Goal: Task Accomplishment & Management: Manage account settings

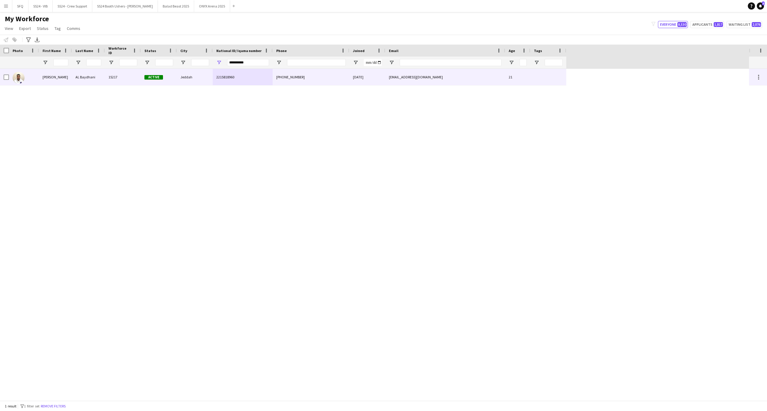
click at [246, 67] on div "**********" at bounding box center [248, 63] width 42 height 12
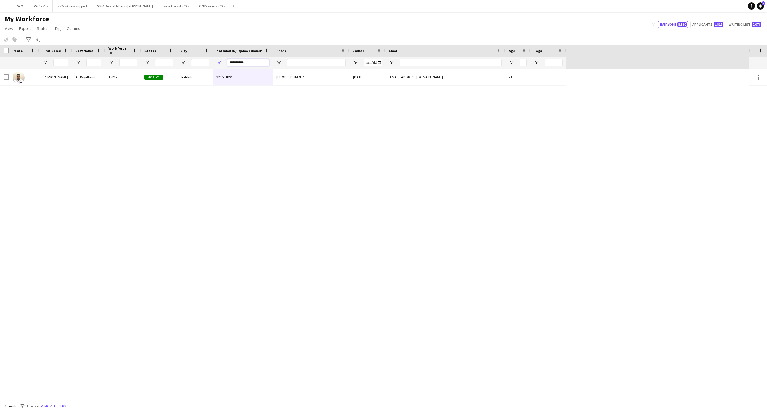
click at [246, 66] on input "**********" at bounding box center [248, 62] width 42 height 7
paste input "National ID/ Iqama number Filter Input"
click at [248, 63] on input "**********" at bounding box center [248, 62] width 42 height 7
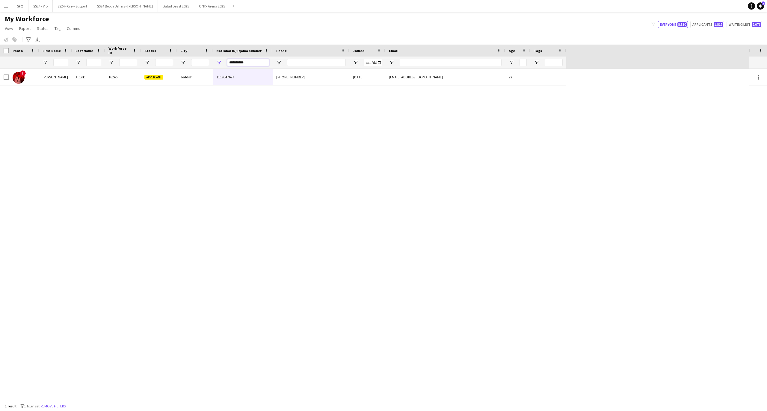
click at [248, 63] on input "**********" at bounding box center [248, 62] width 42 height 7
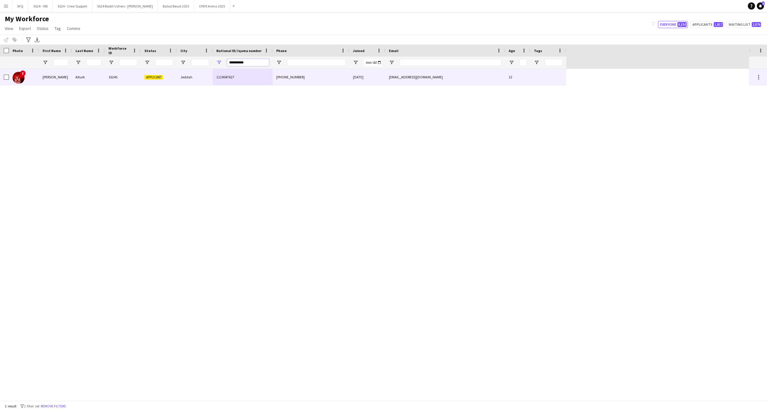
type input "**********"
click at [132, 71] on div "16245" at bounding box center [123, 77] width 36 height 16
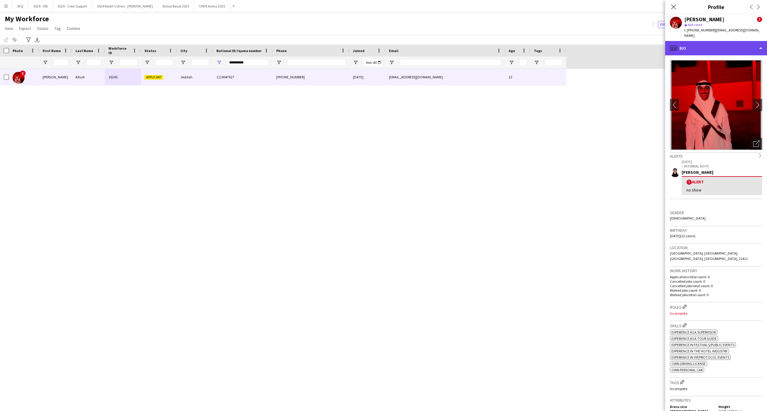
click at [701, 46] on div "profile Bio" at bounding box center [716, 48] width 102 height 14
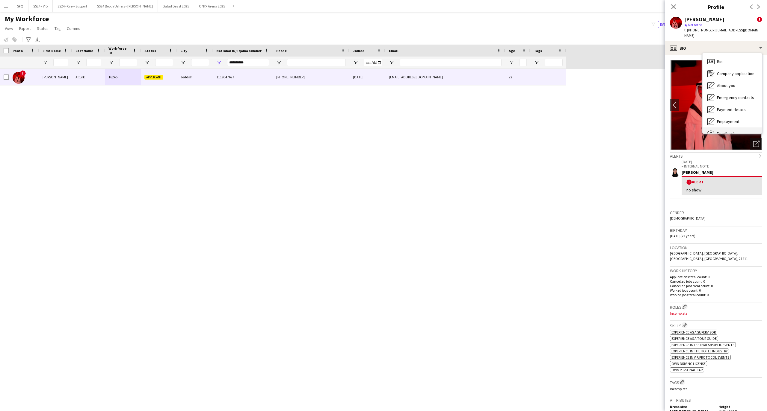
click at [727, 128] on div "Feedback Feedback" at bounding box center [731, 134] width 59 height 12
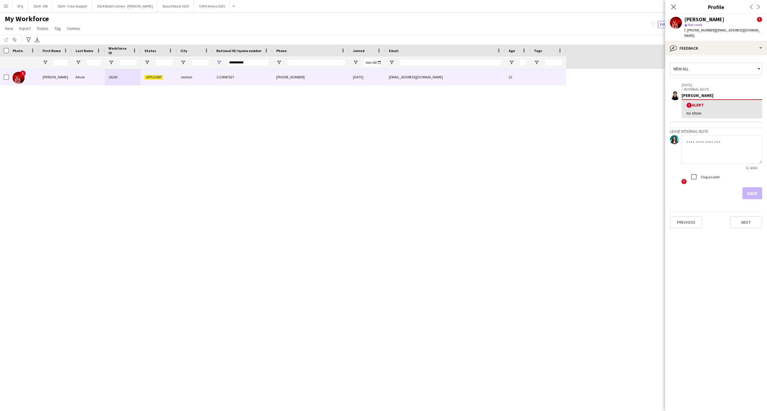
click at [723, 135] on textarea at bounding box center [721, 149] width 81 height 28
type textarea "*"
type textarea "*******"
click at [751, 187] on button "Save" at bounding box center [752, 193] width 20 height 12
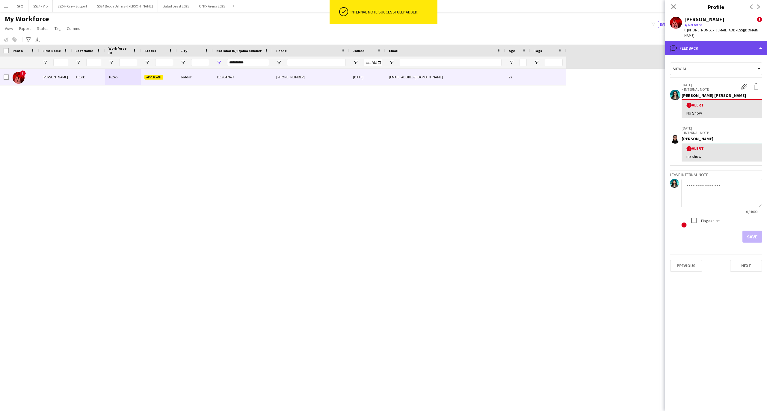
click at [705, 41] on div "bubble-pencil Feedback" at bounding box center [716, 48] width 102 height 14
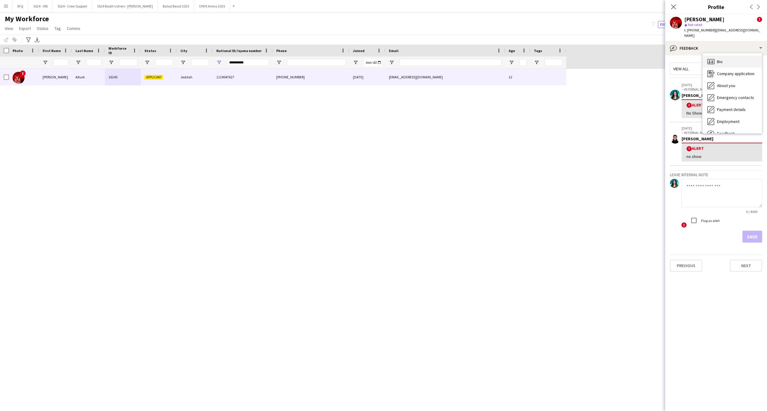
click at [718, 59] on span "Bio" at bounding box center [720, 61] width 6 height 5
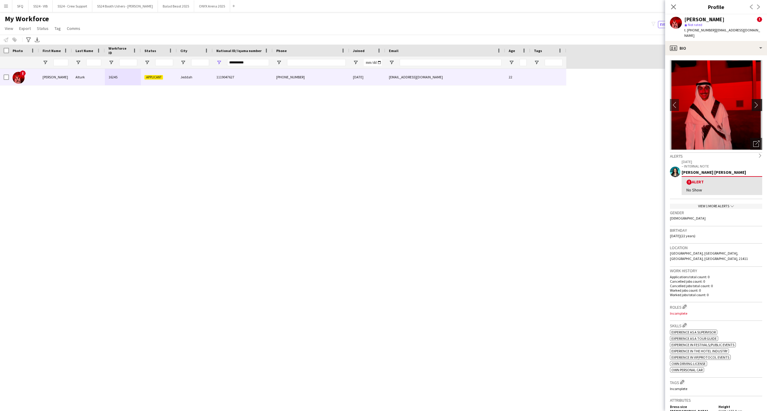
click at [753, 102] on app-icon "chevron-right" at bounding box center [757, 105] width 9 height 6
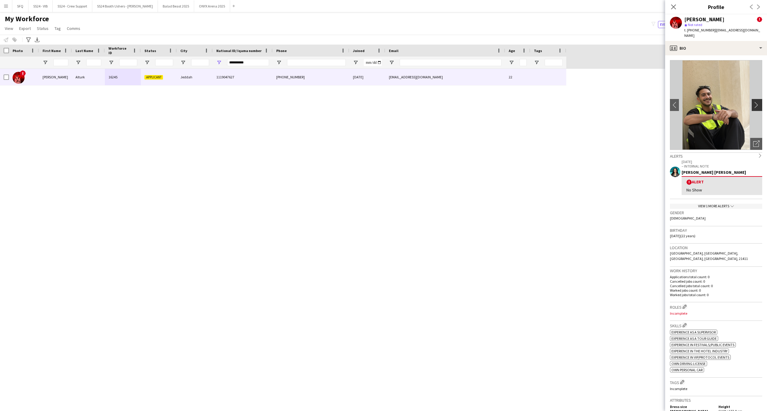
click at [753, 102] on app-icon "chevron-right" at bounding box center [757, 105] width 9 height 6
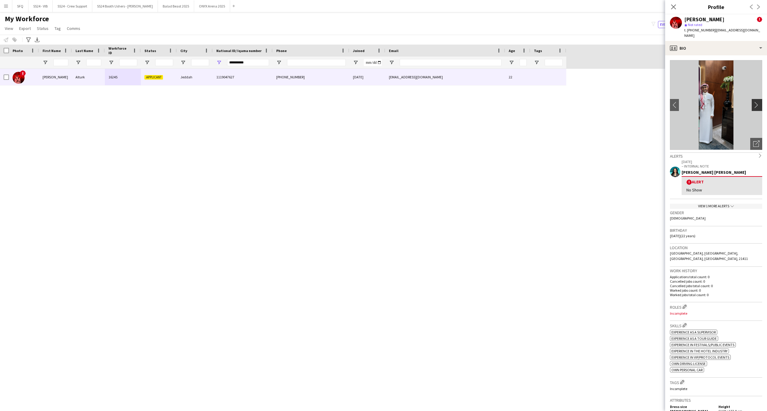
click at [753, 102] on app-icon "chevron-right" at bounding box center [757, 105] width 9 height 6
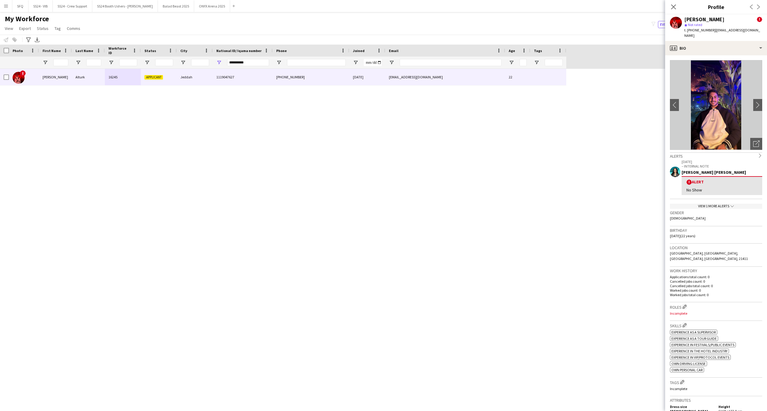
click at [672, 2] on div "Close pop-in" at bounding box center [673, 7] width 17 height 14
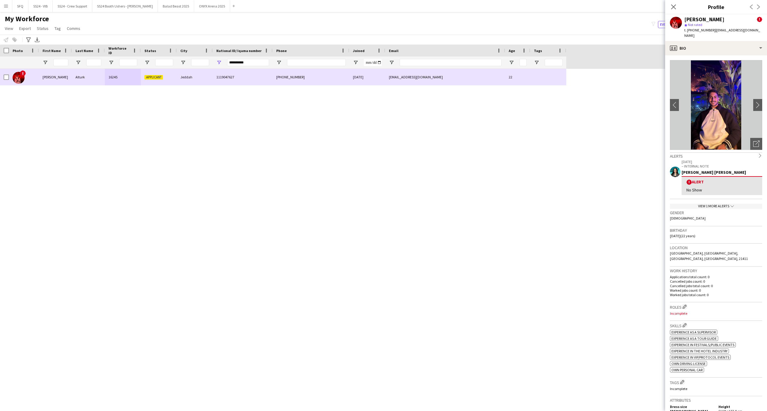
drag, startPoint x: 246, startPoint y: 69, endPoint x: 246, endPoint y: 65, distance: 3.3
click at [246, 68] on div "Workforce Details Profile Data Workforce Details Photo" at bounding box center [383, 223] width 767 height 356
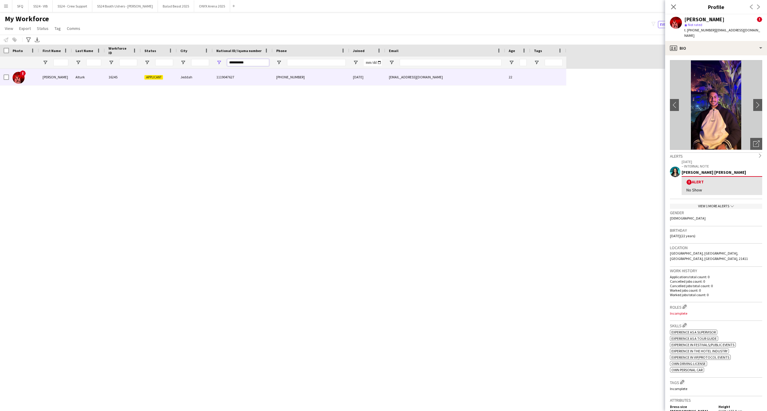
click at [246, 62] on input "**********" at bounding box center [248, 62] width 42 height 7
paste input "National ID/ Iqama number Filter Input"
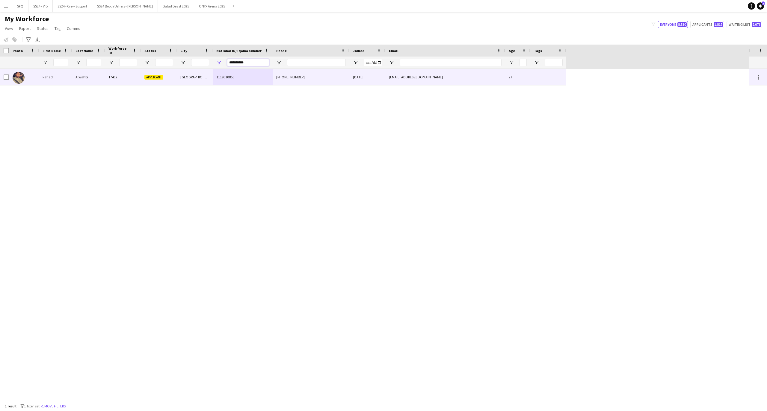
type input "**********"
click at [263, 80] on div "1119510855" at bounding box center [243, 77] width 60 height 16
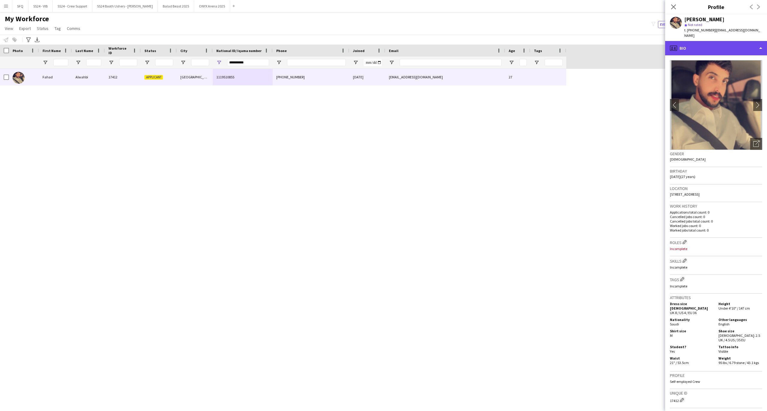
click at [689, 41] on div "profile Bio" at bounding box center [716, 48] width 102 height 14
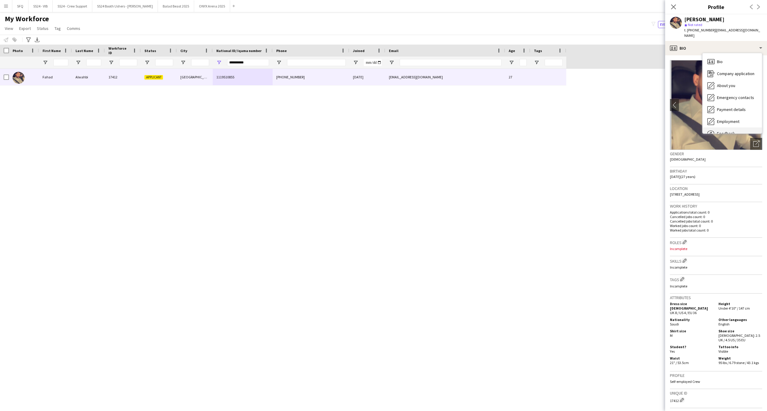
click at [730, 131] on span "Feedback" at bounding box center [726, 133] width 18 height 5
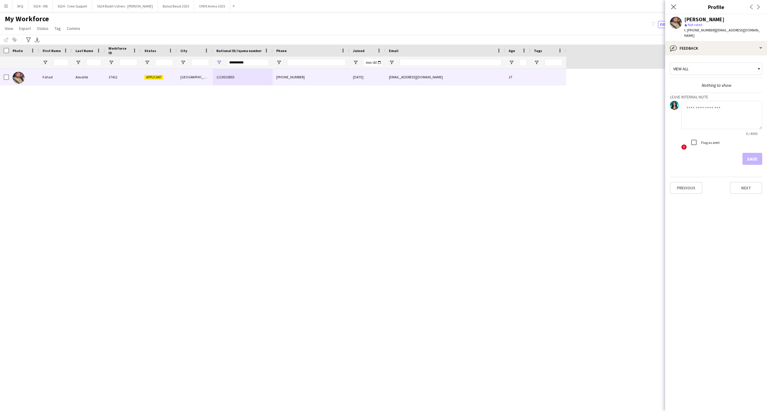
click at [721, 117] on textarea at bounding box center [721, 115] width 81 height 28
type textarea "*******"
click at [706, 140] on label "Flag as alert" at bounding box center [709, 142] width 20 height 4
click at [744, 153] on button "Save" at bounding box center [752, 159] width 20 height 12
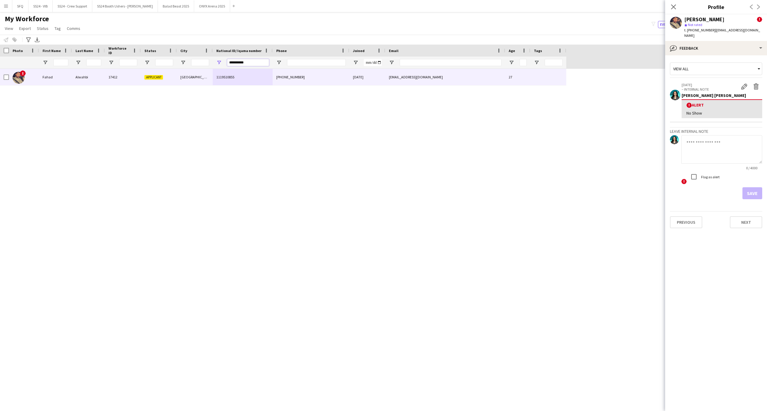
click at [230, 65] on input "**********" at bounding box center [248, 62] width 42 height 7
paste input "National ID/ Iqama number Filter Input"
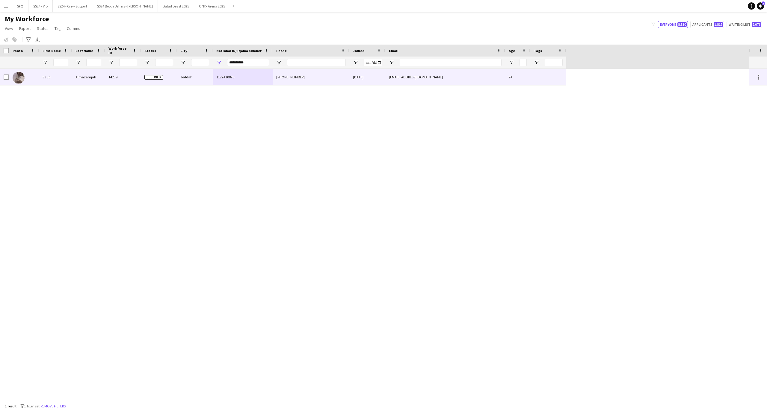
click at [211, 81] on div "Jeddah" at bounding box center [195, 77] width 36 height 16
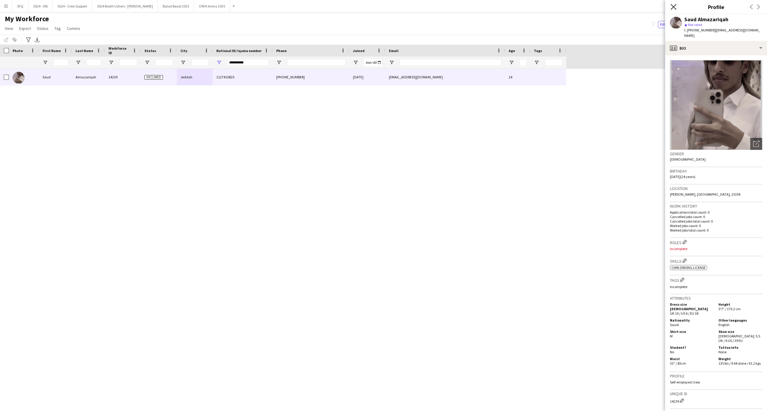
click at [674, 7] on icon at bounding box center [673, 7] width 6 height 6
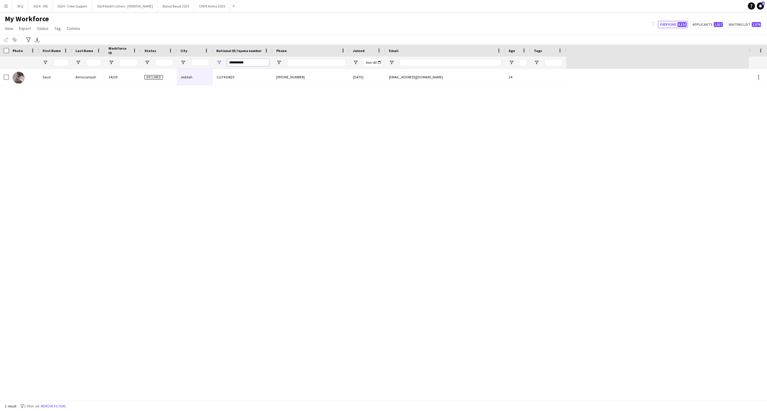
click at [247, 60] on input "**********" at bounding box center [248, 62] width 42 height 7
paste input "*"
type input "**********"
click at [391, 237] on link "Remove filters" at bounding box center [394, 238] width 25 height 4
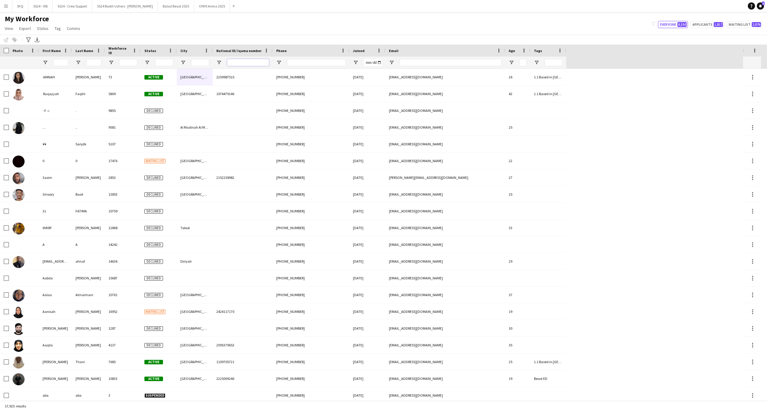
click at [237, 62] on input "National ID/ Iqama number Filter Input" at bounding box center [248, 62] width 42 height 7
click at [291, 65] on input "Phone Filter Input" at bounding box center [316, 62] width 59 height 7
paste input "*********"
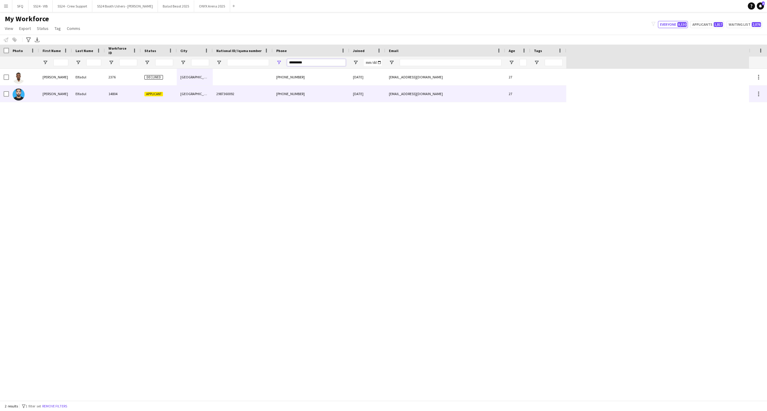
type input "*********"
click at [112, 95] on div "14804" at bounding box center [123, 94] width 36 height 16
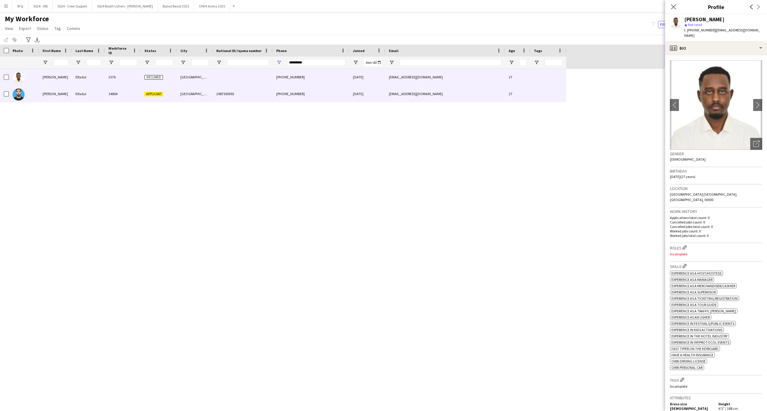
click at [299, 84] on div "[PHONE_NUMBER]" at bounding box center [310, 77] width 77 height 16
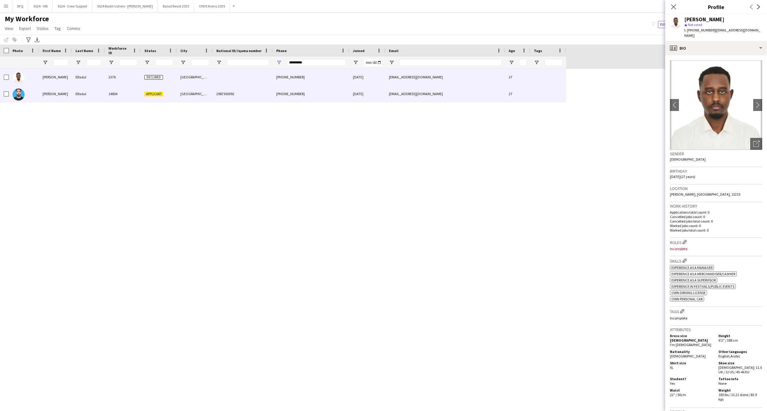
click at [289, 96] on div "[PHONE_NUMBER]" at bounding box center [310, 94] width 77 height 16
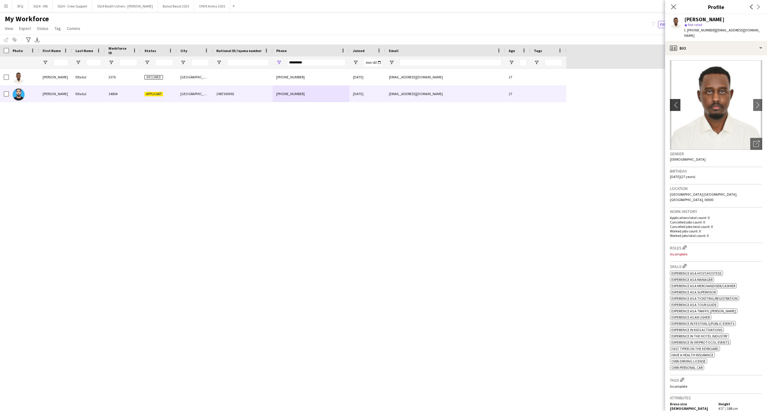
click at [676, 102] on app-icon "chevron-left" at bounding box center [674, 105] width 9 height 6
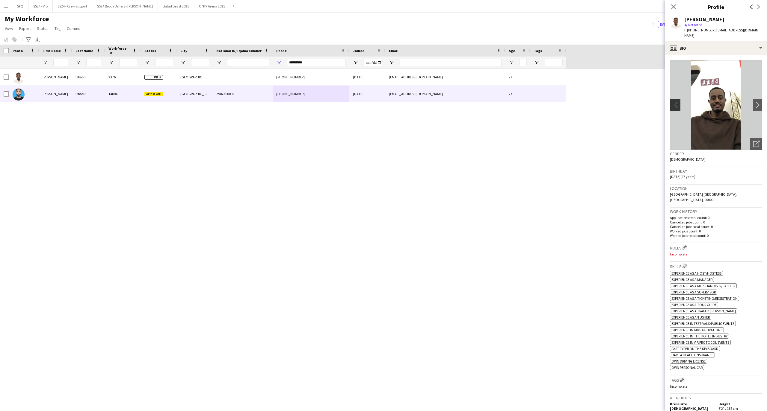
click at [676, 102] on app-icon "chevron-left" at bounding box center [674, 105] width 9 height 6
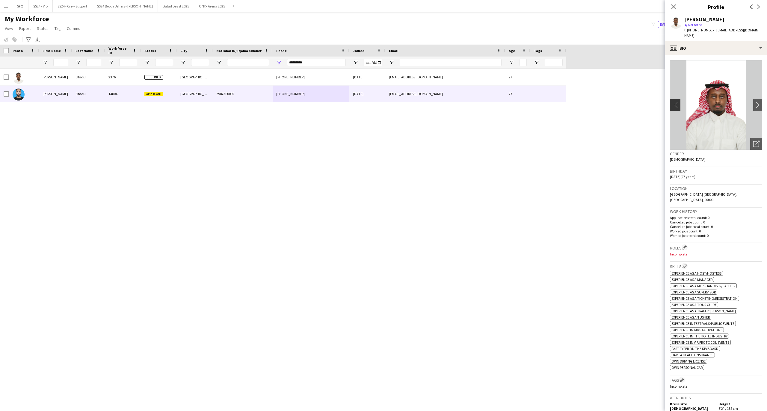
click at [676, 102] on app-icon "chevron-left" at bounding box center [674, 105] width 9 height 6
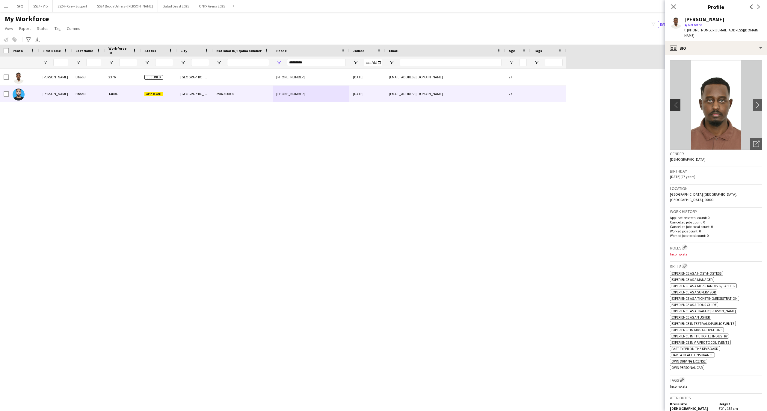
click at [676, 102] on app-icon "chevron-left" at bounding box center [674, 105] width 9 height 6
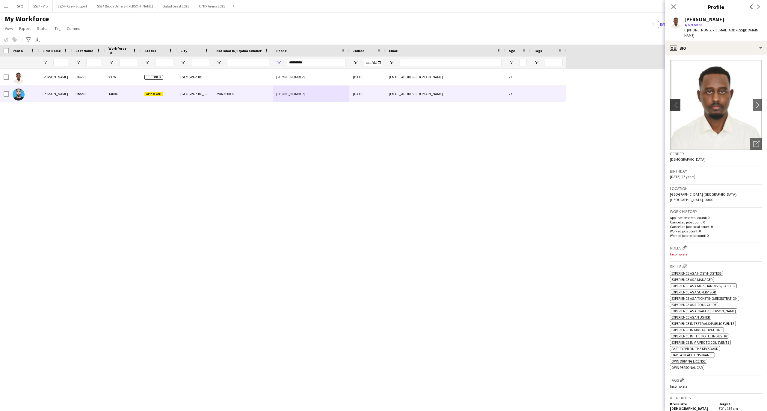
click at [676, 102] on app-icon "chevron-left" at bounding box center [674, 105] width 9 height 6
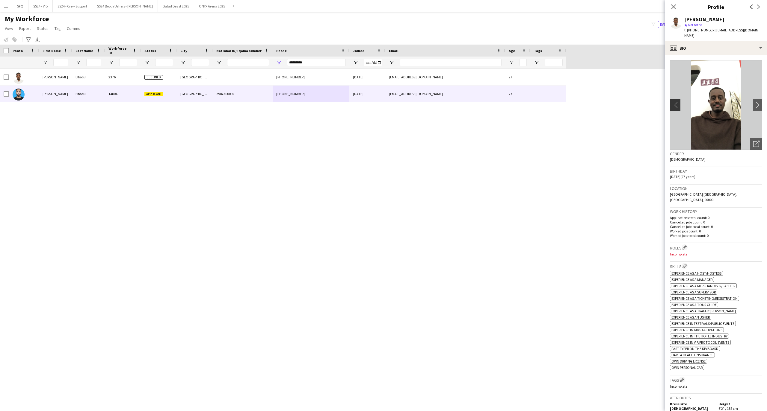
click at [676, 102] on app-icon "chevron-left" at bounding box center [674, 105] width 9 height 6
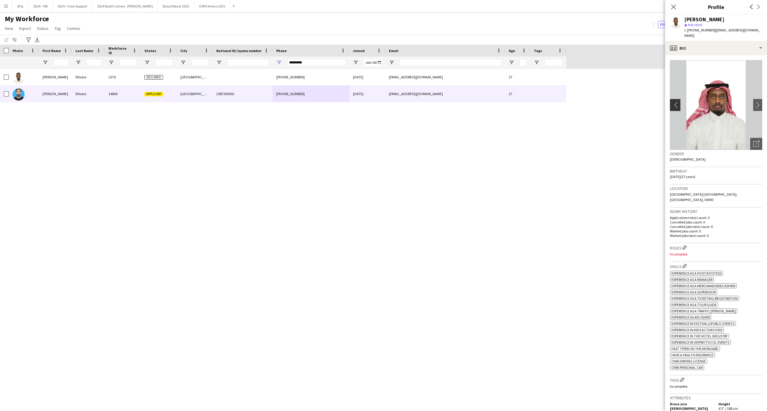
click at [676, 102] on app-icon "chevron-left" at bounding box center [674, 105] width 9 height 6
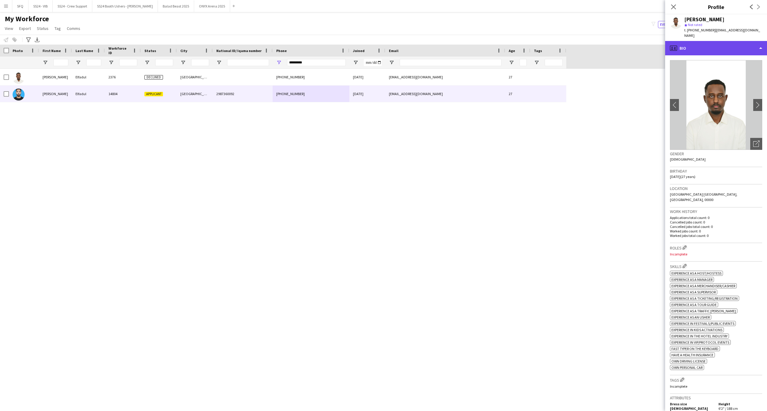
click at [668, 46] on div "profile Bio" at bounding box center [716, 48] width 102 height 14
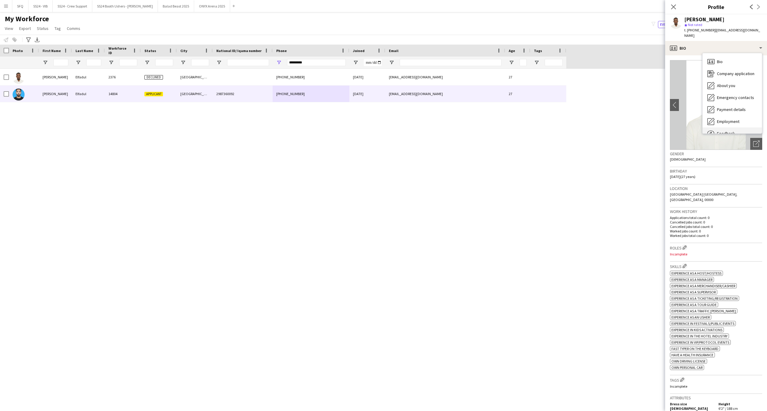
click at [731, 131] on span "Feedback" at bounding box center [726, 133] width 18 height 5
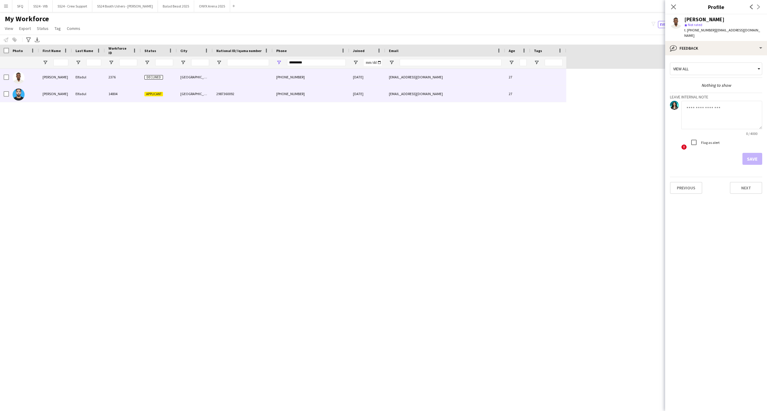
click at [266, 83] on div at bounding box center [243, 77] width 60 height 16
click at [184, 101] on div "[GEOGRAPHIC_DATA]" at bounding box center [195, 94] width 36 height 16
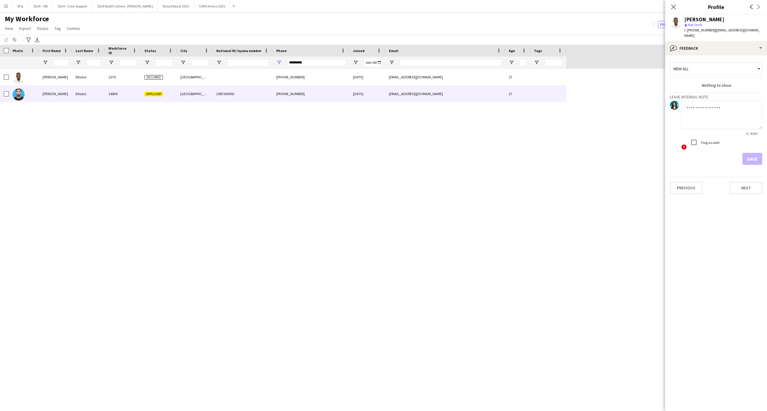
click at [700, 120] on textarea at bounding box center [721, 115] width 81 height 28
type textarea "*******"
click at [713, 140] on label "Flag as alert" at bounding box center [709, 142] width 20 height 4
click at [766, 152] on app-crew-profile-feedback-tab "View all Nothing to show Leave internal note ******* 8 / 4000 ! Flag as alert S…" at bounding box center [716, 233] width 102 height 356
click at [754, 153] on button "Save" at bounding box center [752, 159] width 20 height 12
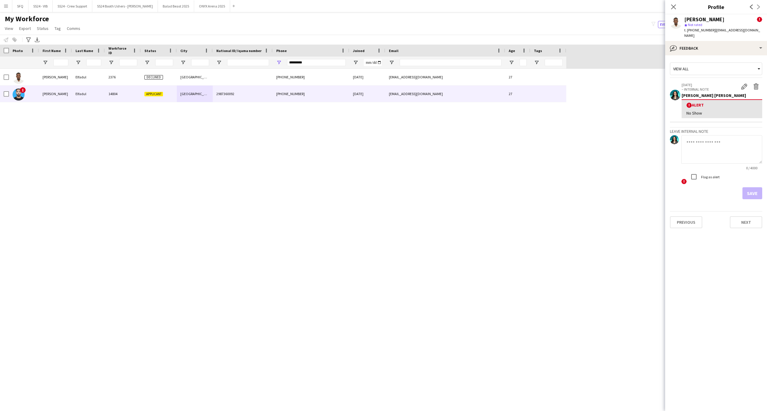
click at [308, 59] on div "*********" at bounding box center [316, 63] width 59 height 12
click at [308, 60] on input "*********" at bounding box center [316, 62] width 59 height 7
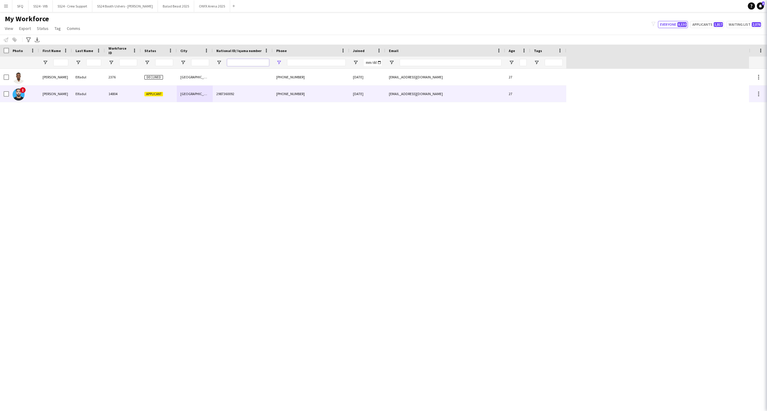
click at [263, 65] on input "National ID/ Iqama number Filter Input" at bounding box center [248, 62] width 42 height 7
paste input "**********"
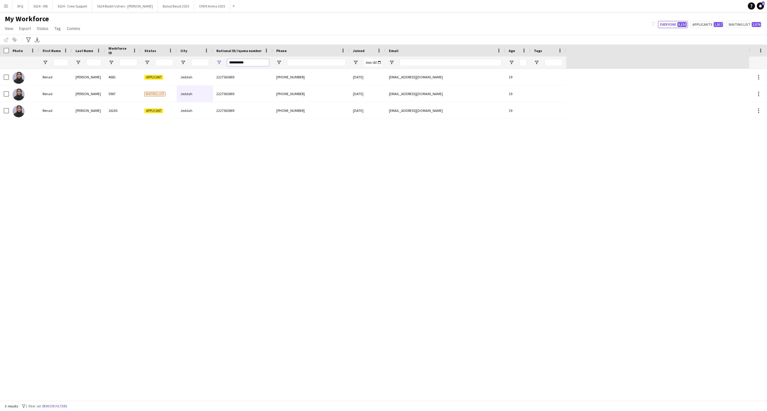
type input "**********"
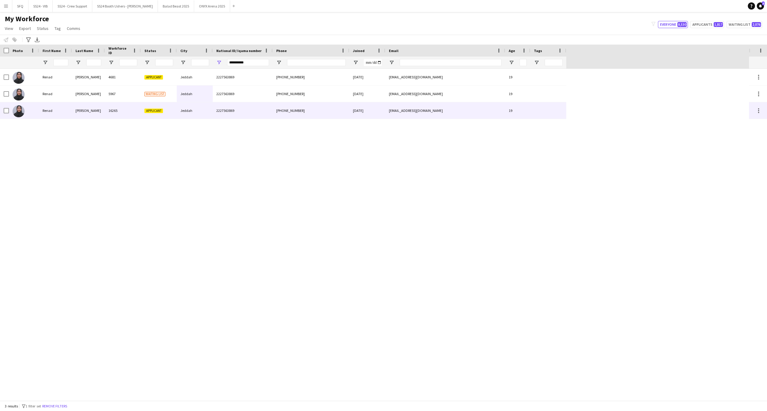
click at [125, 108] on div "16265" at bounding box center [123, 110] width 36 height 16
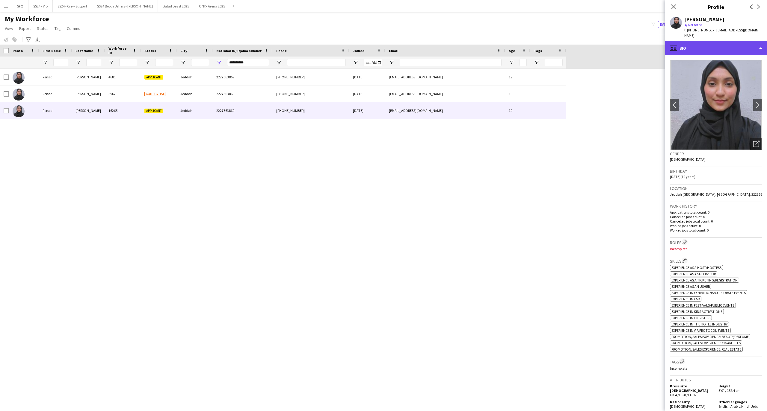
click at [719, 41] on div "profile Bio" at bounding box center [716, 48] width 102 height 14
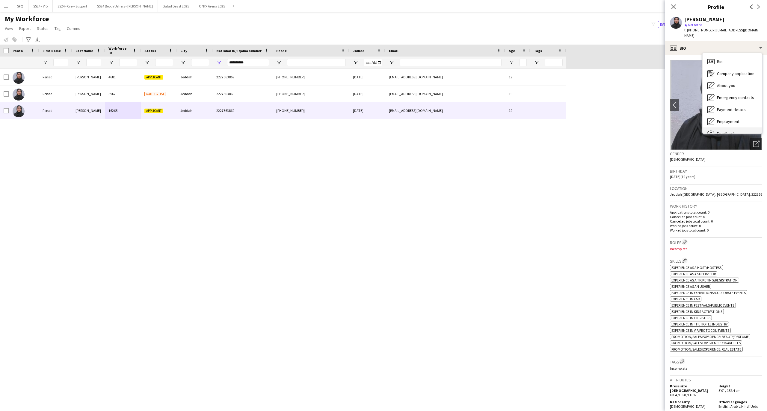
click at [734, 128] on div "Feedback Feedback" at bounding box center [731, 134] width 59 height 12
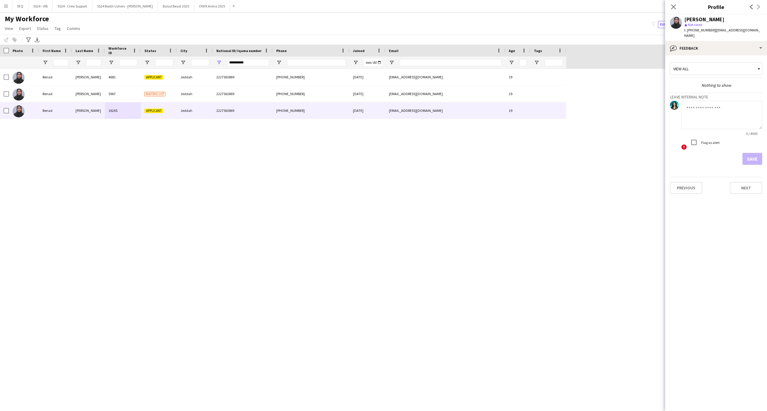
click at [714, 107] on textarea at bounding box center [721, 115] width 81 height 28
type textarea "**********"
click at [757, 153] on button "Save" at bounding box center [752, 159] width 20 height 12
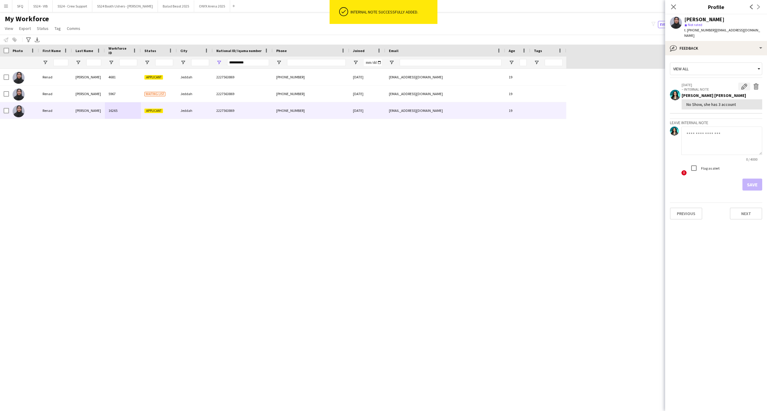
click at [744, 84] on app-icon "Edit internal note" at bounding box center [744, 87] width 6 height 6
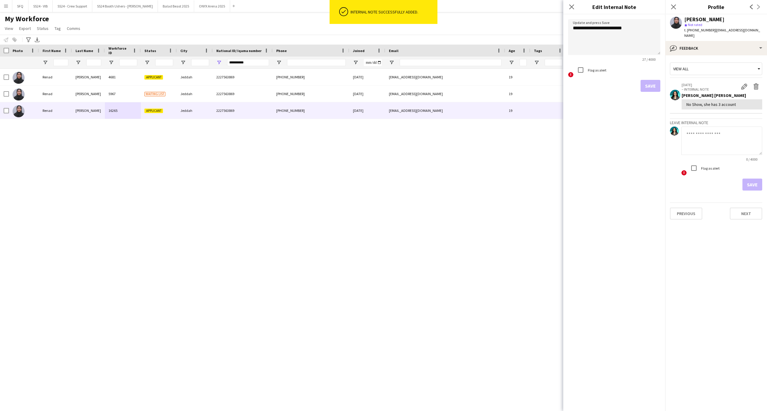
click at [705, 166] on label "Flag as alert" at bounding box center [709, 168] width 20 height 4
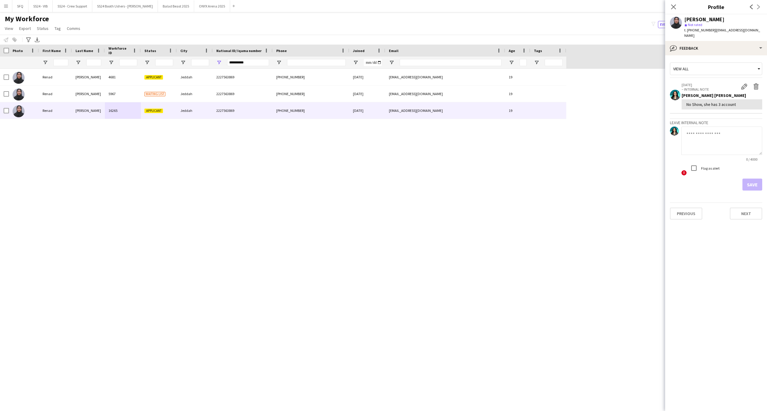
click at [748, 179] on div "Save" at bounding box center [716, 185] width 92 height 12
click at [750, 83] on button "Delete internal note" at bounding box center [756, 87] width 12 height 8
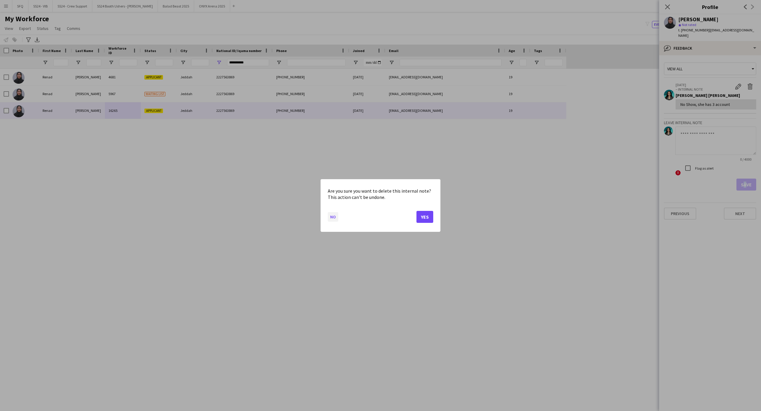
click at [332, 217] on button "No" at bounding box center [333, 217] width 10 height 10
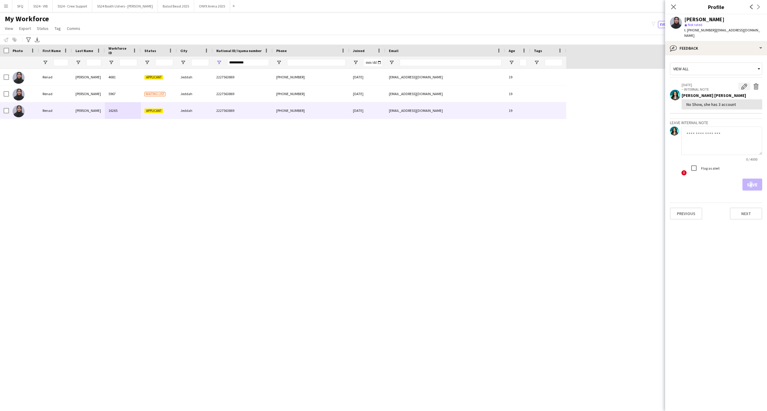
drag, startPoint x: 741, startPoint y: 82, endPoint x: 743, endPoint y: 84, distance: 3.2
click at [741, 84] on app-icon "Edit internal note" at bounding box center [744, 87] width 6 height 6
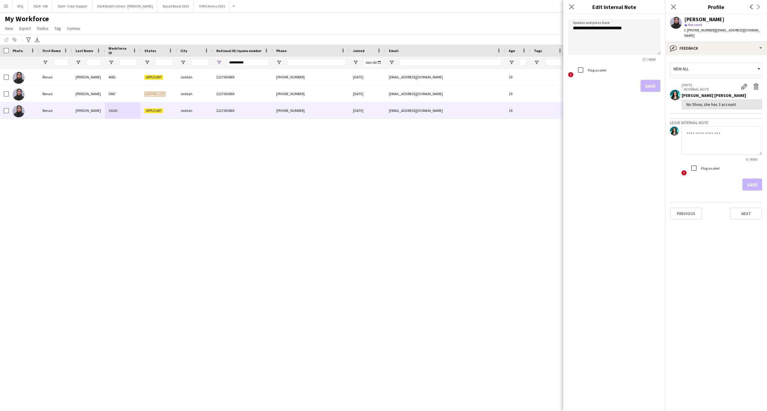
click at [590, 72] on div "Flag as alert" at bounding box center [590, 70] width 32 height 12
click at [647, 89] on button "Save" at bounding box center [650, 86] width 20 height 12
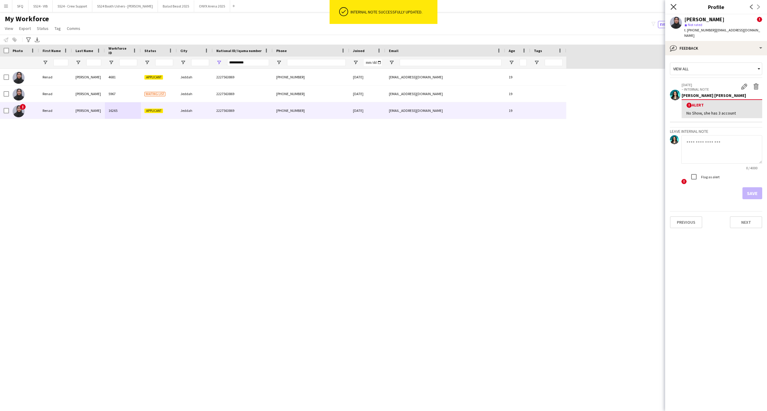
click at [674, 6] on icon at bounding box center [673, 7] width 6 height 6
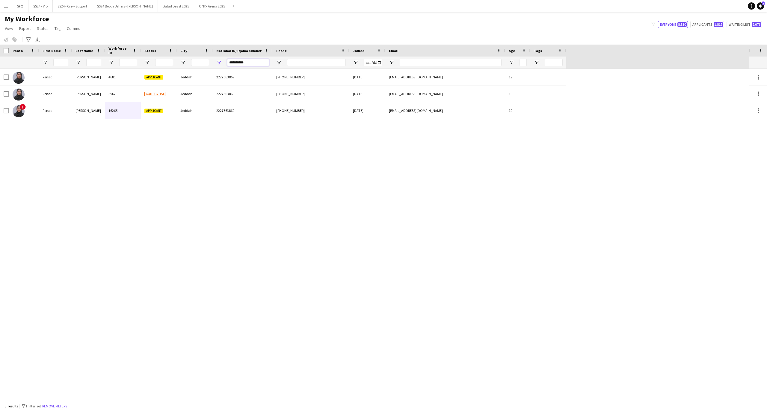
click at [235, 65] on input "**********" at bounding box center [248, 62] width 42 height 7
click at [237, 65] on input "**********" at bounding box center [248, 62] width 42 height 7
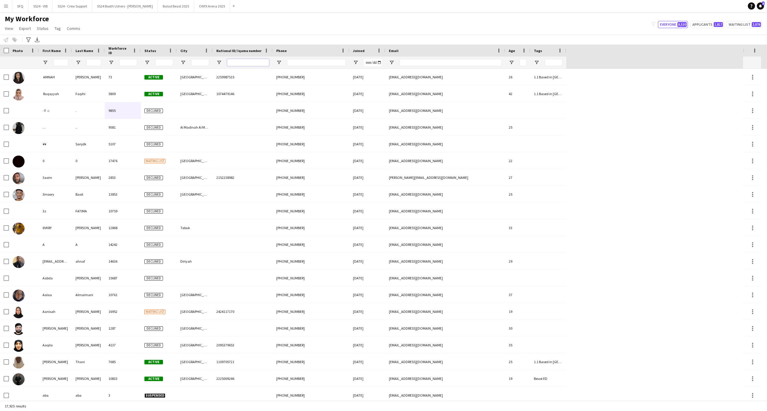
click at [246, 63] on input "National ID/ Iqama number Filter Input" at bounding box center [248, 62] width 42 height 7
paste input "**********"
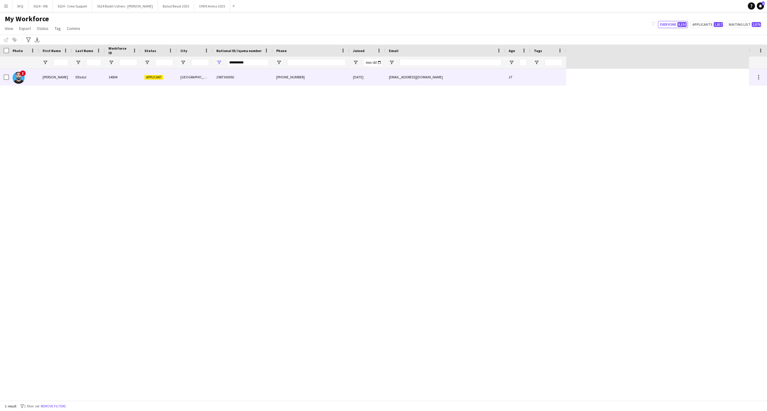
click at [174, 78] on div "Applicant" at bounding box center [159, 77] width 36 height 16
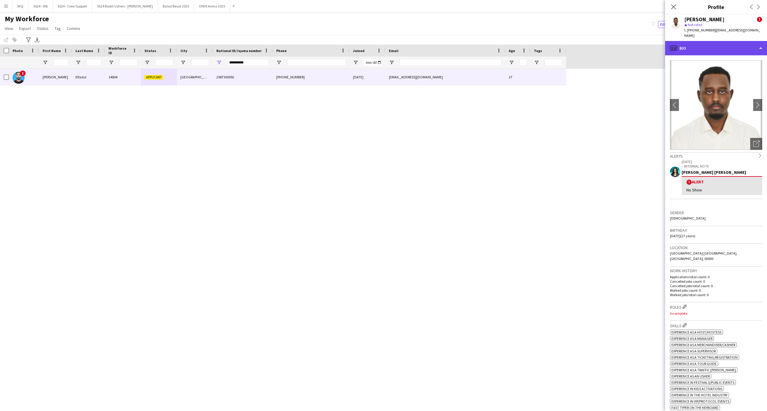
click at [680, 41] on div "profile Bio" at bounding box center [716, 48] width 102 height 14
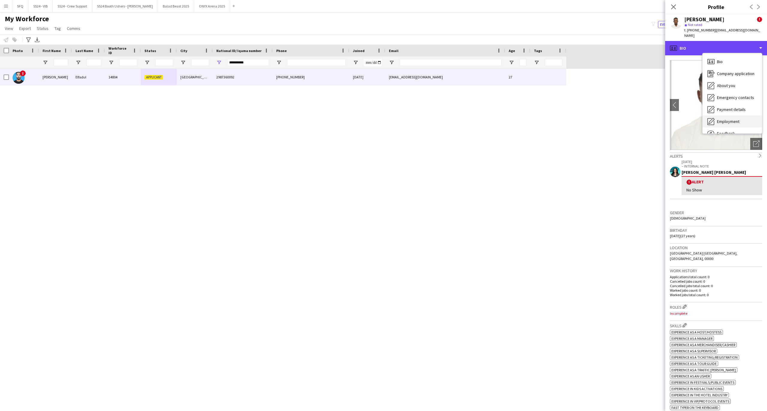
scroll to position [20, 0]
click at [244, 66] on input "**********" at bounding box center [248, 62] width 42 height 7
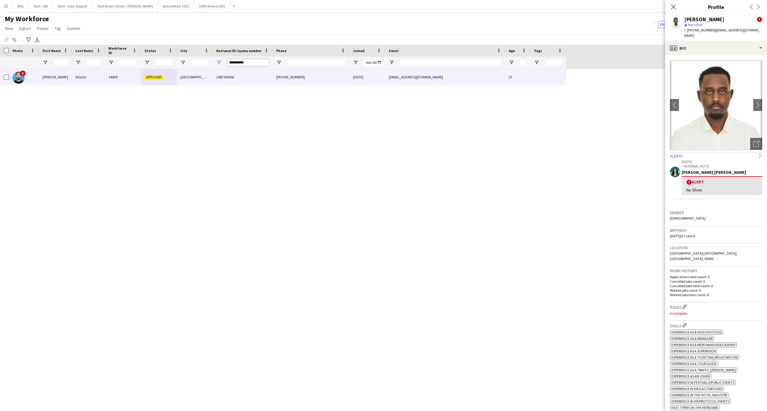
click at [244, 66] on input "**********" at bounding box center [248, 62] width 42 height 7
paste input "National ID/ Iqama number Filter Input"
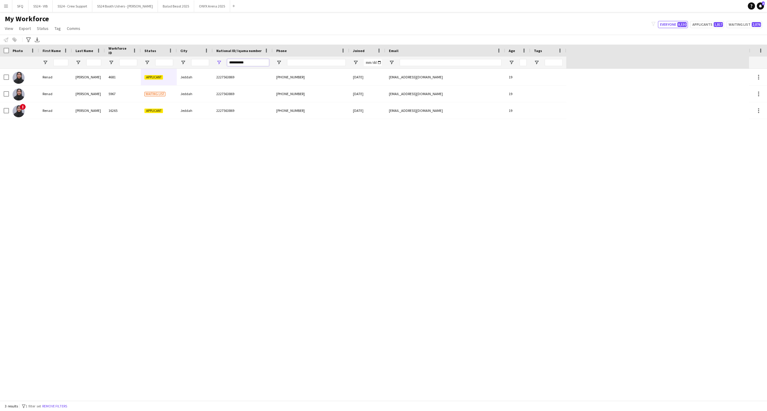
click at [253, 59] on input "**********" at bounding box center [248, 62] width 42 height 7
paste input "National ID/ Iqama number Filter Input"
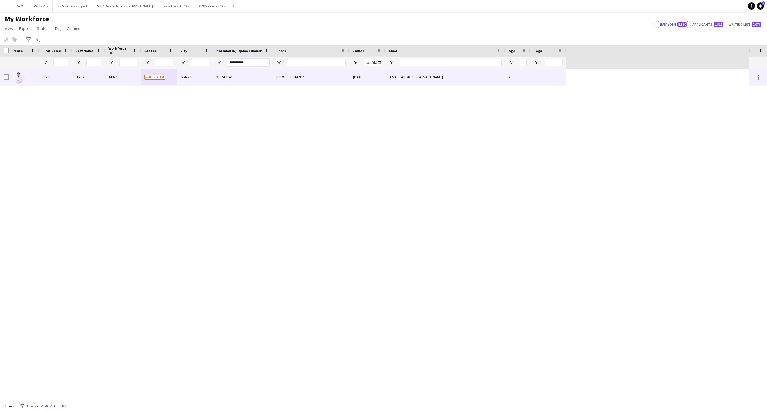
type input "**********"
click at [177, 78] on div "Jeddah" at bounding box center [195, 77] width 36 height 16
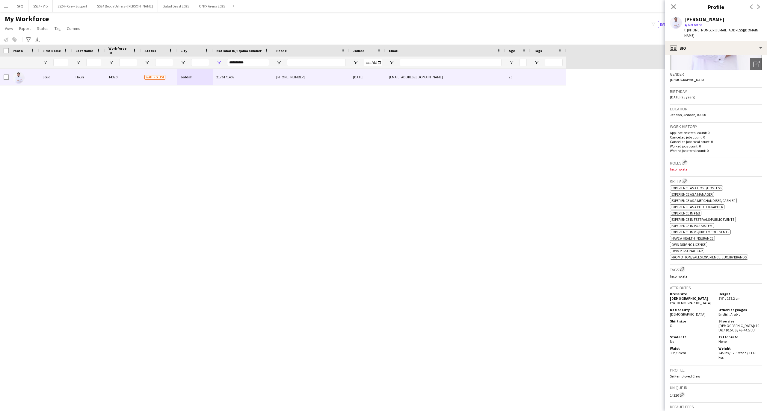
scroll to position [0, 0]
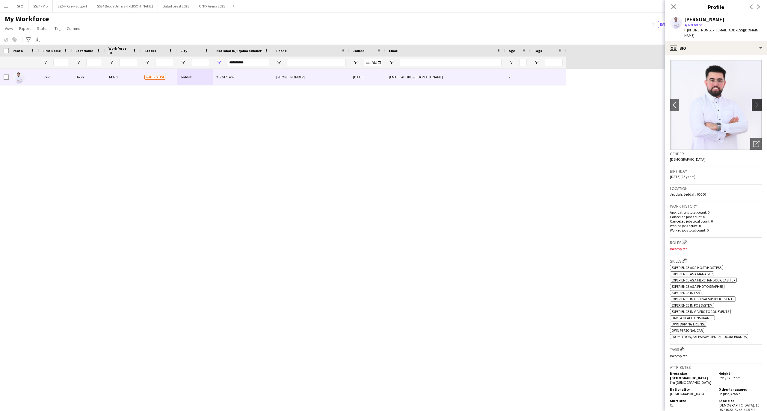
click at [753, 102] on app-icon "chevron-right" at bounding box center [757, 105] width 9 height 6
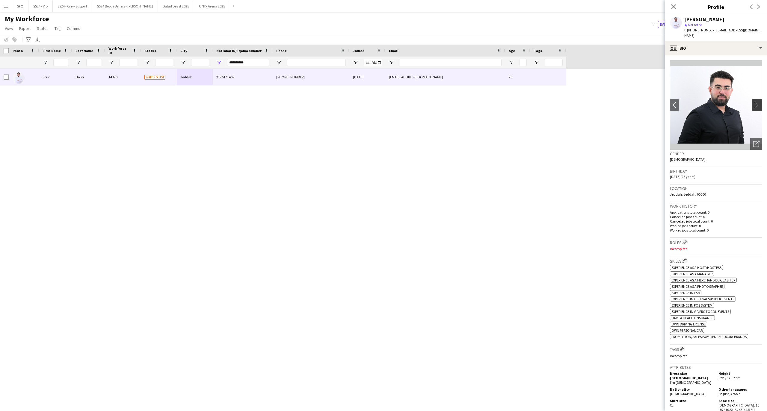
click at [753, 102] on app-icon "chevron-right" at bounding box center [757, 105] width 9 height 6
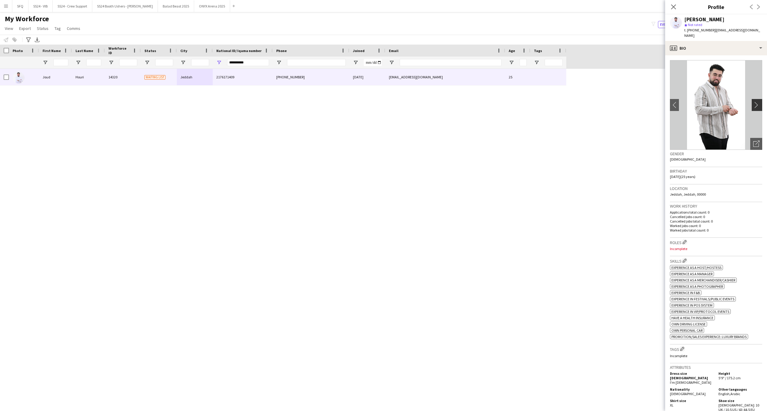
click at [753, 102] on app-icon "chevron-right" at bounding box center [757, 105] width 9 height 6
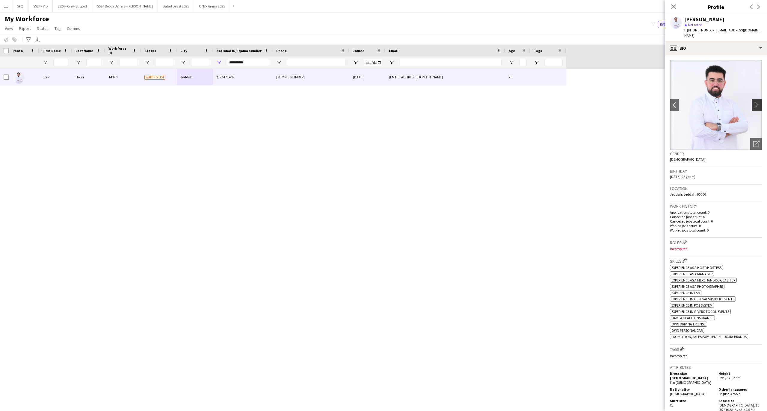
click at [753, 102] on app-icon "chevron-right" at bounding box center [757, 105] width 9 height 6
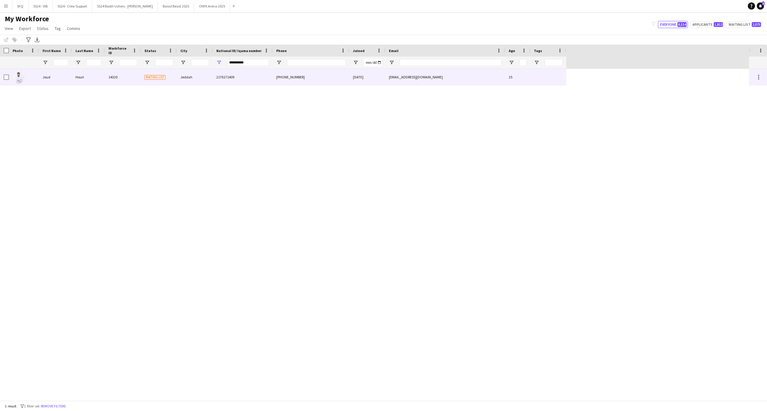
click at [124, 81] on div "14320" at bounding box center [123, 77] width 36 height 16
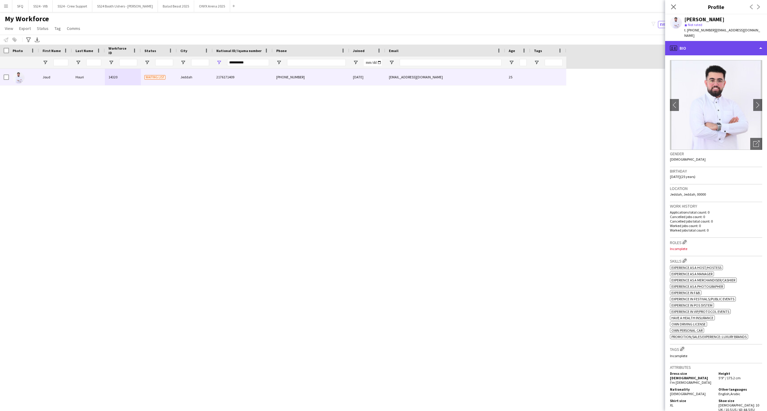
click at [719, 42] on div "profile Bio" at bounding box center [716, 48] width 102 height 14
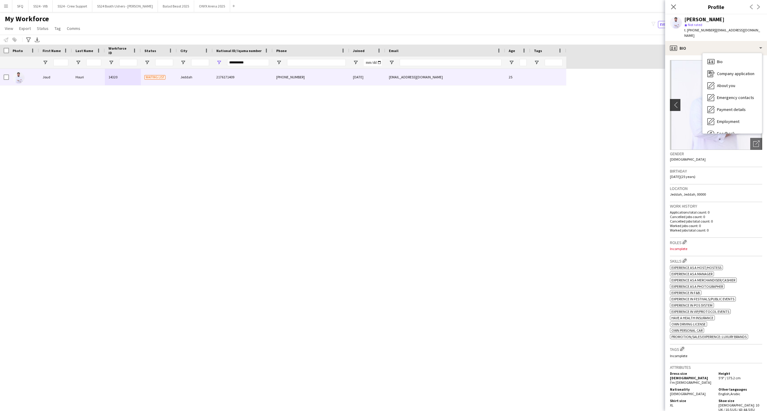
click at [677, 102] on app-icon "chevron-left" at bounding box center [674, 105] width 9 height 6
click at [734, 161] on app-crew-profile-bio "chevron-left chevron-right Open photos pop-in Gender Male Birthday 25-07-2000 (…" at bounding box center [716, 233] width 102 height 356
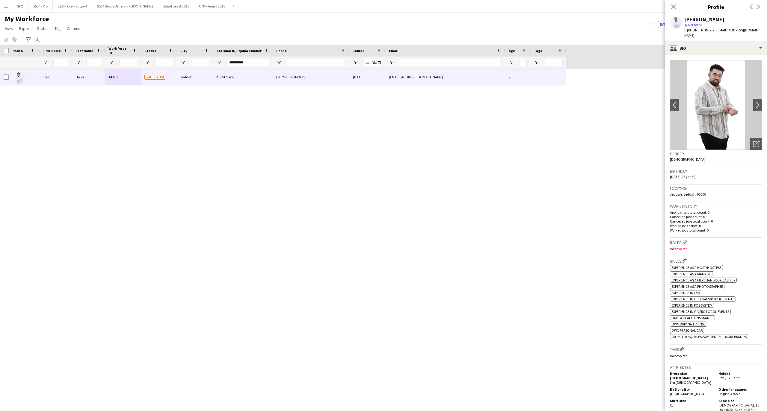
click at [732, 189] on div "Location Jeddah, Jeddah, 00000" at bounding box center [716, 193] width 92 height 17
click at [684, 240] on app-icon "Edit crew company roles" at bounding box center [684, 242] width 4 height 4
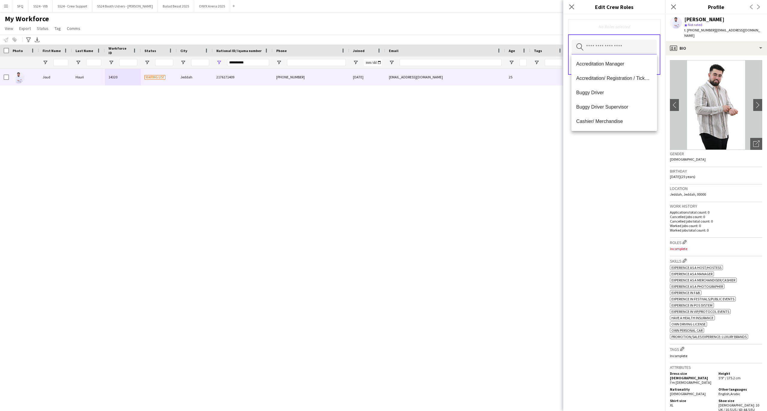
click at [604, 43] on input "text" at bounding box center [613, 47] width 85 height 15
click at [606, 88] on mat-option "Customer Service Staff" at bounding box center [613, 85] width 85 height 14
click at [589, 73] on mat-option "Accreditation/ Registration / Ticketing" at bounding box center [613, 79] width 85 height 14
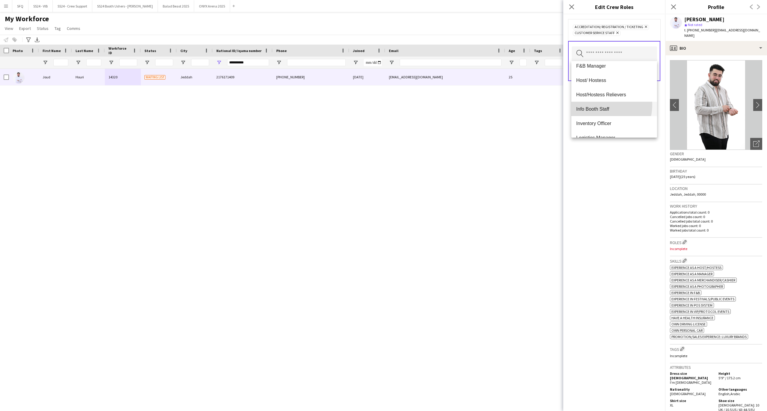
click at [588, 104] on mat-option "Info Booth Staff" at bounding box center [613, 109] width 85 height 14
click at [613, 106] on span "Lost and Found" at bounding box center [614, 104] width 76 height 6
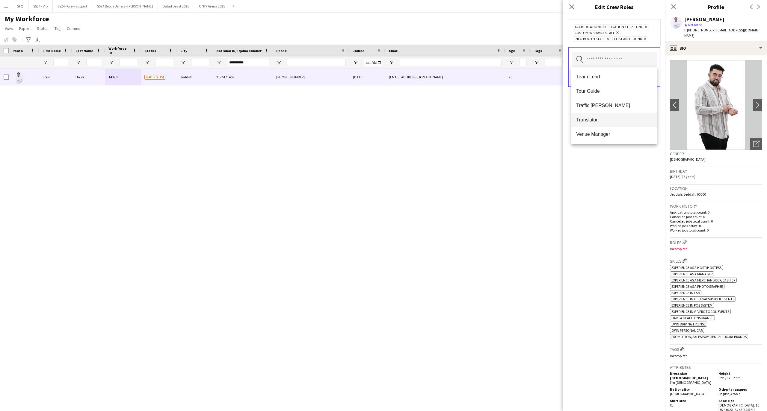
click at [605, 116] on mat-option "Translator" at bounding box center [613, 120] width 85 height 14
click at [636, 102] on mat-option "Buggy Driver" at bounding box center [613, 97] width 85 height 14
click at [603, 193] on div "Accreditation/ Registration / Ticketing Remove Buggy Driver Remove Customer Ser…" at bounding box center [614, 212] width 102 height 397
click at [646, 86] on button "Save" at bounding box center [649, 83] width 14 height 10
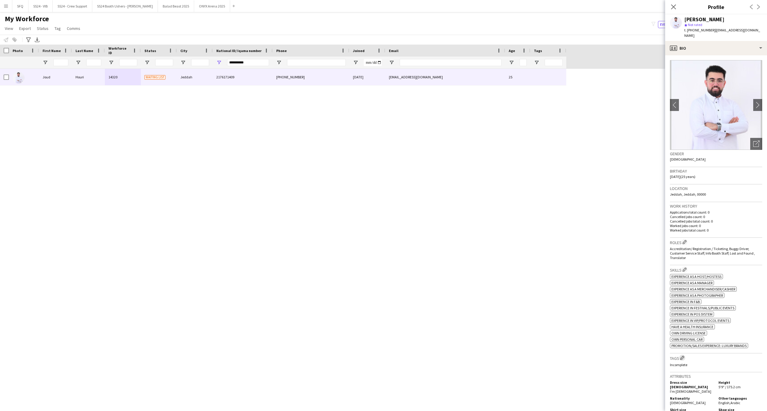
click at [683, 356] on app-icon "Edit crew company tags" at bounding box center [682, 358] width 4 height 4
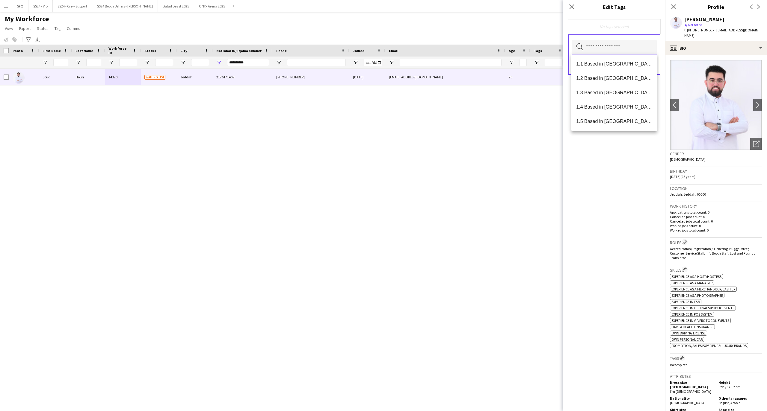
click at [620, 49] on input "text" at bounding box center [613, 47] width 85 height 15
drag, startPoint x: 625, startPoint y: 64, endPoint x: 627, endPoint y: 89, distance: 25.5
click at [627, 89] on div "1.1 Based in Riyadh 1.2 Based in Eastern Province 1.3 Based in Jeddah 1.4 Based…" at bounding box center [613, 92] width 85 height 77
click at [627, 90] on span "1.3 Based in Jeddah" at bounding box center [614, 93] width 76 height 6
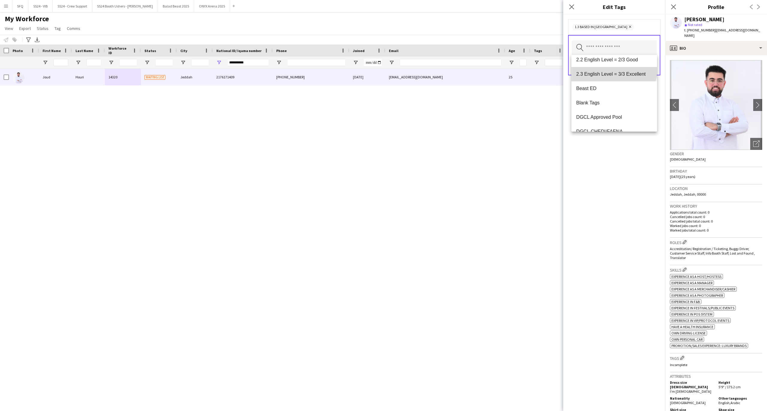
click at [613, 67] on mat-option "2.3 English Level = 3/3 Excellent" at bounding box center [613, 74] width 85 height 14
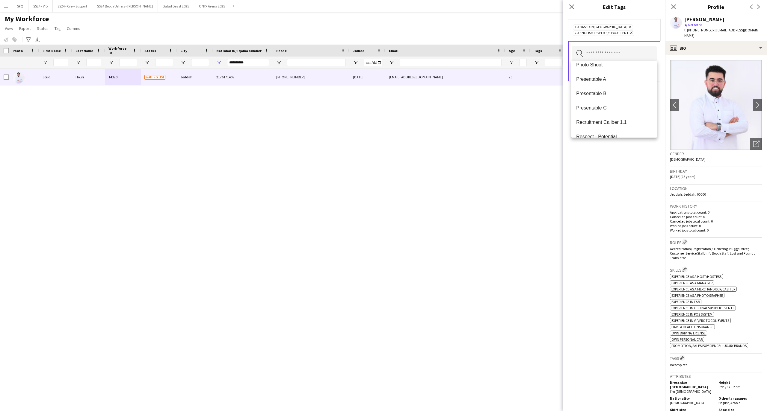
scroll to position [479, 0]
click at [615, 75] on mat-option "Presentable B" at bounding box center [613, 80] width 85 height 14
click at [615, 172] on div "1.3 Based in Jeddah Remove 2.3 English Level = 3/3 Excellent Remove Presentable…" at bounding box center [614, 212] width 102 height 397
click at [648, 77] on button "Save" at bounding box center [649, 78] width 14 height 10
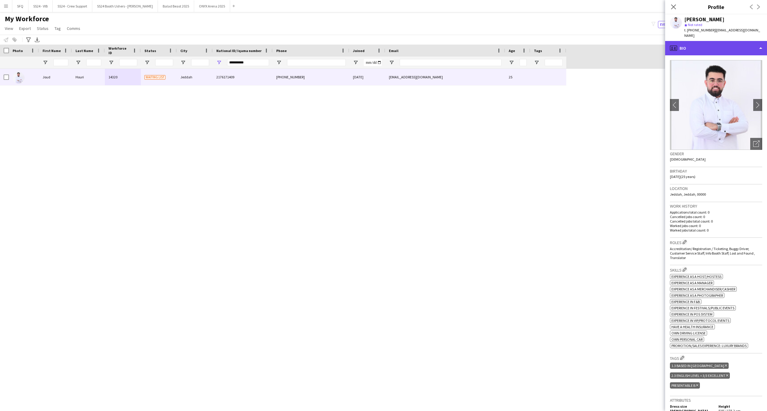
click at [677, 43] on div "profile Bio" at bounding box center [716, 48] width 102 height 14
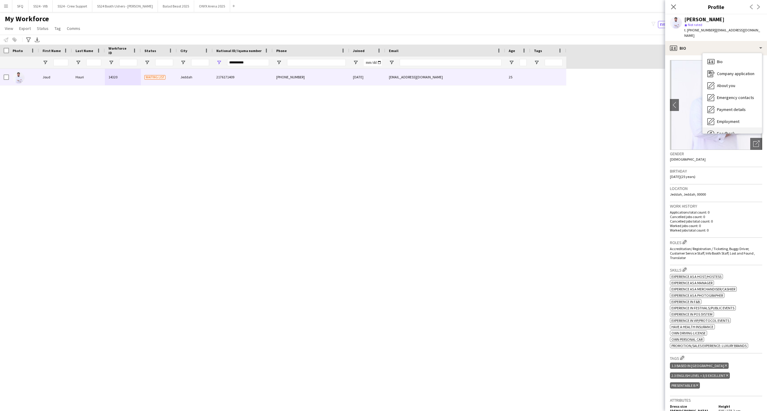
click at [718, 128] on div "Feedback Feedback" at bounding box center [731, 134] width 59 height 12
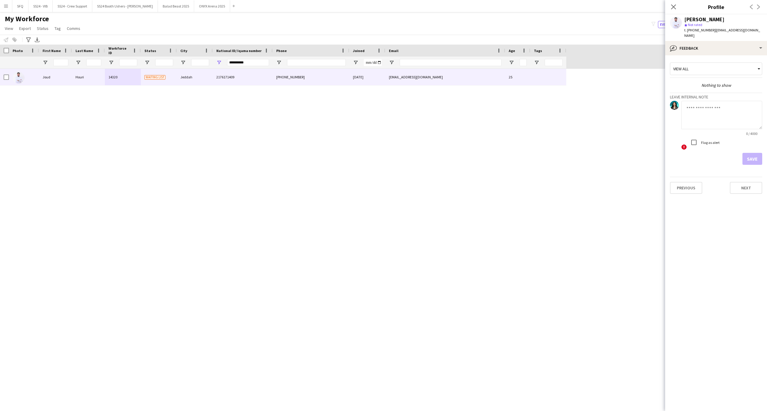
click at [703, 108] on textarea at bounding box center [721, 115] width 81 height 28
click at [706, 101] on textarea at bounding box center [721, 115] width 81 height 28
paste textarea "**********"
drag, startPoint x: 711, startPoint y: 118, endPoint x: 725, endPoint y: 134, distance: 21.0
click at [713, 120] on textarea "**********" at bounding box center [721, 115] width 81 height 28
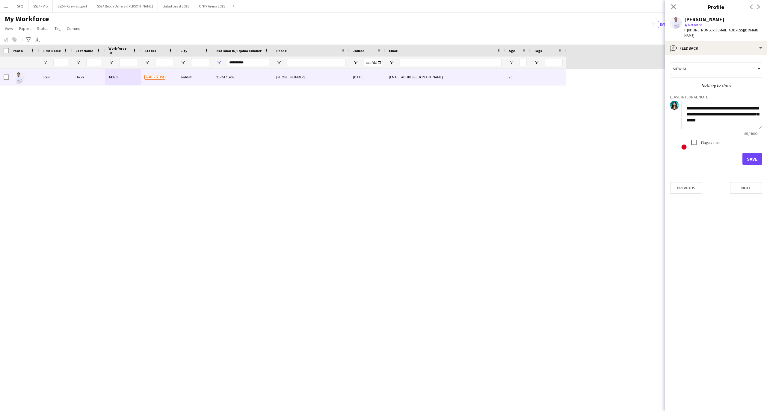
click at [724, 118] on textarea "**********" at bounding box center [721, 115] width 81 height 28
click at [709, 119] on textarea "**********" at bounding box center [721, 115] width 81 height 28
click at [723, 113] on textarea "**********" at bounding box center [721, 115] width 81 height 28
type textarea "**********"
click at [731, 131] on div "89 / 4000" at bounding box center [721, 133] width 81 height 4
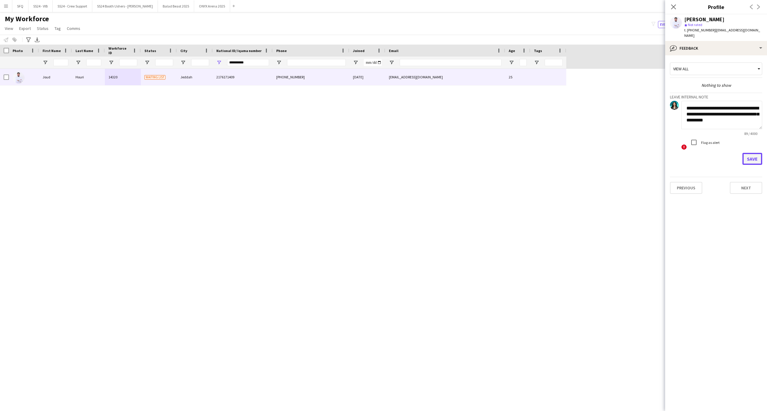
click at [755, 155] on button "Save" at bounding box center [752, 159] width 20 height 12
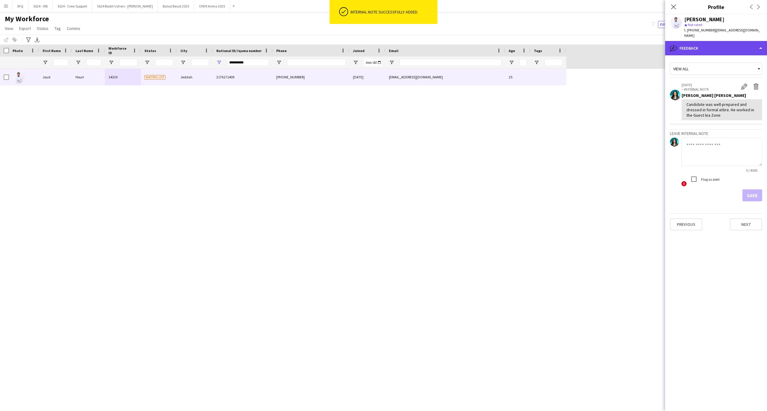
click at [718, 44] on div "bubble-pencil Feedback" at bounding box center [716, 48] width 102 height 14
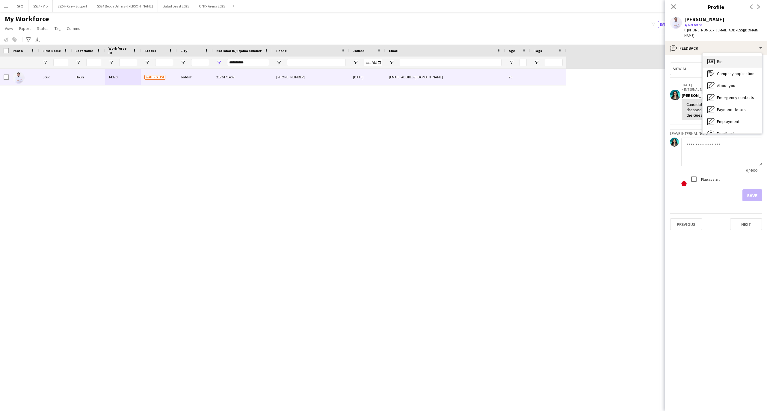
click at [722, 59] on span "Bio" at bounding box center [720, 61] width 6 height 5
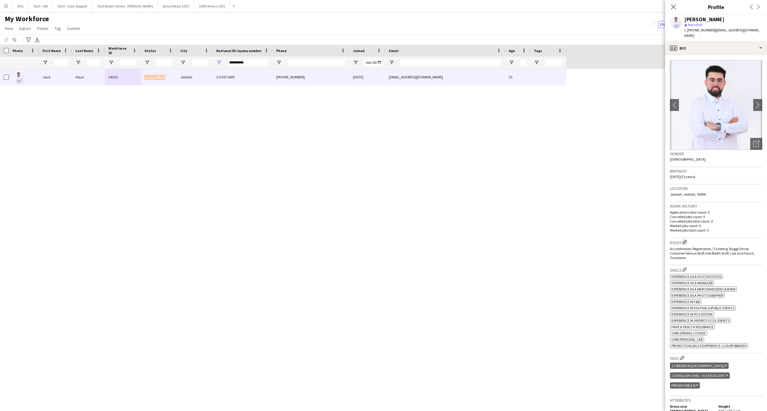
click at [684, 240] on app-icon "Edit crew company roles" at bounding box center [684, 242] width 4 height 4
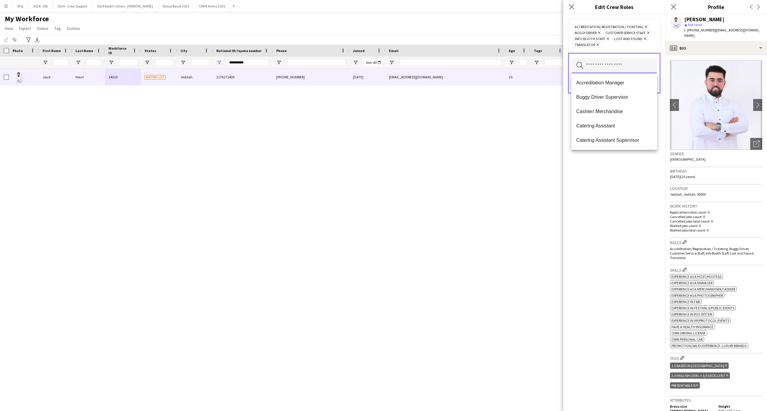
click at [606, 58] on input "text" at bounding box center [613, 65] width 85 height 15
click at [619, 133] on mat-option "Runner" at bounding box center [613, 139] width 85 height 14
drag, startPoint x: 619, startPoint y: 101, endPoint x: 619, endPoint y: 113, distance: 12.6
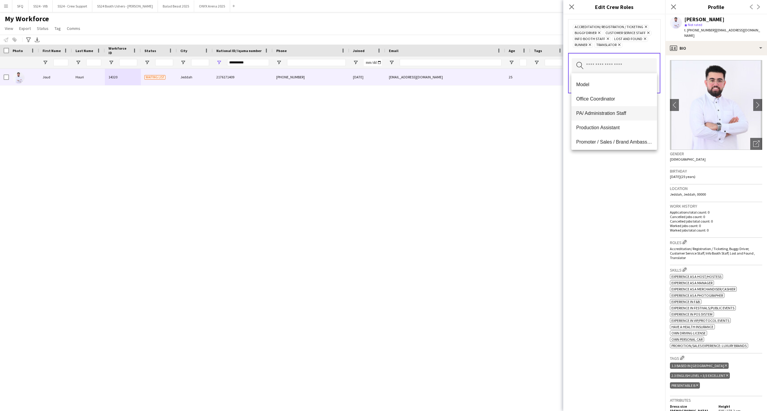
click at [619, 113] on div "Accreditation Manager Buggy Driver Supervisor Cashier/ Merchandise Catering Ass…" at bounding box center [613, 111] width 85 height 77
click at [619, 113] on span "PA/ Administration Staff" at bounding box center [614, 113] width 76 height 6
click at [606, 204] on div "Accreditation/ Registration / Ticketing Remove Buggy Driver Remove Customer Ser…" at bounding box center [614, 212] width 102 height 397
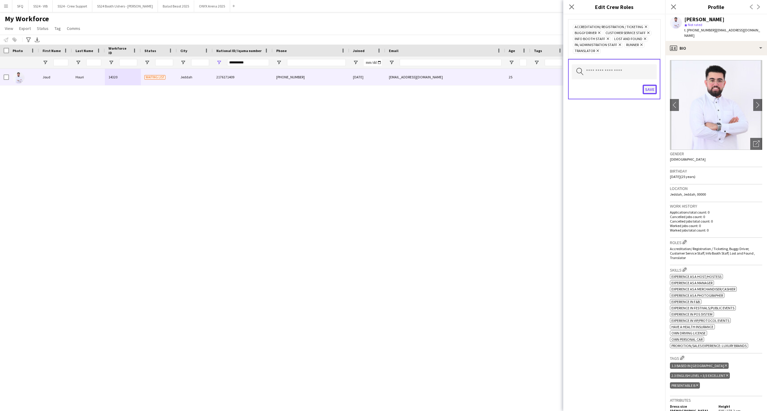
click at [649, 93] on button "Save" at bounding box center [649, 90] width 14 height 10
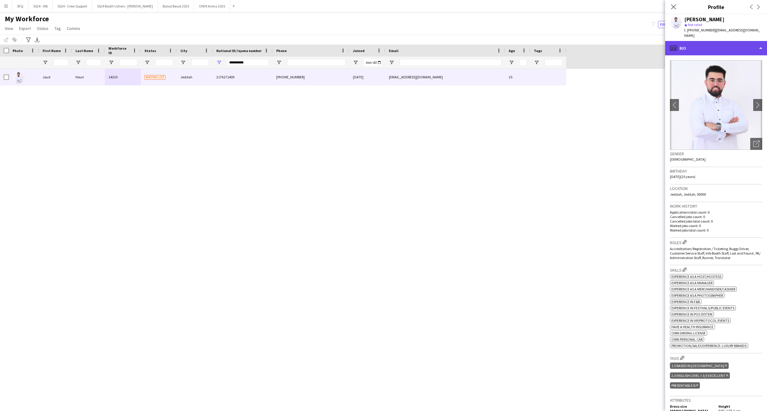
click at [758, 41] on div "profile Bio" at bounding box center [716, 48] width 102 height 14
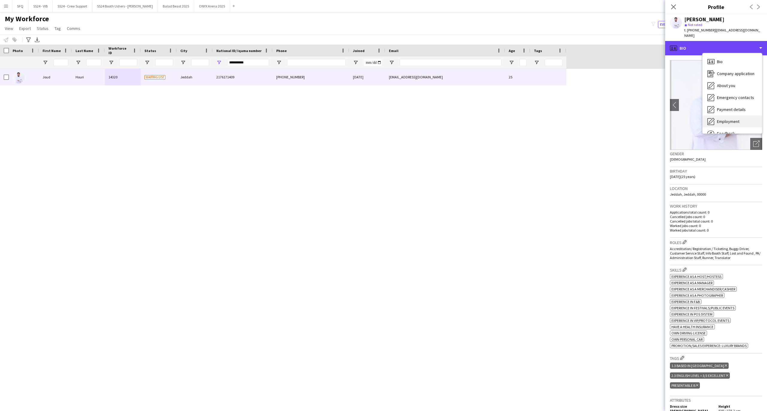
scroll to position [20, 0]
click at [736, 108] on div "Feedback Feedback" at bounding box center [731, 113] width 59 height 12
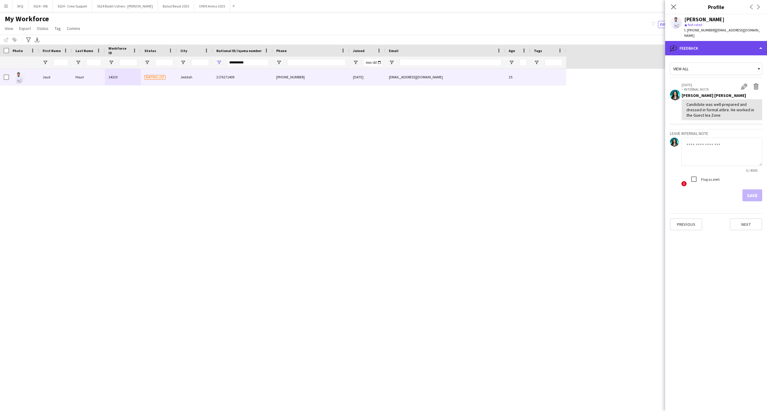
click at [719, 41] on div "bubble-pencil Feedback" at bounding box center [716, 48] width 102 height 14
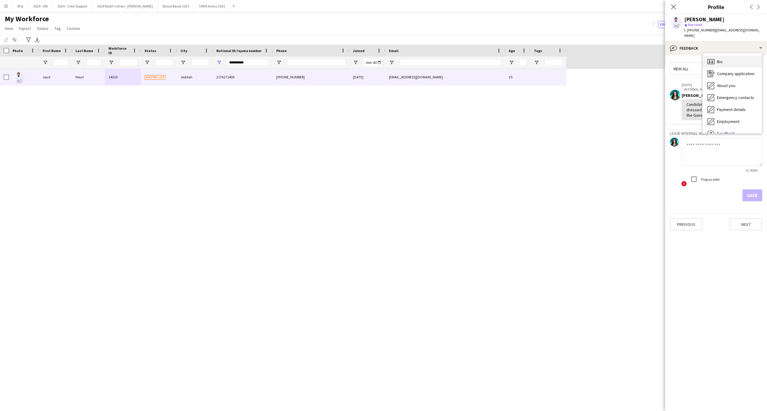
click at [723, 57] on div "Bio Bio" at bounding box center [731, 62] width 59 height 12
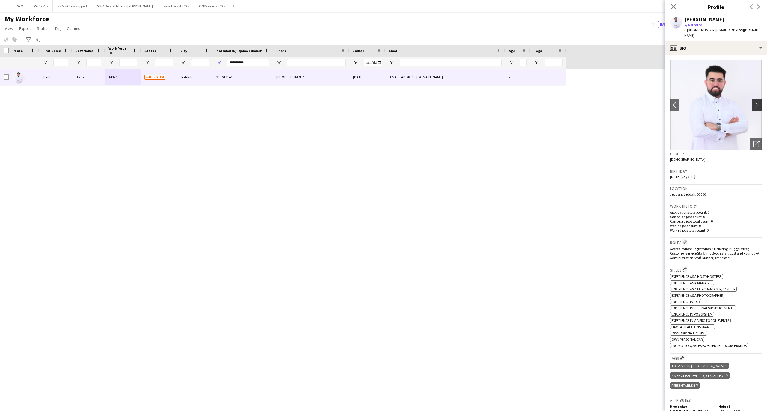
click at [753, 102] on app-icon "chevron-right" at bounding box center [757, 105] width 9 height 6
click at [753, 141] on icon "Open photos pop-in" at bounding box center [756, 144] width 6 height 6
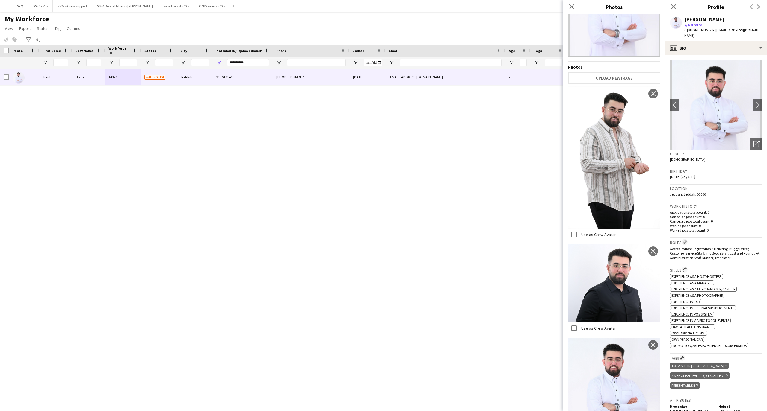
scroll to position [67, 0]
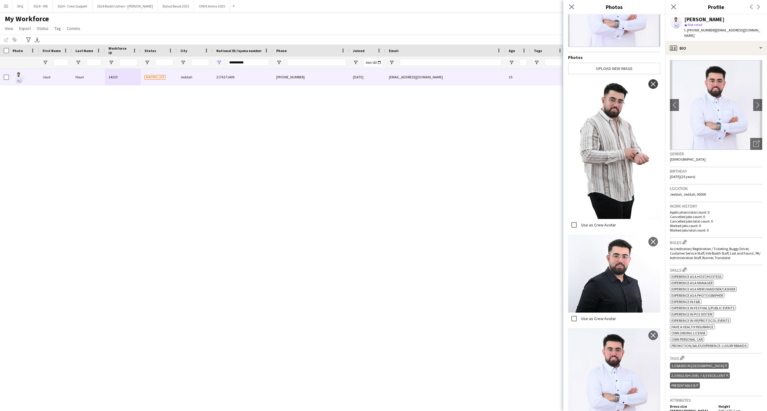
click at [650, 82] on app-icon "close" at bounding box center [653, 84] width 6 height 5
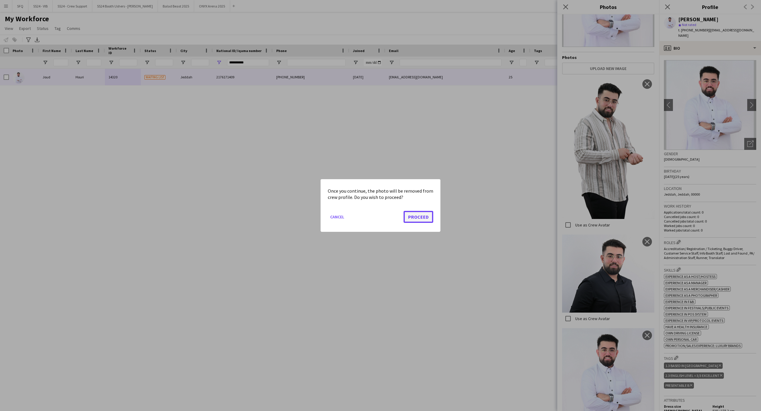
click at [430, 215] on button "Proceed" at bounding box center [418, 217] width 30 height 12
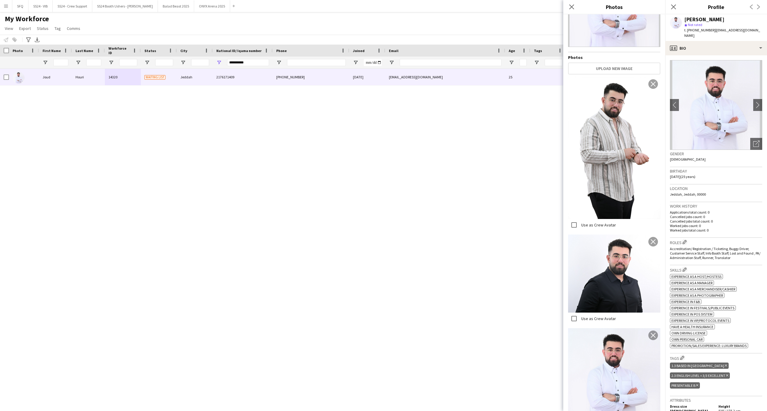
scroll to position [0, 0]
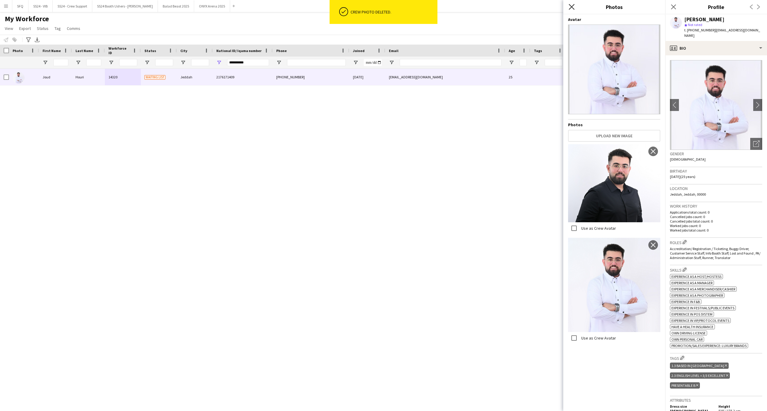
click at [572, 9] on icon "Close pop-in" at bounding box center [571, 7] width 6 height 6
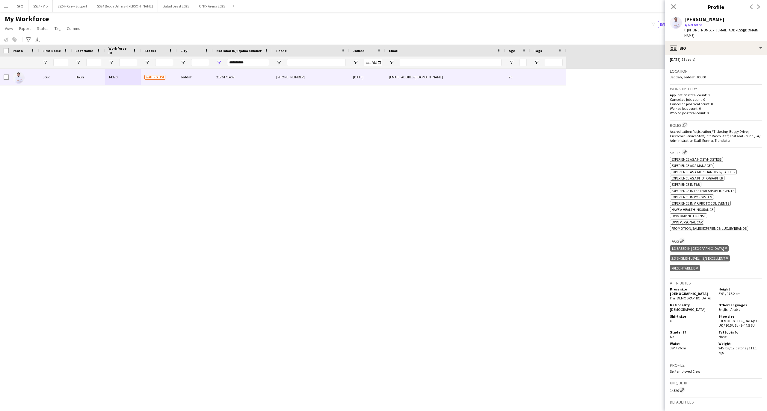
scroll to position [120, 0]
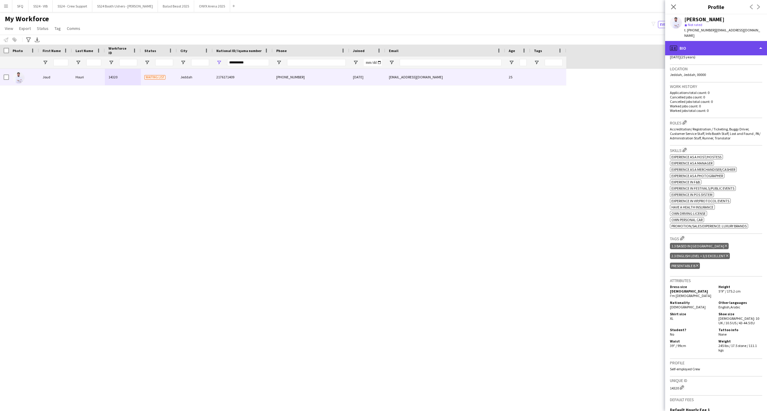
click at [683, 44] on div "profile Bio" at bounding box center [716, 48] width 102 height 14
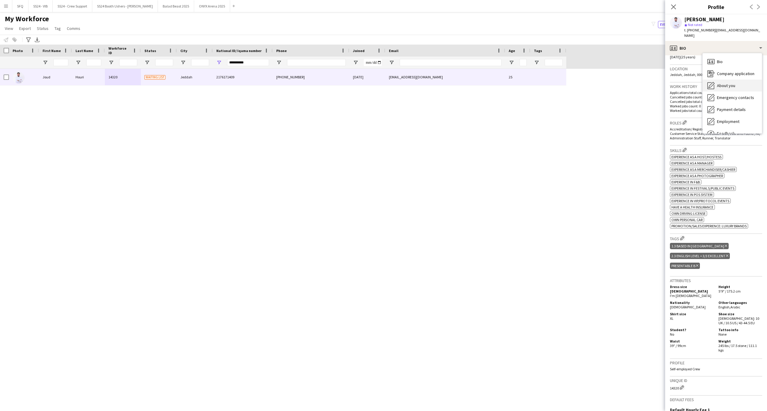
click at [712, 82] on icon at bounding box center [711, 85] width 6 height 6
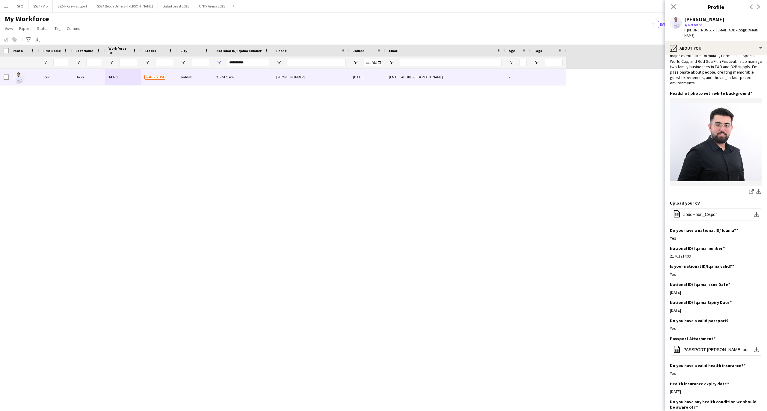
scroll to position [0, 0]
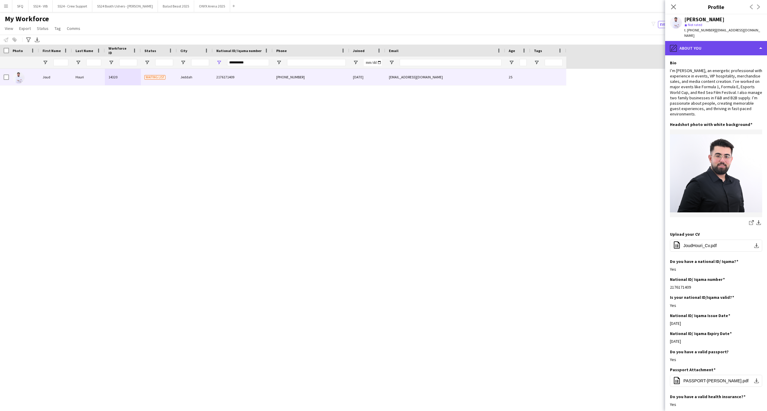
click at [704, 47] on div "pencil4 About you" at bounding box center [716, 48] width 102 height 14
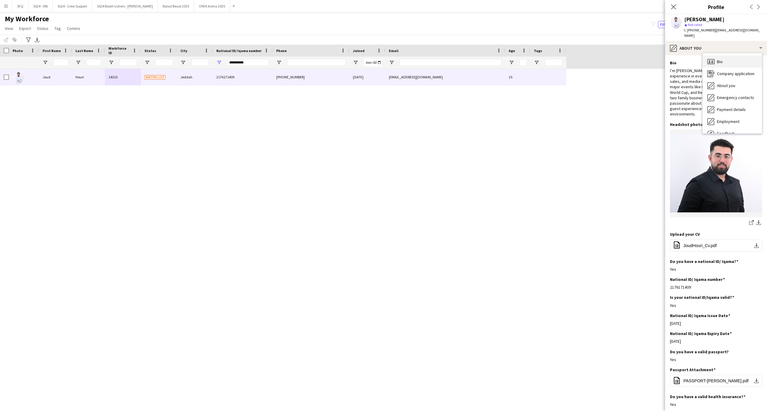
click at [709, 60] on icon at bounding box center [708, 60] width 1 height 1
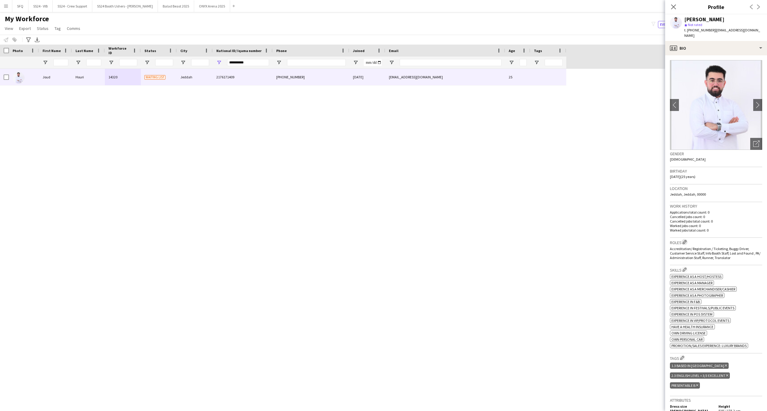
click at [685, 240] on app-icon "Edit crew company roles" at bounding box center [684, 242] width 4 height 4
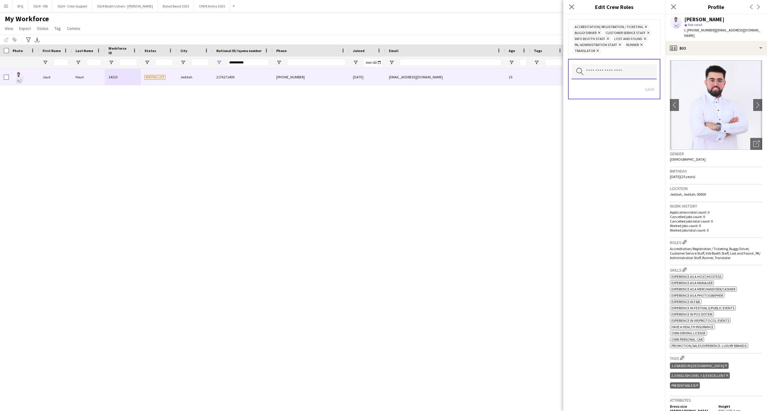
click at [594, 78] on input "text" at bounding box center [613, 71] width 85 height 15
click at [606, 95] on span "Data Entry" at bounding box center [614, 96] width 76 height 6
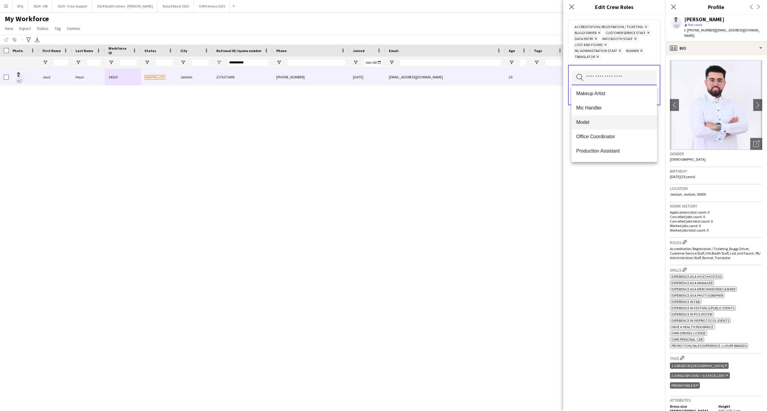
scroll to position [199, 0]
click at [615, 99] on span "Office Coordinator" at bounding box center [614, 97] width 76 height 6
click at [599, 106] on span "Inventory Officer" at bounding box center [614, 105] width 76 height 6
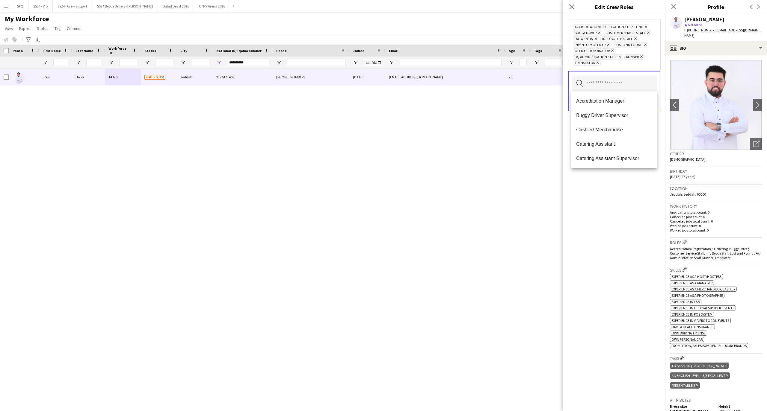
drag, startPoint x: 651, startPoint y: 265, endPoint x: 650, endPoint y: 254, distance: 11.4
click at [651, 264] on div "Accreditation/ Registration / Ticketing Remove Buggy Driver Remove Customer Ser…" at bounding box center [614, 212] width 102 height 397
click at [648, 103] on button "Save" at bounding box center [649, 102] width 14 height 10
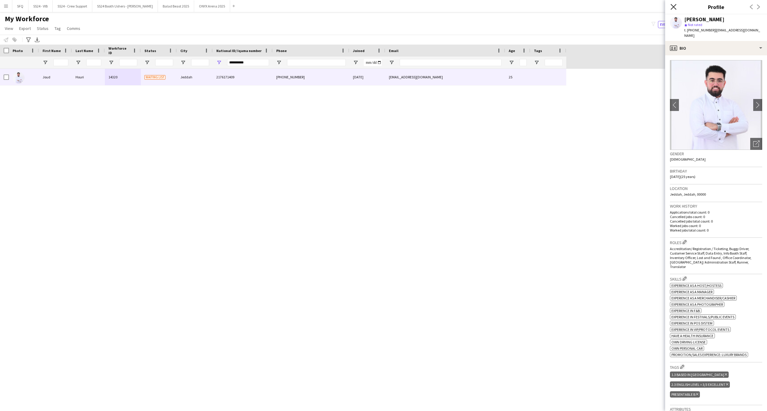
click at [674, 7] on icon at bounding box center [673, 7] width 6 height 6
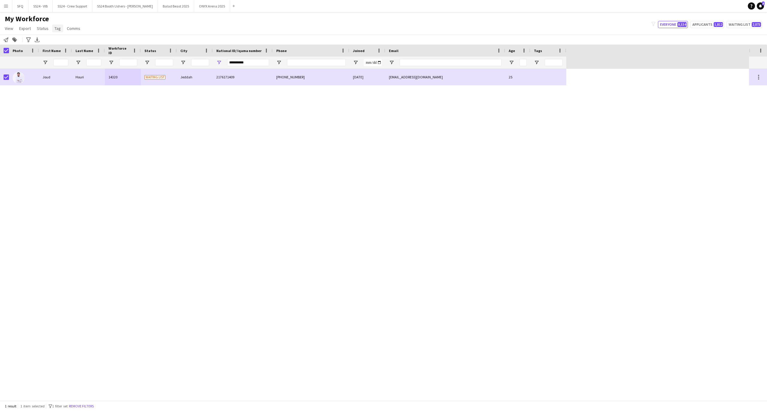
click at [57, 29] on span "Tag" at bounding box center [57, 28] width 6 height 5
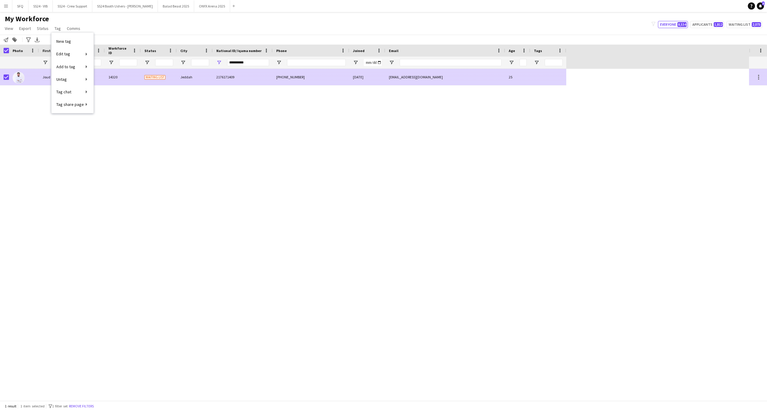
click at [182, 82] on div "Jeddah" at bounding box center [195, 77] width 36 height 16
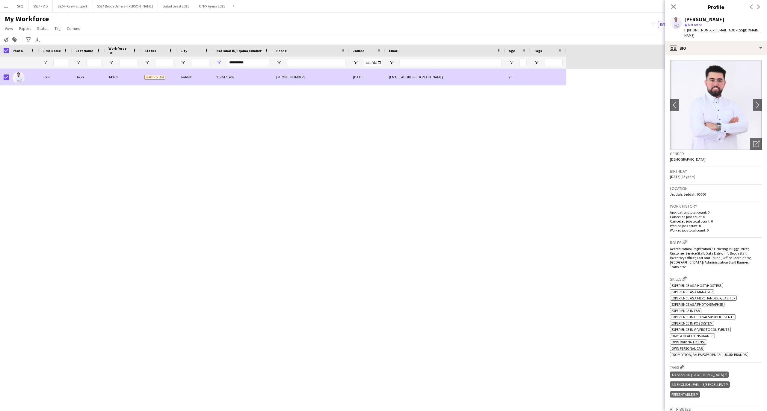
drag, startPoint x: 675, startPoint y: 9, endPoint x: 46, endPoint y: 39, distance: 629.8
click at [675, 9] on icon at bounding box center [673, 6] width 5 height 5
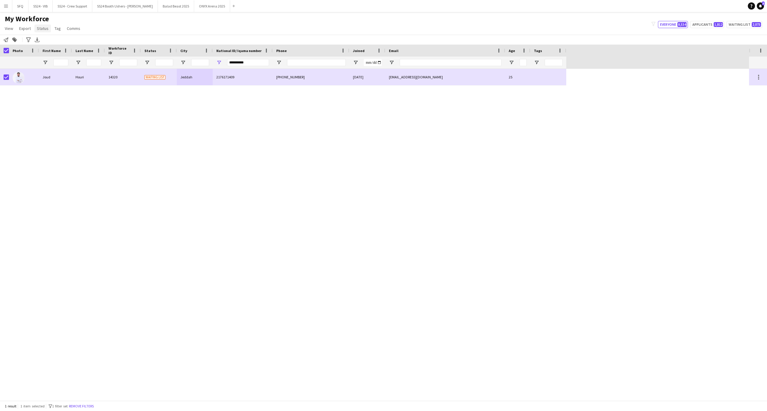
click at [41, 30] on span "Status" at bounding box center [43, 28] width 12 height 5
click at [59, 43] on link "Edit" at bounding box center [55, 41] width 42 height 13
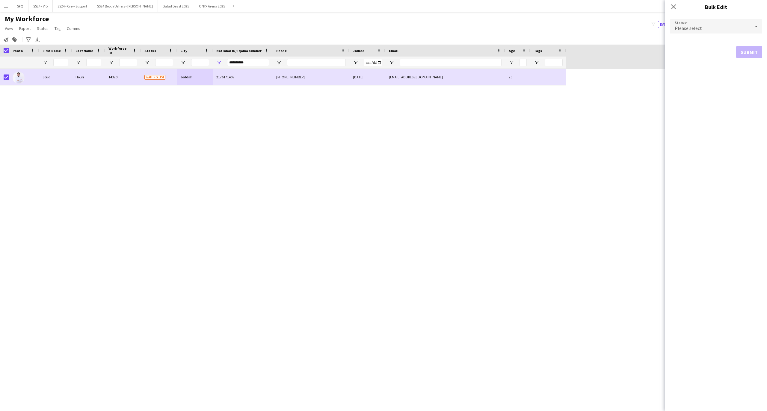
drag, startPoint x: 711, startPoint y: 37, endPoint x: 709, endPoint y: 29, distance: 8.4
click at [711, 37] on form "Status Please select Submit" at bounding box center [716, 38] width 92 height 49
click at [708, 25] on div "Please select" at bounding box center [710, 26] width 80 height 14
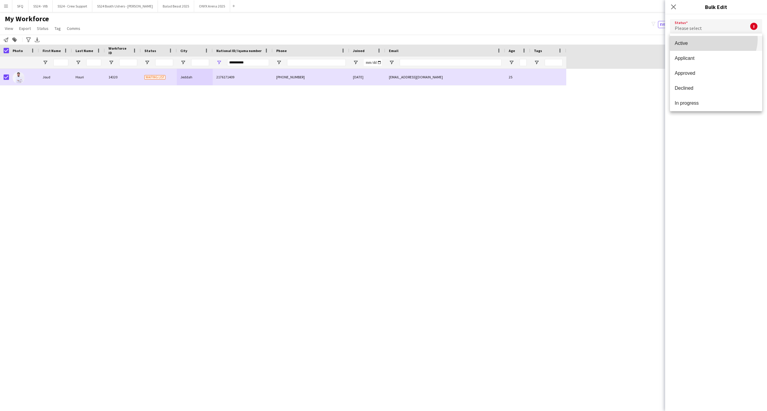
click at [713, 39] on mat-option "Active" at bounding box center [716, 43] width 92 height 15
click at [755, 74] on button "Submit" at bounding box center [749, 72] width 26 height 12
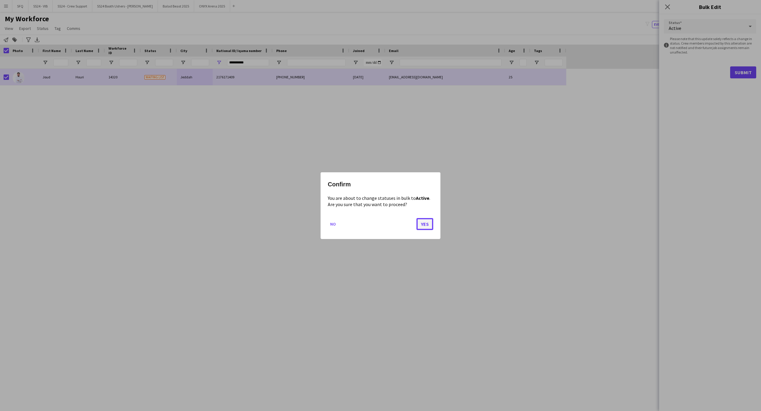
click at [425, 226] on button "Yes" at bounding box center [424, 224] width 17 height 12
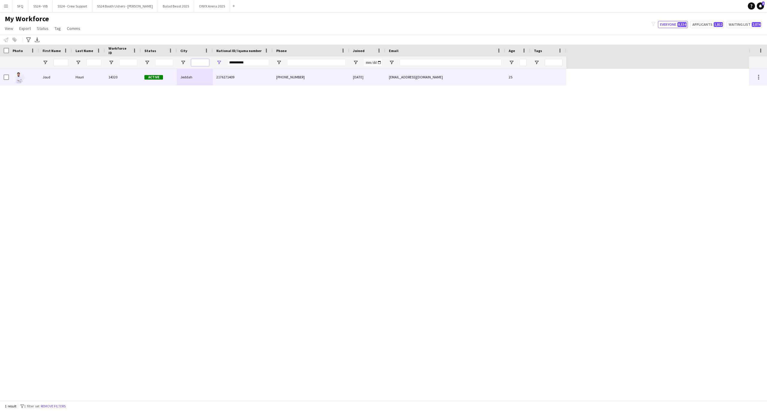
drag, startPoint x: 234, startPoint y: 51, endPoint x: 288, endPoint y: 45, distance: 54.5
click at [288, 45] on div "Workforce Details Profile Data Workforce Details Photo" at bounding box center [283, 57] width 566 height 24
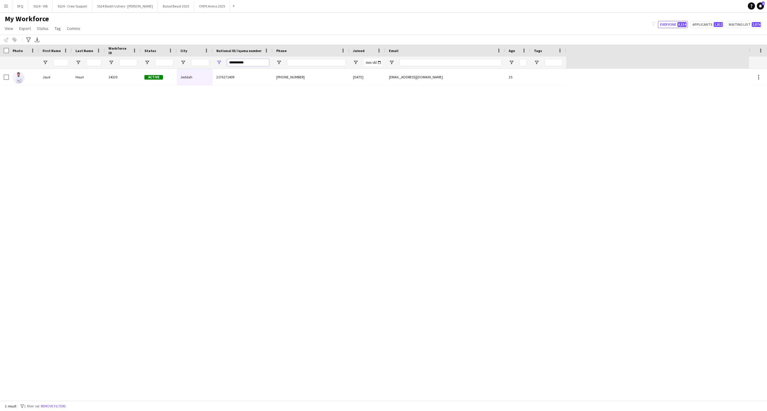
click at [246, 66] on input "**********" at bounding box center [248, 62] width 42 height 7
click at [245, 67] on div "**********" at bounding box center [248, 63] width 42 height 12
click at [244, 68] on div "**********" at bounding box center [248, 63] width 42 height 12
click at [246, 65] on input "**********" at bounding box center [248, 62] width 42 height 7
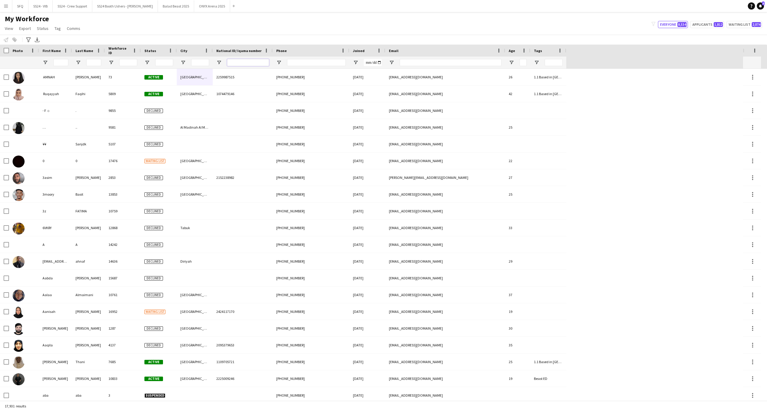
click at [252, 66] on input "National ID/ Iqama number Filter Input" at bounding box center [248, 62] width 42 height 7
paste input "**********"
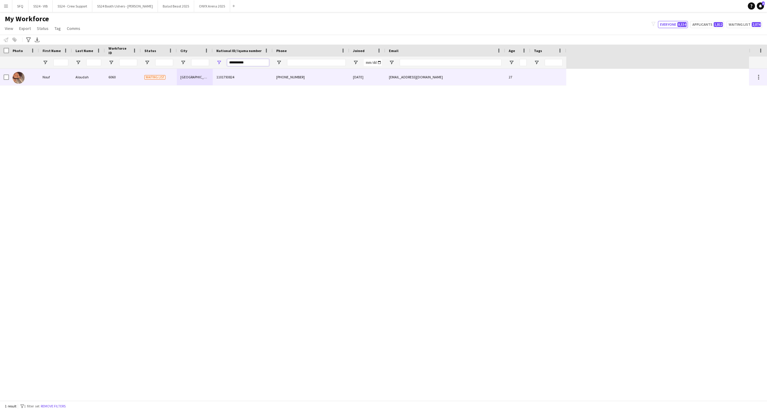
type input "**********"
click at [54, 72] on div "Nouf" at bounding box center [55, 77] width 33 height 16
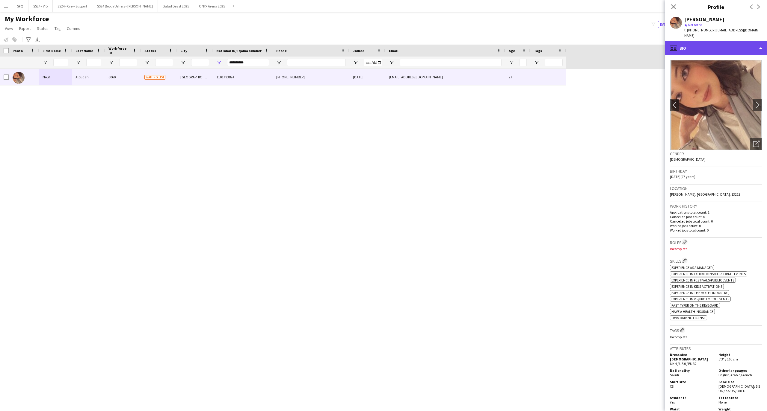
click at [729, 47] on div "profile Bio" at bounding box center [716, 48] width 102 height 14
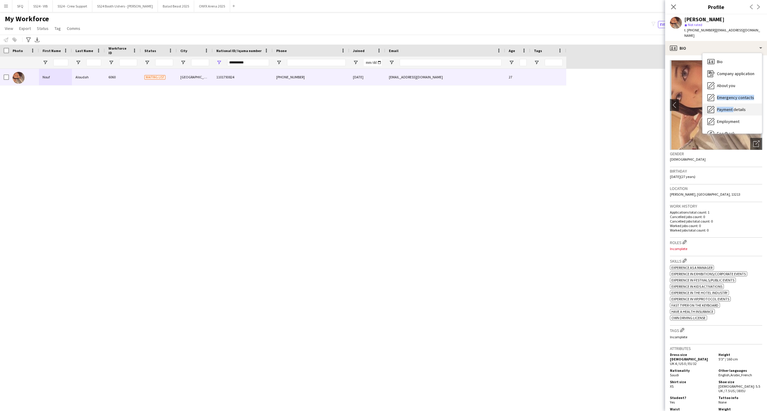
drag, startPoint x: 732, startPoint y: 75, endPoint x: 732, endPoint y: 99, distance: 24.0
click at [732, 99] on div "Bio Bio Company application Company application About you About you Emergency c…" at bounding box center [731, 93] width 59 height 80
click at [732, 168] on div "Birthday 28-02-1998 (27 years)" at bounding box center [716, 175] width 92 height 17
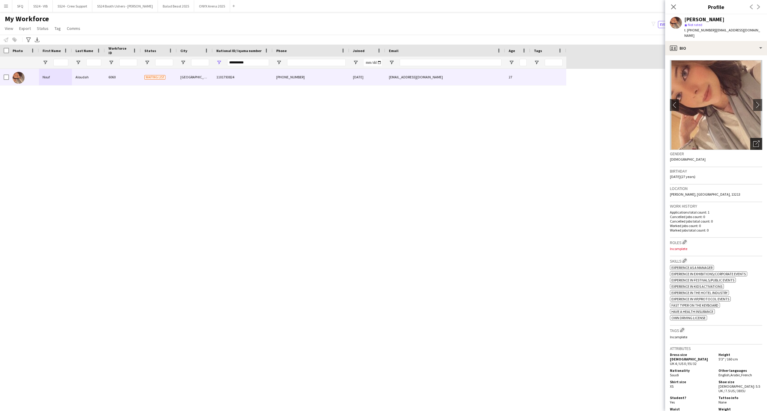
click at [750, 138] on div "Open photos pop-in" at bounding box center [756, 144] width 12 height 12
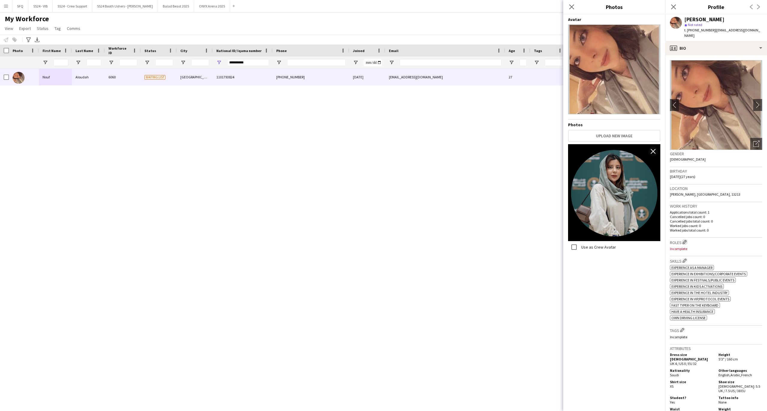
click at [684, 240] on app-icon "Edit crew company roles" at bounding box center [684, 242] width 4 height 4
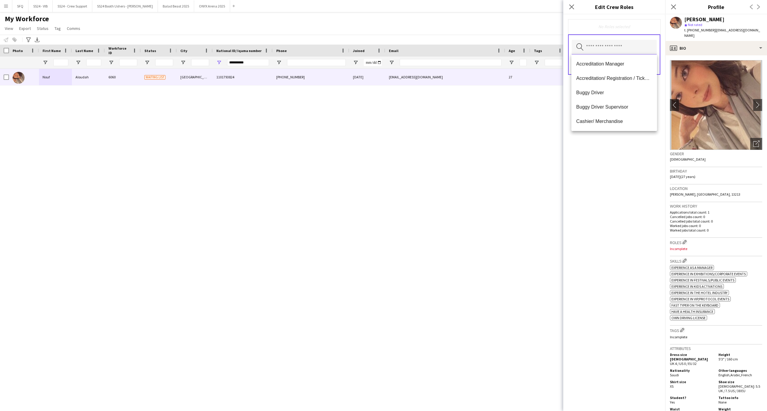
click at [605, 45] on input "text" at bounding box center [613, 47] width 85 height 15
click at [673, 41] on div "profile Bio" at bounding box center [716, 48] width 102 height 14
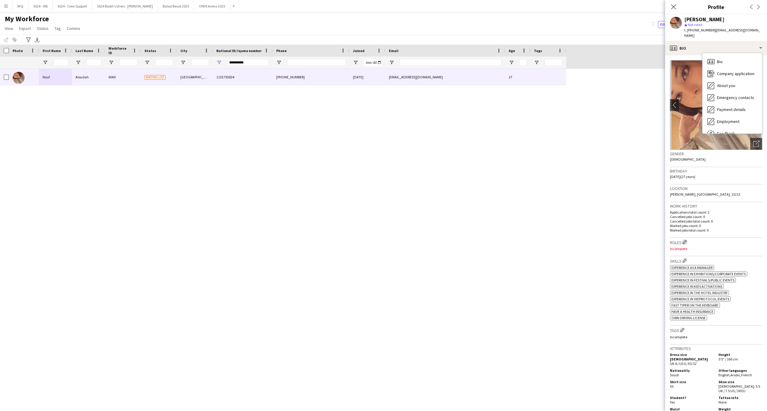
click at [686, 240] on app-icon "Edit crew company roles" at bounding box center [684, 242] width 4 height 4
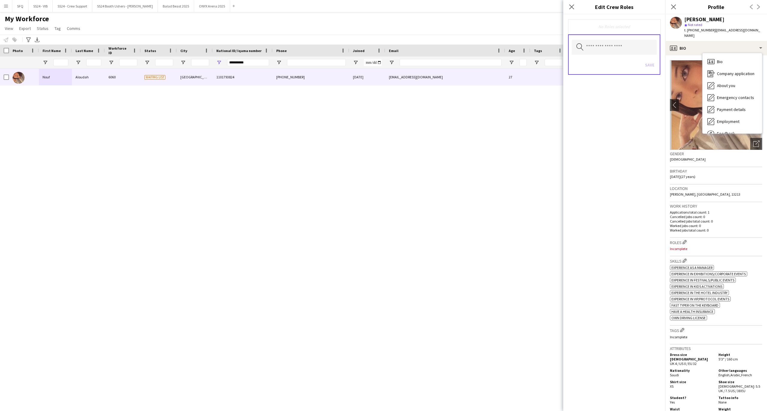
click at [717, 192] on div "Location Abi An Naim Al Haddad, Riyadh, 13213" at bounding box center [716, 193] width 92 height 17
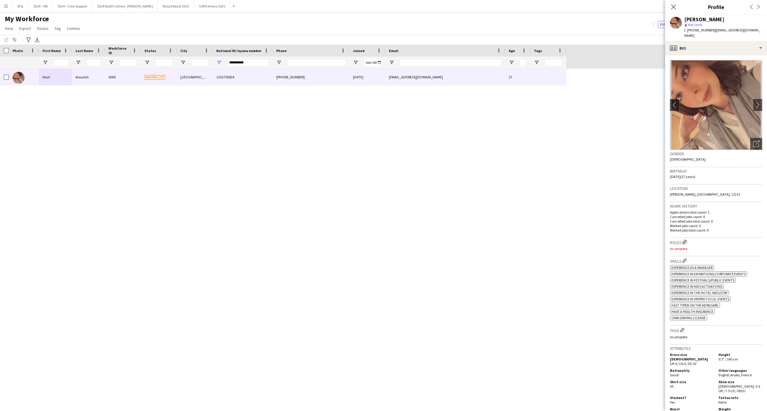
click at [685, 239] on button "Edit crew company roles" at bounding box center [684, 242] width 6 height 6
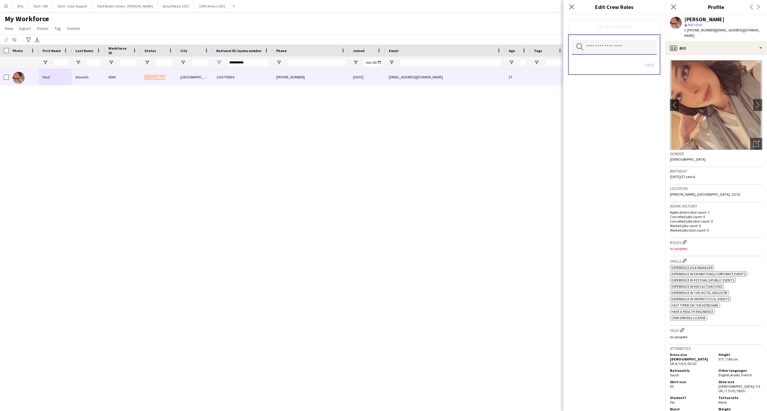
click at [628, 43] on input "text" at bounding box center [613, 47] width 85 height 15
click at [616, 69] on mat-option "Accreditation Manager" at bounding box center [613, 64] width 85 height 14
click at [616, 69] on mat-option "Accreditation/ Registration / Ticketing" at bounding box center [613, 64] width 85 height 14
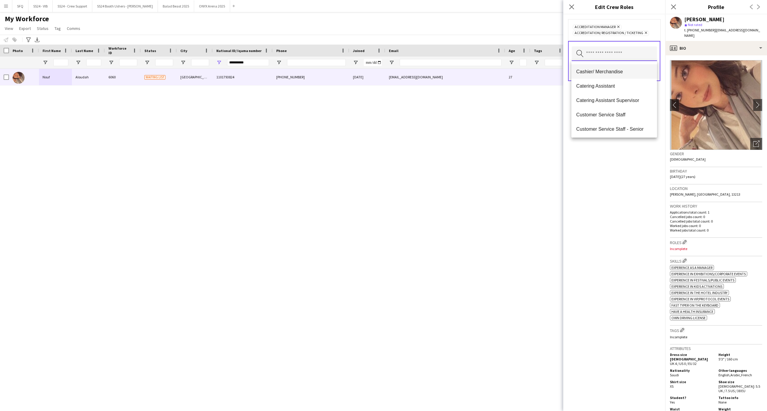
scroll to position [40, 0]
click at [611, 116] on span "Customer Service Staff - Senior" at bounding box center [614, 117] width 76 height 6
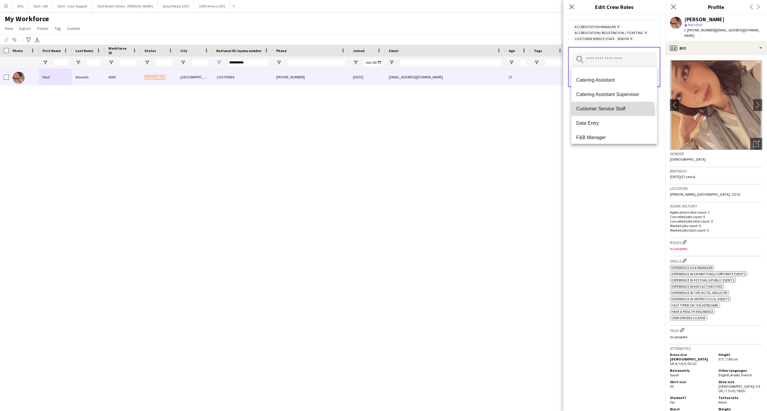
click at [612, 113] on mat-option "Customer Service Staff" at bounding box center [613, 109] width 85 height 14
click at [601, 117] on span "Data Entry" at bounding box center [614, 115] width 76 height 6
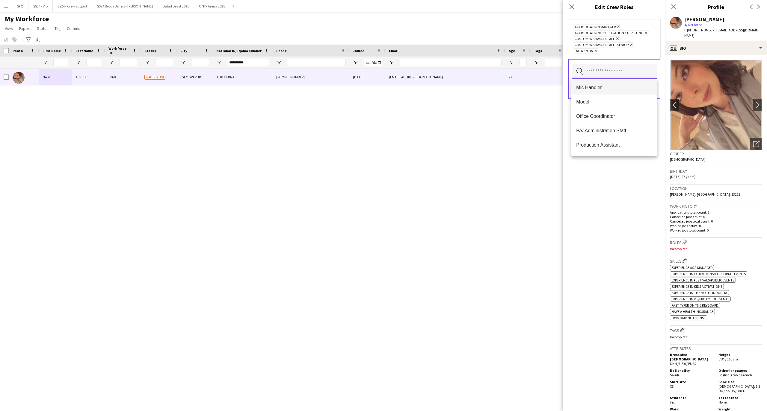
scroll to position [199, 0]
click at [608, 117] on span "PA/ Administration Staff" at bounding box center [614, 120] width 76 height 6
click at [626, 101] on mat-option "Staff Project Coordinator" at bounding box center [613, 97] width 85 height 14
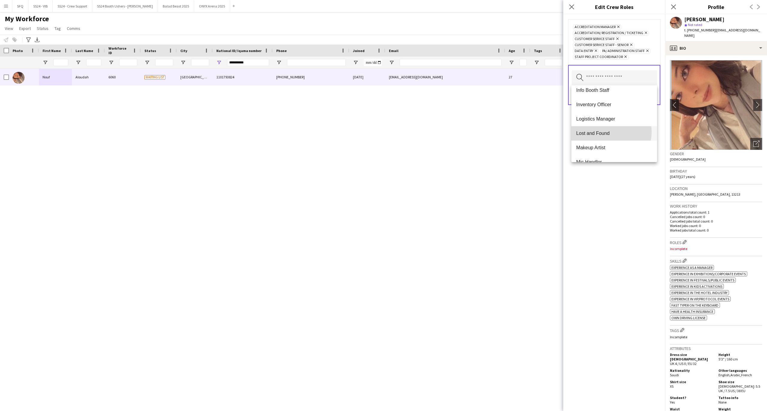
click at [607, 132] on span "Lost and Found" at bounding box center [614, 134] width 76 height 6
click at [605, 139] on mat-option "Info Booth Staff" at bounding box center [613, 136] width 85 height 14
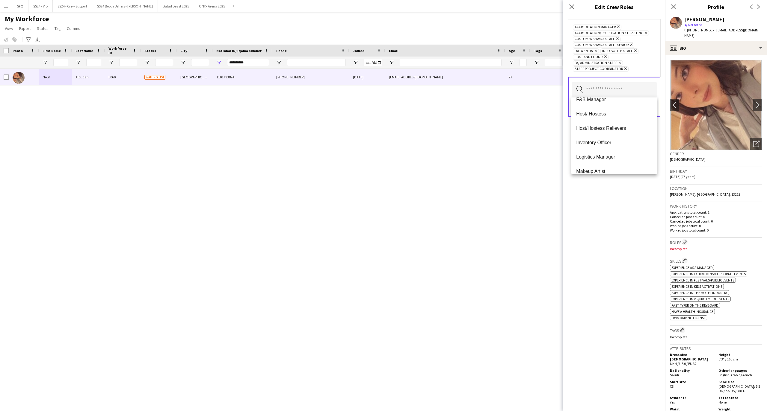
click at [605, 140] on span "Inventory Officer" at bounding box center [614, 143] width 76 height 6
click at [616, 107] on mat-option "Logistics Manager" at bounding box center [613, 102] width 85 height 14
click at [605, 149] on span "Office Coordinator" at bounding box center [614, 152] width 76 height 6
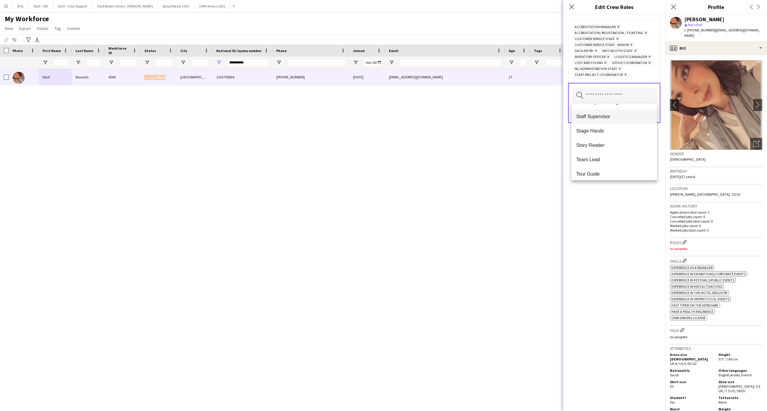
click at [624, 120] on mat-option "Staff Supervisor" at bounding box center [613, 117] width 85 height 14
click at [614, 147] on mat-option "Team Lead" at bounding box center [613, 151] width 85 height 14
drag, startPoint x: 615, startPoint y: 198, endPoint x: 625, endPoint y: 179, distance: 21.2
click at [615, 196] on div "Accreditation Manager Remove Accreditation/ Registration / Ticketing Remove Cus…" at bounding box center [614, 212] width 102 height 397
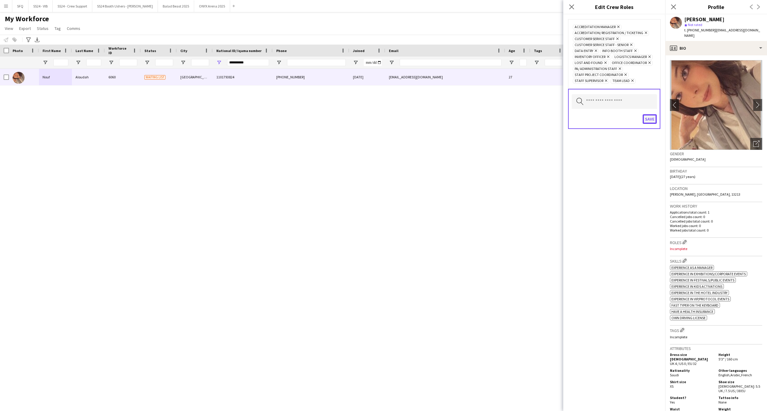
click at [653, 122] on button "Save" at bounding box center [649, 119] width 14 height 10
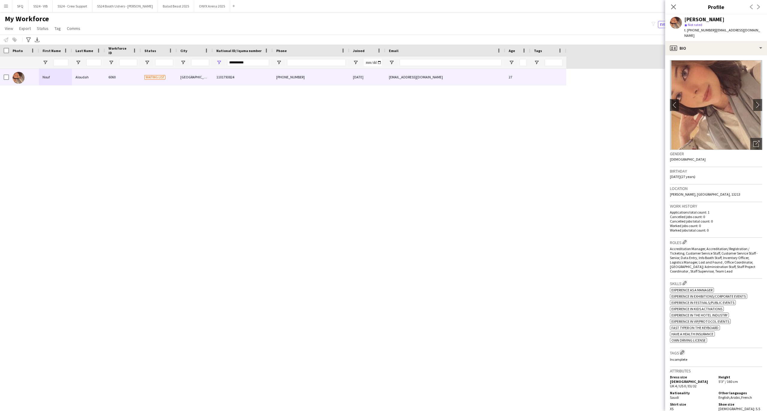
click at [682, 351] on app-icon "Edit crew company tags" at bounding box center [682, 353] width 4 height 4
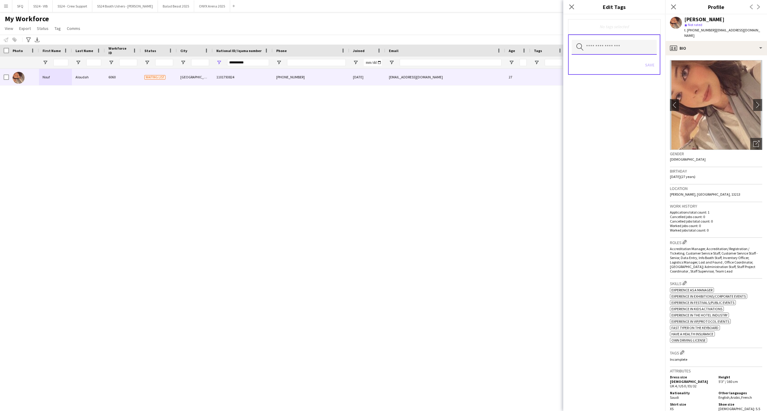
click at [637, 54] on input "text" at bounding box center [613, 47] width 85 height 15
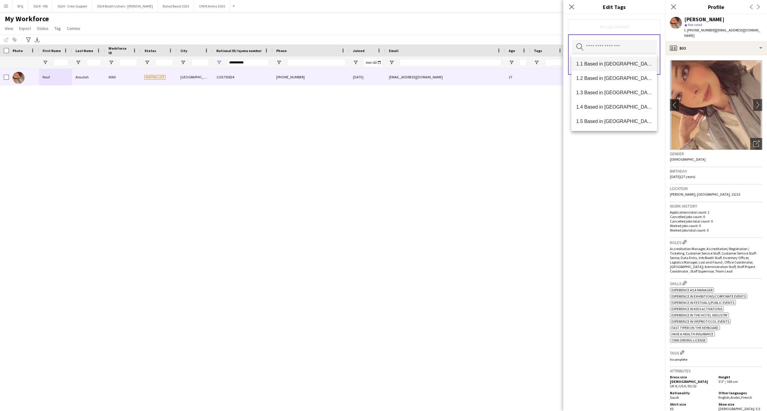
click at [627, 63] on span "1.1 Based in Riyadh" at bounding box center [614, 64] width 76 height 6
click at [629, 80] on mat-option "2.3 English Level = 3/3 Excellent" at bounding box center [613, 74] width 85 height 14
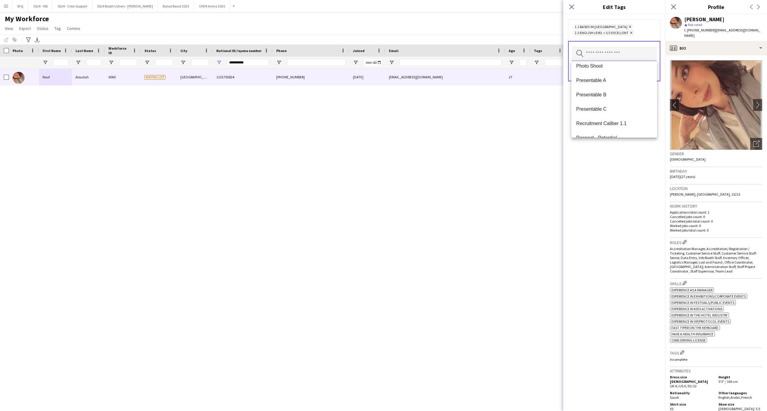
scroll to position [479, 0]
click at [615, 83] on span "Presentable B" at bounding box center [614, 81] width 76 height 6
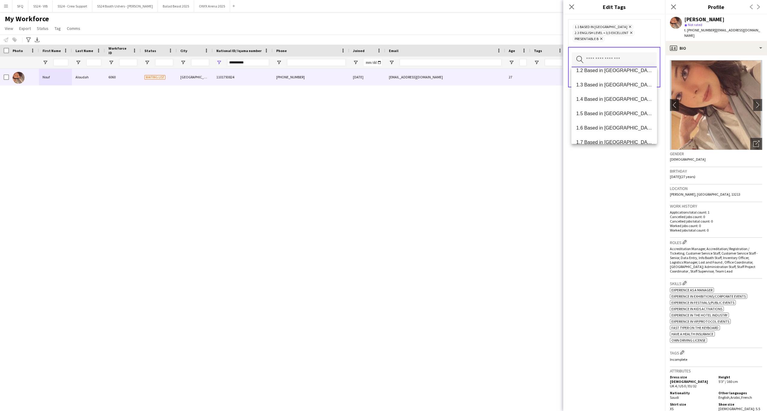
scroll to position [0, 0]
click at [617, 180] on div "1.1 Based in Riyadh Remove 2.3 English Level = 3/3 Excellent Remove Presentable…" at bounding box center [614, 212] width 102 height 397
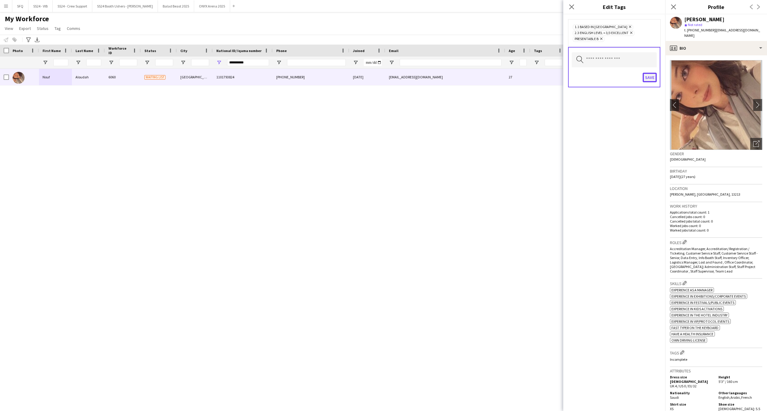
click at [647, 78] on button "Save" at bounding box center [649, 78] width 14 height 10
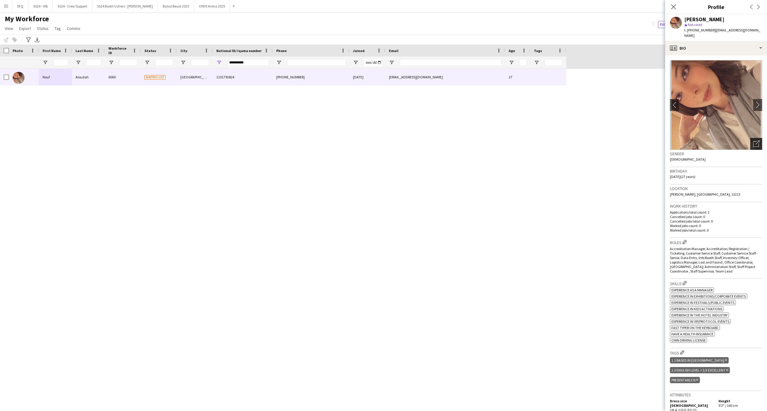
click at [753, 141] on icon "Open photos pop-in" at bounding box center [756, 144] width 6 height 6
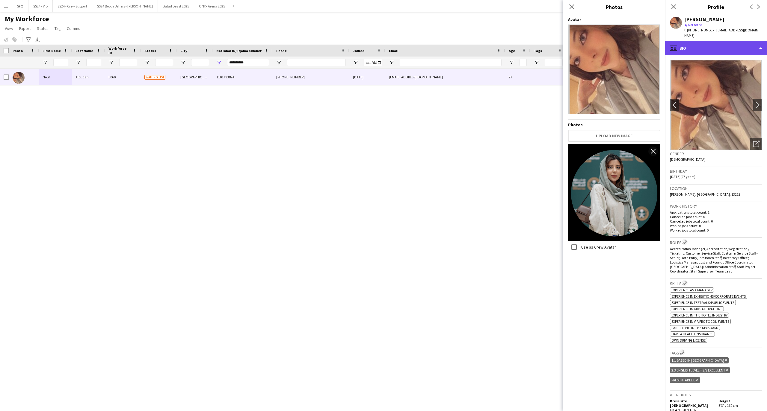
click at [706, 48] on div "profile Bio" at bounding box center [716, 48] width 102 height 14
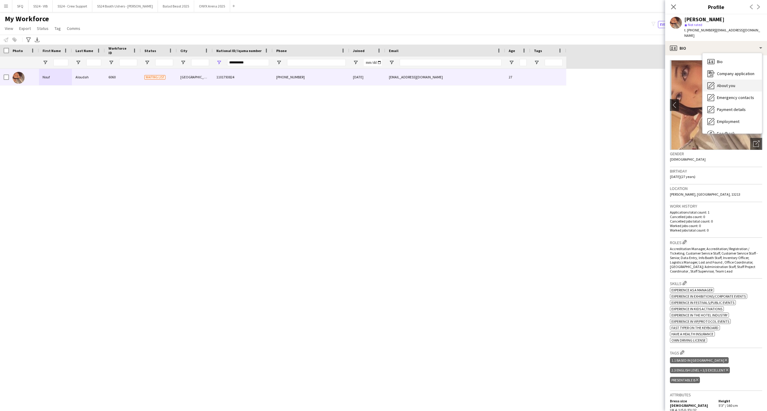
click at [728, 83] on span "About you" at bounding box center [726, 85] width 18 height 5
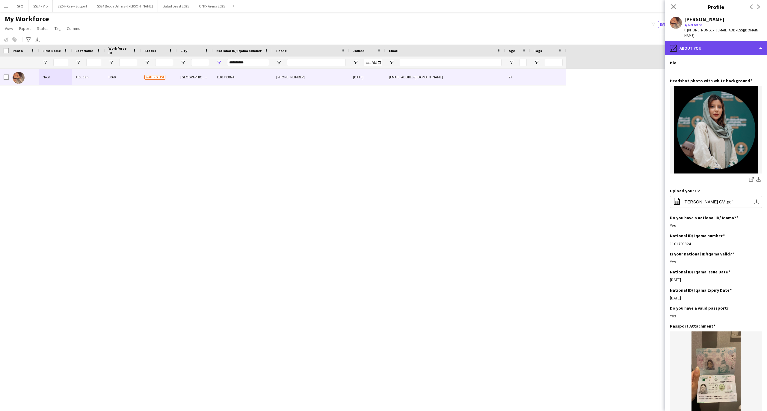
click at [702, 46] on div "pencil4 About you" at bounding box center [716, 48] width 102 height 14
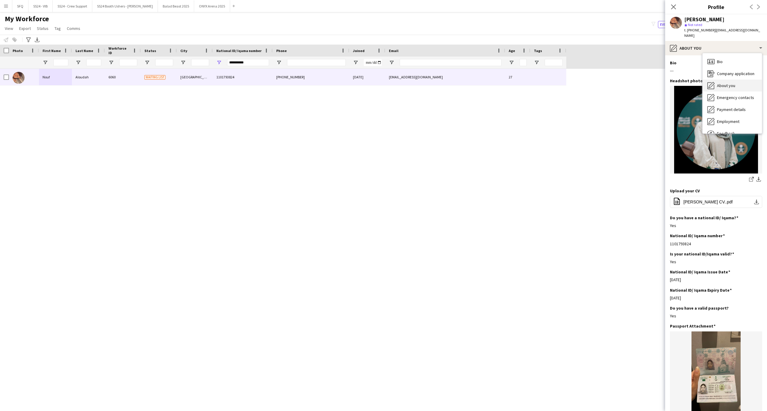
click at [709, 83] on icon "About you" at bounding box center [710, 85] width 7 height 7
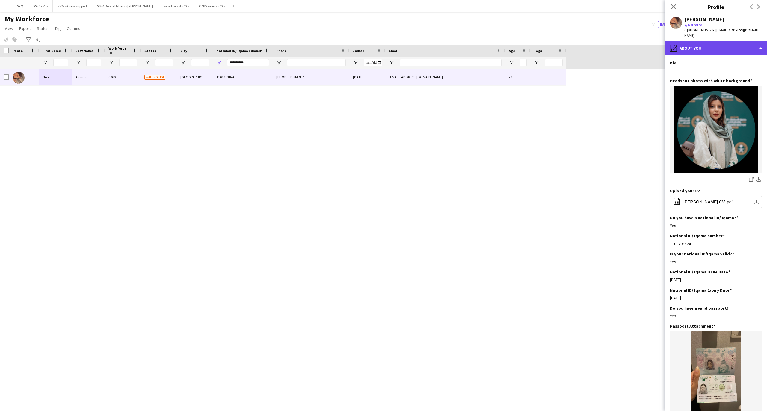
click at [714, 46] on div "pencil4 About you" at bounding box center [716, 48] width 102 height 14
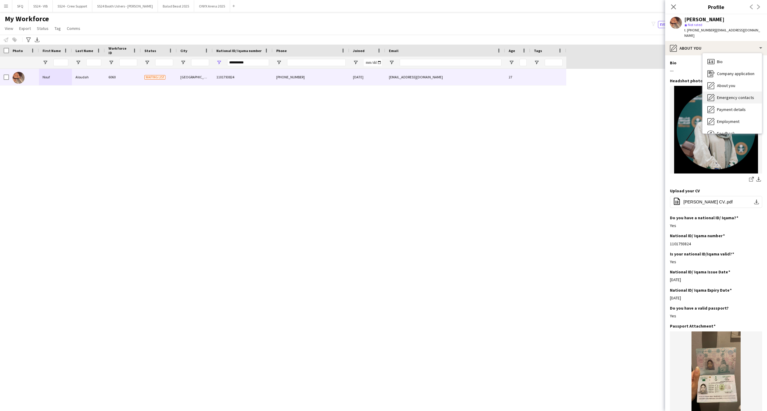
click at [725, 95] on span "Emergency contacts" at bounding box center [735, 97] width 37 height 5
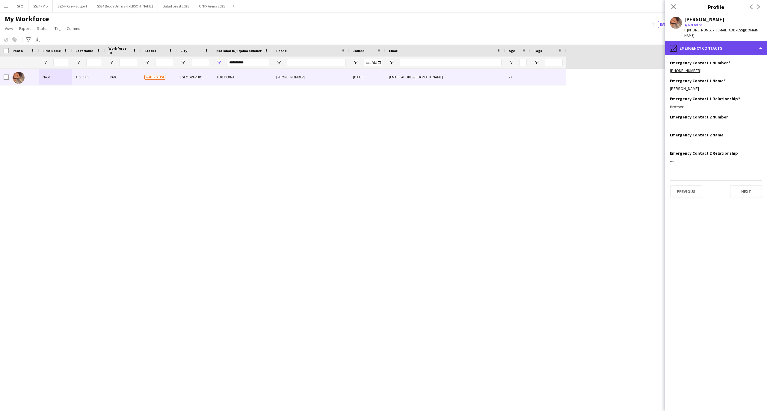
click at [720, 48] on div "pencil4 Emergency contacts" at bounding box center [716, 48] width 102 height 14
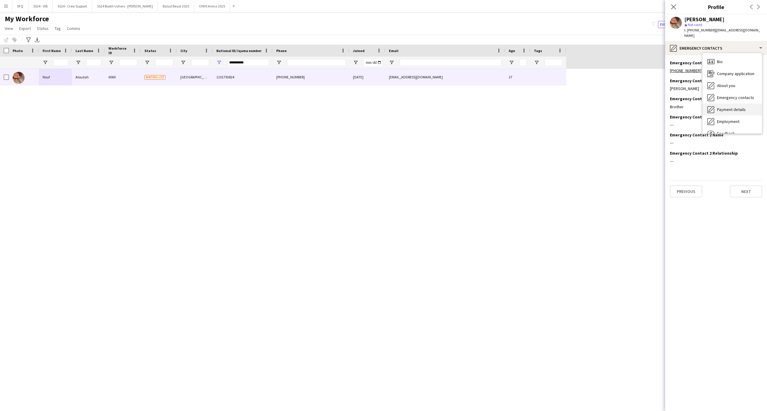
click at [717, 109] on div "Payment details Payment details" at bounding box center [731, 110] width 59 height 12
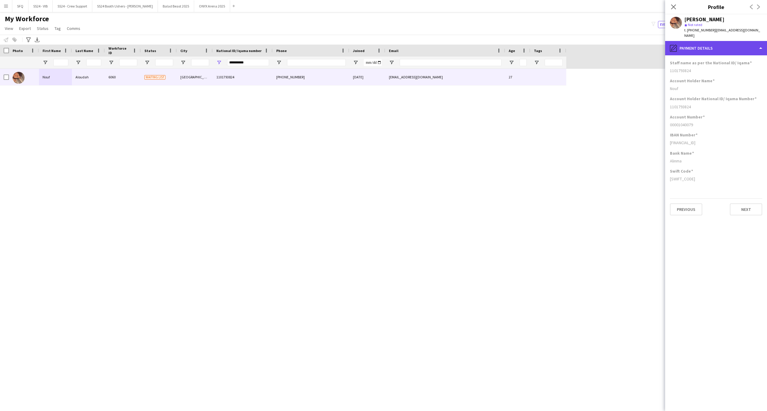
click at [705, 43] on div "pencil4 Payment details" at bounding box center [716, 48] width 102 height 14
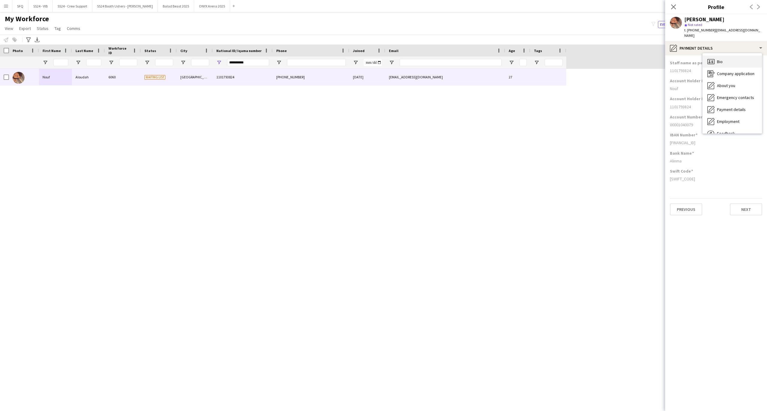
click at [715, 56] on div "Bio Bio" at bounding box center [731, 62] width 59 height 12
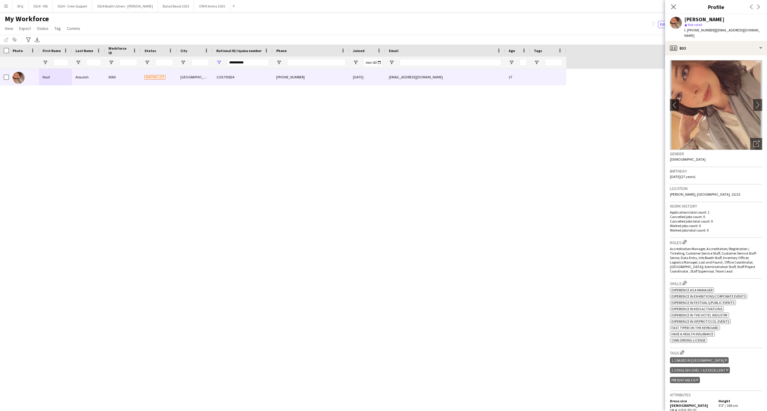
click at [687, 240] on div "Roles Edit crew company roles Accreditation Manager, Accreditation/ Registratio…" at bounding box center [716, 258] width 92 height 41
click at [686, 240] on app-icon "Edit crew company roles" at bounding box center [684, 242] width 4 height 4
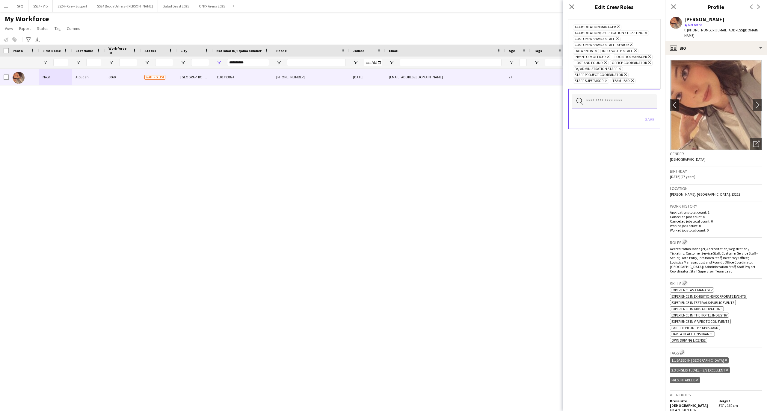
click at [625, 104] on input "text" at bounding box center [613, 101] width 85 height 15
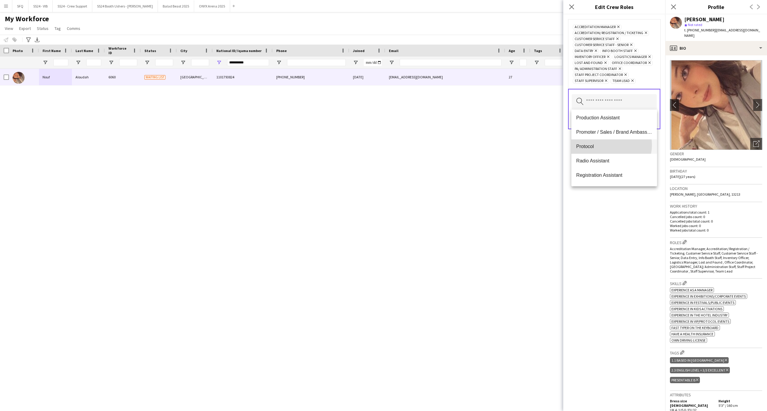
click at [608, 145] on span "Protocol" at bounding box center [614, 147] width 76 height 6
click at [605, 224] on div "Accreditation Manager Remove Accreditation/ Registration / Ticketing Remove Cus…" at bounding box center [614, 212] width 102 height 397
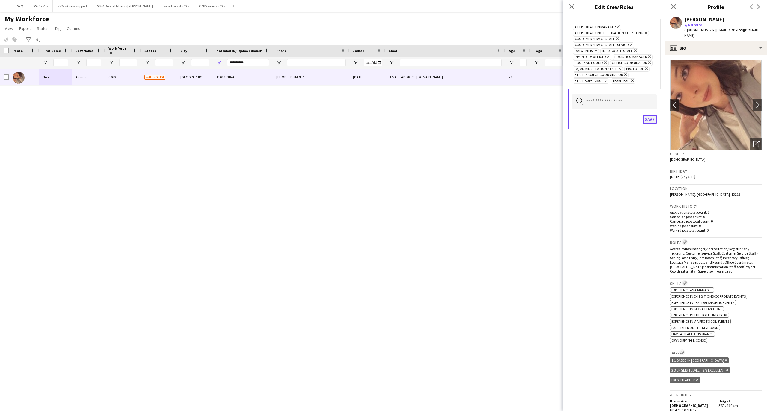
click at [655, 123] on button "Save" at bounding box center [649, 120] width 14 height 10
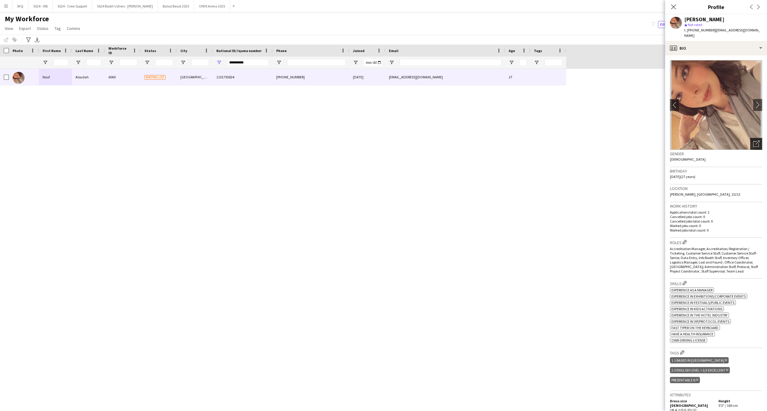
click at [753, 141] on icon "Open photos pop-in" at bounding box center [756, 144] width 6 height 6
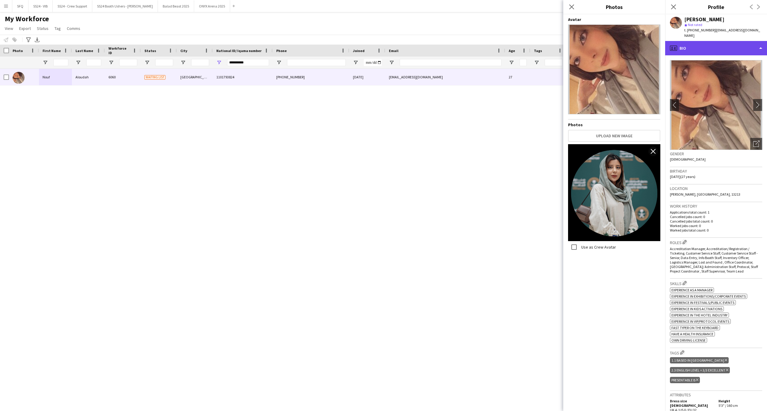
click at [700, 41] on div "profile Bio" at bounding box center [716, 48] width 102 height 14
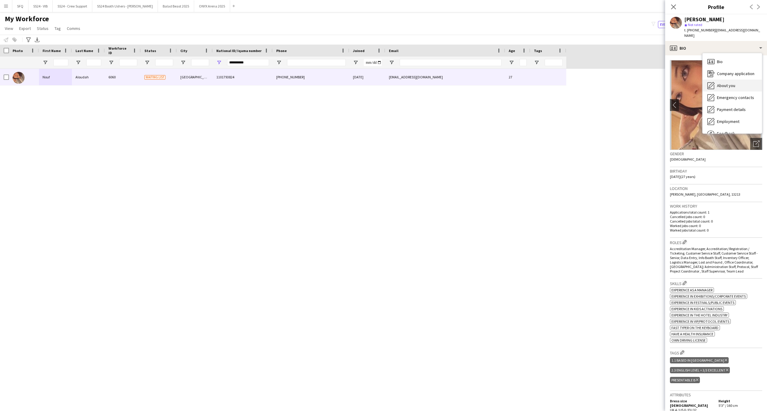
click at [742, 80] on div "About you About you" at bounding box center [731, 86] width 59 height 12
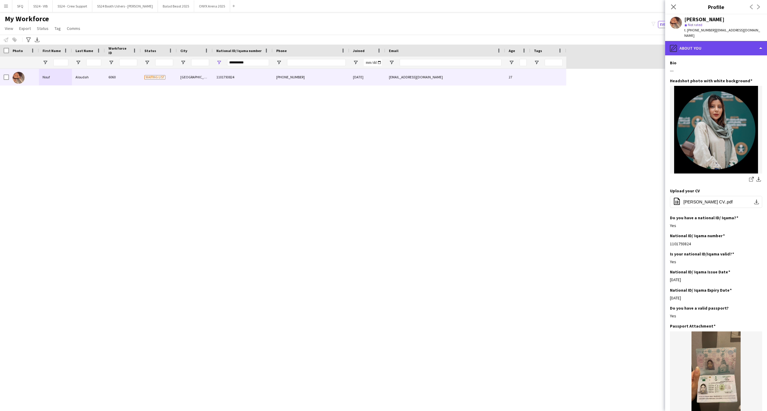
click at [684, 45] on div "pencil4 About you" at bounding box center [716, 48] width 102 height 14
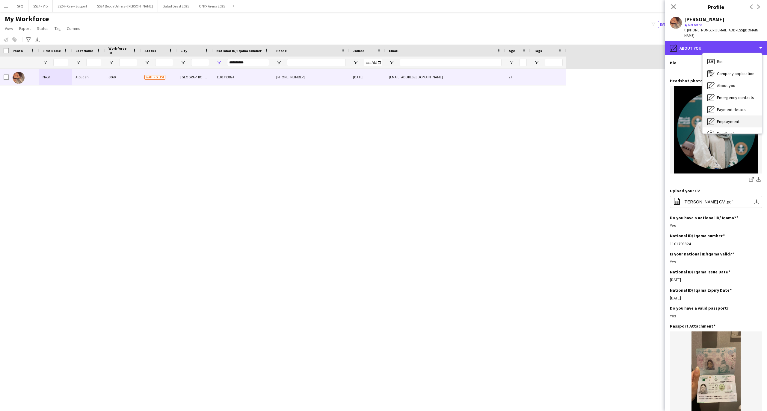
scroll to position [120, 0]
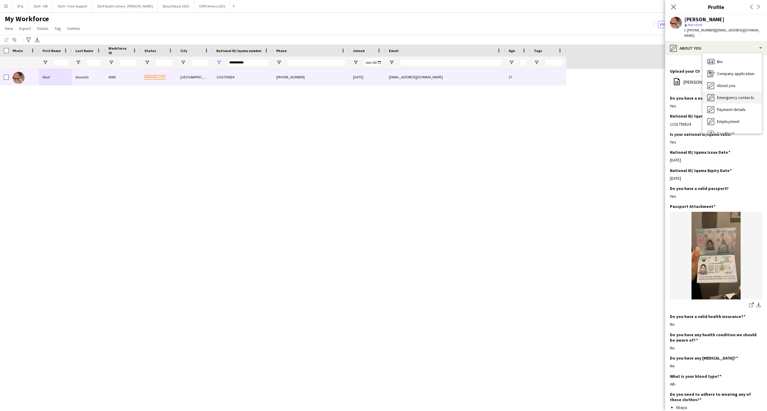
click at [720, 95] on span "Emergency contacts" at bounding box center [735, 97] width 37 height 5
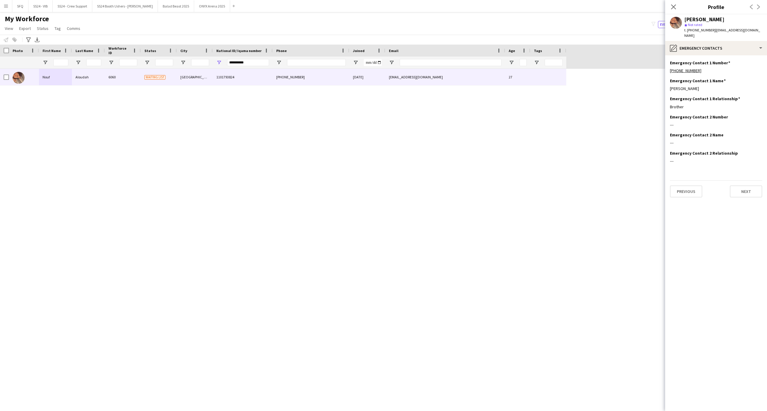
drag, startPoint x: 707, startPoint y: 50, endPoint x: 707, endPoint y: 46, distance: 3.6
click at [707, 55] on app-section-data-types "Emergency Contact 1 Number Edit this field +9660570749075 Emergency Contact 1 N…" at bounding box center [716, 233] width 102 height 356
click at [707, 46] on div "pencil4 Emergency contacts" at bounding box center [716, 48] width 102 height 14
click at [725, 107] on div "Payment details Payment details" at bounding box center [731, 110] width 59 height 12
drag, startPoint x: 704, startPoint y: 63, endPoint x: 713, endPoint y: 64, distance: 9.6
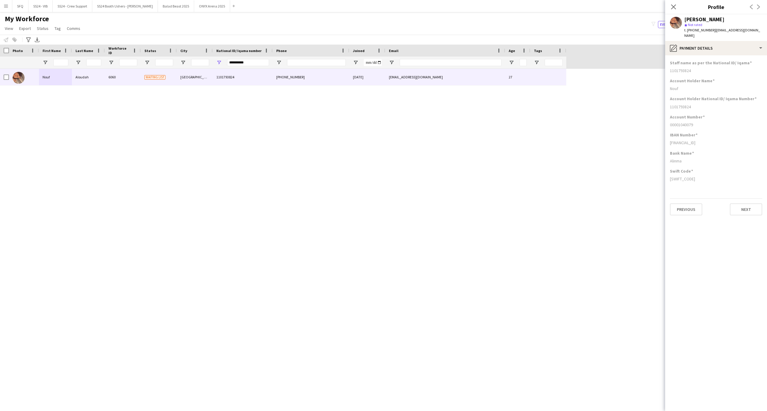
click at [684, 68] on div "1101793824" at bounding box center [716, 70] width 92 height 5
click at [669, 58] on app-section-data-types "Staff name as per the National ID/ Iqama 1101793824 Account Holder Name Nouf Ac…" at bounding box center [716, 233] width 102 height 356
drag, startPoint x: 721, startPoint y: 65, endPoint x: 705, endPoint y: 66, distance: 16.5
click at [705, 68] on div "1101793824" at bounding box center [716, 70] width 92 height 5
drag, startPoint x: 705, startPoint y: 66, endPoint x: 664, endPoint y: 69, distance: 40.8
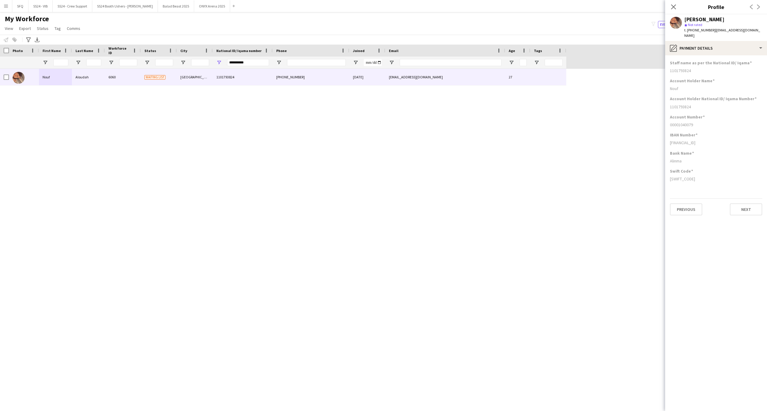
click at [664, 65] on body "Menu Boards Boards Boards All jobs Status Workforce Workforce My Workforce Recr…" at bounding box center [383, 205] width 767 height 411
click at [677, 86] on div "Nouf" at bounding box center [716, 88] width 92 height 5
drag, startPoint x: 703, startPoint y: 84, endPoint x: 766, endPoint y: 125, distance: 74.9
click at [667, 81] on app-section-data-types "Staff name as per the National ID/ Iqama 1101793824 Account Holder Name Nouf Ac…" at bounding box center [716, 233] width 102 height 356
click at [724, 132] on div "IBAN Number" at bounding box center [716, 134] width 92 height 5
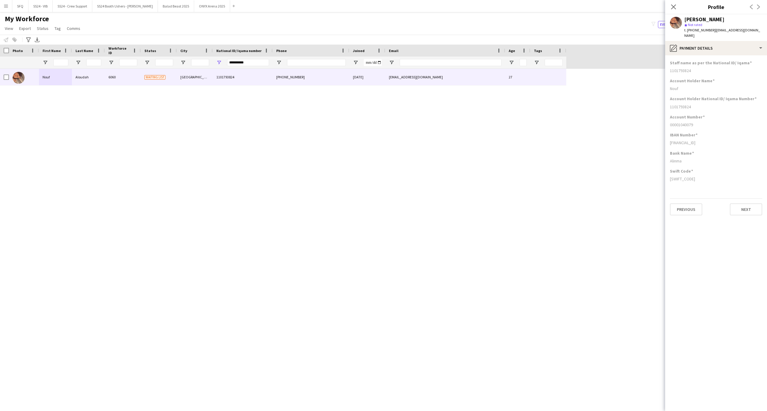
drag, startPoint x: 703, startPoint y: 116, endPoint x: 662, endPoint y: 117, distance: 41.3
click at [662, 117] on body "Menu Boards Boards Boards All jobs Status Workforce Workforce My Workforce Recr…" at bounding box center [383, 205] width 767 height 411
click at [701, 126] on div "Account Number 00001040079" at bounding box center [716, 123] width 92 height 18
click at [687, 122] on div "Account Number 00001040079" at bounding box center [716, 123] width 92 height 18
click at [712, 122] on div "Account Number 00001040079" at bounding box center [716, 123] width 92 height 18
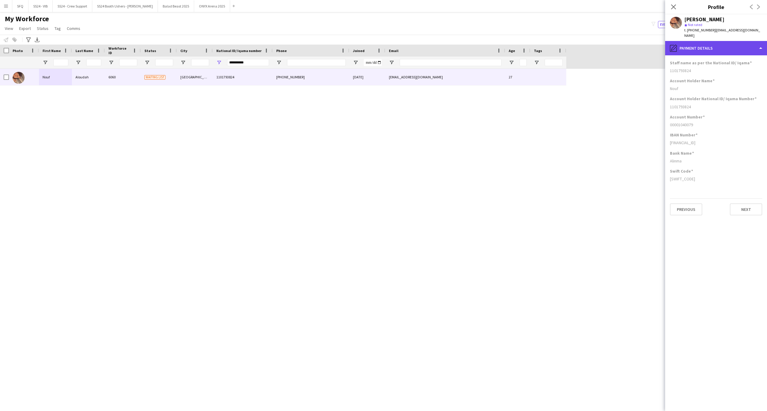
drag, startPoint x: 692, startPoint y: 37, endPoint x: 690, endPoint y: 41, distance: 4.3
click at [691, 41] on div "pencil4 Payment details" at bounding box center [716, 48] width 102 height 14
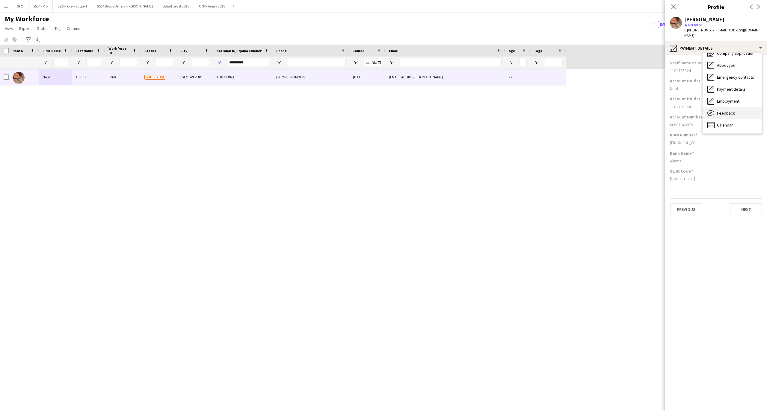
click at [723, 110] on span "Feedback" at bounding box center [726, 112] width 18 height 5
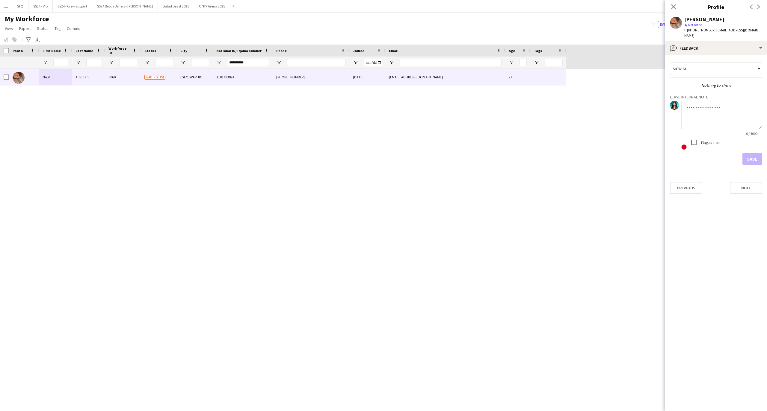
click at [722, 111] on textarea at bounding box center [721, 115] width 81 height 28
type textarea "*********"
click at [746, 155] on button "Save" at bounding box center [752, 159] width 20 height 12
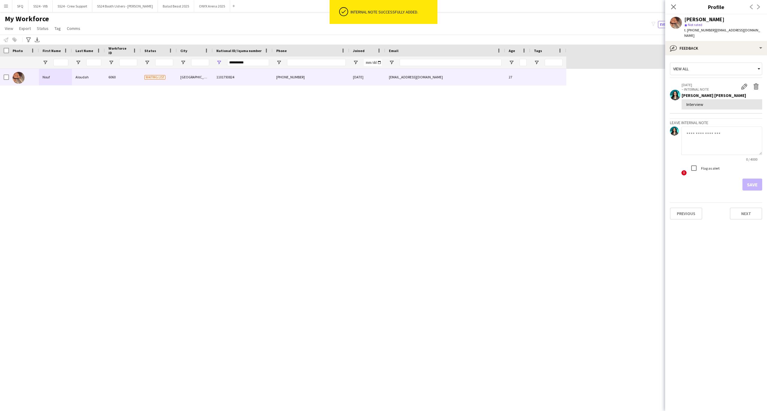
click at [693, 30] on span "t. +966557573215" at bounding box center [699, 30] width 31 height 4
click at [694, 43] on div "bubble-pencil Feedback" at bounding box center [716, 48] width 102 height 14
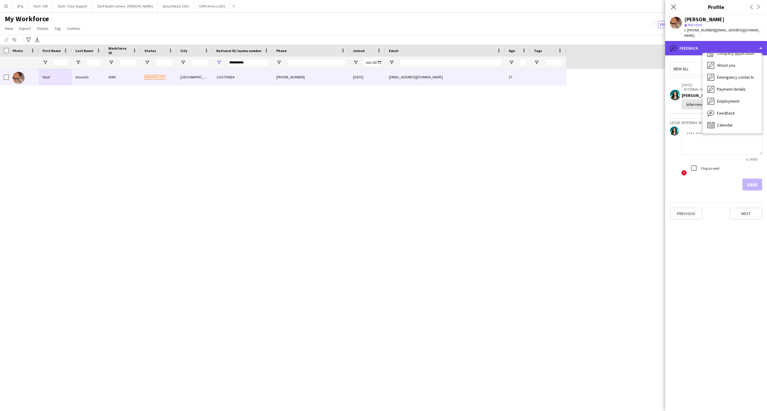
click at [694, 41] on div "bubble-pencil Feedback" at bounding box center [716, 48] width 102 height 14
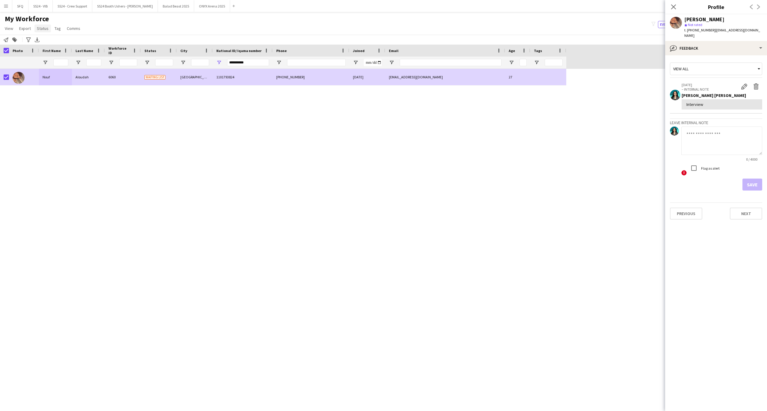
click at [45, 31] on span "Status" at bounding box center [43, 28] width 12 height 5
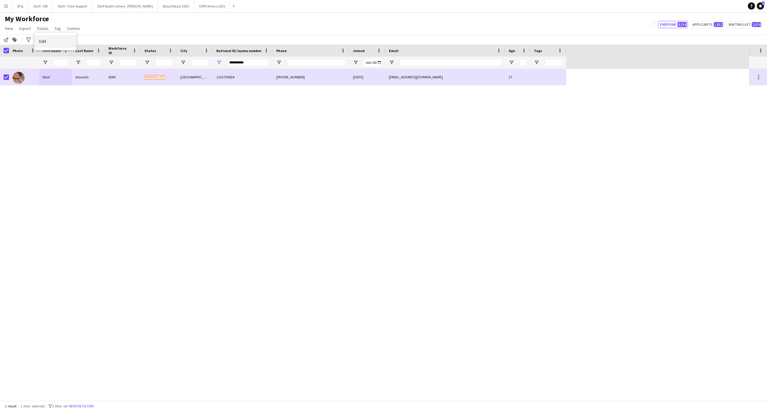
click at [55, 44] on link "Edit" at bounding box center [55, 41] width 42 height 13
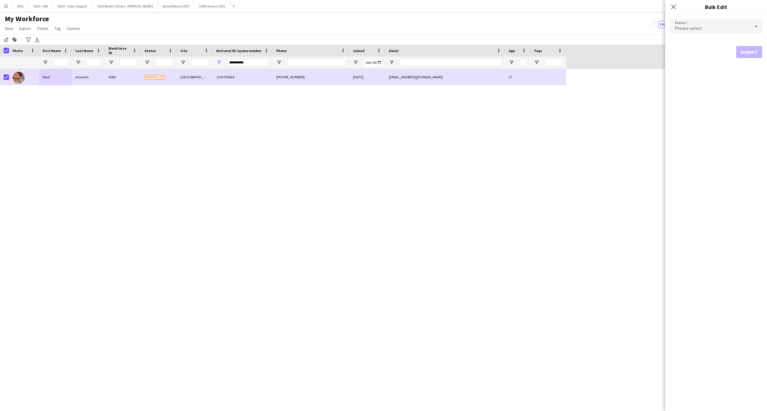
click at [715, 21] on div "Please select" at bounding box center [710, 26] width 80 height 14
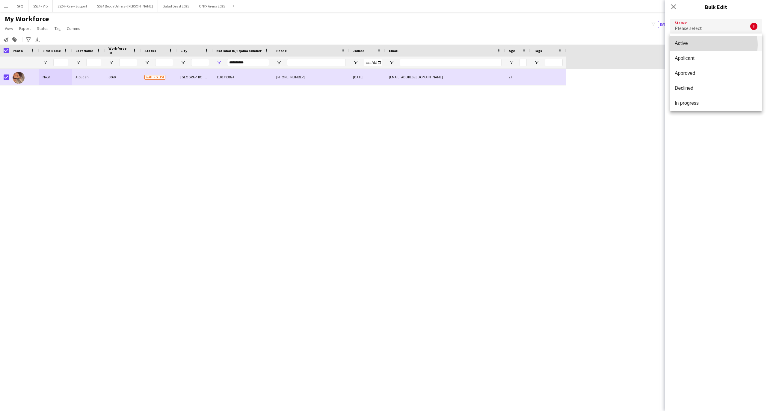
click at [713, 45] on span "Active" at bounding box center [715, 43] width 83 height 6
click at [739, 69] on button "Submit" at bounding box center [749, 72] width 26 height 12
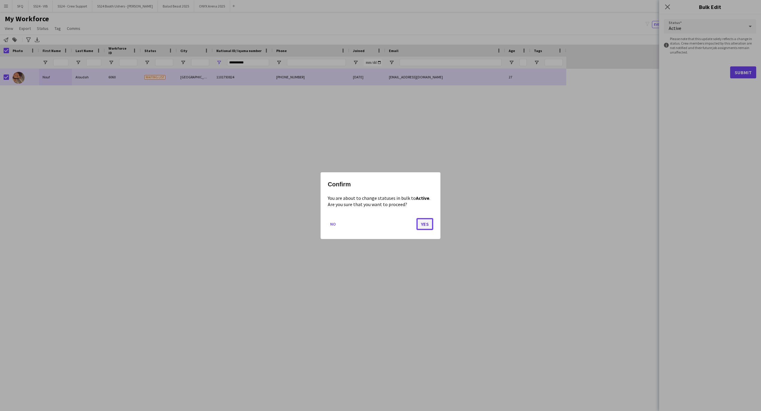
click at [426, 221] on button "Yes" at bounding box center [424, 224] width 17 height 12
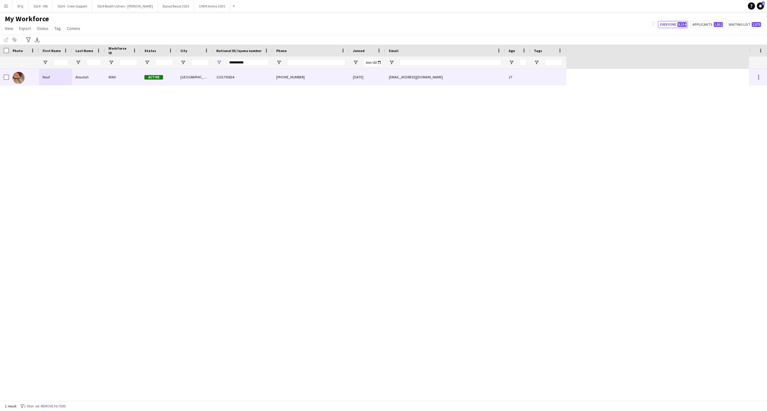
click at [105, 74] on div "6060" at bounding box center [123, 77] width 36 height 16
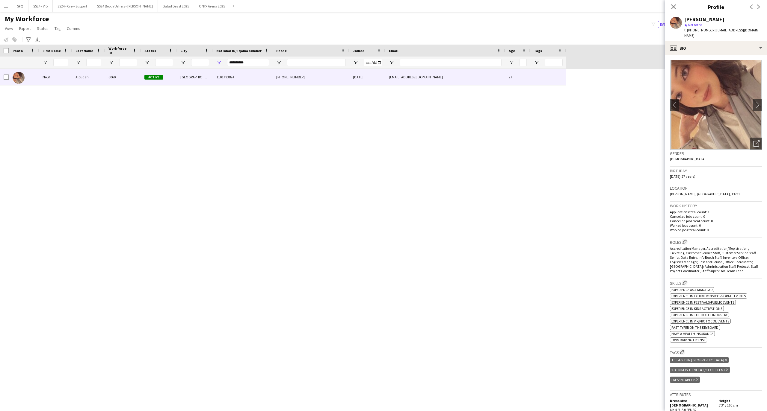
scroll to position [0, 0]
click at [753, 141] on icon "Open photos pop-in" at bounding box center [756, 144] width 6 height 6
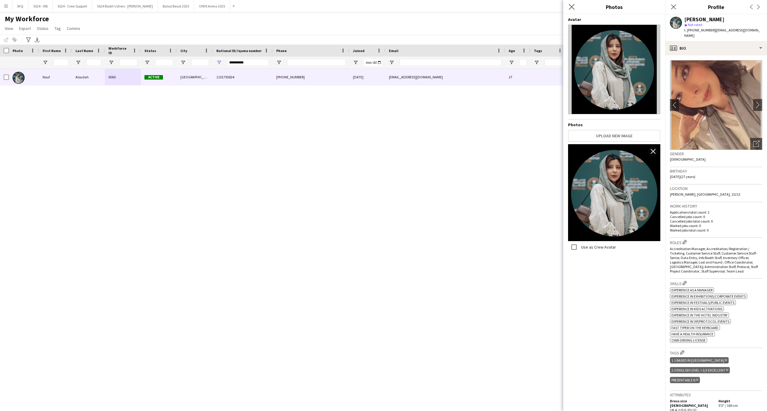
click at [572, 10] on app-icon "Close pop-in" at bounding box center [571, 7] width 9 height 9
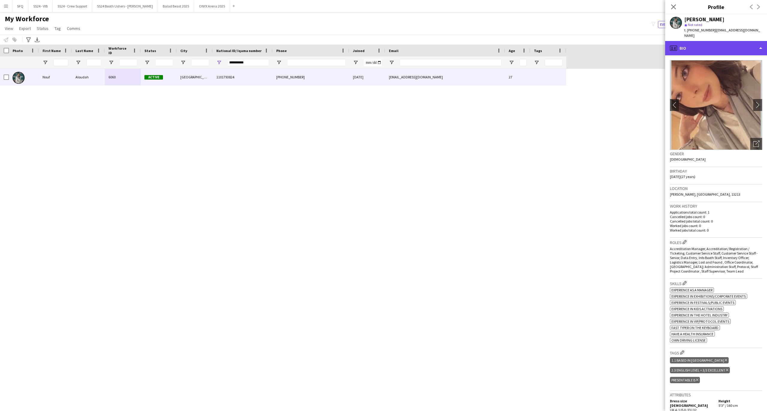
click at [706, 48] on div "profile Bio" at bounding box center [716, 48] width 102 height 14
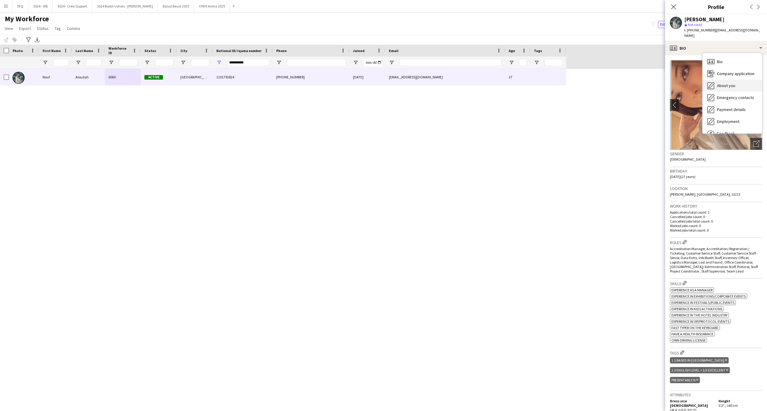
click at [726, 83] on div "About you About you" at bounding box center [731, 86] width 59 height 12
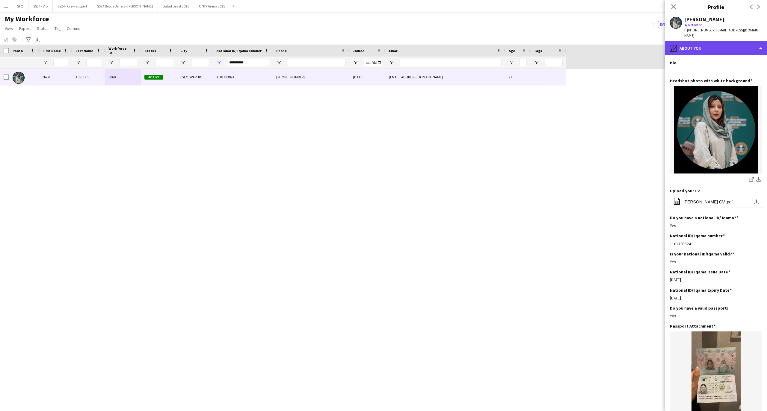
click at [702, 41] on div "pencil4 About you" at bounding box center [716, 48] width 102 height 14
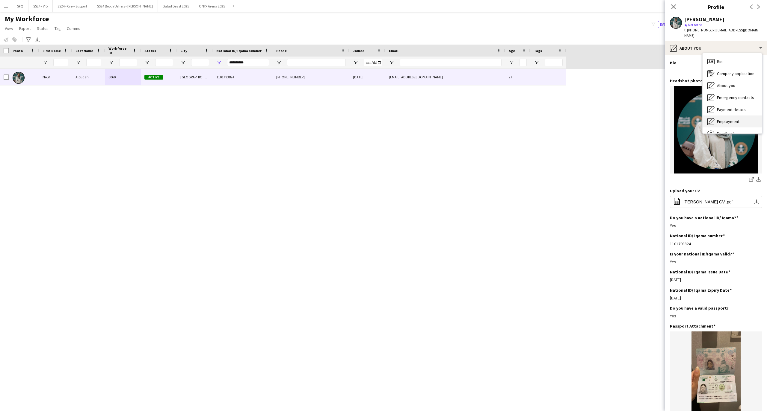
click at [729, 119] on span "Employment" at bounding box center [728, 121] width 22 height 5
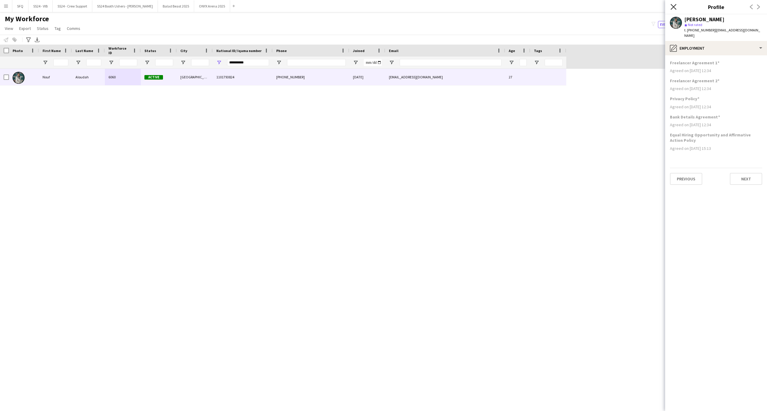
click at [672, 7] on icon at bounding box center [673, 7] width 6 height 6
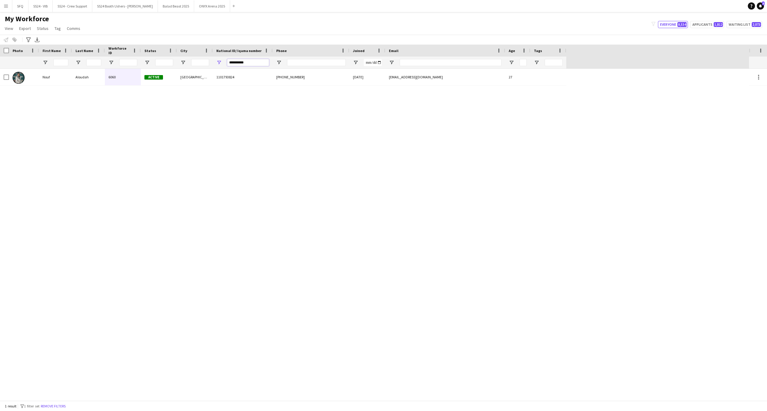
click at [255, 63] on input "**********" at bounding box center [248, 62] width 42 height 7
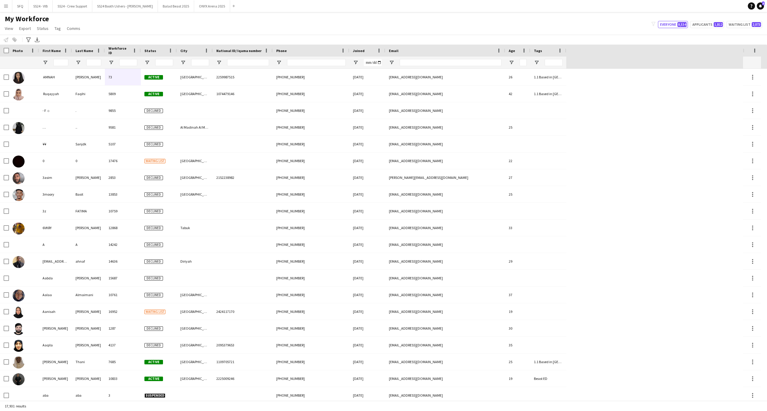
click at [265, 58] on div at bounding box center [248, 63] width 42 height 12
click at [262, 60] on input "National ID/ Iqama number Filter Input" at bounding box center [248, 62] width 42 height 7
paste input "**********"
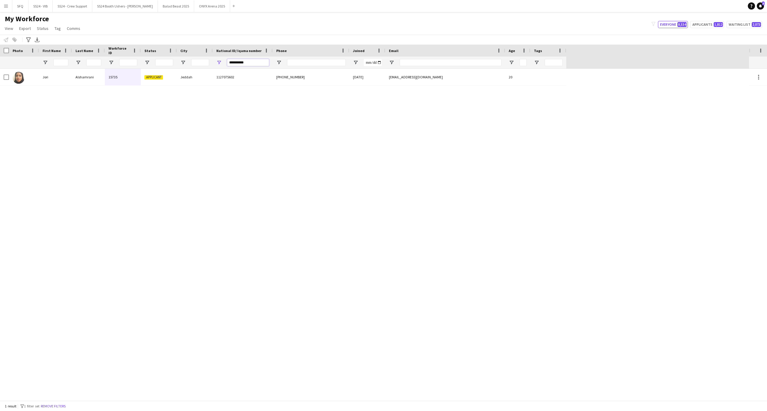
type input "**********"
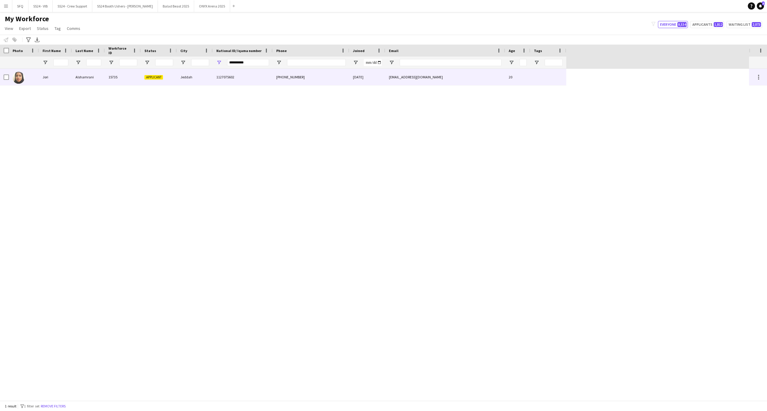
click at [55, 72] on div "Jori" at bounding box center [55, 77] width 33 height 16
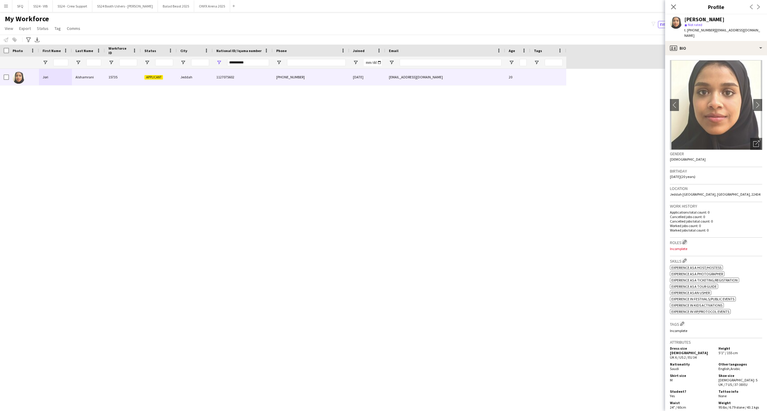
click at [686, 240] on app-icon "Edit crew company roles" at bounding box center [684, 242] width 4 height 4
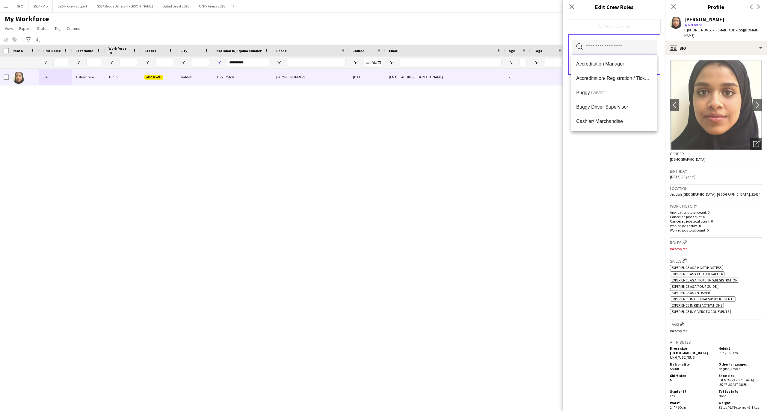
click at [615, 49] on input "text" at bounding box center [613, 47] width 85 height 15
click at [612, 90] on mat-option "Customer Service Staff" at bounding box center [613, 85] width 85 height 14
click at [602, 94] on span "Ride Operator" at bounding box center [614, 92] width 76 height 6
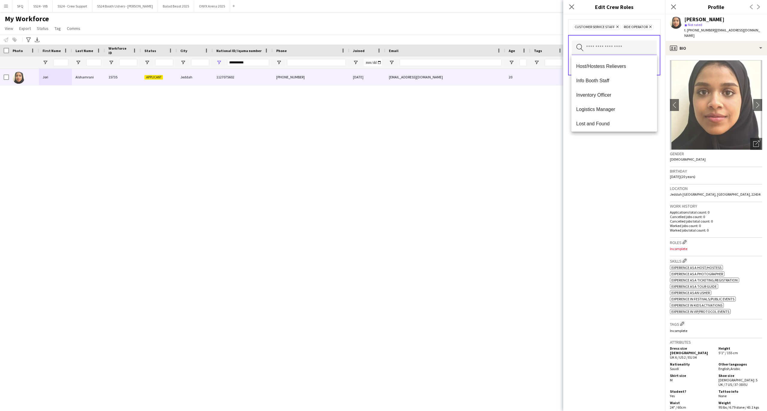
scroll to position [150, 0]
click at [591, 126] on mat-option "Lost and Found" at bounding box center [613, 130] width 85 height 14
click at [591, 126] on body "Menu Boards Boards Boards All jobs Status Workforce Workforce My Workforce Recr…" at bounding box center [383, 205] width 767 height 411
click at [595, 53] on input "text" at bounding box center [613, 53] width 85 height 15
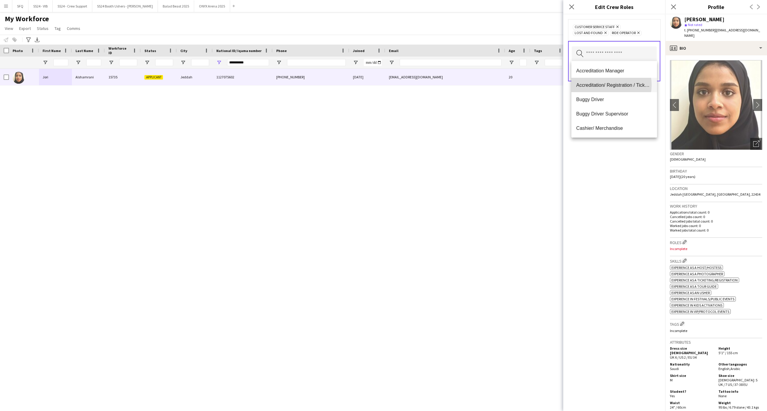
click at [605, 85] on span "Accreditation/ Registration / Ticketing" at bounding box center [614, 85] width 76 height 6
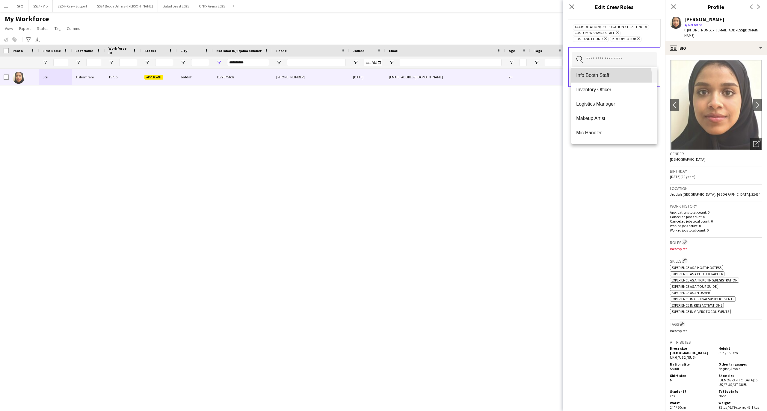
click at [599, 80] on mat-option "Info Booth Staff" at bounding box center [613, 75] width 85 height 14
click at [608, 184] on div "Accreditation/ Registration / Ticketing Remove Customer Service Staff Remove In…" at bounding box center [614, 212] width 102 height 397
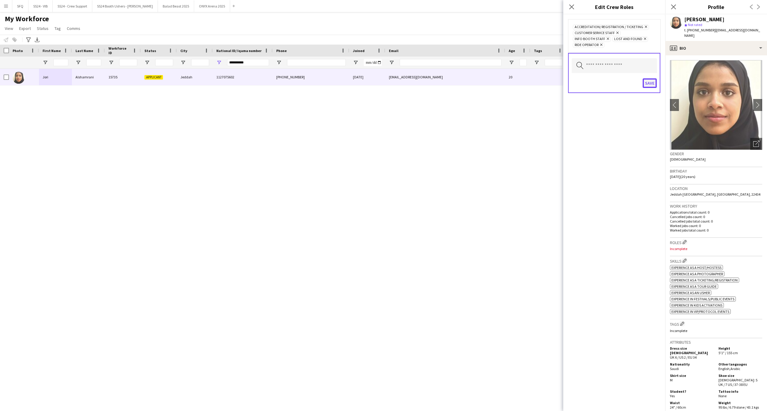
click at [650, 82] on button "Save" at bounding box center [649, 83] width 14 height 10
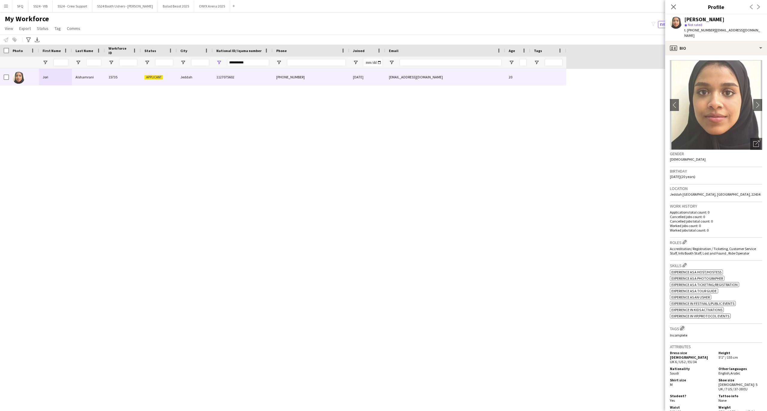
click at [679, 325] on button "Edit crew company tags" at bounding box center [682, 328] width 6 height 6
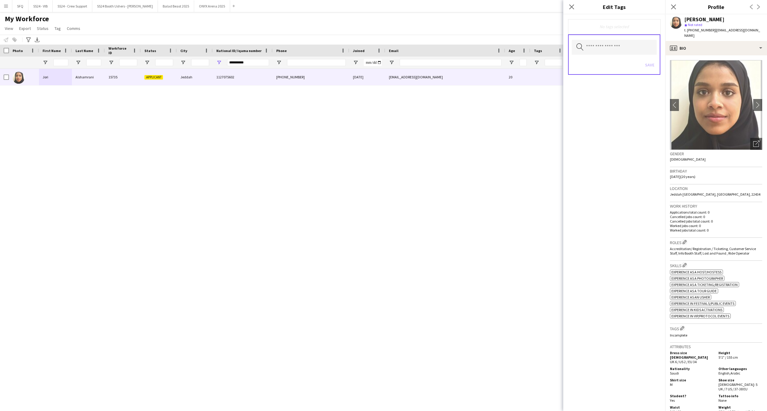
click at [625, 57] on div "Save" at bounding box center [613, 65] width 85 height 17
click at [625, 54] on input "text" at bounding box center [613, 47] width 85 height 15
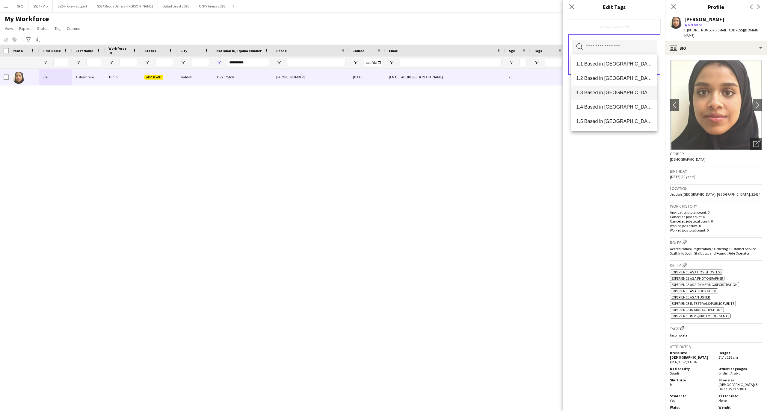
click at [623, 88] on mat-option "1.3 Based in Jeddah" at bounding box center [613, 93] width 85 height 14
click at [621, 78] on mat-option "2.3 English Level = 3/3 Excellent" at bounding box center [613, 74] width 85 height 14
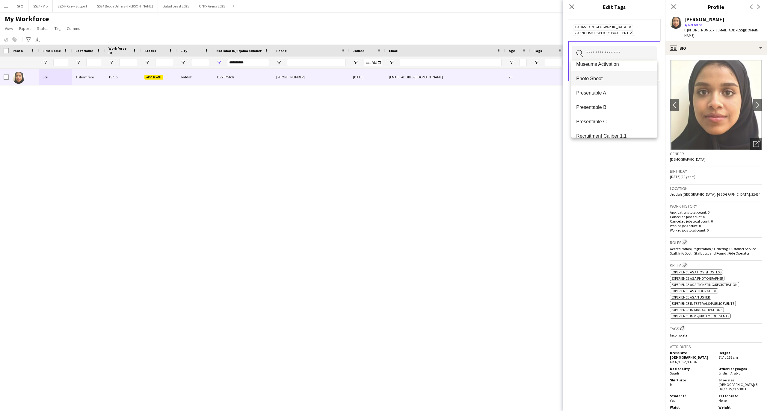
scroll to position [439, 0]
click at [604, 115] on mat-option "Presentable B" at bounding box center [613, 120] width 85 height 14
click at [586, 163] on div "1.3 Based in Jeddah Remove 2.3 English Level = 3/3 Excellent Remove Presentable…" at bounding box center [614, 212] width 102 height 397
click at [647, 76] on button "Save" at bounding box center [649, 78] width 14 height 10
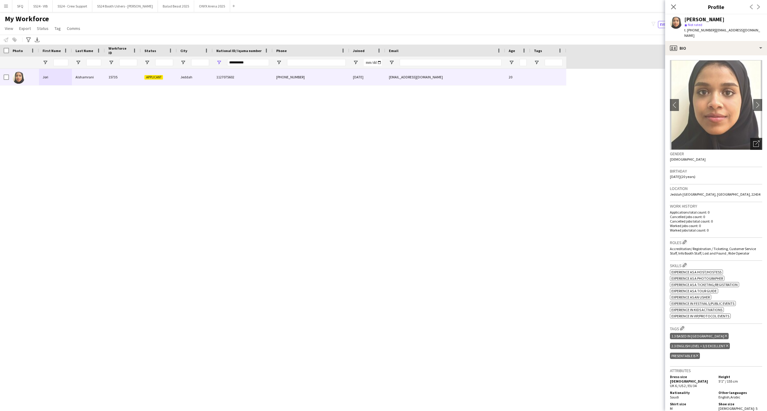
click at [750, 138] on div "Open photos pop-in" at bounding box center [756, 144] width 12 height 12
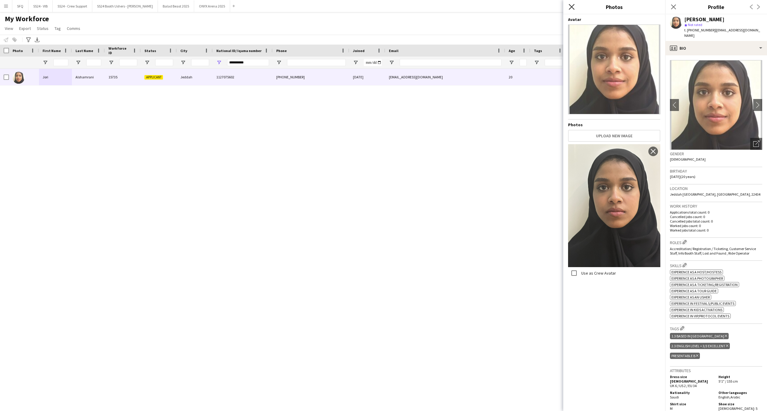
click at [570, 10] on icon "Close pop-in" at bounding box center [571, 7] width 6 height 6
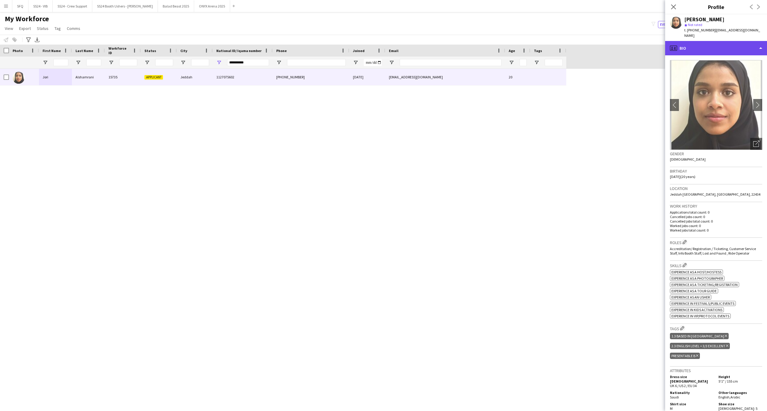
click at [714, 41] on div "profile Bio" at bounding box center [716, 48] width 102 height 14
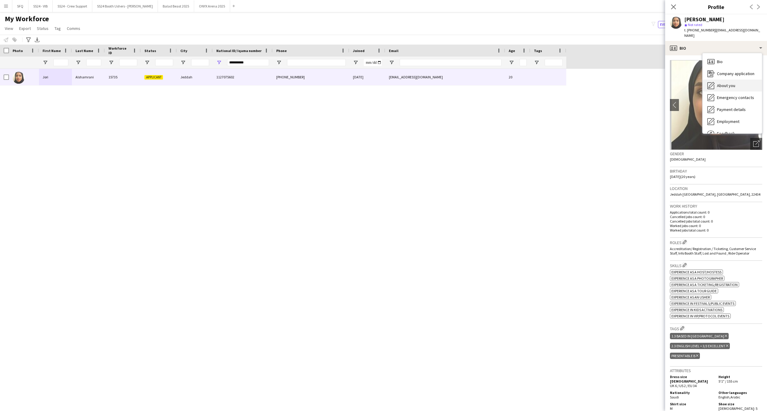
click at [726, 83] on span "About you" at bounding box center [726, 85] width 18 height 5
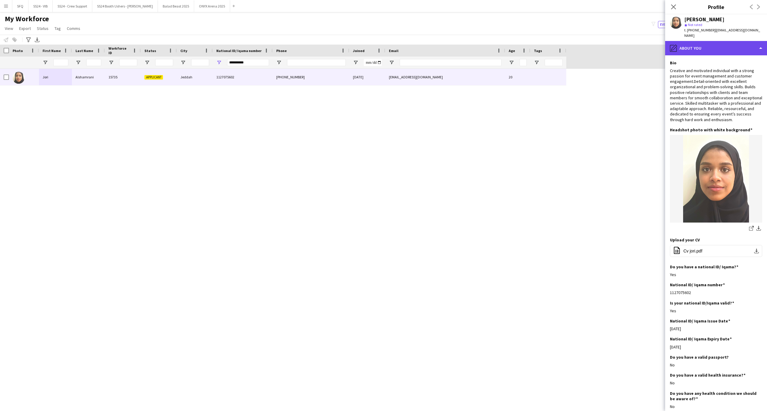
click at [711, 42] on div "pencil4 About you" at bounding box center [716, 48] width 102 height 14
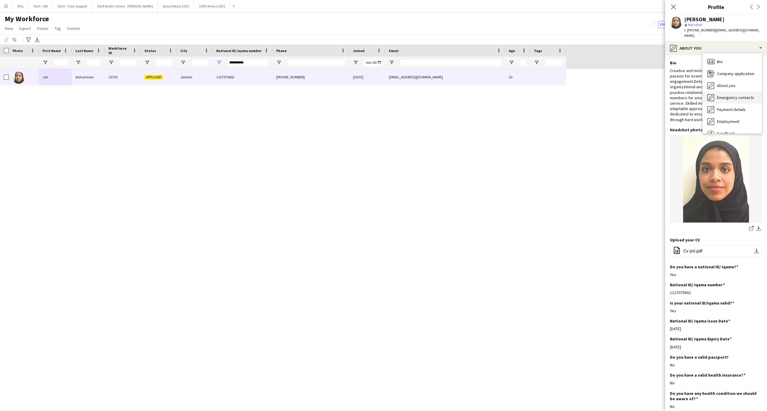
click at [705, 92] on div "Emergency contacts Emergency contacts" at bounding box center [731, 98] width 59 height 12
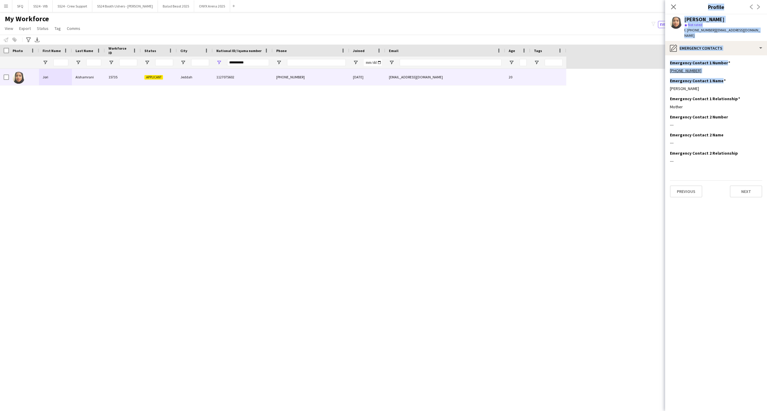
drag, startPoint x: 656, startPoint y: 93, endPoint x: 655, endPoint y: 105, distance: 12.0
click at [655, 101] on body "Menu Boards Boards Boards All jobs Status Workforce Workforce My Workforce Recr…" at bounding box center [383, 205] width 767 height 411
click at [718, 125] on div "Emergency Contact 2 Number Edit this field ---" at bounding box center [716, 123] width 92 height 18
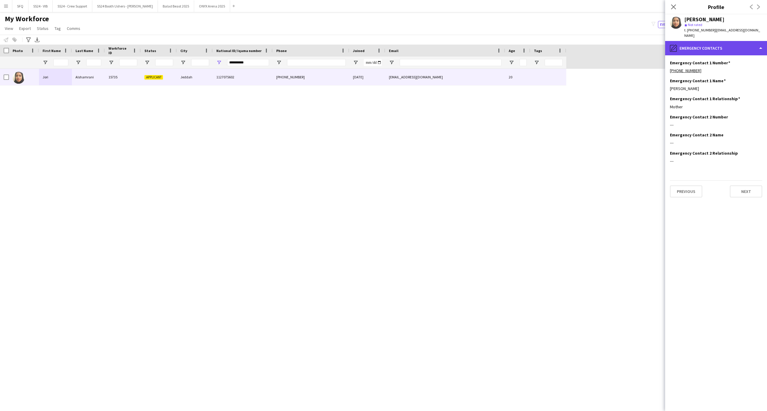
click at [713, 41] on div "pencil4 Emergency contacts" at bounding box center [716, 48] width 102 height 14
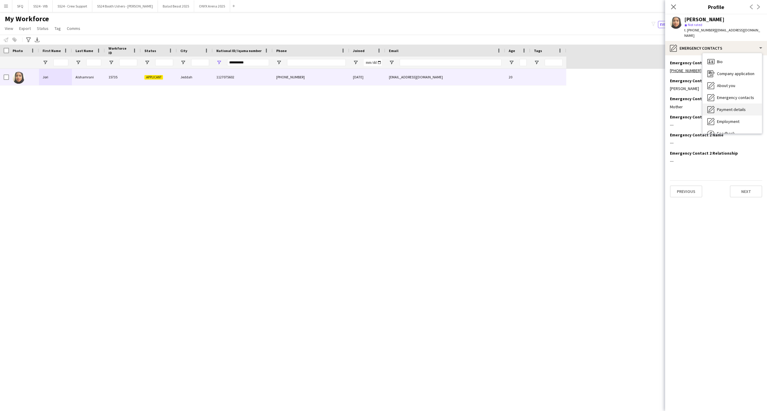
click at [729, 107] on span "Payment details" at bounding box center [731, 109] width 29 height 5
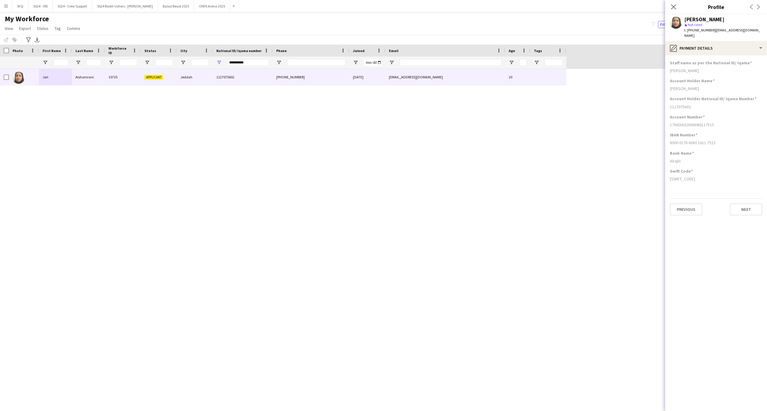
drag, startPoint x: 669, startPoint y: 140, endPoint x: 719, endPoint y: 143, distance: 50.4
click at [719, 143] on app-section-data-types "Staff name as per the National ID/ Iqama Jori Mohamed Alshamrani Account Holder…" at bounding box center [716, 233] width 102 height 356
click at [719, 143] on div "IBAN Number 8000 0176 6080 1611 7515" at bounding box center [716, 141] width 92 height 18
drag, startPoint x: 720, startPoint y: 136, endPoint x: 663, endPoint y: 135, distance: 57.5
click at [663, 135] on body "Menu Boards Boards Boards All jobs Status Workforce Workforce My Workforce Recr…" at bounding box center [383, 205] width 767 height 411
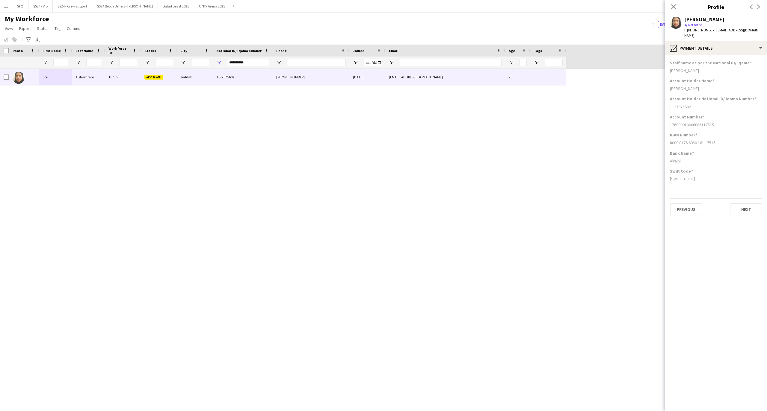
click at [713, 134] on div "IBAN Number 8000 0176 6080 1611 7515" at bounding box center [716, 141] width 92 height 18
click at [731, 46] on div "pencil4 Payment details" at bounding box center [716, 48] width 102 height 14
click at [743, 120] on div "Employment Employment" at bounding box center [731, 122] width 59 height 12
click at [719, 32] on span "| alshomrani885@gmail.com" at bounding box center [722, 33] width 76 height 10
click at [720, 41] on div "pencil4 Employment" at bounding box center [716, 48] width 102 height 14
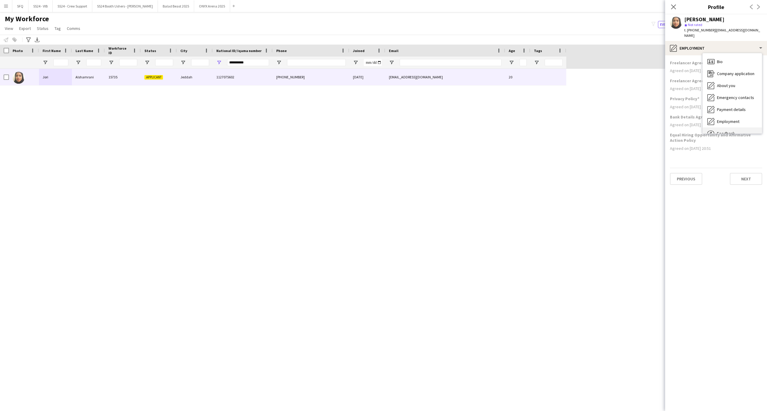
click at [741, 128] on div "Feedback Feedback" at bounding box center [731, 134] width 59 height 12
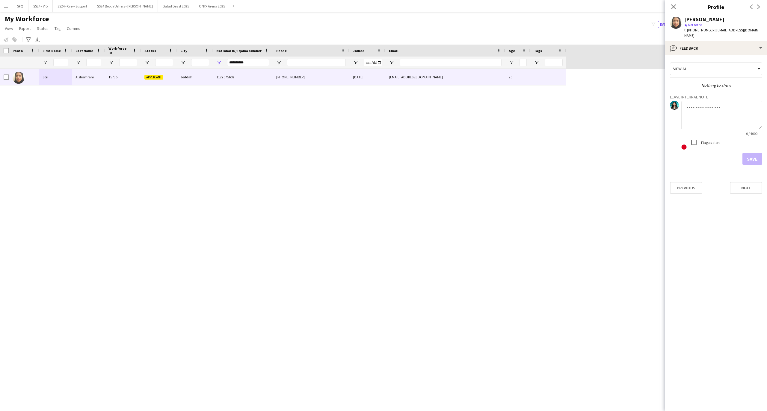
click at [696, 103] on textarea at bounding box center [721, 115] width 81 height 28
type textarea "*********"
click at [753, 155] on button "Save" at bounding box center [752, 159] width 20 height 12
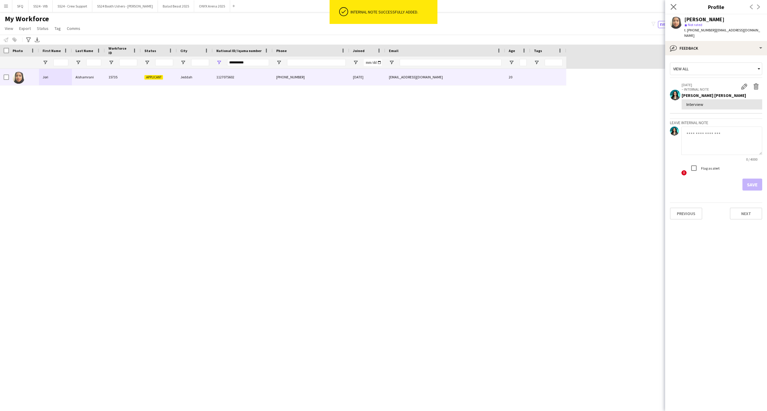
click at [676, 4] on app-icon "Close pop-in" at bounding box center [673, 7] width 9 height 9
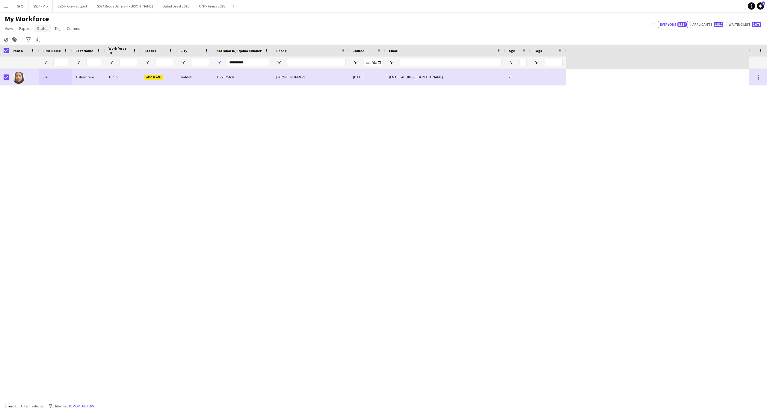
click at [37, 25] on link "Status" at bounding box center [42, 29] width 16 height 8
click at [66, 43] on link "Edit" at bounding box center [55, 41] width 42 height 13
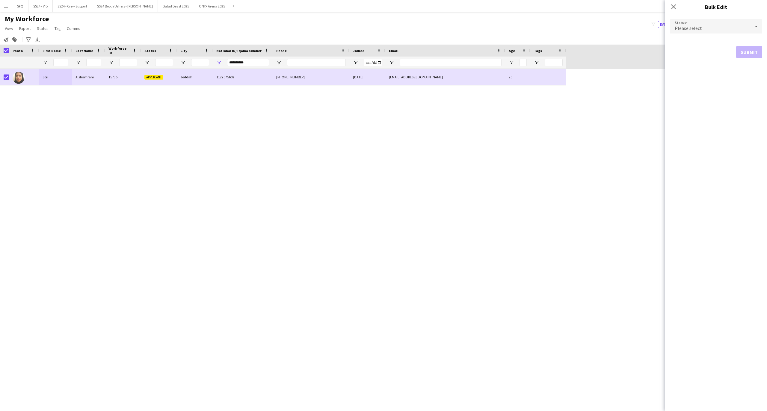
drag, startPoint x: 666, startPoint y: 27, endPoint x: 675, endPoint y: 28, distance: 9.1
click at [673, 28] on div "Status Please select Submit" at bounding box center [716, 38] width 102 height 49
click at [676, 28] on span "Please select" at bounding box center [687, 28] width 27 height 6
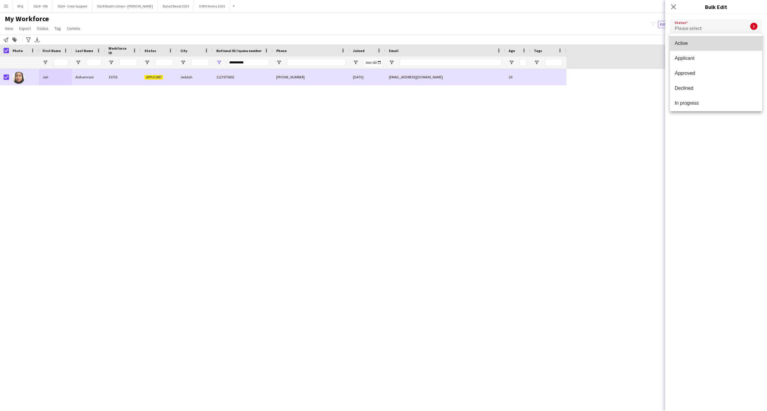
click at [721, 48] on mat-option "Active" at bounding box center [716, 43] width 92 height 15
click at [740, 71] on button "Submit" at bounding box center [749, 72] width 26 height 12
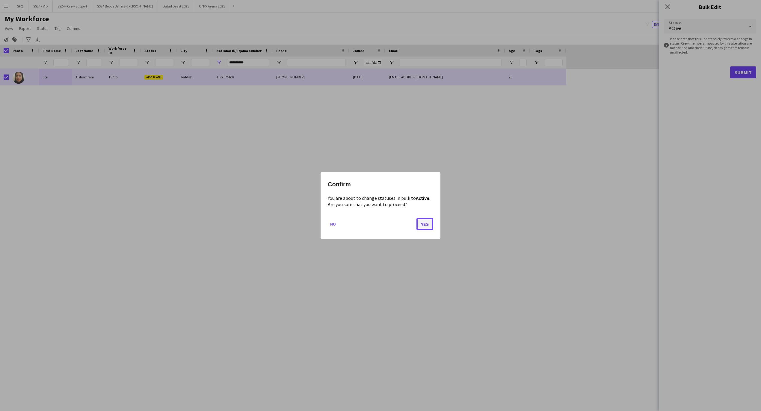
click at [423, 225] on button "Yes" at bounding box center [424, 224] width 17 height 12
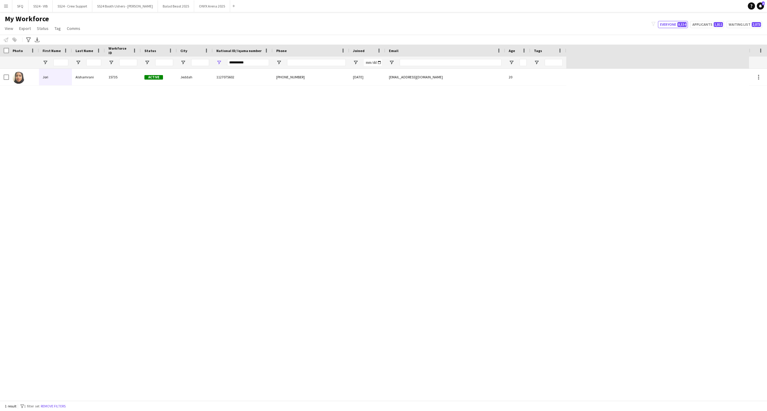
click at [126, 25] on div "My Workforce View Views Default view R4ven New view Update view Delete view Edi…" at bounding box center [383, 24] width 767 height 20
click at [245, 64] on input "**********" at bounding box center [248, 62] width 42 height 7
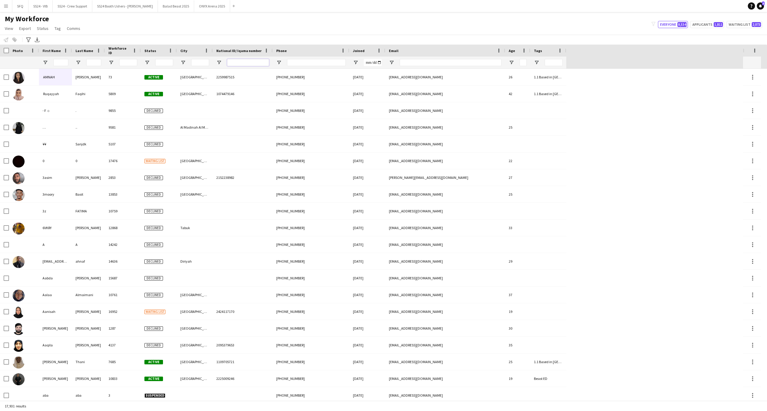
click at [263, 62] on input "National ID/ Iqama number Filter Input" at bounding box center [248, 62] width 42 height 7
paste input "**********"
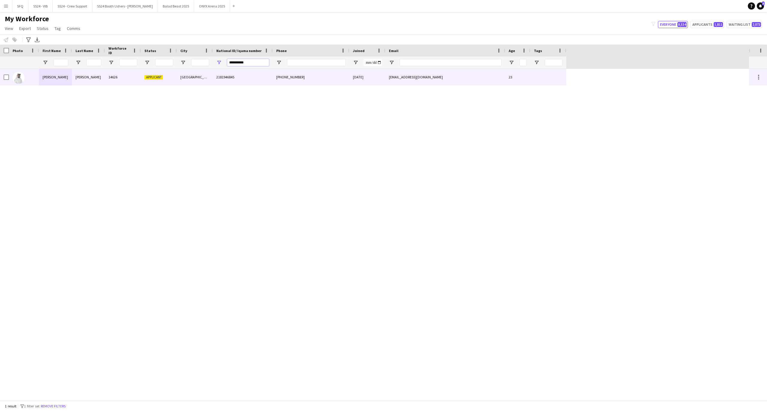
type input "**********"
click at [90, 79] on div "[PERSON_NAME]" at bounding box center [88, 77] width 33 height 16
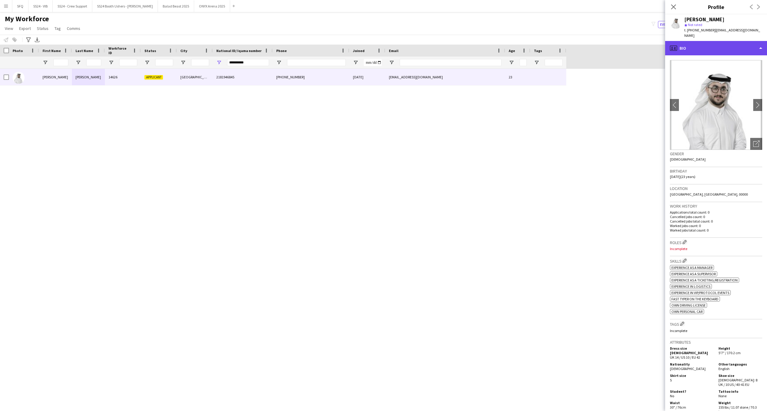
click at [697, 42] on div "profile Bio" at bounding box center [716, 48] width 102 height 14
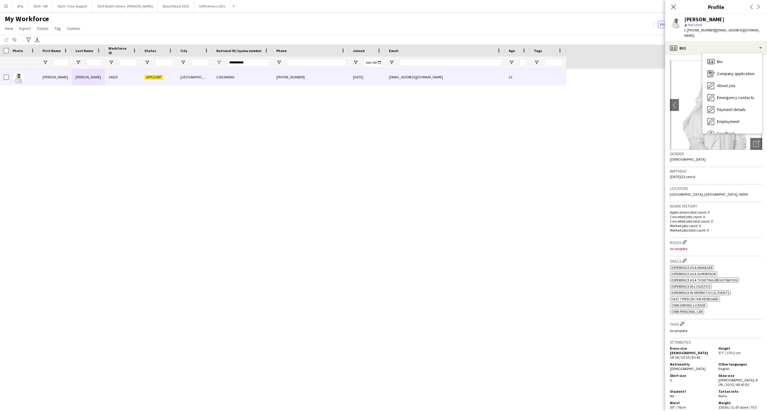
click at [712, 247] on p "Incomplete" at bounding box center [716, 249] width 92 height 4
click at [496, 38] on div "Notify workforce Add to tag Select at least one crew to tag him or her. Advance…" at bounding box center [383, 40] width 767 height 10
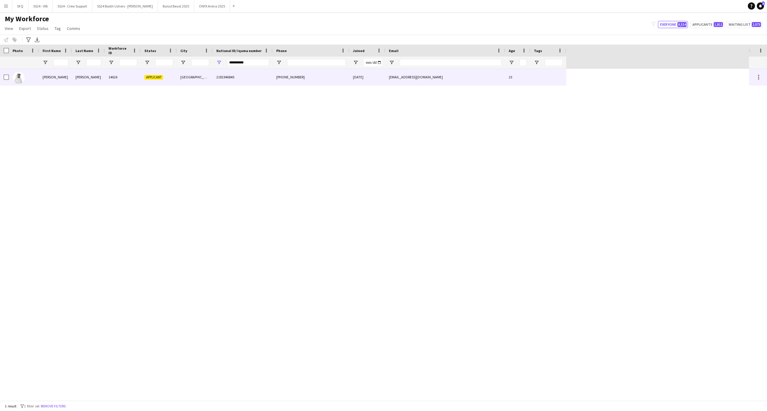
click at [96, 80] on div "[PERSON_NAME]" at bounding box center [88, 77] width 33 height 16
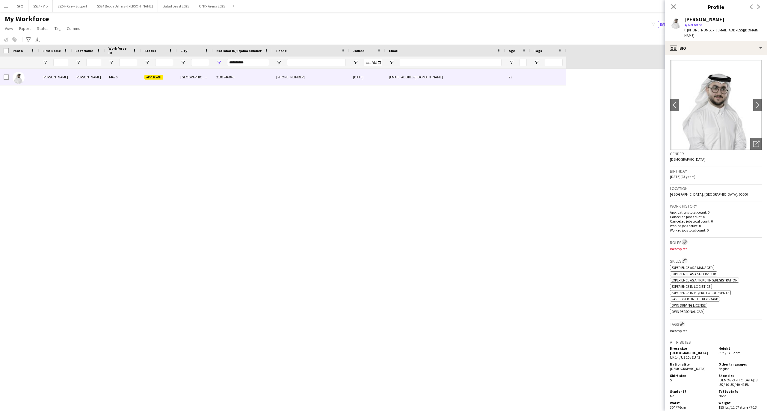
click at [684, 240] on app-icon "Edit crew company roles" at bounding box center [684, 242] width 4 height 4
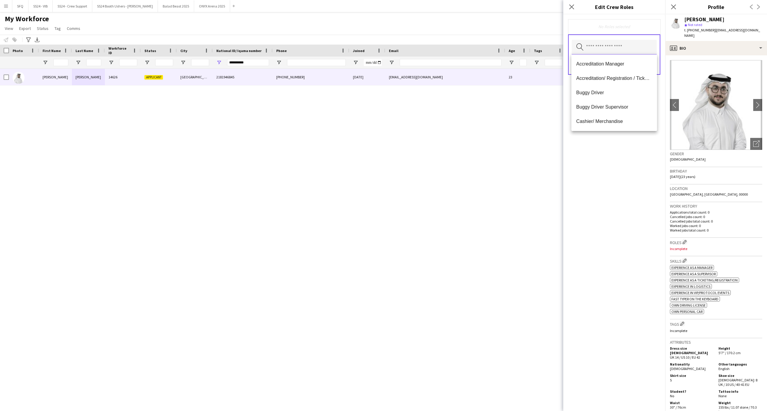
click at [602, 49] on input "text" at bounding box center [613, 47] width 85 height 15
click at [616, 75] on span "Accreditation/ Registration / Ticketing" at bounding box center [614, 78] width 76 height 6
click at [628, 108] on span "Customer Service Staff" at bounding box center [614, 111] width 76 height 6
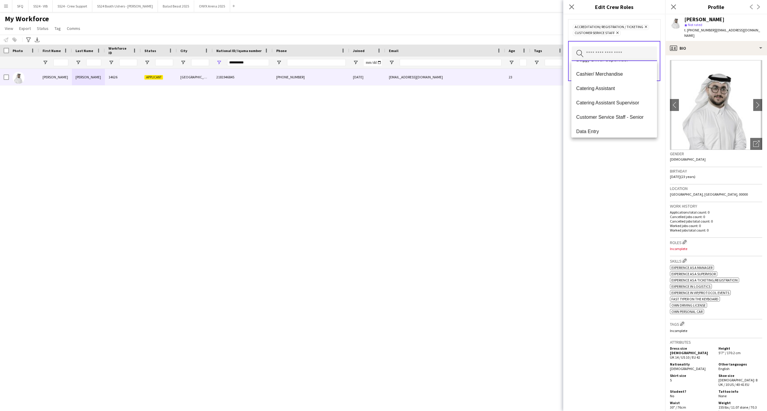
scroll to position [80, 0]
click at [615, 96] on mat-option "Data Entry" at bounding box center [613, 91] width 85 height 14
click at [613, 100] on mat-option "Info Booth Staff" at bounding box center [613, 94] width 85 height 14
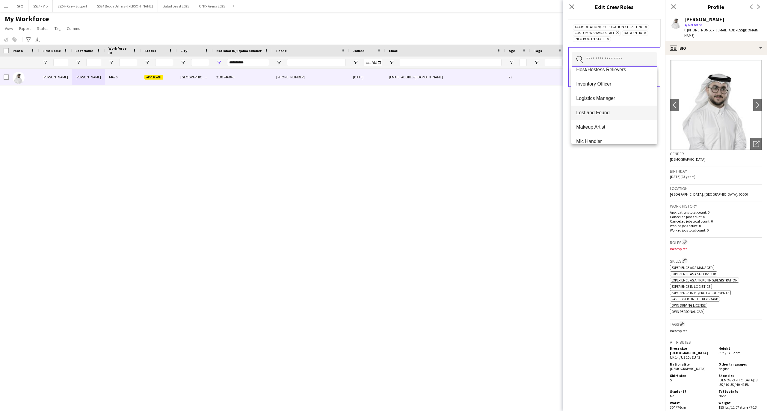
scroll to position [160, 0]
click at [606, 95] on mat-option "Lost and Found" at bounding box center [613, 90] width 85 height 14
click at [605, 82] on mat-option "Accreditation Manager" at bounding box center [613, 77] width 85 height 14
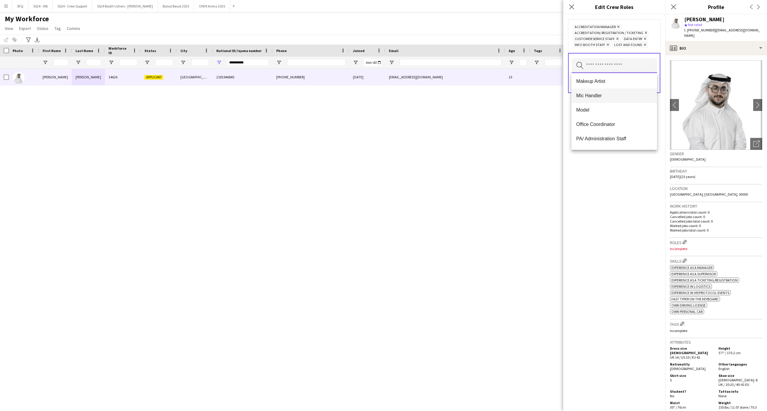
scroll to position [199, 0]
click at [614, 96] on span "PA/ Administration Staff" at bounding box center [614, 99] width 76 height 6
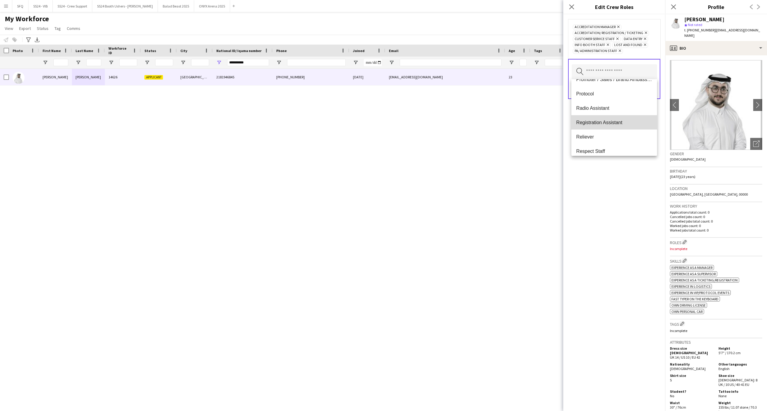
click at [622, 125] on span "Registration Assistant" at bounding box center [614, 123] width 76 height 6
click at [620, 174] on div "Accreditation Manager Remove Accreditation/ Registration / Ticketing Remove Cus…" at bounding box center [614, 212] width 102 height 397
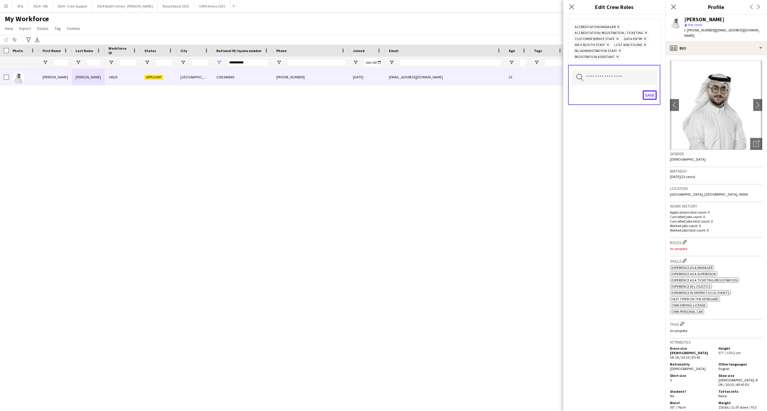
click at [649, 98] on button "Save" at bounding box center [649, 95] width 14 height 10
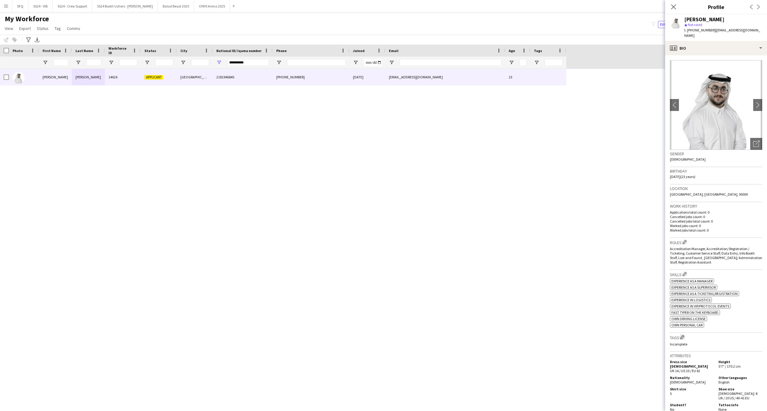
click at [682, 335] on app-icon "Edit crew company tags" at bounding box center [682, 337] width 4 height 4
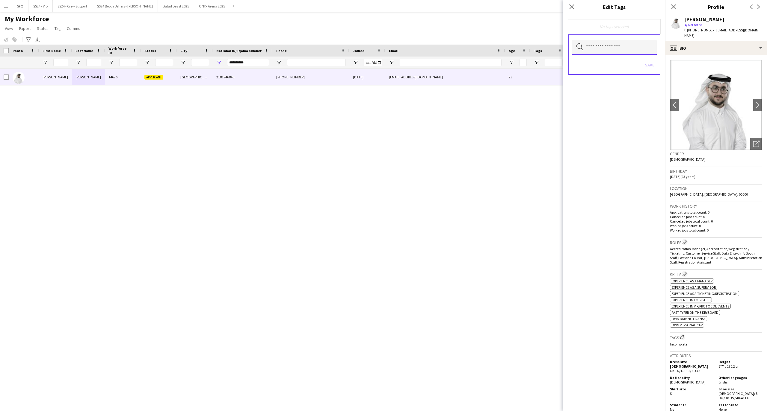
click at [585, 50] on input "text" at bounding box center [613, 47] width 85 height 15
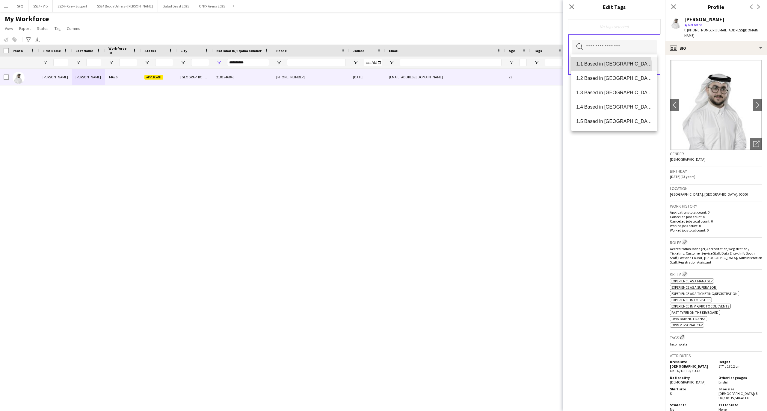
click at [592, 68] on mat-option "1.1 Based in Riyadh" at bounding box center [613, 64] width 85 height 14
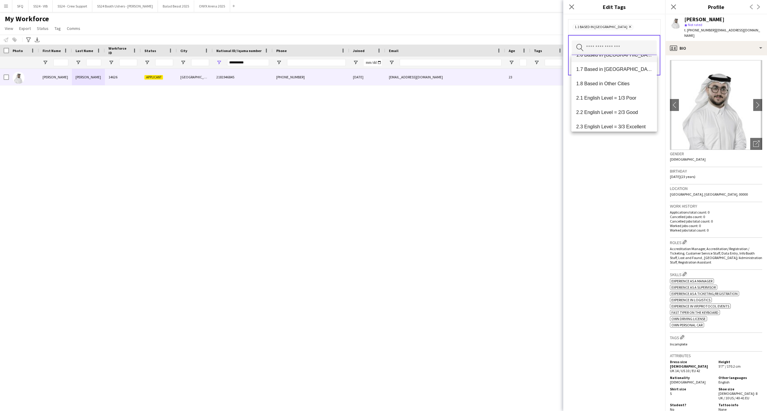
scroll to position [80, 0]
click at [624, 108] on mat-option "2.3 English Level = 3/3 Excellent" at bounding box center [613, 114] width 85 height 14
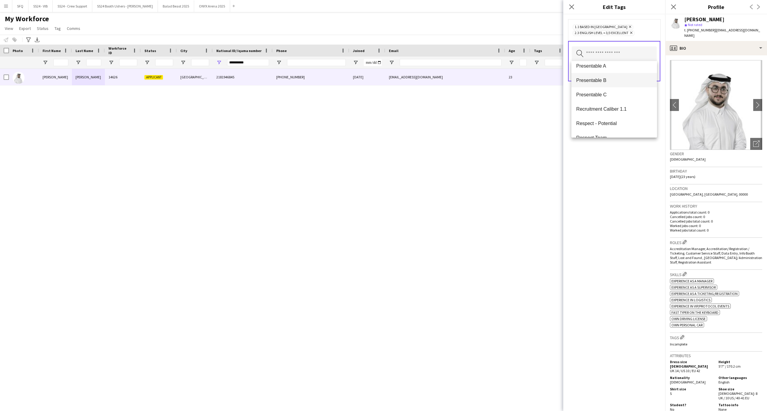
click at [615, 84] on mat-option "Presentable B" at bounding box center [613, 80] width 85 height 14
click at [609, 168] on div "1.1 Based in Riyadh Remove 2.3 English Level = 3/3 Excellent Remove Presentable…" at bounding box center [614, 212] width 102 height 397
click at [648, 81] on button "Save" at bounding box center [649, 78] width 14 height 10
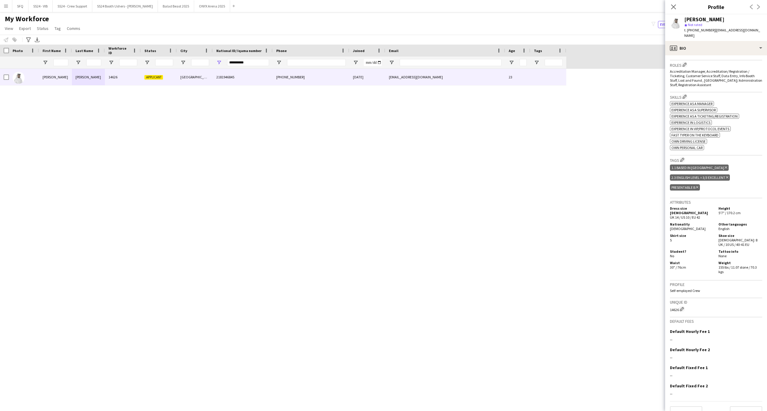
scroll to position [180, 0]
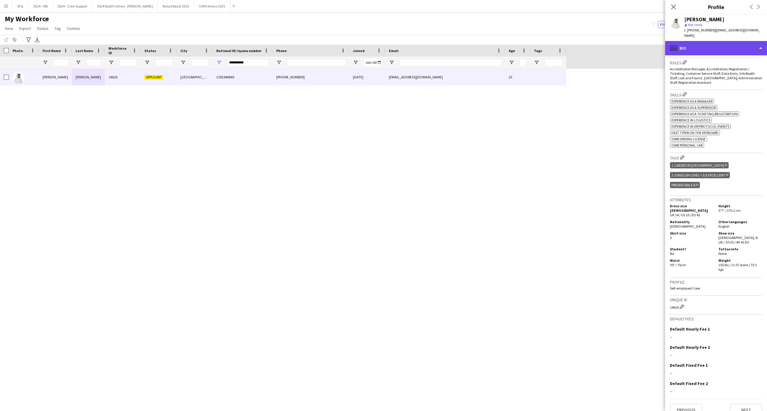
click at [717, 41] on div "profile Bio" at bounding box center [716, 48] width 102 height 14
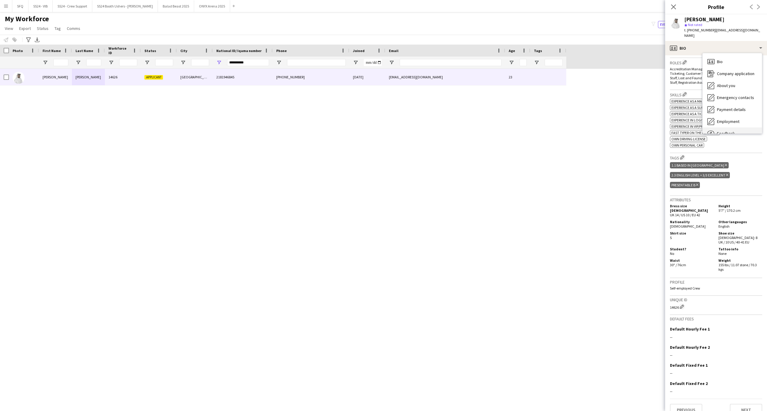
click at [731, 128] on div "Feedback Feedback" at bounding box center [731, 134] width 59 height 12
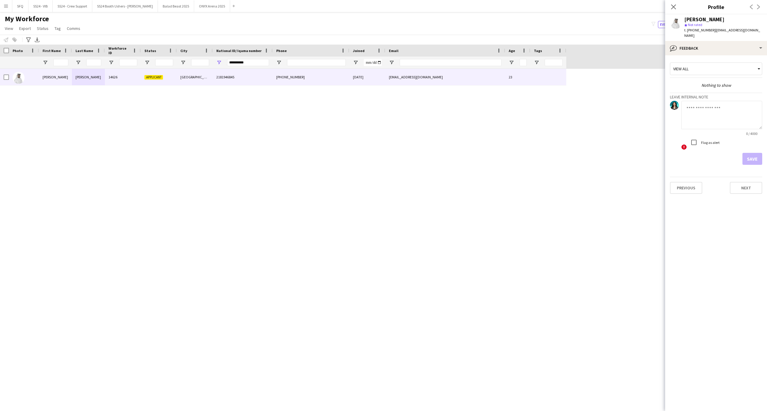
click at [714, 103] on textarea at bounding box center [721, 115] width 81 height 28
click at [698, 102] on textarea at bounding box center [721, 115] width 81 height 28
type textarea "*********"
click at [758, 155] on button "Save" at bounding box center [752, 159] width 20 height 12
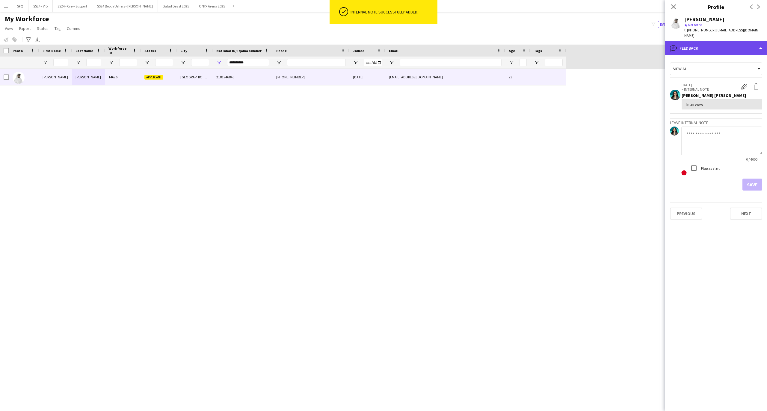
click at [708, 41] on div "bubble-pencil Feedback" at bounding box center [716, 48] width 102 height 14
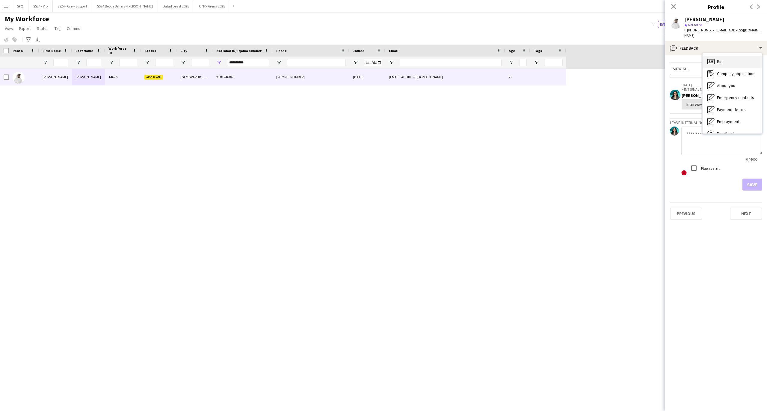
click at [716, 56] on div "Bio Bio" at bounding box center [731, 62] width 59 height 12
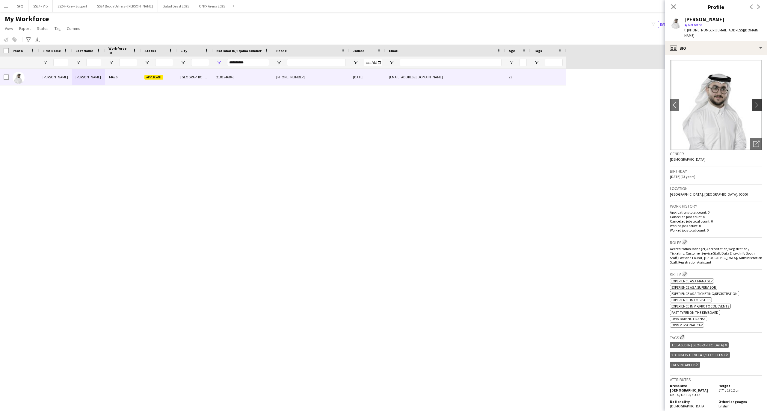
click at [753, 102] on app-icon "chevron-right" at bounding box center [757, 105] width 9 height 6
click at [751, 99] on button "chevron-right" at bounding box center [757, 105] width 12 height 12
click at [732, 25] on div "star Not rated" at bounding box center [723, 24] width 78 height 5
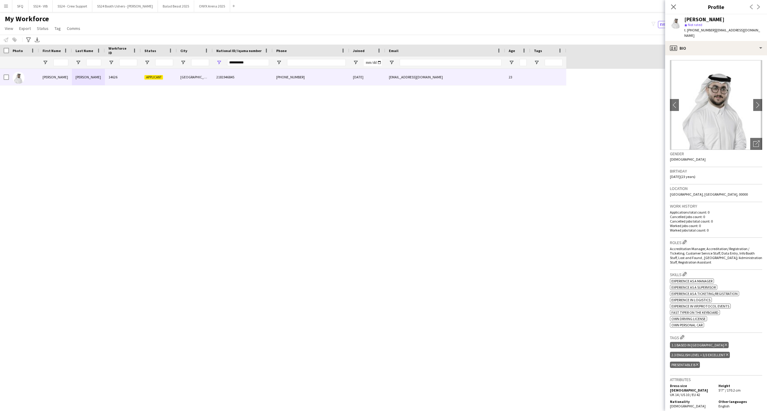
click at [715, 158] on div "Gender Male" at bounding box center [716, 158] width 92 height 17
click at [259, 7] on app-navbar "Menu Boards Boards Boards All jobs Status Workforce Workforce My Workforce Recr…" at bounding box center [383, 6] width 767 height 12
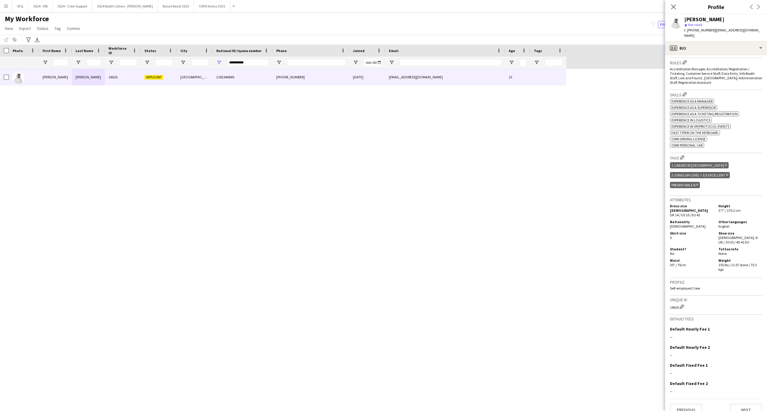
scroll to position [0, 0]
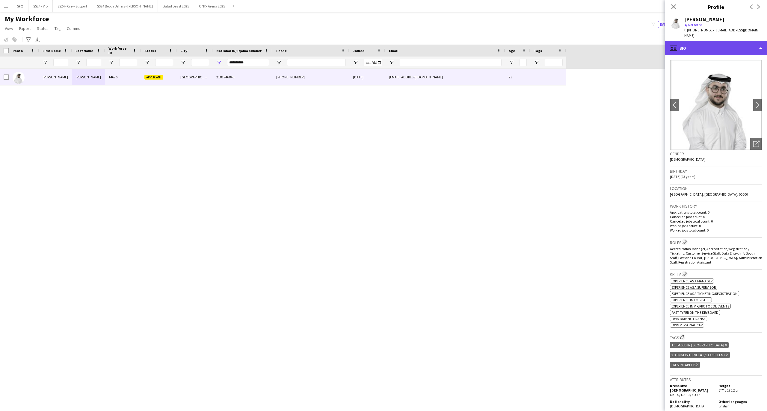
click at [689, 41] on div "profile Bio" at bounding box center [716, 48] width 102 height 14
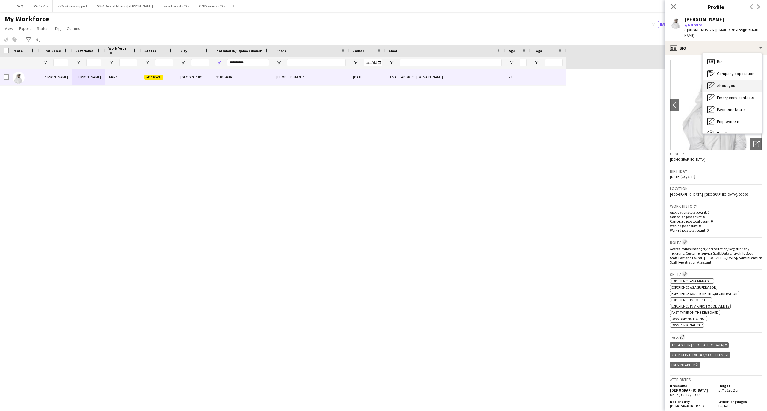
click at [727, 84] on div "About you About you" at bounding box center [731, 86] width 59 height 12
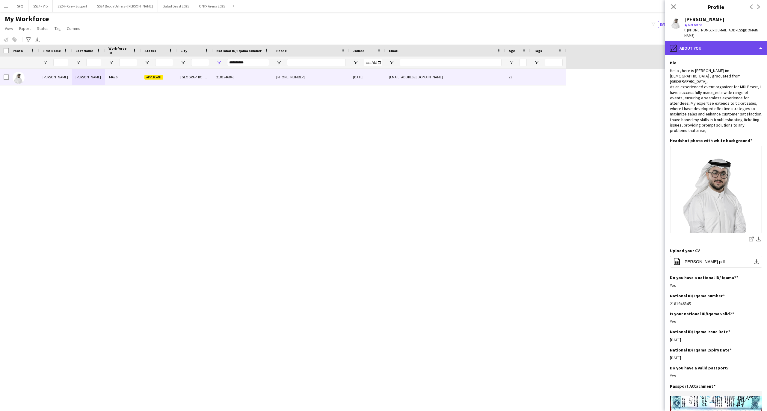
click at [707, 41] on div "pencil4 About you" at bounding box center [716, 48] width 102 height 14
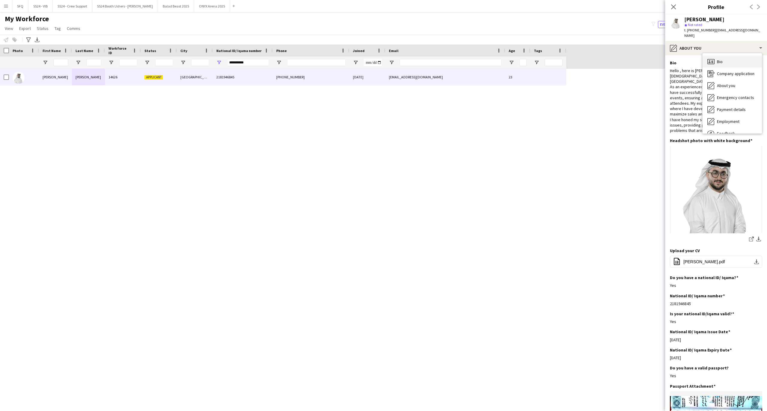
click at [719, 59] on span "Bio" at bounding box center [720, 61] width 6 height 5
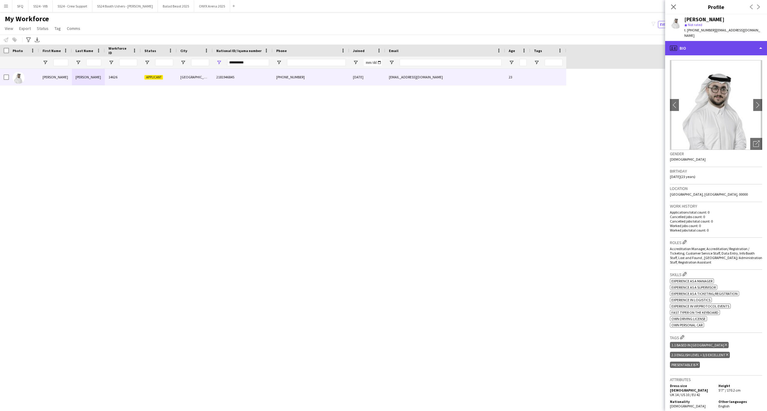
click at [712, 44] on div "profile Bio" at bounding box center [716, 48] width 102 height 14
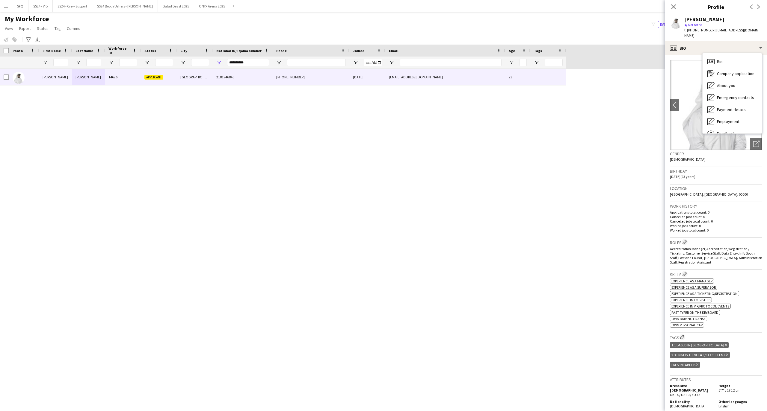
click at [720, 21] on div "Abdulaziz Mohammed" at bounding box center [704, 19] width 40 height 5
click at [756, 98] on app-crew-profile-bio "chevron-left chevron-right Open photos pop-in Gender Male Birthday 06-04-2002 (…" at bounding box center [716, 233] width 102 height 356
click at [753, 102] on app-icon "chevron-right" at bounding box center [757, 105] width 9 height 6
click at [673, 102] on app-icon "chevron-left" at bounding box center [674, 105] width 9 height 6
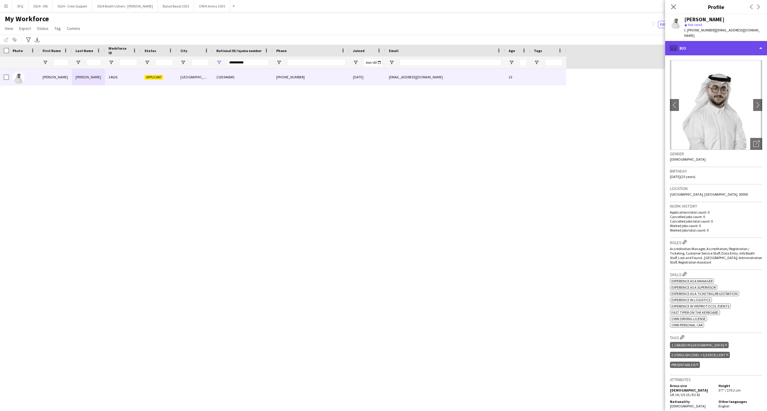
click at [688, 45] on div "profile Bio" at bounding box center [716, 48] width 102 height 14
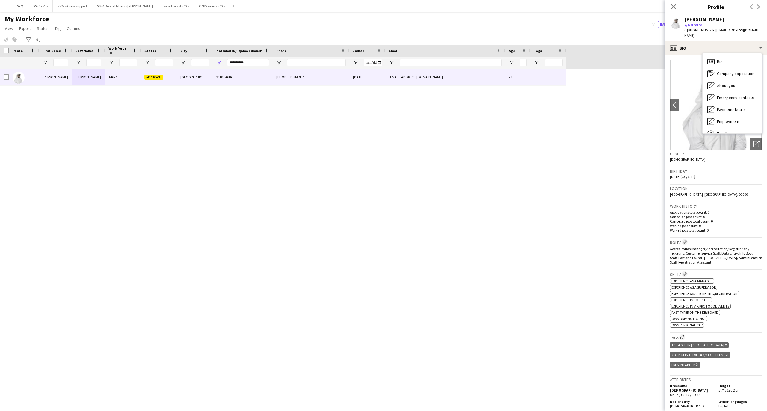
click at [728, 27] on div "star Not rated" at bounding box center [723, 24] width 78 height 5
click at [753, 102] on app-icon "chevron-right" at bounding box center [757, 105] width 9 height 6
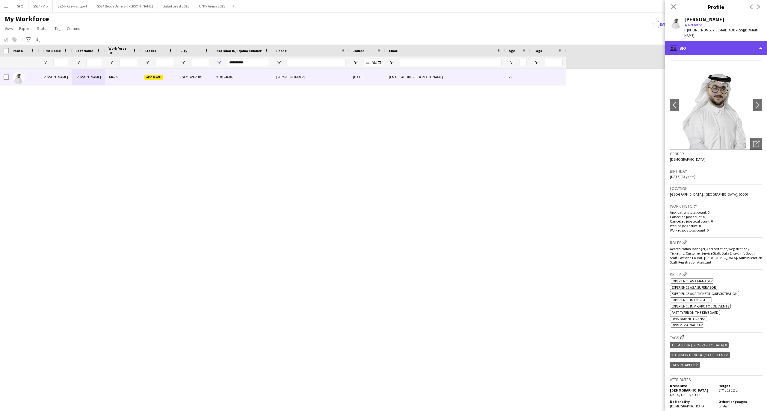
click at [722, 42] on div "profile Bio" at bounding box center [716, 48] width 102 height 14
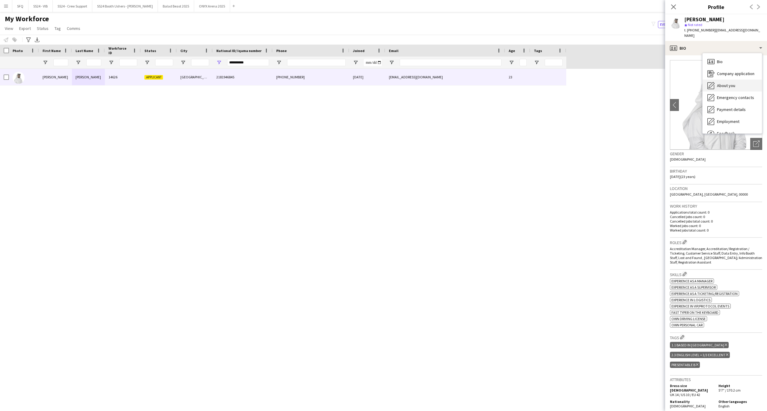
click at [728, 85] on div "About you About you" at bounding box center [731, 86] width 59 height 12
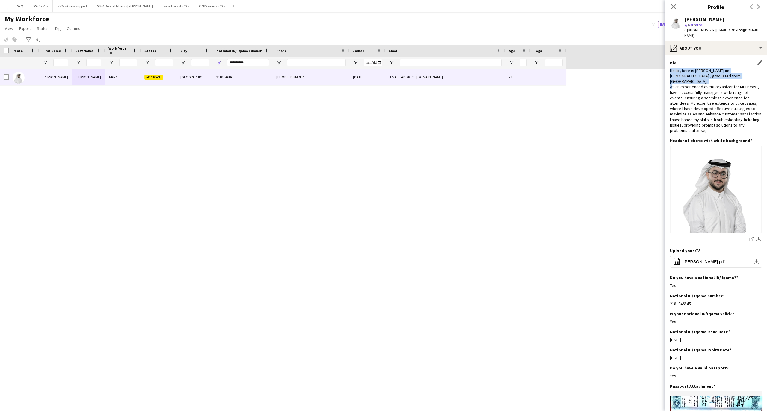
drag, startPoint x: 670, startPoint y: 67, endPoint x: 748, endPoint y: 69, distance: 78.2
click at [748, 69] on div "Hello , here is Abdulaziz Mohammed im 22 years old , graduated from King Saud U…" at bounding box center [716, 100] width 92 height 65
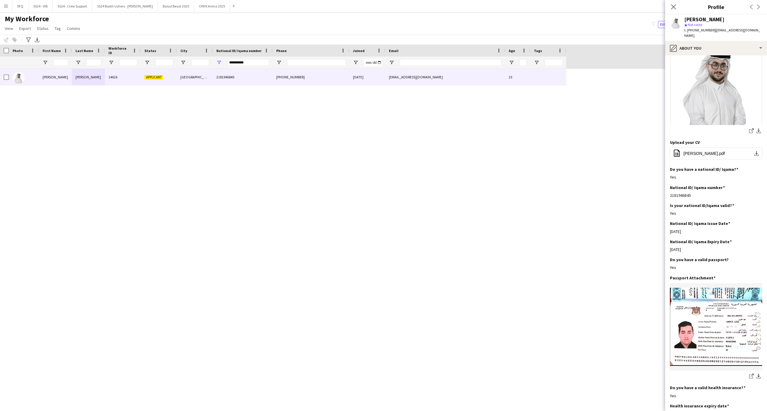
scroll to position [89, 0]
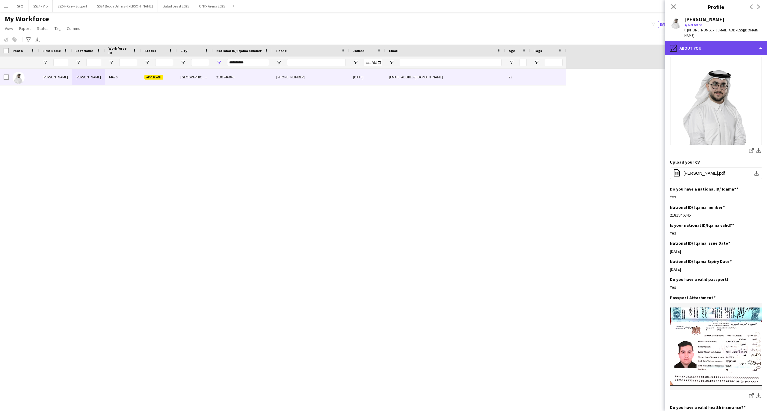
click at [703, 41] on div "pencil4 About you" at bounding box center [716, 48] width 102 height 14
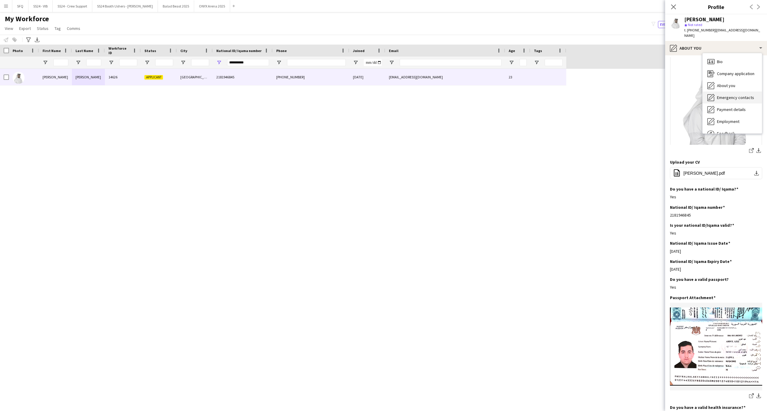
click at [723, 95] on span "Emergency contacts" at bounding box center [735, 97] width 37 height 5
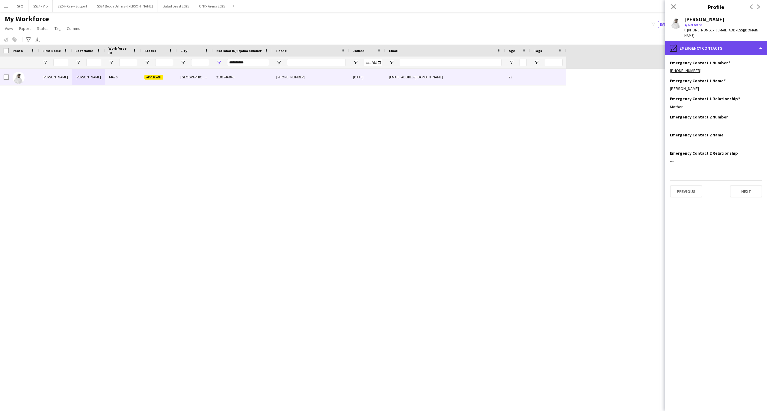
click at [734, 41] on div "pencil4 Emergency contacts" at bounding box center [716, 48] width 102 height 14
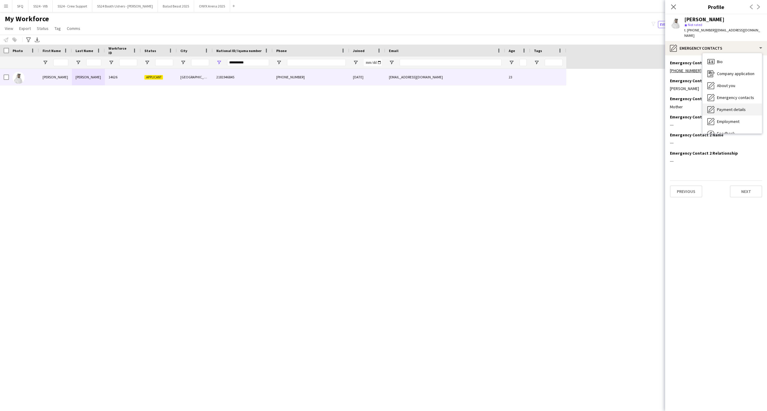
click at [739, 107] on span "Payment details" at bounding box center [731, 109] width 29 height 5
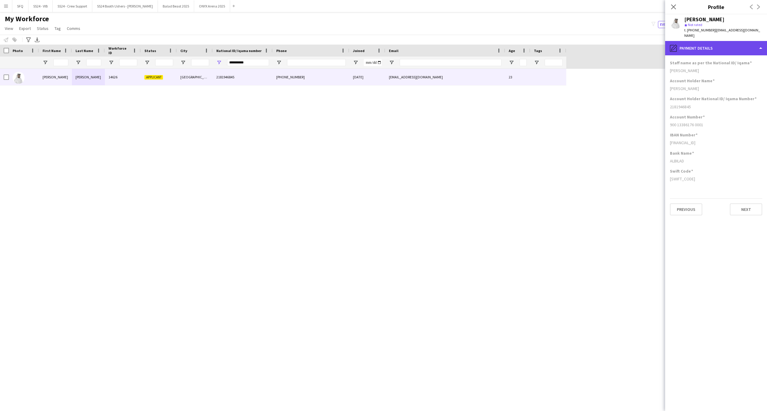
click at [698, 44] on div "pencil4 Payment details" at bounding box center [716, 48] width 102 height 14
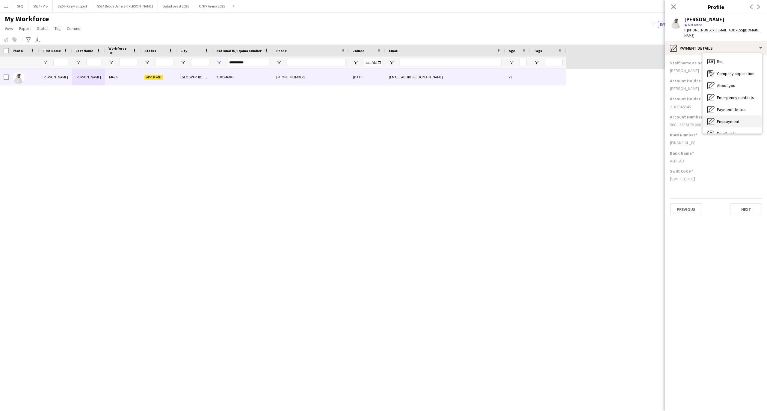
click at [726, 119] on span "Employment" at bounding box center [728, 121] width 22 height 5
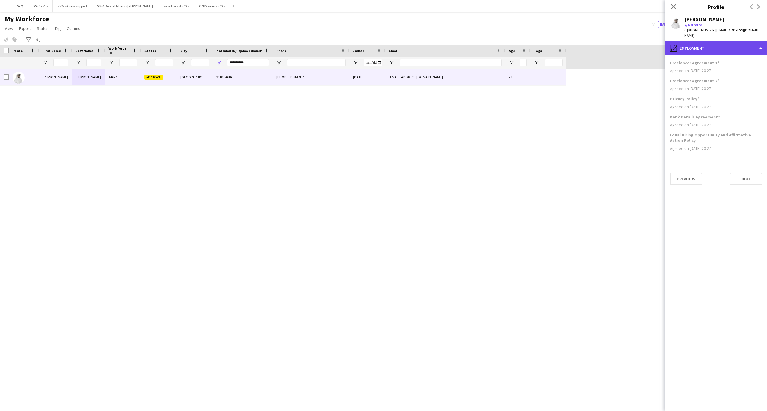
click at [705, 43] on div "pencil4 Employment" at bounding box center [716, 48] width 102 height 14
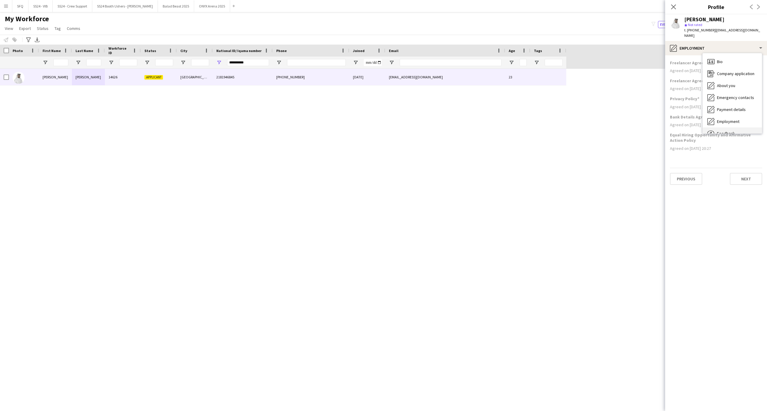
click at [720, 128] on div "Feedback Feedback" at bounding box center [731, 134] width 59 height 12
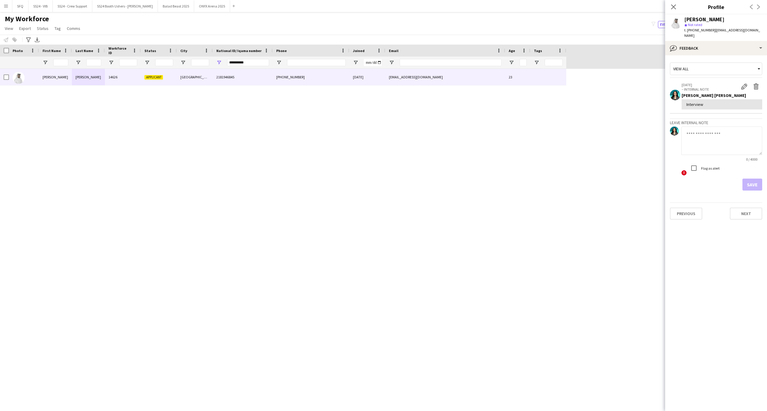
drag, startPoint x: 675, startPoint y: 7, endPoint x: 2, endPoint y: 97, distance: 679.0
click at [671, 8] on icon "Close pop-in" at bounding box center [673, 6] width 5 height 5
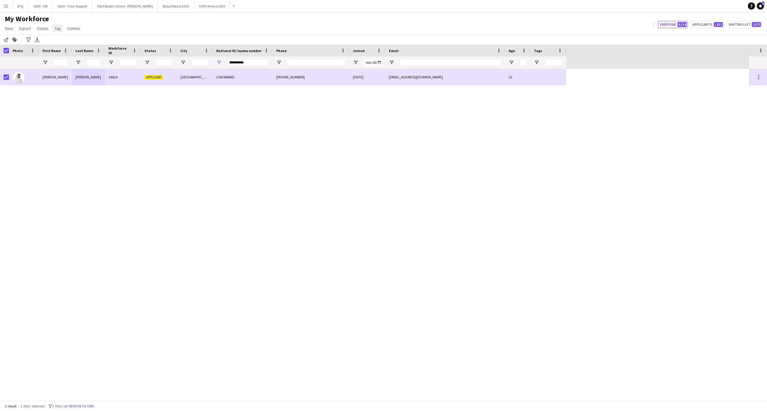
click at [57, 28] on span "Tag" at bounding box center [57, 28] width 6 height 5
click at [44, 29] on span "Status" at bounding box center [43, 28] width 12 height 5
click at [59, 40] on link "Edit" at bounding box center [55, 41] width 42 height 13
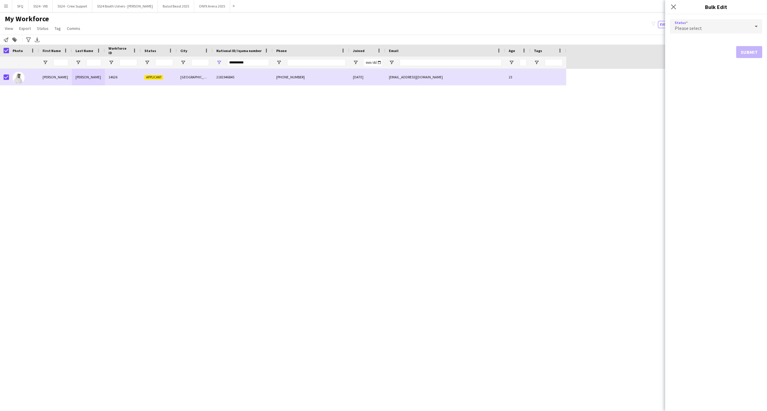
click at [681, 27] on span "Please select" at bounding box center [687, 28] width 27 height 6
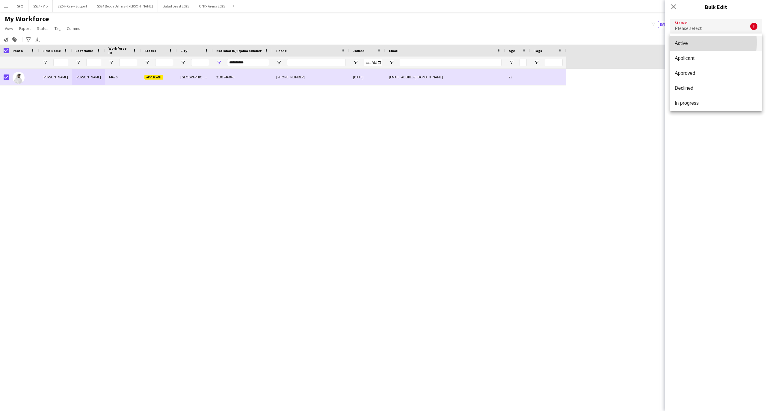
drag, startPoint x: 689, startPoint y: 43, endPoint x: 698, endPoint y: 70, distance: 28.5
click at [690, 43] on span "Active" at bounding box center [715, 43] width 83 height 6
click at [750, 74] on button "Submit" at bounding box center [749, 72] width 26 height 12
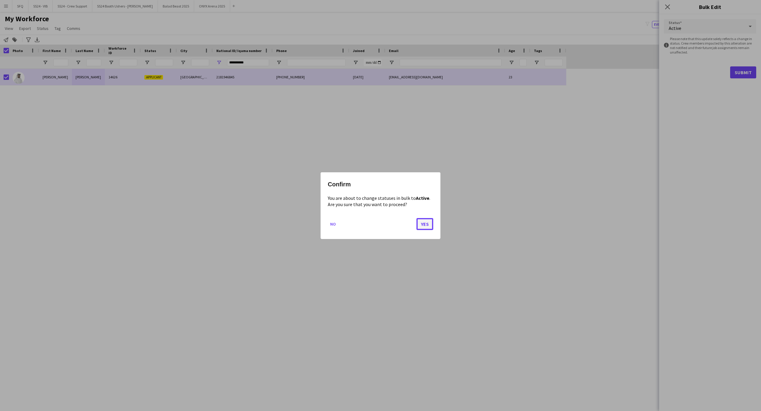
click at [422, 229] on button "Yes" at bounding box center [424, 224] width 17 height 12
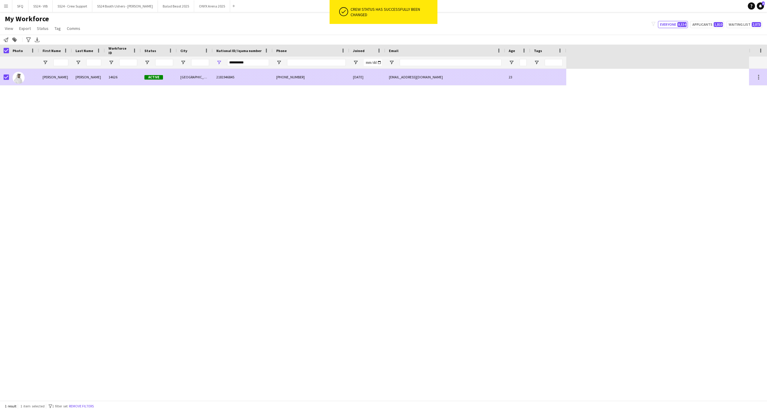
click at [9, 77] on div at bounding box center [24, 77] width 30 height 16
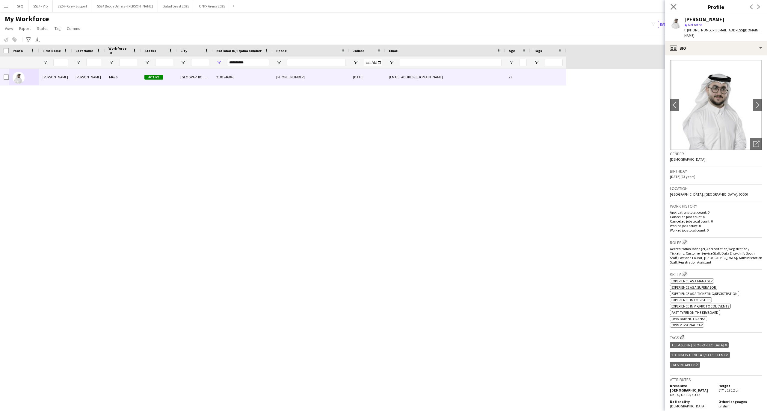
click at [670, 5] on icon "Close pop-in" at bounding box center [673, 7] width 6 height 6
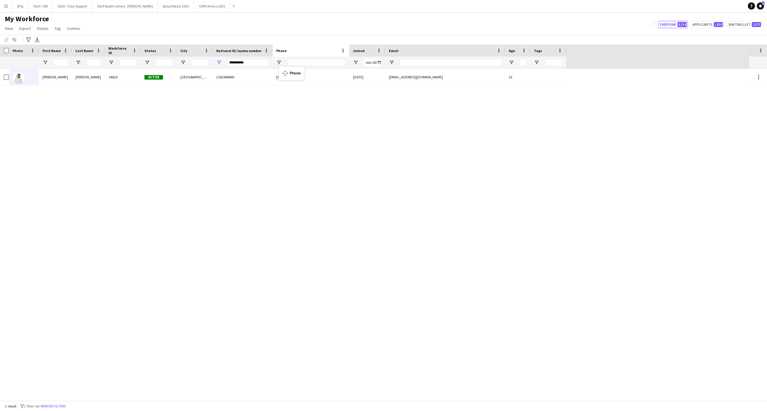
drag, startPoint x: 299, startPoint y: 63, endPoint x: 265, endPoint y: 59, distance: 33.5
click at [259, 60] on input "**********" at bounding box center [248, 62] width 42 height 7
paste input "National ID/ Iqama number Filter Input"
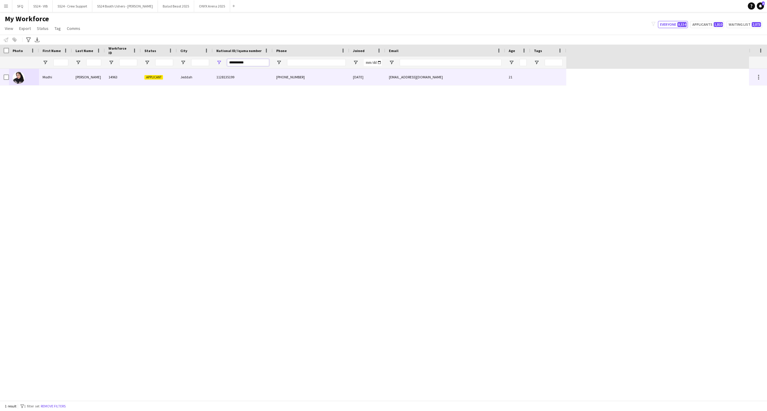
type input "**********"
click at [78, 81] on div "Albaqami" at bounding box center [88, 77] width 33 height 16
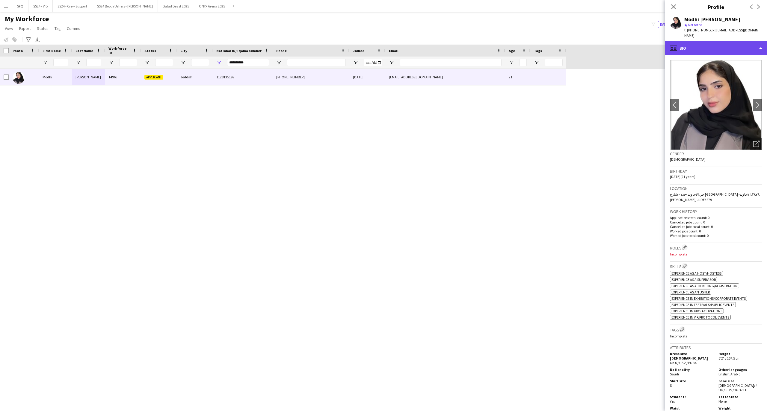
click at [735, 45] on div "profile Bio" at bounding box center [716, 48] width 102 height 14
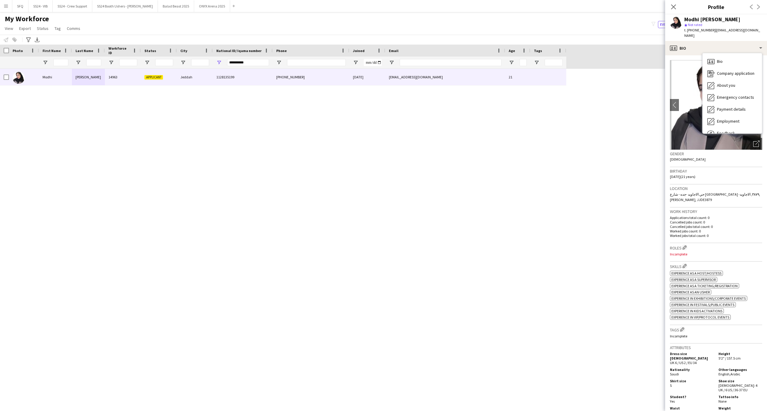
click at [705, 34] on div "t. +966568526020 | moadymohammed011@gmail.com" at bounding box center [723, 33] width 78 height 11
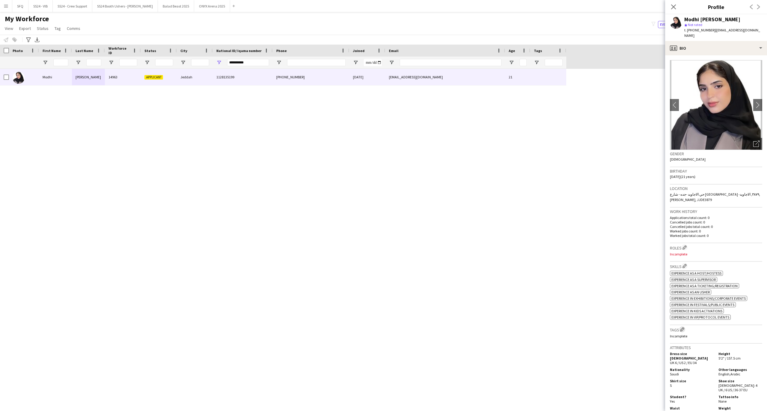
click at [683, 331] on app-icon "Edit crew company tags" at bounding box center [682, 330] width 4 height 4
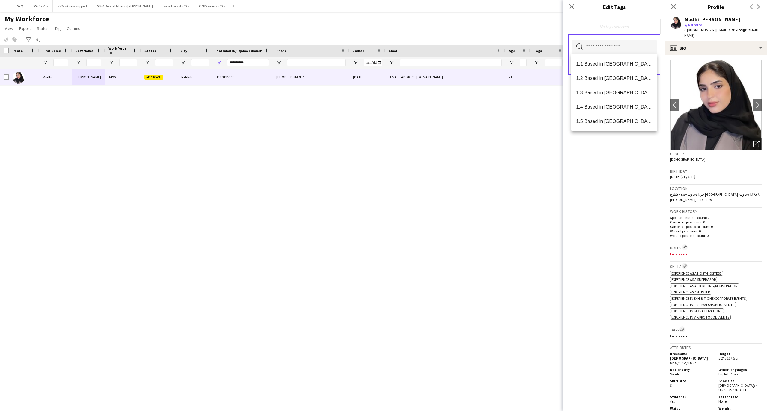
click at [637, 43] on input "text" at bounding box center [613, 47] width 85 height 15
click at [624, 96] on mat-option "1.3 Based in Jeddah" at bounding box center [613, 93] width 85 height 14
click at [614, 76] on span "Presentable A" at bounding box center [614, 74] width 76 height 6
click at [602, 202] on div "1.3 Based in Jeddah Remove Presentable A Remove Search by tag name Save" at bounding box center [614, 212] width 102 height 397
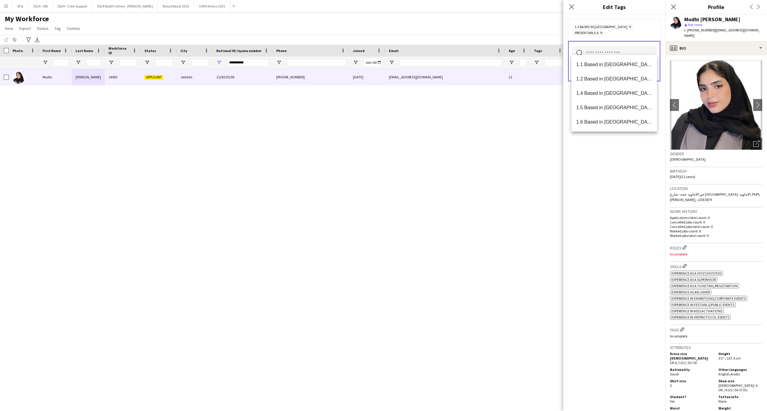
click at [610, 52] on input "text" at bounding box center [613, 53] width 85 height 15
click at [615, 66] on span "1.1 Based in Riyadh" at bounding box center [614, 65] width 76 height 6
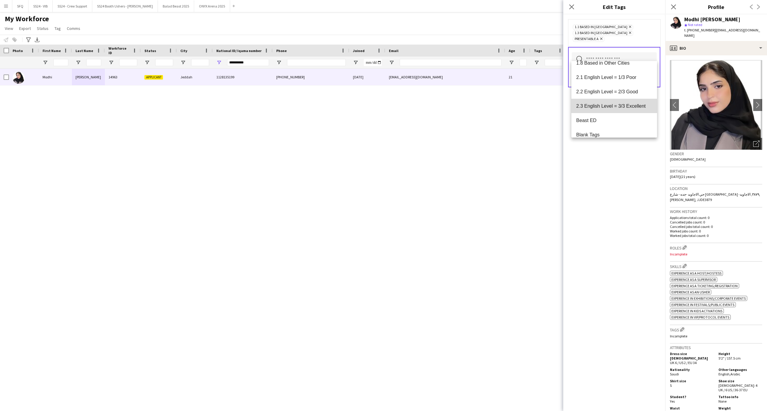
click at [630, 104] on span "2.3 English Level = 3/3 Excellent" at bounding box center [614, 106] width 76 height 6
click at [627, 166] on div "1.1 Based in Riyadh Remove 1.3 Based in Jeddah Remove 2.3 English Level = 3/3 E…" at bounding box center [614, 212] width 102 height 397
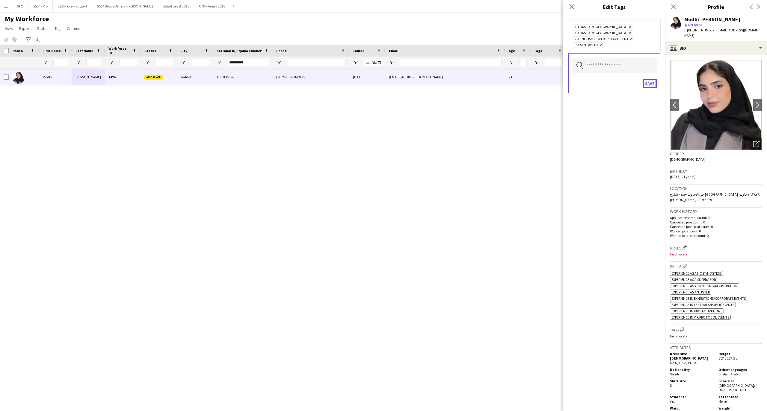
click at [649, 79] on button "Save" at bounding box center [649, 84] width 14 height 10
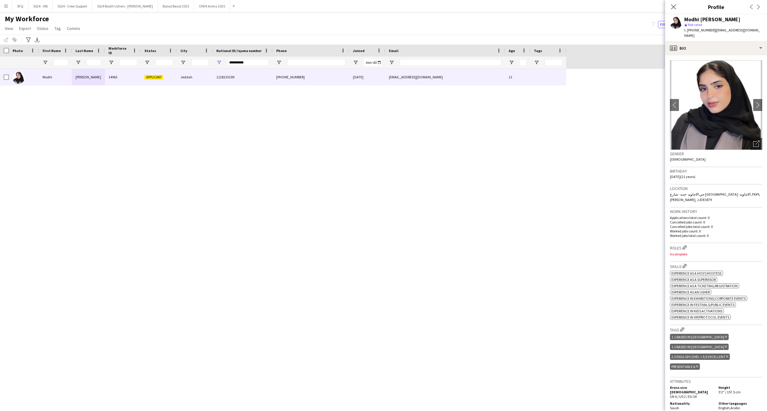
click at [680, 248] on h3 "Roles Edit crew company roles" at bounding box center [716, 248] width 92 height 6
click at [681, 247] on h3 "Roles Edit crew company roles" at bounding box center [716, 248] width 92 height 6
click at [683, 246] on app-icon "Edit crew company roles" at bounding box center [684, 248] width 4 height 4
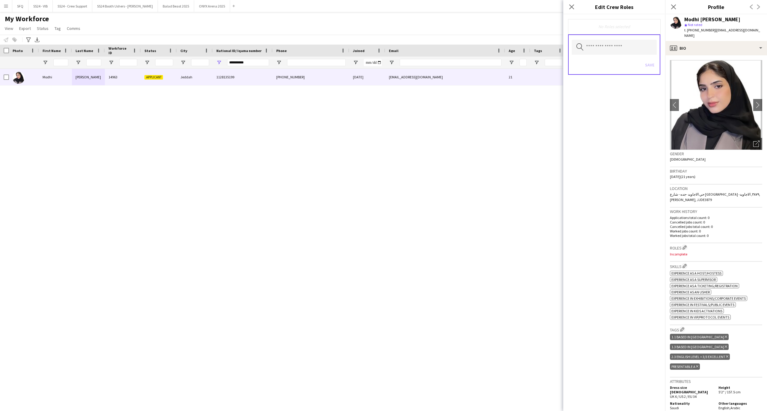
click at [600, 58] on div "Save" at bounding box center [613, 65] width 85 height 17
click at [600, 50] on input "text" at bounding box center [613, 47] width 85 height 15
click at [608, 90] on span "Ride Operator" at bounding box center [614, 91] width 76 height 6
click at [625, 84] on mat-option "Accreditation/ Registration / Ticketing" at bounding box center [613, 79] width 85 height 14
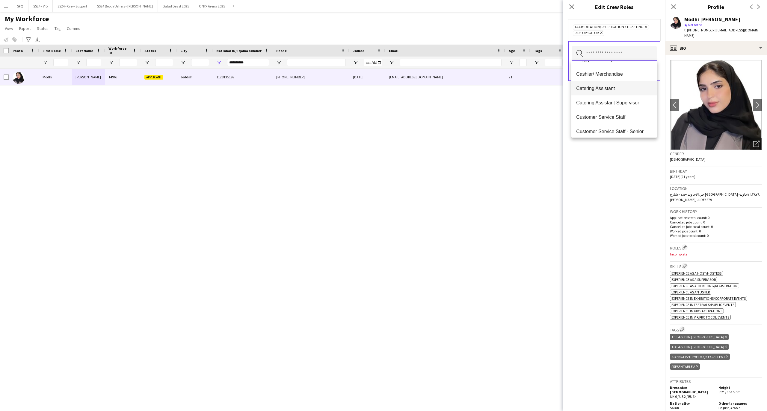
scroll to position [80, 0]
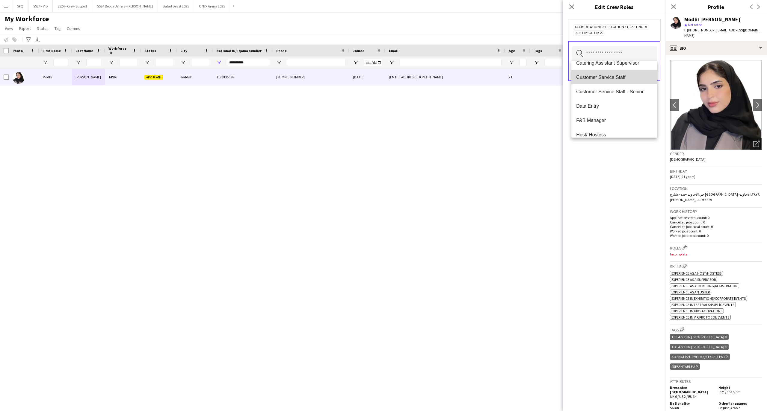
click at [626, 82] on mat-option "Customer Service Staff" at bounding box center [613, 77] width 85 height 14
click at [622, 93] on span "Data Entry" at bounding box center [614, 92] width 76 height 6
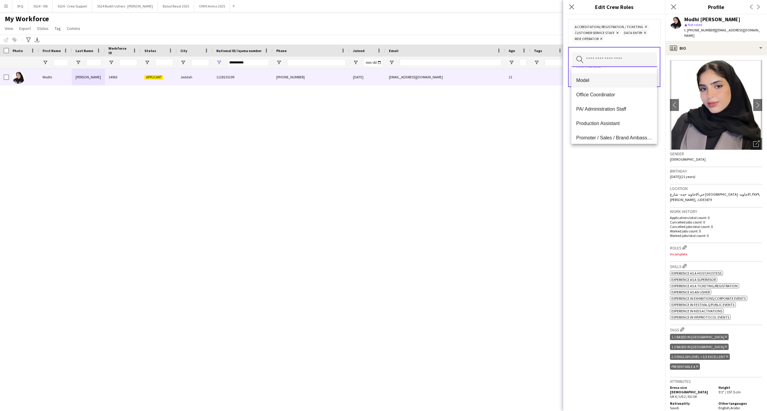
scroll to position [240, 0]
drag, startPoint x: 628, startPoint y: 104, endPoint x: 629, endPoint y: 96, distance: 8.1
click at [629, 96] on div "Accreditation Manager Buggy Driver Buggy Driver Supervisor Cashier/ Merchandise…" at bounding box center [613, 105] width 85 height 77
click at [629, 96] on span "PA/ Administration Staff" at bounding box center [614, 96] width 76 height 6
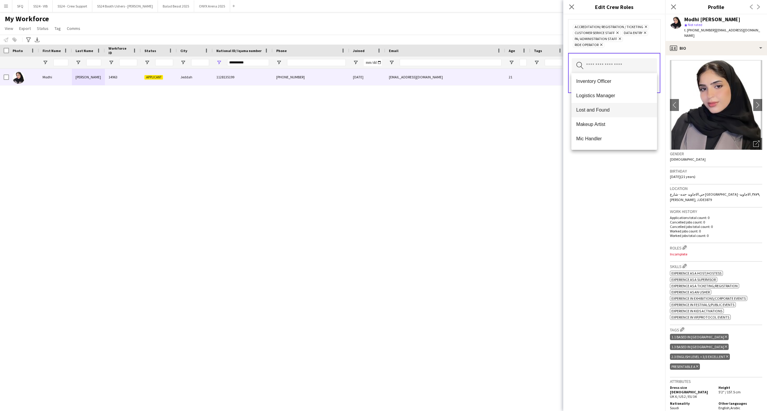
click at [610, 107] on span "Lost and Found" at bounding box center [614, 110] width 76 height 6
click at [616, 113] on span "Info Booth Staff" at bounding box center [614, 113] width 76 height 6
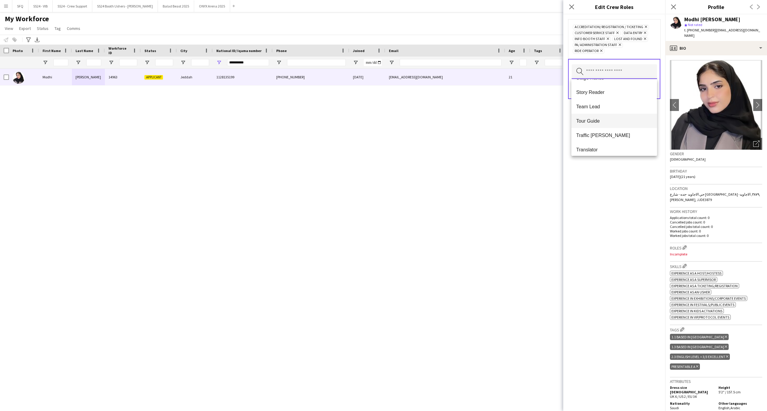
scroll to position [517, 0]
click at [588, 196] on div "Accreditation/ Registration / Ticketing Remove Customer Service Staff Remove Da…" at bounding box center [614, 212] width 102 height 397
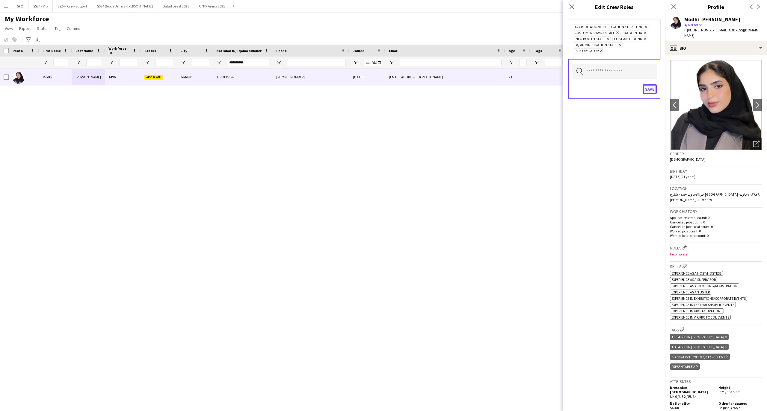
click at [645, 90] on button "Save" at bounding box center [649, 89] width 14 height 10
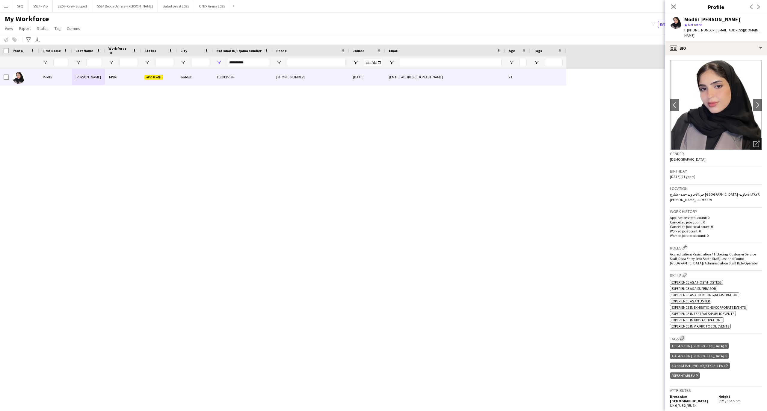
click at [681, 341] on app-icon "Edit crew company tags" at bounding box center [682, 339] width 4 height 4
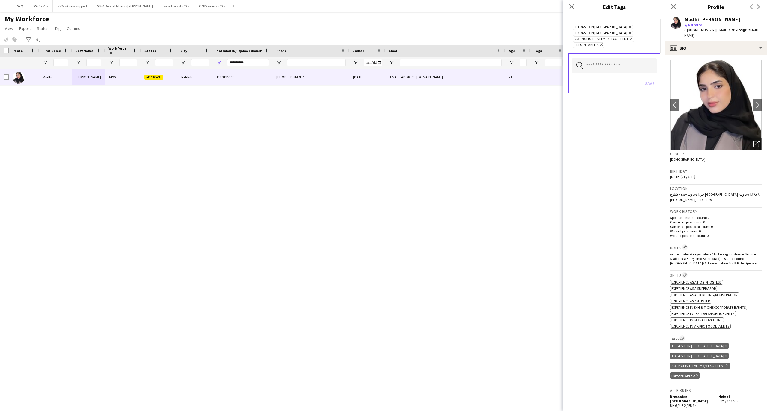
click at [640, 76] on div "Save" at bounding box center [613, 84] width 85 height 17
click at [640, 58] on input "text" at bounding box center [613, 65] width 85 height 15
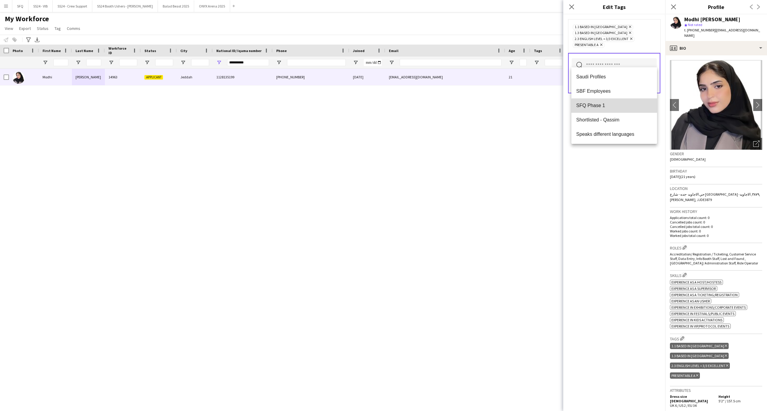
click at [617, 107] on span "SFQ Phase 1" at bounding box center [614, 106] width 76 height 6
click at [611, 188] on div "1.1 Based in Riyadh Remove 1.3 Based in Jeddah Remove 2.3 English Level = 3/3 E…" at bounding box center [614, 212] width 102 height 397
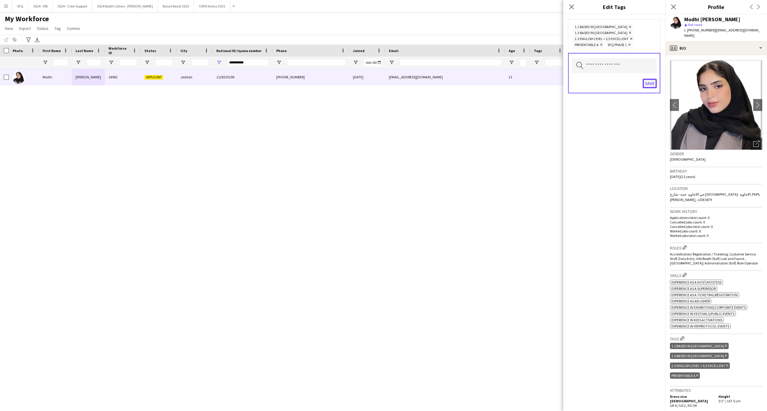
click at [654, 81] on button "Save" at bounding box center [649, 84] width 14 height 10
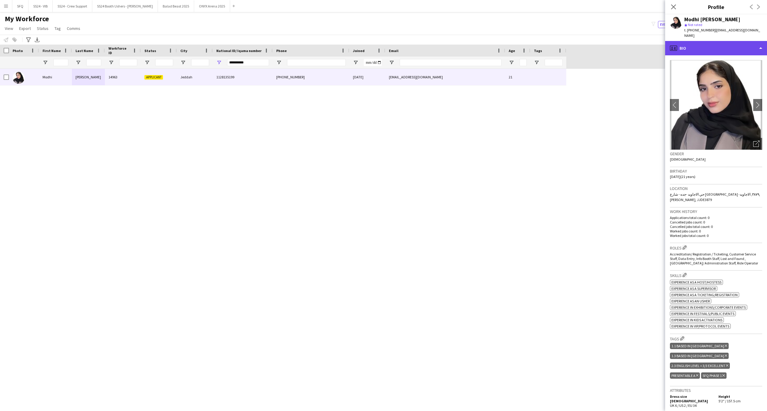
click at [691, 44] on div "profile Bio" at bounding box center [716, 48] width 102 height 14
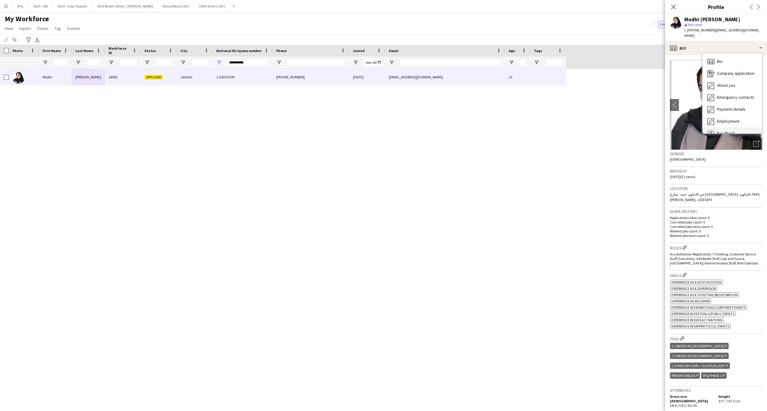
click at [718, 130] on div "Feedback Feedback" at bounding box center [731, 134] width 59 height 12
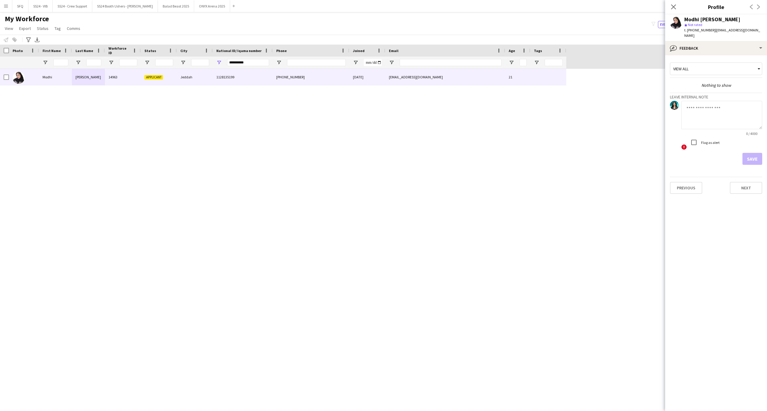
click at [706, 131] on app-form-group "0 / 4000" at bounding box center [721, 118] width 81 height 35
click at [677, 112] on div "0 / 4000 ! Flag as alert" at bounding box center [716, 126] width 92 height 50
click at [690, 118] on textarea at bounding box center [721, 115] width 81 height 28
type textarea "*********"
click at [748, 159] on button "Save" at bounding box center [752, 159] width 20 height 12
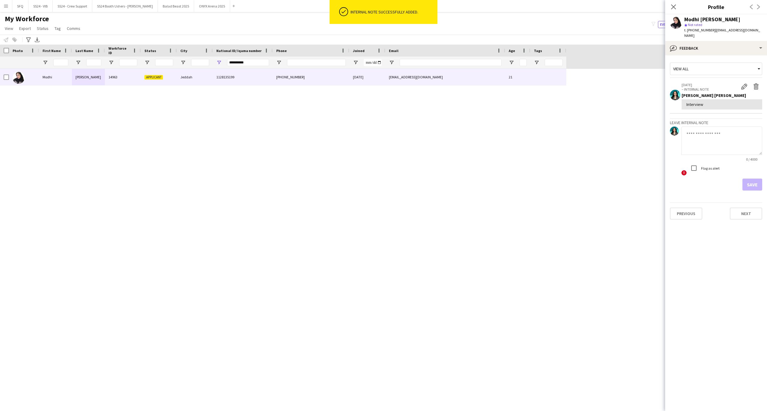
click at [734, 132] on textarea at bounding box center [721, 141] width 81 height 28
type textarea "**"
click at [747, 182] on button "Save" at bounding box center [752, 185] width 20 height 12
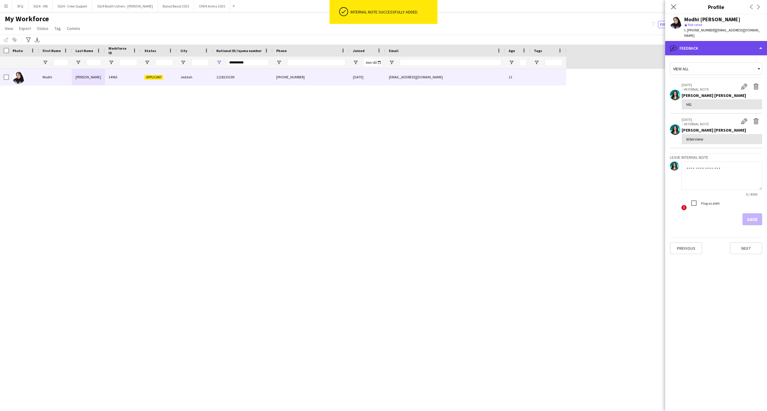
click at [707, 48] on div "bubble-pencil Feedback" at bounding box center [716, 48] width 102 height 14
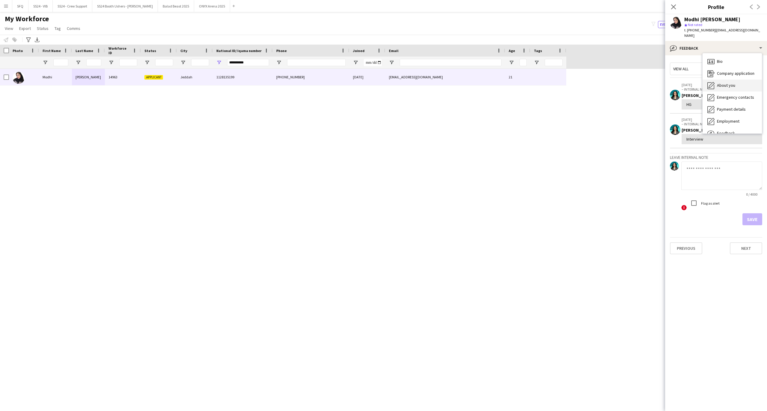
click at [719, 82] on div "About you About you" at bounding box center [731, 86] width 59 height 12
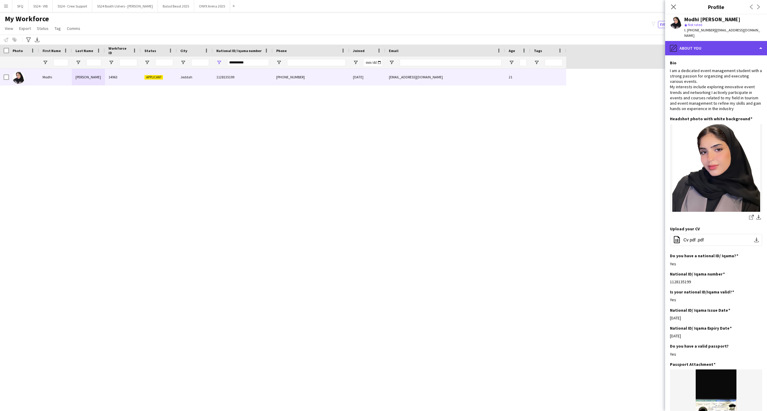
click at [728, 45] on div "pencil4 About you" at bounding box center [716, 48] width 102 height 14
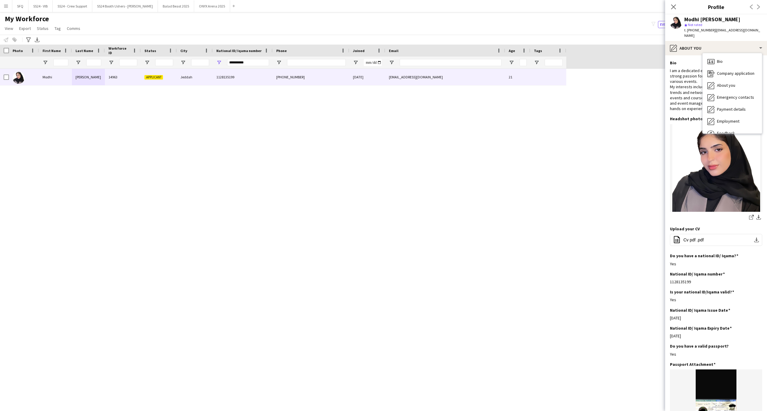
click at [687, 87] on div "I am a dedicated event management student with a strong passion for organizing …" at bounding box center [716, 90] width 92 height 44
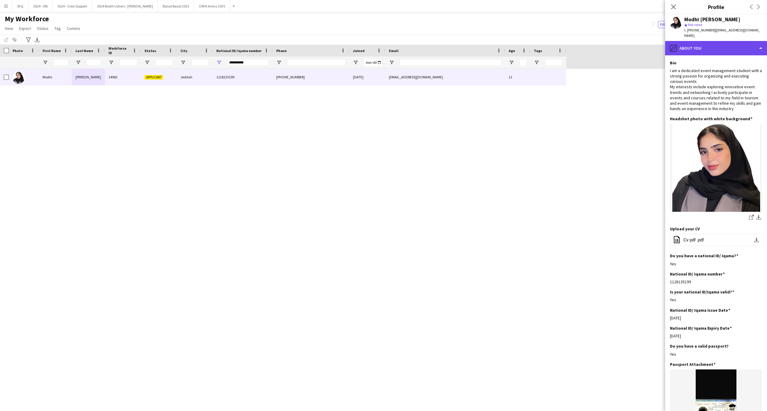
click at [725, 54] on div "pencil4 About you" at bounding box center [716, 48] width 102 height 14
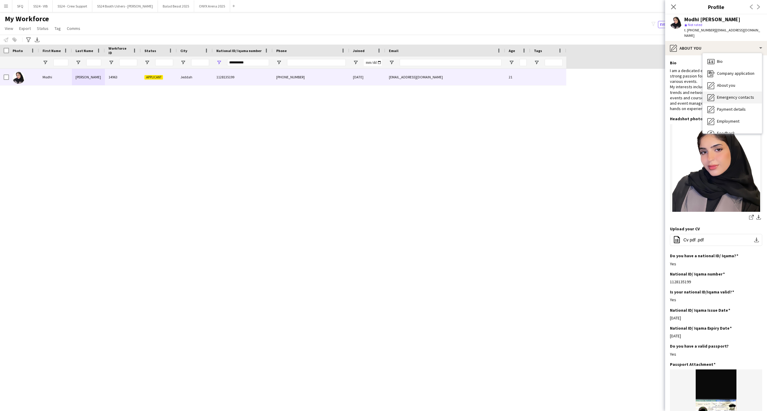
click at [740, 99] on span "Emergency contacts" at bounding box center [735, 97] width 37 height 5
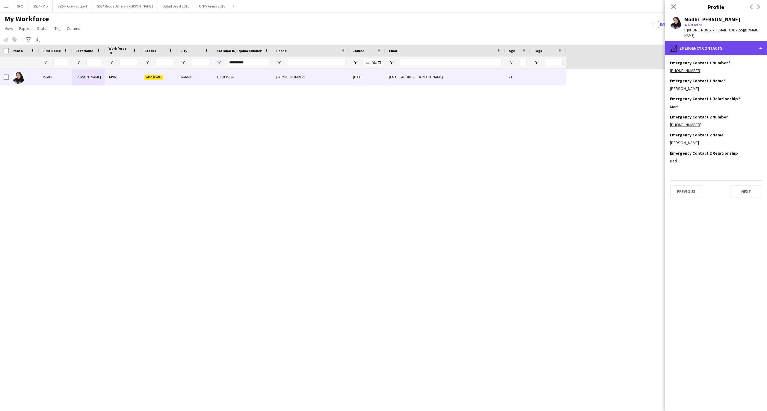
click at [703, 47] on div "pencil4 Emergency contacts" at bounding box center [716, 48] width 102 height 14
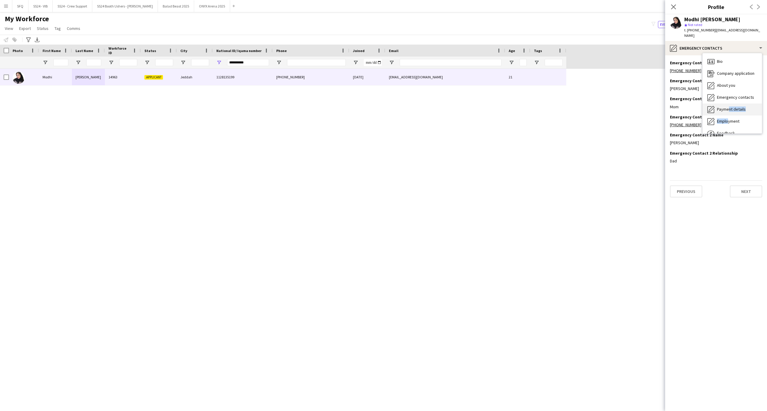
drag, startPoint x: 725, startPoint y: 116, endPoint x: 725, endPoint y: 112, distance: 4.2
click at [725, 112] on div "Bio Bio Company application Company application About you About you Emergency c…" at bounding box center [731, 93] width 59 height 80
click at [725, 112] on span "Payment details" at bounding box center [731, 109] width 29 height 5
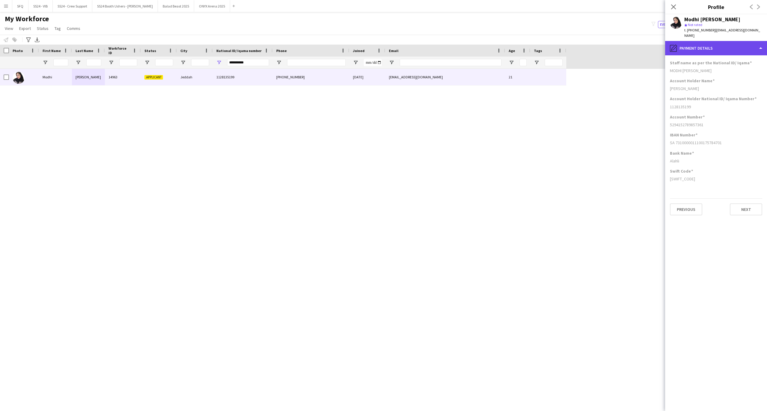
drag, startPoint x: 708, startPoint y: 46, endPoint x: 712, endPoint y: 60, distance: 15.1
click at [708, 46] on div "pencil4 Payment details" at bounding box center [716, 48] width 102 height 14
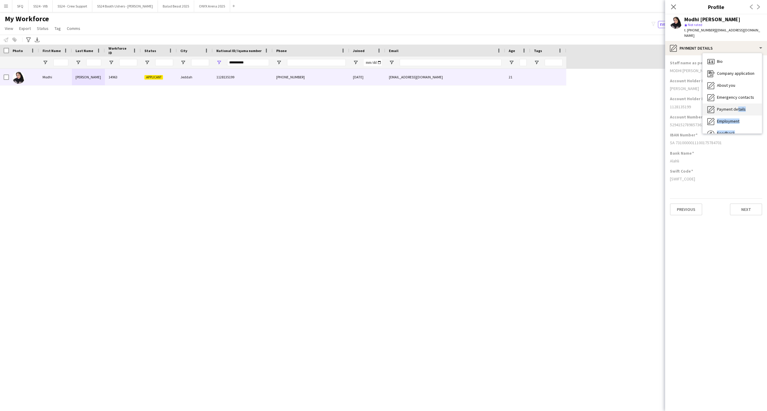
scroll to position [5, 0]
drag, startPoint x: 732, startPoint y: 132, endPoint x: 734, endPoint y: 109, distance: 22.6
click at [734, 109] on div "Bio Bio Company application Company application About you About you Emergency c…" at bounding box center [731, 93] width 59 height 80
click at [734, 119] on span "Employment" at bounding box center [728, 116] width 22 height 5
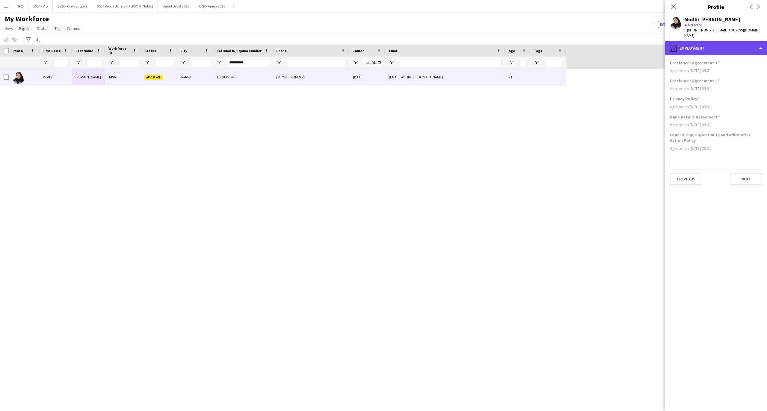
click at [705, 50] on div "pencil4 Employment" at bounding box center [716, 48] width 102 height 14
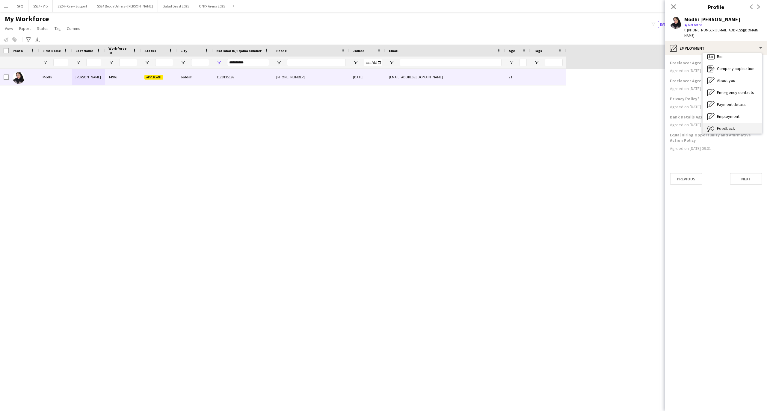
click at [732, 127] on span "Feedback" at bounding box center [726, 128] width 18 height 5
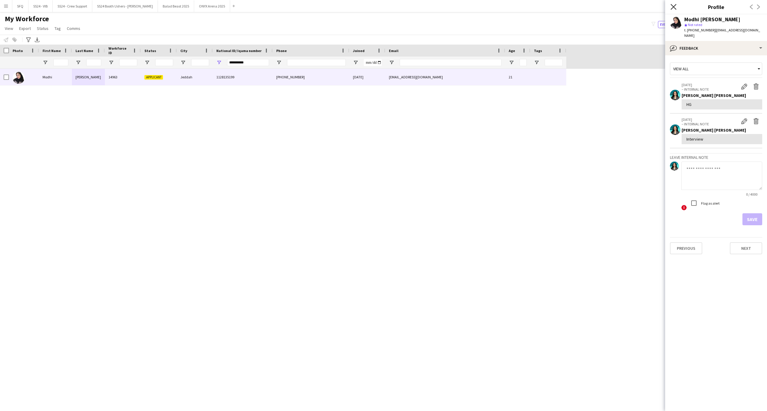
click at [672, 5] on icon "Close pop-in" at bounding box center [673, 7] width 6 height 6
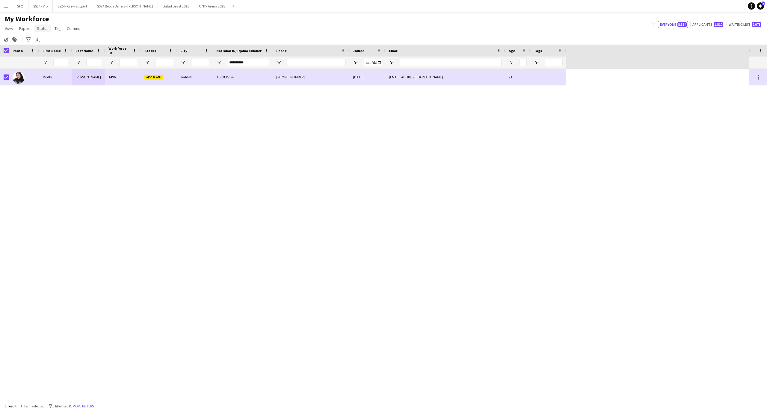
click at [38, 30] on span "Status" at bounding box center [43, 28] width 12 height 5
click at [42, 43] on span "Edit" at bounding box center [42, 41] width 7 height 5
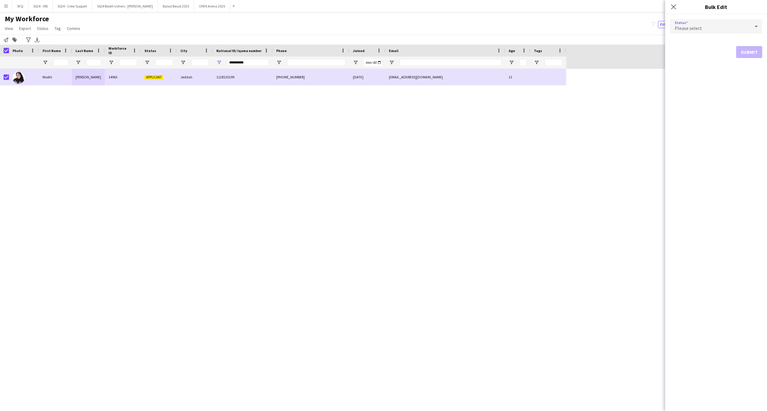
click at [714, 28] on div "Please select" at bounding box center [710, 26] width 80 height 14
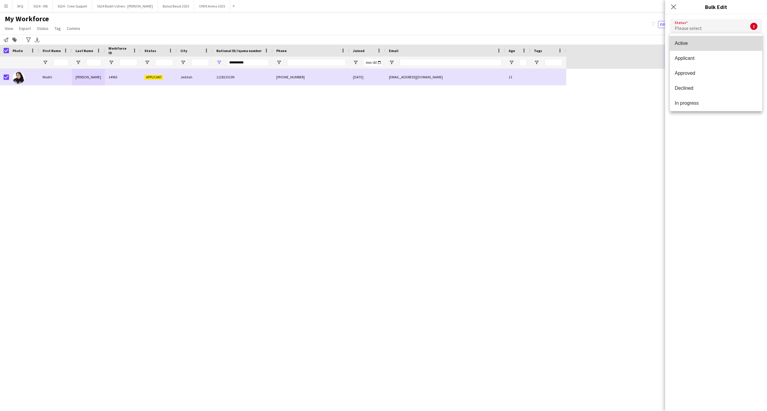
click at [718, 41] on span "Active" at bounding box center [715, 43] width 83 height 6
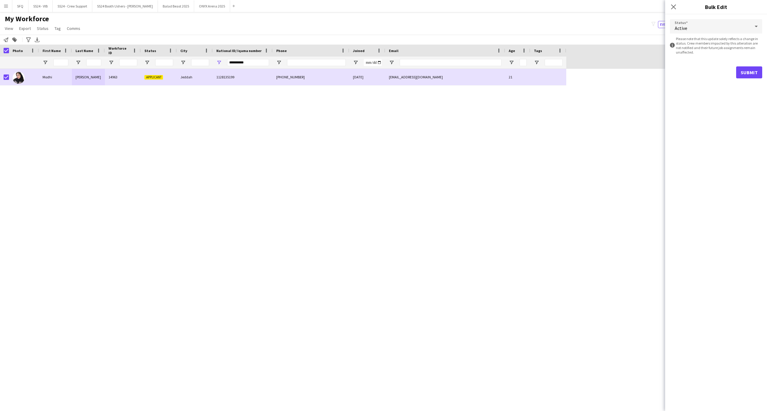
click at [746, 66] on form "Status Active information-circle Please note that this update solely reflects a…" at bounding box center [716, 48] width 92 height 69
click at [746, 69] on button "Submit" at bounding box center [749, 72] width 26 height 12
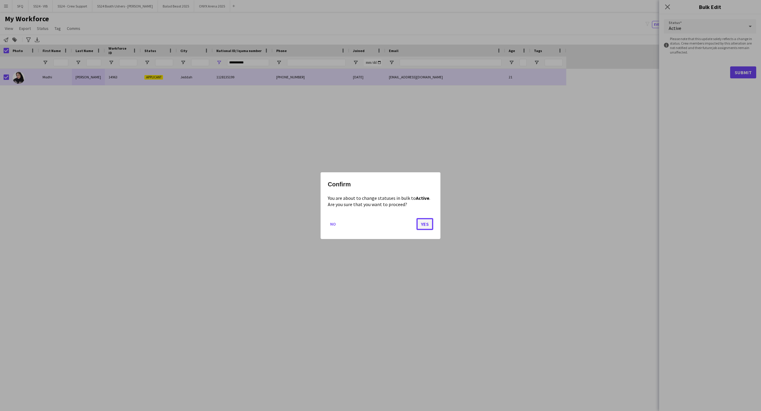
click at [427, 226] on button "Yes" at bounding box center [424, 224] width 17 height 12
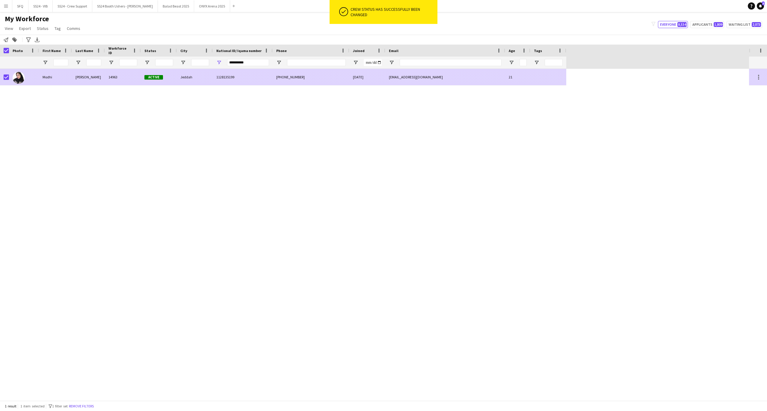
click at [53, 83] on div "Modhi" at bounding box center [55, 77] width 33 height 16
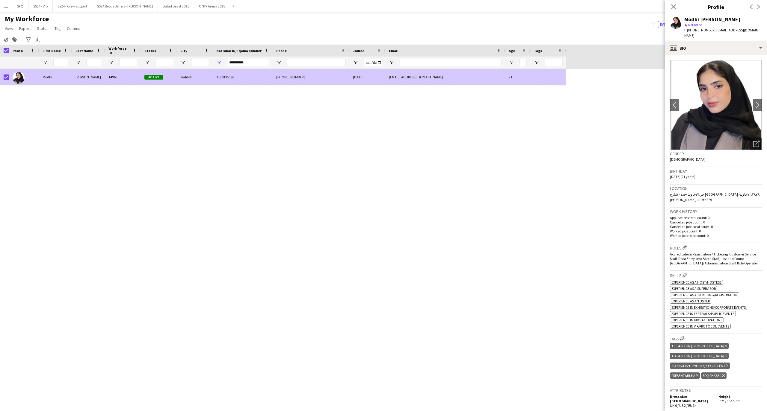
click at [9, 78] on div at bounding box center [24, 77] width 30 height 16
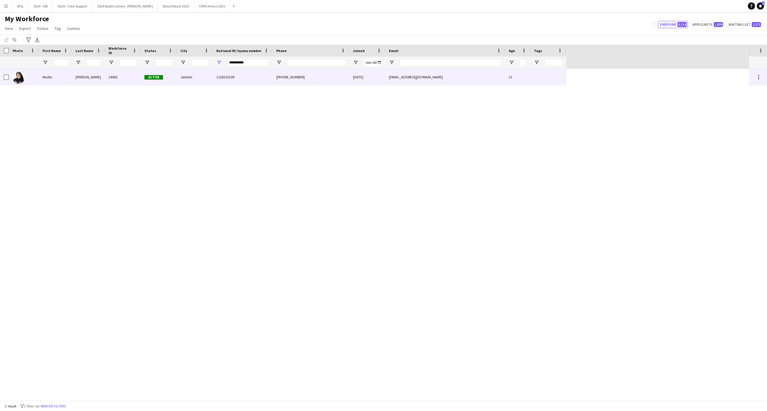
click at [22, 78] on img at bounding box center [19, 78] width 12 height 12
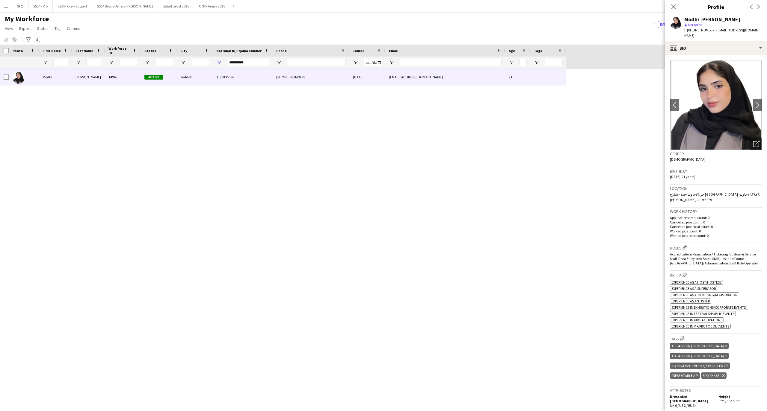
click at [728, 353] on div "1.3 Based in Jeddah Delete tag" at bounding box center [699, 356] width 59 height 6
click at [727, 354] on icon "Delete tag" at bounding box center [725, 356] width 2 height 4
click at [670, 3] on app-icon "Close pop-in" at bounding box center [673, 7] width 9 height 9
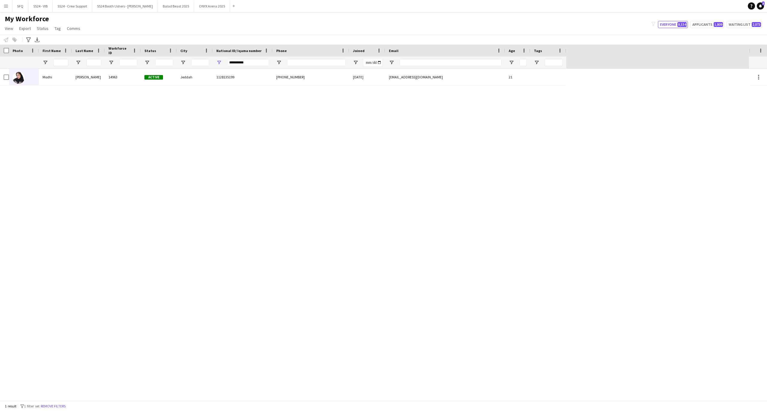
click at [241, 59] on div "**********" at bounding box center [248, 63] width 42 height 12
click at [243, 61] on input "**********" at bounding box center [248, 62] width 42 height 7
paste input "National ID/ Iqama number Filter Input"
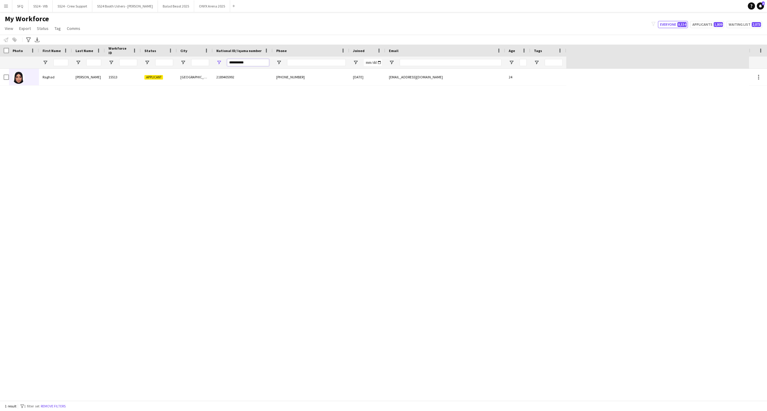
type input "**********"
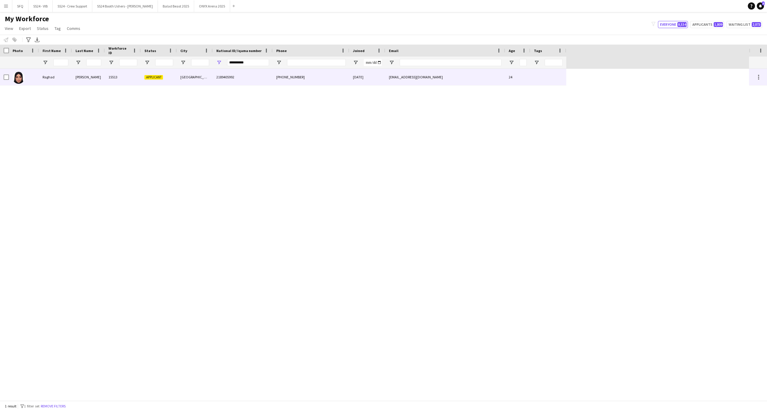
click at [26, 81] on div at bounding box center [24, 77] width 30 height 16
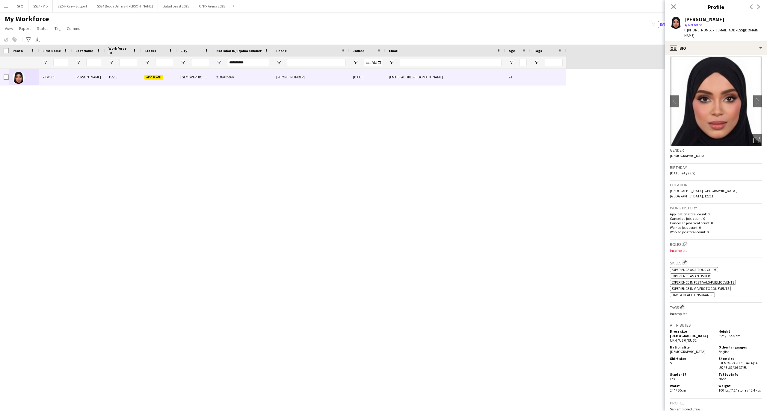
scroll to position [0, 0]
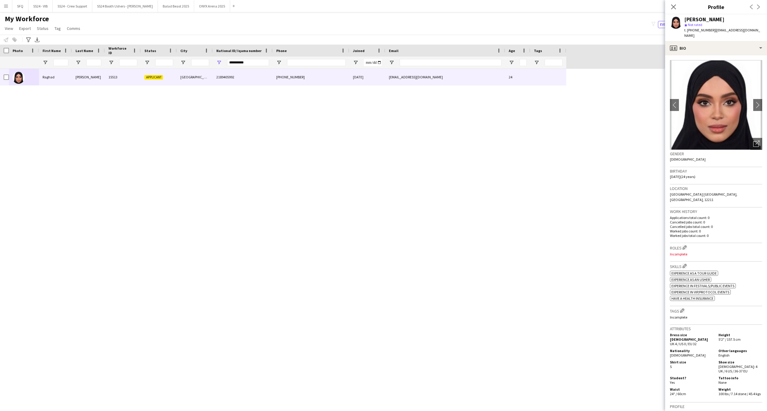
click at [688, 245] on h3 "Roles Edit crew company roles" at bounding box center [716, 248] width 92 height 6
click at [685, 246] on app-icon "Edit crew company roles" at bounding box center [684, 248] width 4 height 4
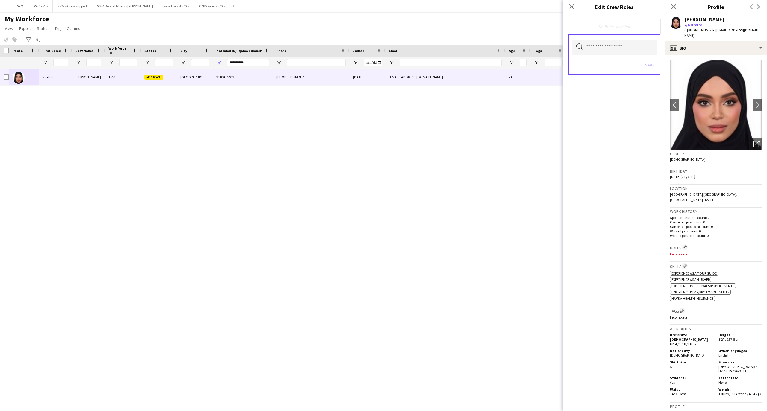
click at [611, 39] on div "Search by role type Save" at bounding box center [614, 54] width 92 height 40
click at [611, 44] on input "text" at bounding box center [613, 47] width 85 height 15
click at [623, 75] on mat-option "Accreditation/ Registration / Ticketing" at bounding box center [613, 78] width 85 height 14
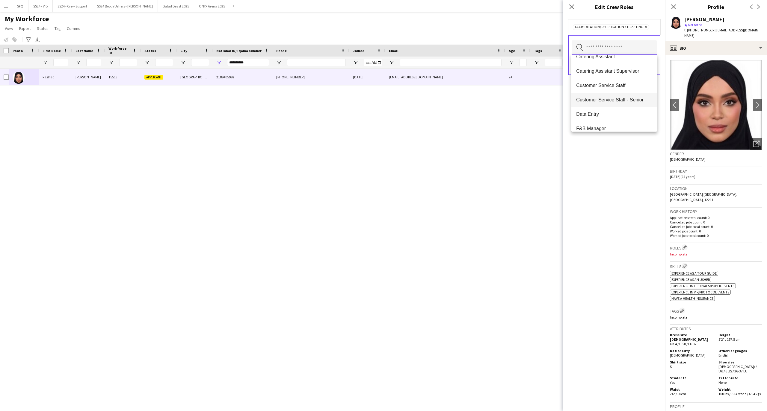
scroll to position [80, 0]
click at [623, 75] on mat-option "Customer Service Staff" at bounding box center [613, 71] width 85 height 14
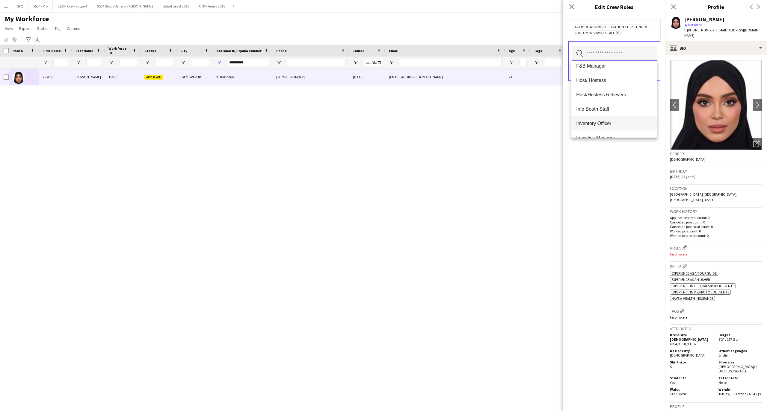
scroll to position [160, 0]
click at [613, 73] on mat-option "Info Booth Staff" at bounding box center [613, 69] width 85 height 14
click at [605, 105] on span "Lost and Found" at bounding box center [614, 104] width 76 height 6
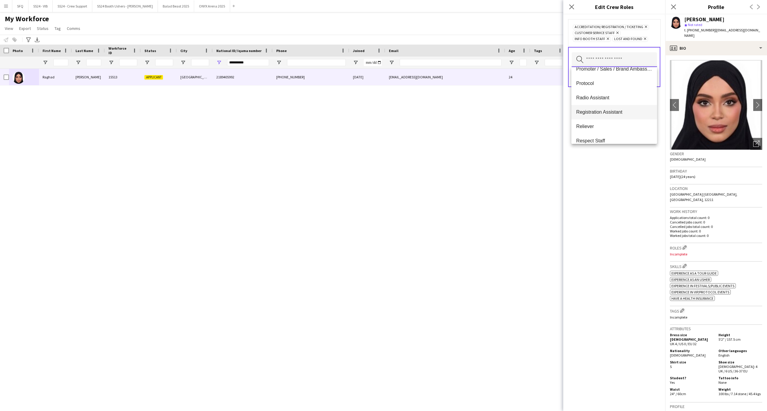
scroll to position [241, 0]
click at [604, 112] on mat-option "Promoter / Sales / Brand Ambassador" at bounding box center [613, 109] width 85 height 14
drag, startPoint x: 606, startPoint y: 182, endPoint x: 645, endPoint y: 140, distance: 57.2
click at [606, 181] on div "Accreditation/ Registration / Ticketing Remove Customer Service Staff Remove In…" at bounding box center [614, 212] width 102 height 397
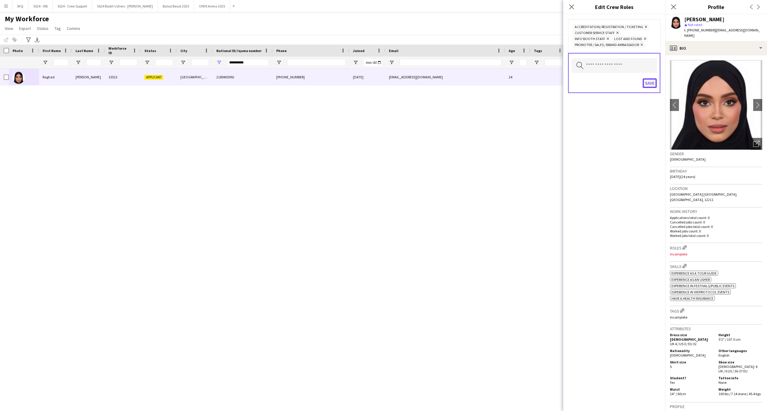
click at [651, 82] on button "Save" at bounding box center [649, 83] width 14 height 10
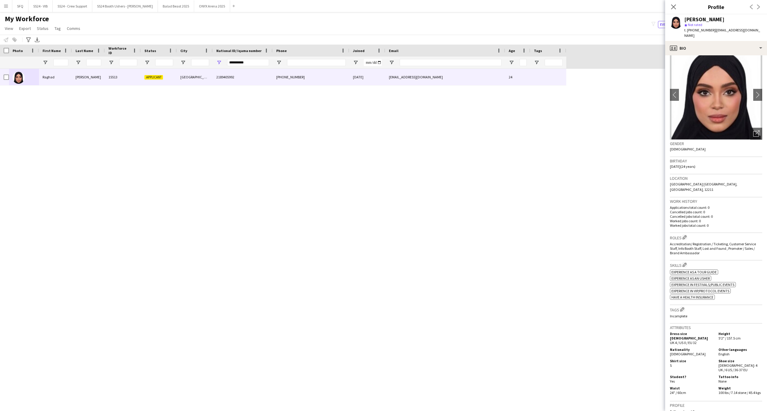
scroll to position [0, 0]
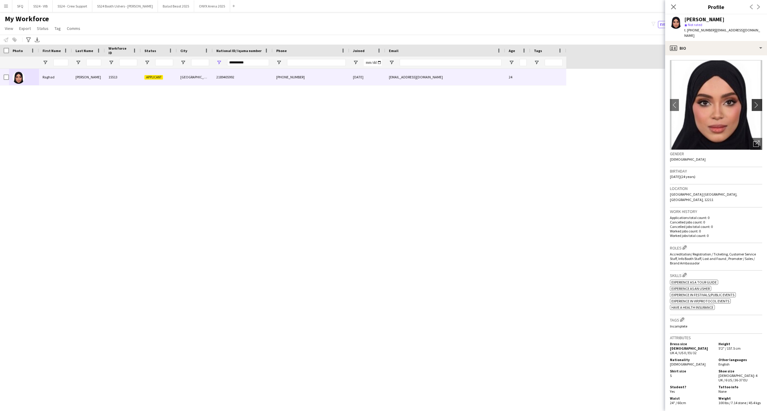
click at [754, 102] on app-icon "chevron-right" at bounding box center [757, 105] width 9 height 6
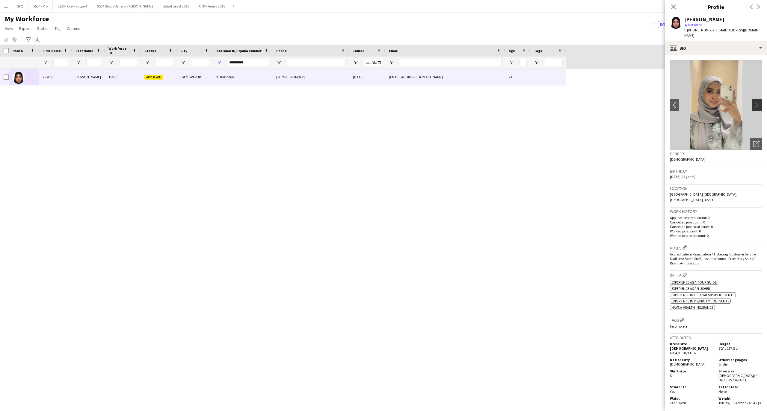
click at [753, 102] on app-icon "chevron-right" at bounding box center [757, 105] width 9 height 6
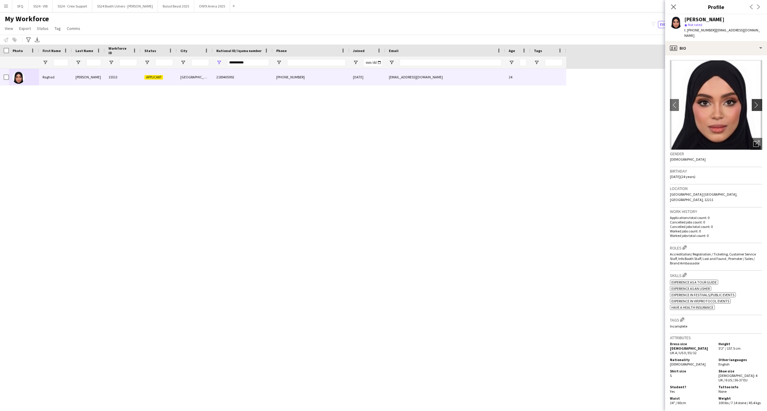
click at [753, 102] on app-icon "chevron-right" at bounding box center [757, 105] width 9 height 6
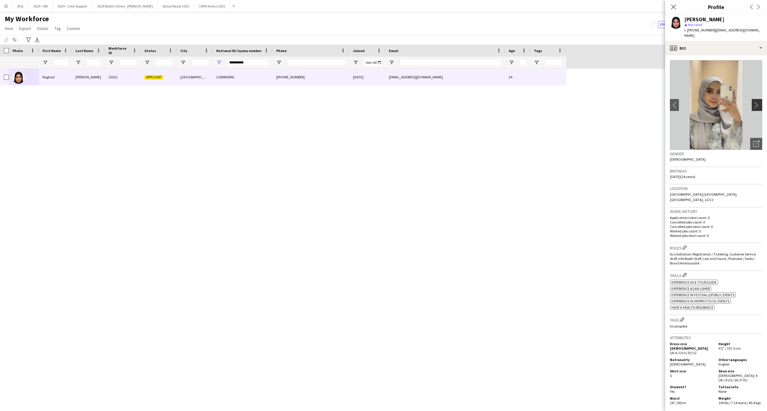
click at [753, 102] on app-icon "chevron-right" at bounding box center [757, 105] width 9 height 6
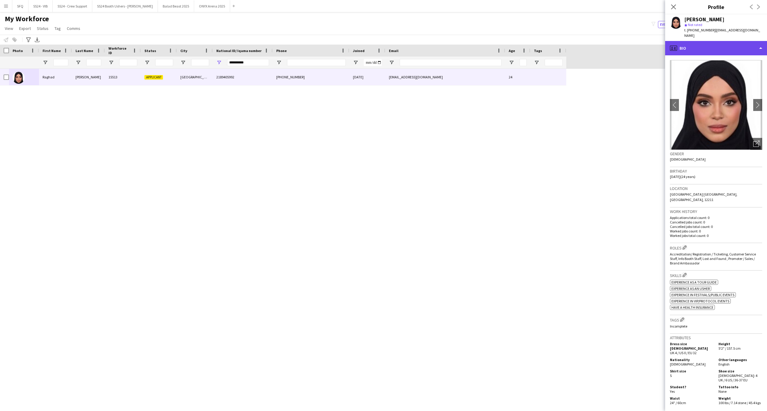
click at [731, 41] on div "profile Bio" at bounding box center [716, 48] width 102 height 14
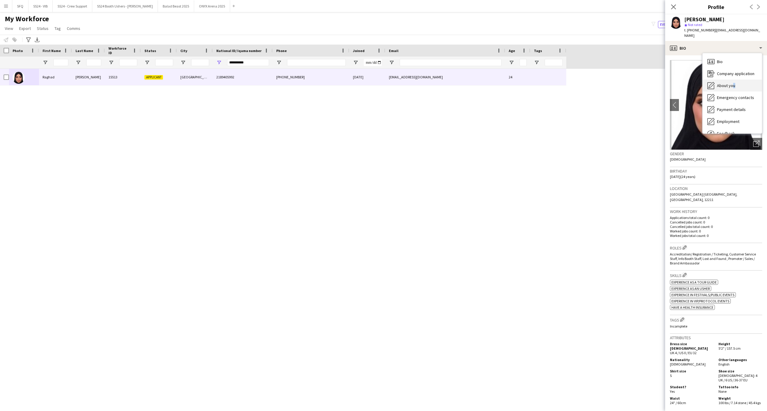
click at [731, 83] on span "About you" at bounding box center [726, 85] width 18 height 5
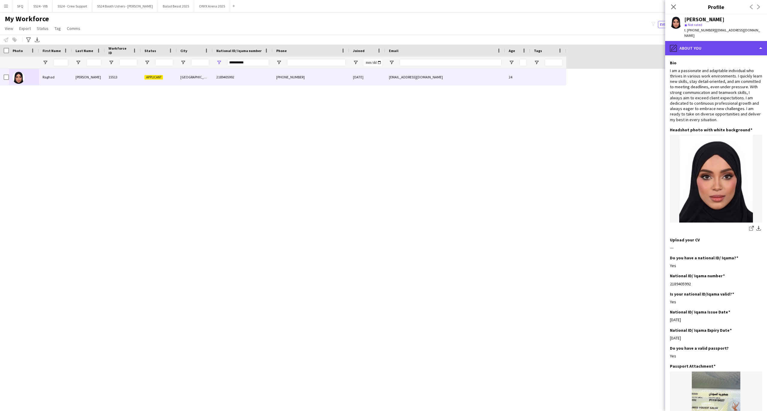
click at [720, 45] on div "pencil4 About you" at bounding box center [716, 48] width 102 height 14
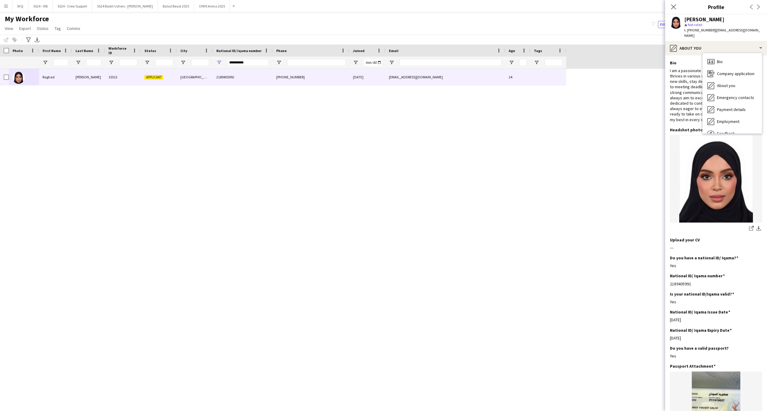
click at [692, 104] on div "I am a passionate and adaptable individual who thrives in various work environm…" at bounding box center [716, 95] width 92 height 54
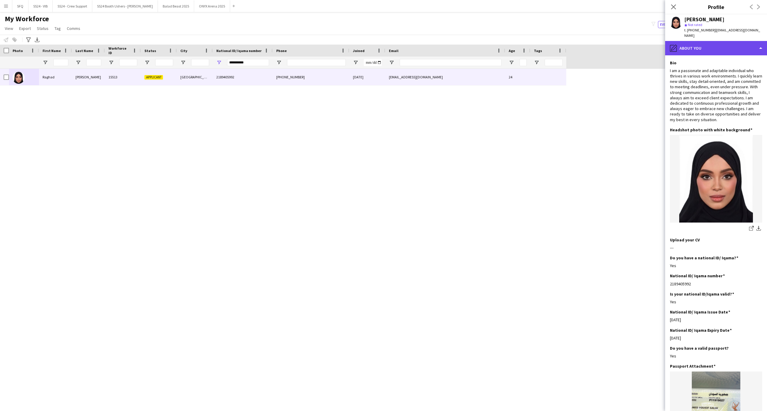
click at [726, 45] on div "pencil4 About you" at bounding box center [716, 48] width 102 height 14
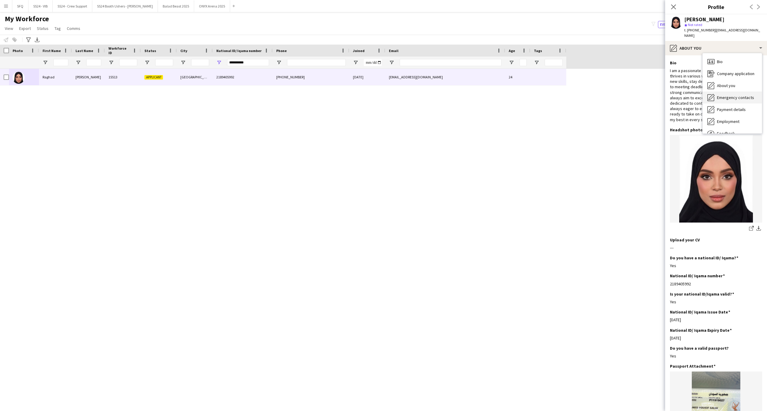
click at [746, 92] on div "Emergency contacts Emergency contacts" at bounding box center [731, 98] width 59 height 12
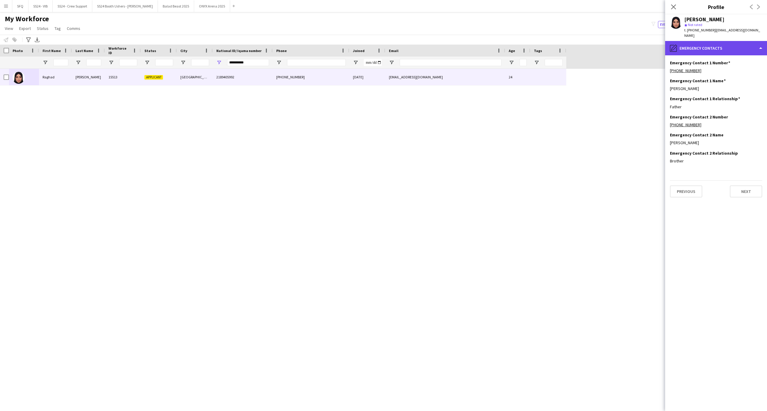
click at [753, 41] on div "pencil4 Emergency contacts" at bounding box center [716, 48] width 102 height 14
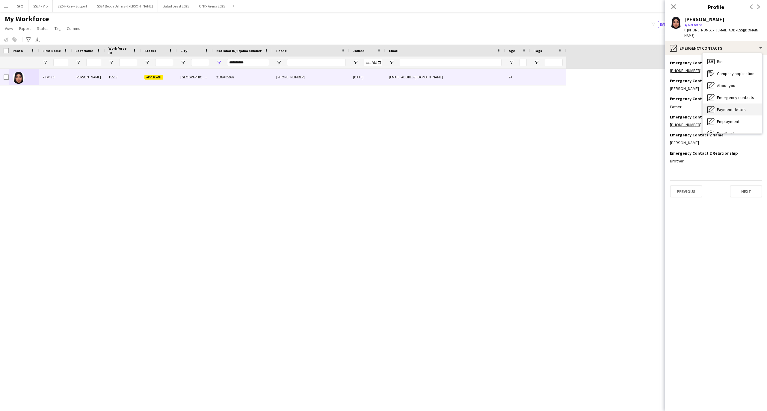
click at [738, 107] on span "Payment details" at bounding box center [731, 109] width 29 height 5
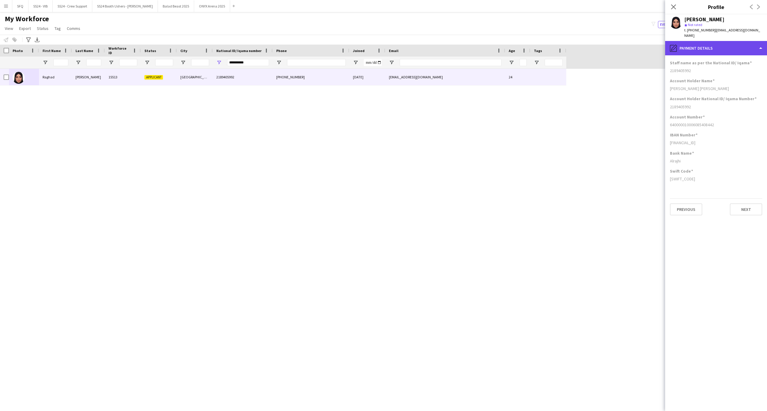
click at [720, 45] on div "pencil4 Payment details" at bounding box center [716, 48] width 102 height 14
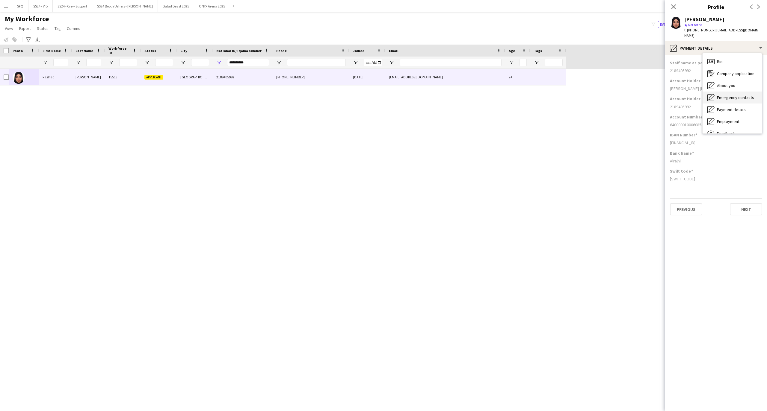
click at [738, 95] on span "Emergency contacts" at bounding box center [735, 97] width 37 height 5
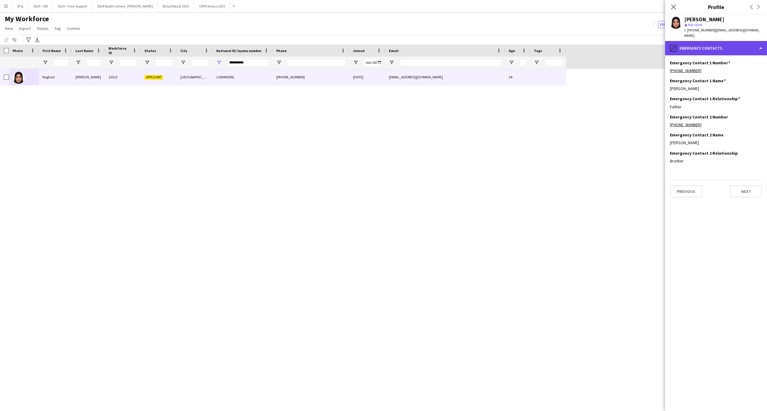
click at [679, 41] on div "pencil4 Emergency contacts" at bounding box center [716, 48] width 102 height 14
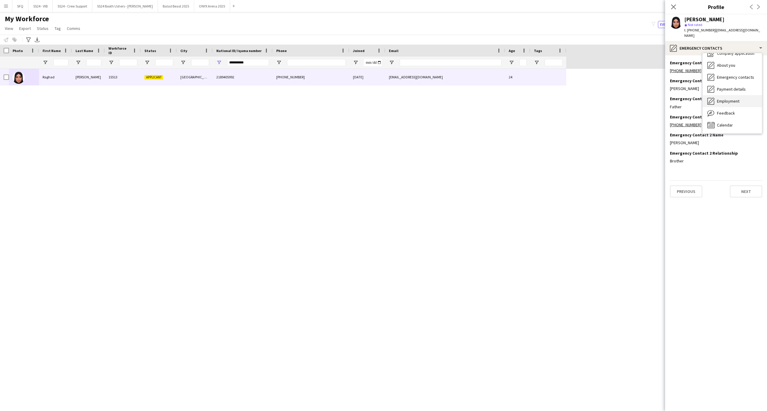
click at [721, 99] on span "Employment" at bounding box center [728, 101] width 22 height 5
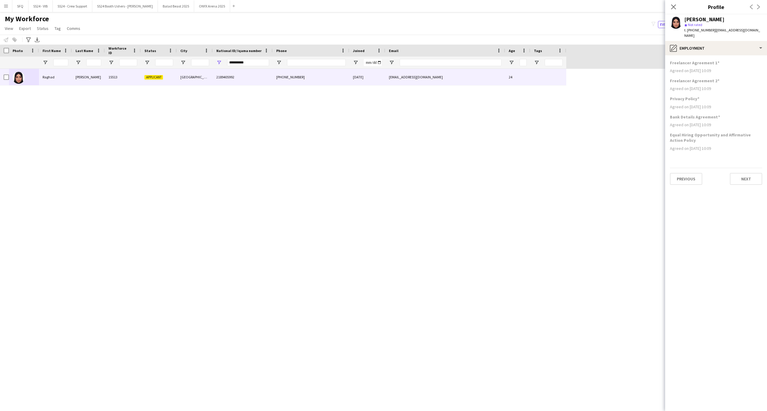
click at [723, 55] on app-section-data-types "Freelancer Agreement 1 Agreed on 22-12-2024 10:09 Freelancer Agreement 2 Agreed…" at bounding box center [716, 233] width 102 height 356
click at [721, 46] on div "pencil4 Employment" at bounding box center [716, 48] width 102 height 14
drag, startPoint x: 725, startPoint y: 95, endPoint x: 729, endPoint y: 85, distance: 10.9
click at [729, 85] on div "Bio Bio Company application Company application About you About you Emergency c…" at bounding box center [731, 93] width 59 height 80
click at [729, 87] on span "Payment details" at bounding box center [731, 89] width 29 height 5
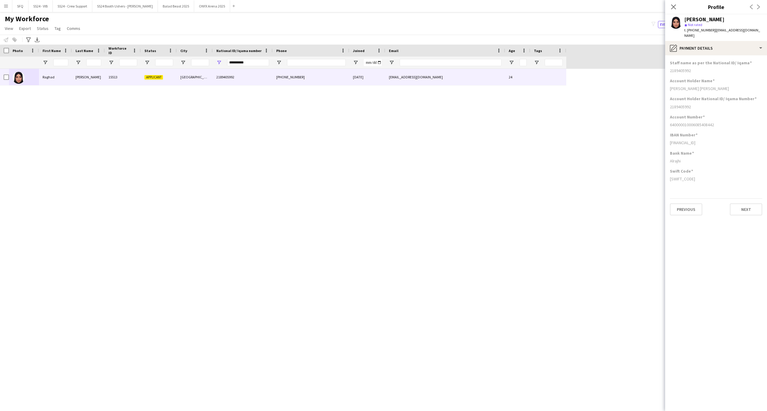
drag, startPoint x: 702, startPoint y: 63, endPoint x: 661, endPoint y: 66, distance: 40.8
click at [661, 66] on body "Menu Boards Boards Boards All jobs Status Workforce Workforce My Workforce Recr…" at bounding box center [383, 205] width 767 height 411
click at [700, 68] on div "2189405992" at bounding box center [716, 70] width 92 height 5
drag, startPoint x: 693, startPoint y: 63, endPoint x: 667, endPoint y: 67, distance: 25.7
click at [667, 67] on app-section-data-types "Staff name as per the National ID/ Iqama 2189405992 Account Holder Name Raghad …" at bounding box center [716, 233] width 102 height 356
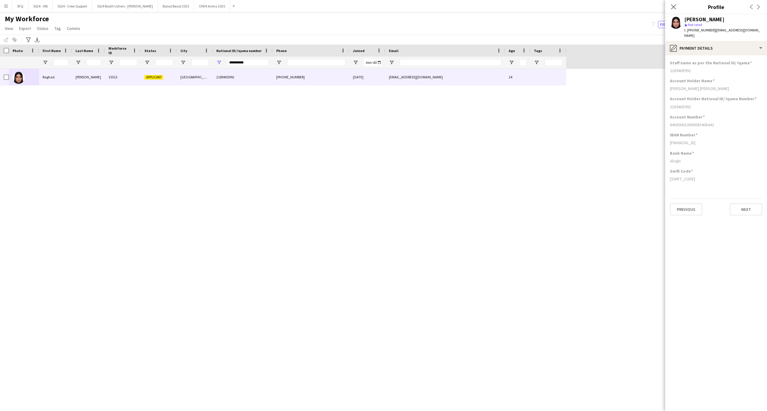
click at [669, 66] on app-section-data-types "Staff name as per the National ID/ Iqama 2189405992 Account Holder Name Raghad …" at bounding box center [716, 233] width 102 height 356
drag, startPoint x: 686, startPoint y: 65, endPoint x: 693, endPoint y: 59, distance: 9.5
click at [677, 62] on div "Staff name as per the National ID/ Iqama 2189405992" at bounding box center [716, 69] width 92 height 18
click at [693, 60] on h3 "Staff name as per the National ID/ Iqama" at bounding box center [711, 62] width 82 height 5
click at [694, 61] on div "Staff name as per the National ID/ Iqama 2189405992" at bounding box center [716, 69] width 92 height 18
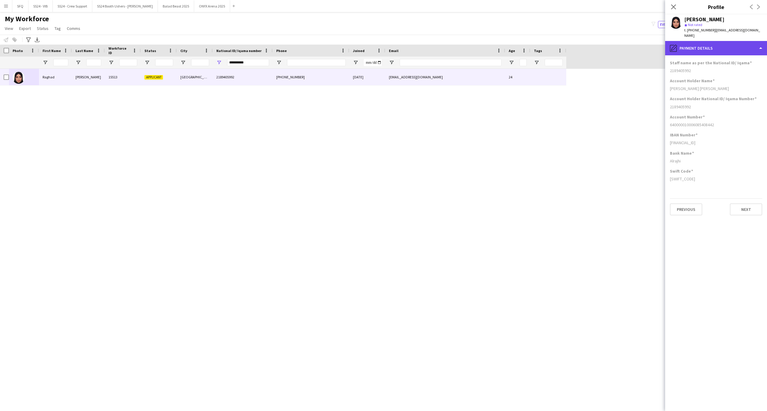
click at [686, 44] on div "pencil4 Payment details" at bounding box center [716, 48] width 102 height 14
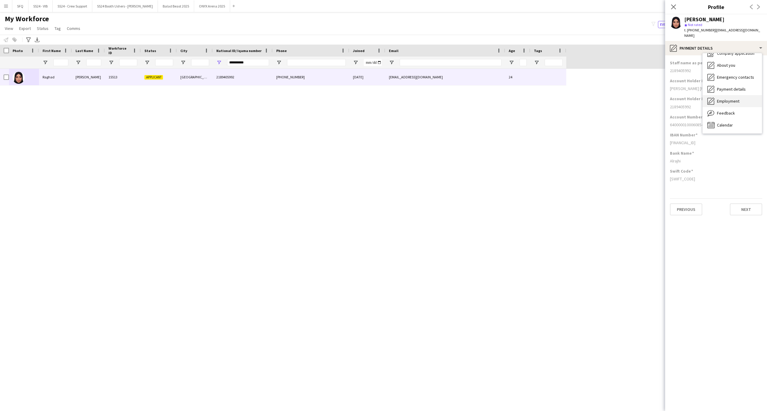
click at [736, 101] on div "Employment Employment" at bounding box center [731, 101] width 59 height 12
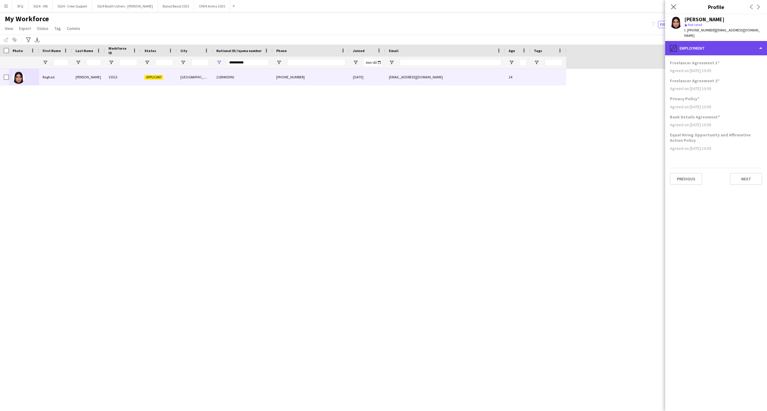
click at [699, 48] on div "pencil4 Employment" at bounding box center [716, 48] width 102 height 14
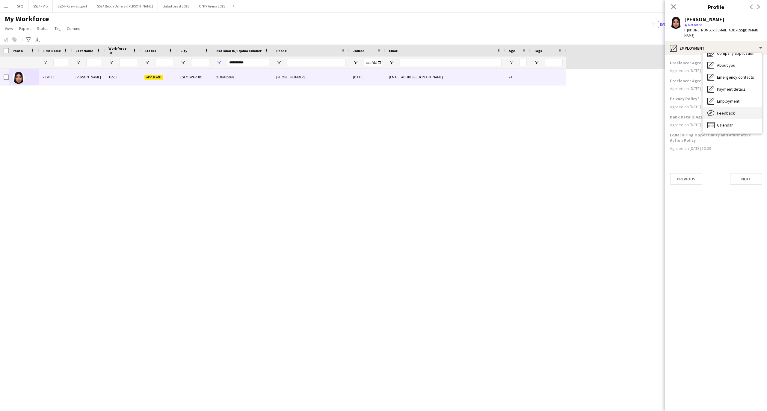
click at [731, 110] on span "Feedback" at bounding box center [726, 112] width 18 height 5
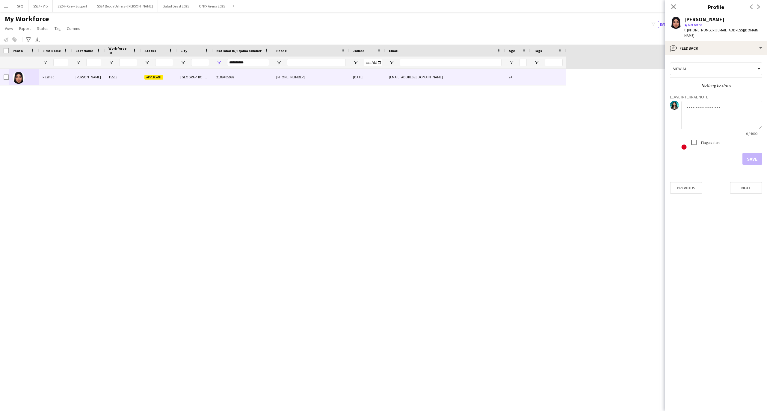
click at [704, 121] on textarea at bounding box center [721, 115] width 81 height 28
type textarea "*"
type textarea "*********"
click at [754, 156] on button "Save" at bounding box center [752, 159] width 20 height 12
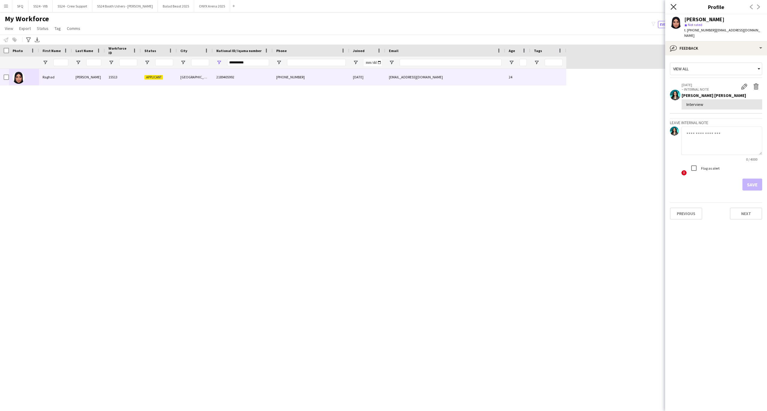
click at [671, 7] on icon "Close pop-in" at bounding box center [673, 7] width 6 height 6
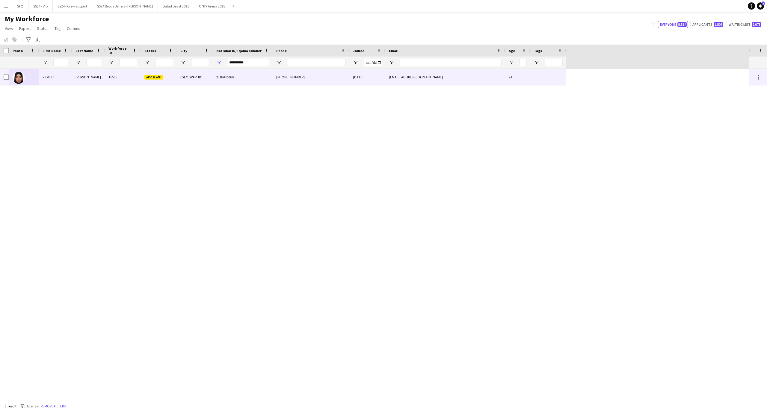
click at [87, 82] on div "[PERSON_NAME]" at bounding box center [88, 77] width 33 height 16
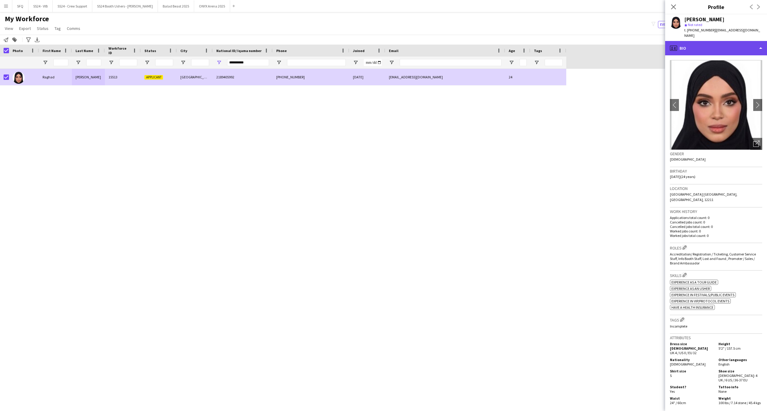
click at [703, 41] on div "profile Bio" at bounding box center [716, 48] width 102 height 14
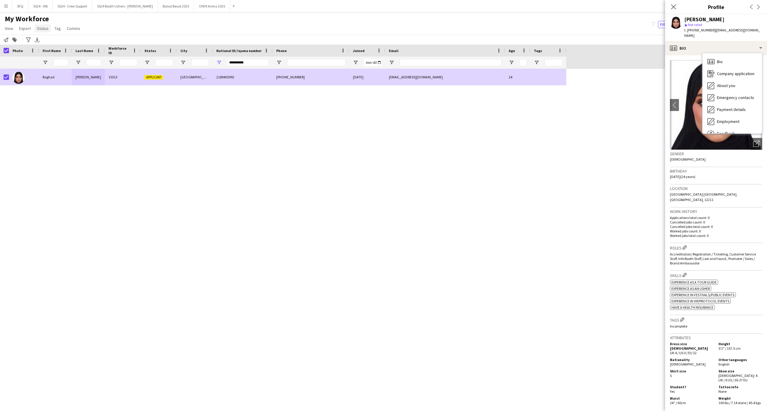
click at [43, 30] on span "Status" at bounding box center [43, 28] width 12 height 5
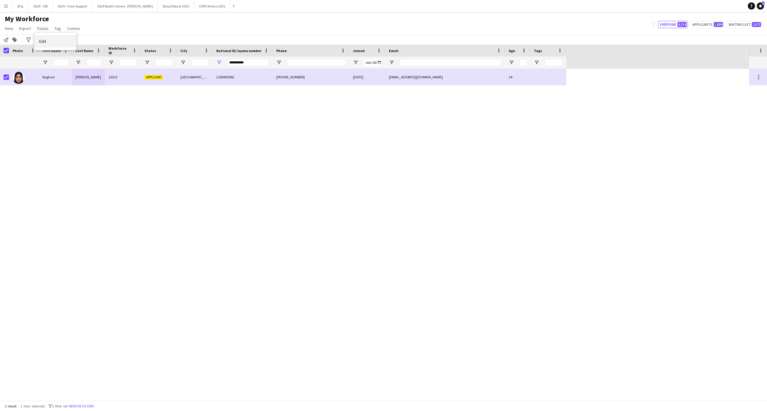
click at [47, 40] on link "Edit" at bounding box center [55, 41] width 42 height 13
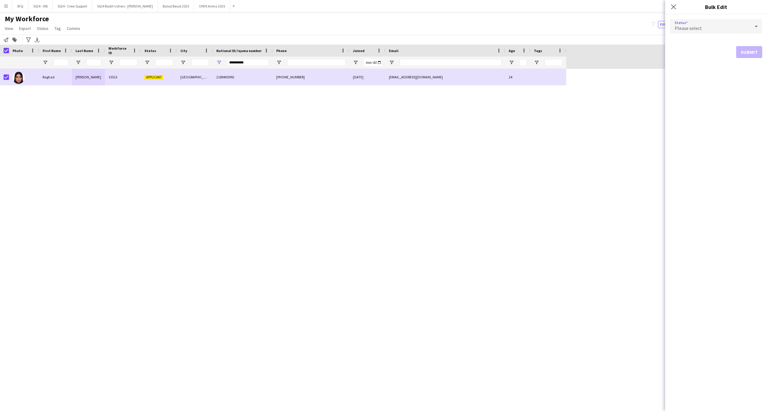
click at [676, 33] on div "Please select" at bounding box center [710, 26] width 80 height 14
click at [690, 49] on mat-option "Active" at bounding box center [716, 43] width 92 height 15
click at [747, 73] on button "Submit" at bounding box center [749, 72] width 26 height 12
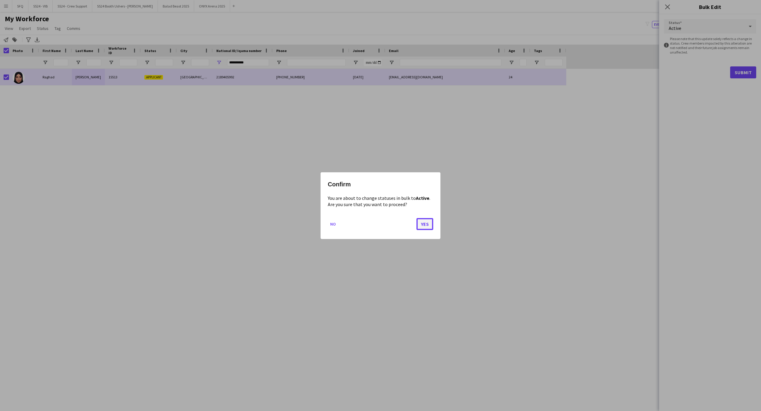
click at [422, 227] on button "Yes" at bounding box center [424, 224] width 17 height 12
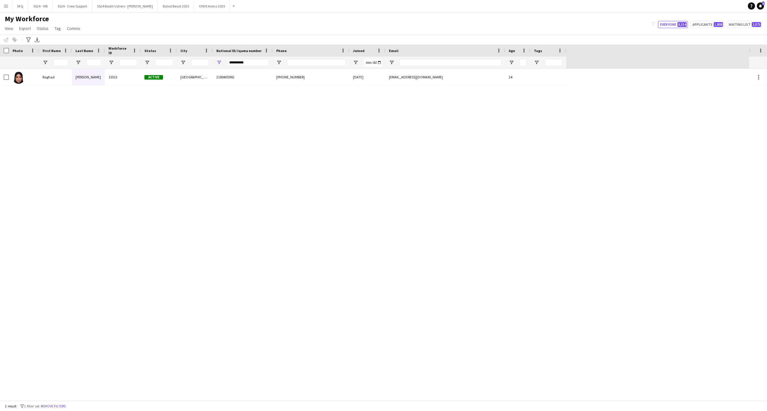
click at [253, 34] on div "My Workforce View Views Default view R4ven New view Update view Delete view Edi…" at bounding box center [383, 24] width 767 height 20
click at [251, 63] on input "**********" at bounding box center [248, 62] width 42 height 7
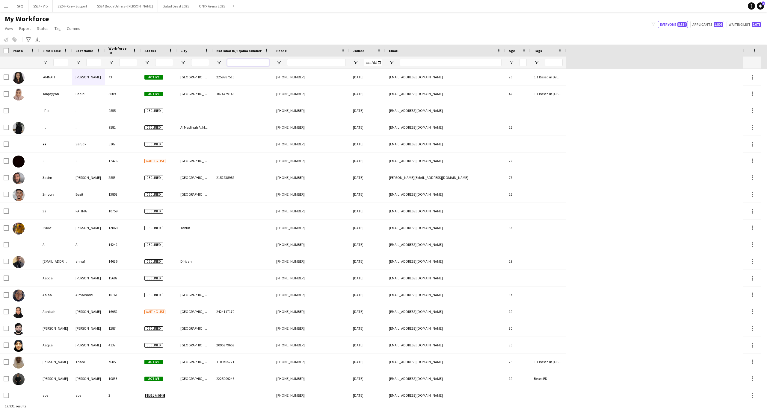
click at [260, 65] on input "National ID/ Iqama number Filter Input" at bounding box center [248, 62] width 42 height 7
paste input "**********"
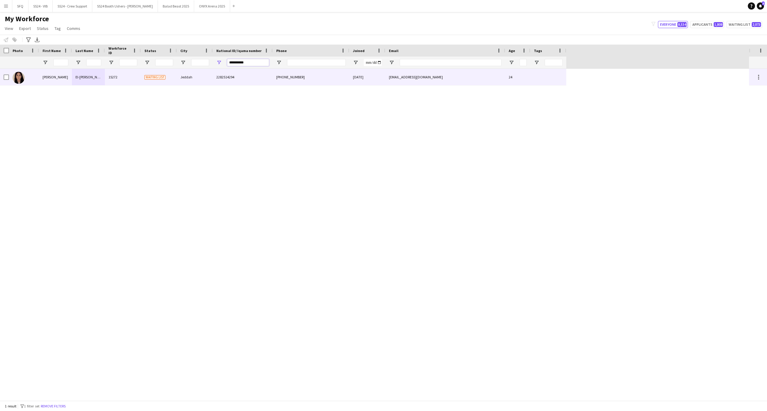
type input "**********"
click at [34, 84] on div at bounding box center [24, 77] width 30 height 16
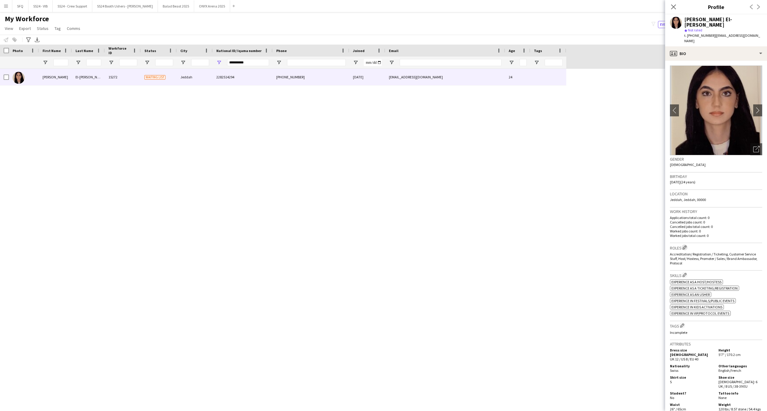
click at [685, 246] on app-icon "Edit crew company roles" at bounding box center [684, 248] width 4 height 4
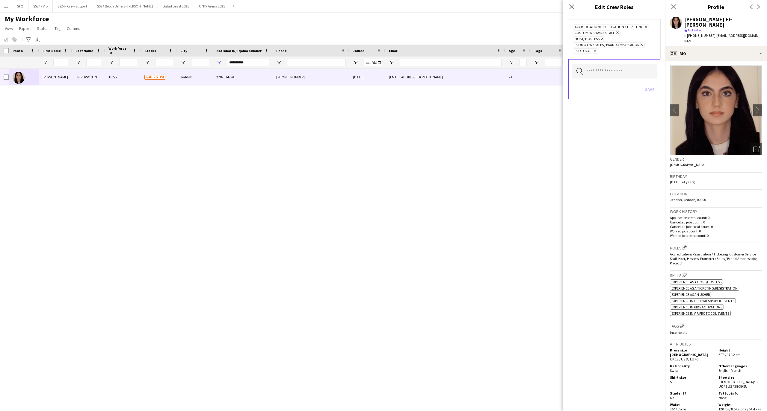
click at [650, 75] on input "text" at bounding box center [613, 71] width 85 height 15
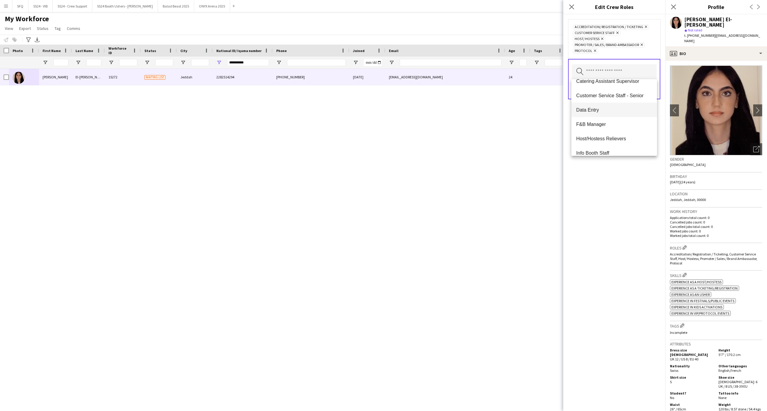
click at [617, 110] on span "Data Entry" at bounding box center [614, 110] width 76 height 6
click at [610, 100] on span "Info Booth Staff" at bounding box center [614, 99] width 76 height 6
click at [607, 93] on mat-option "Lost and Found" at bounding box center [613, 87] width 85 height 14
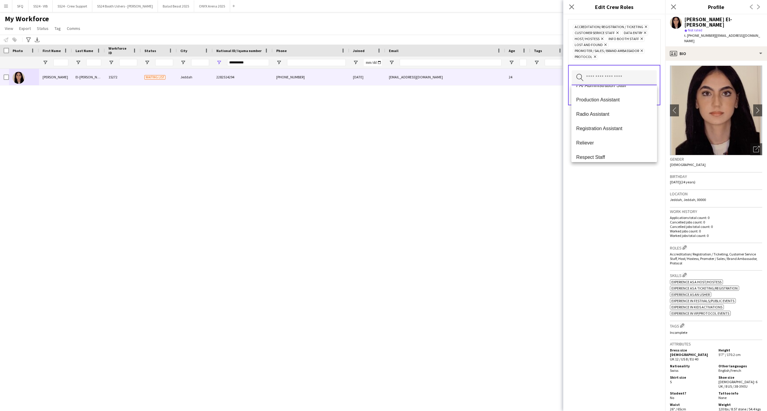
scroll to position [223, 0]
click at [649, 235] on div "Accreditation/ Registration / Ticketing Remove Customer Service Staff Remove Da…" at bounding box center [614, 212] width 102 height 397
click at [643, 96] on button "Save" at bounding box center [649, 96] width 14 height 10
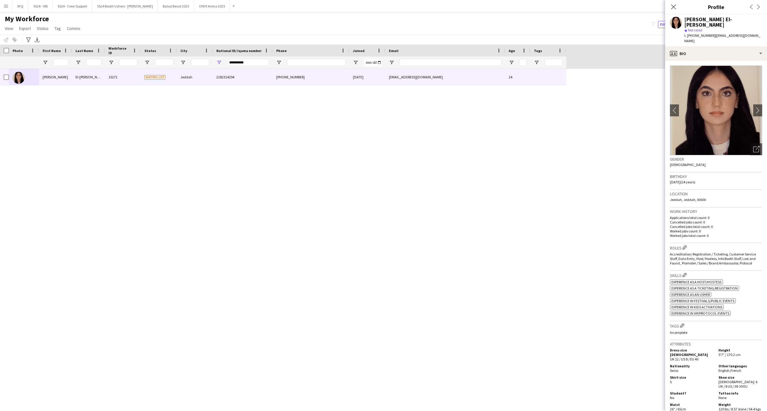
click at [681, 323] on h3 "Tags Edit crew company tags" at bounding box center [716, 326] width 92 height 6
click at [682, 324] on app-icon "Edit crew company tags" at bounding box center [682, 326] width 4 height 4
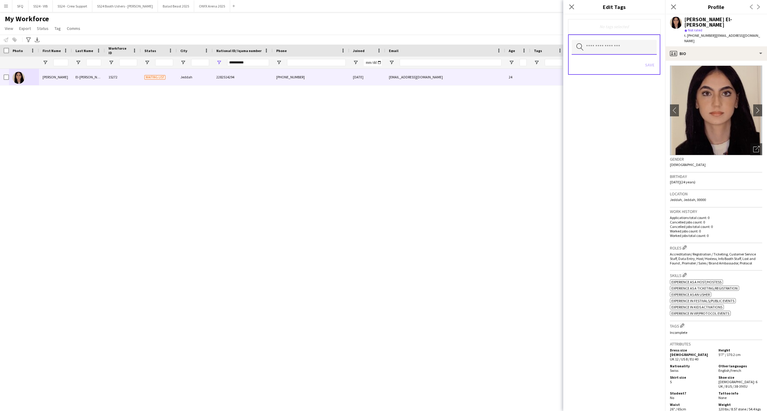
click at [593, 47] on input "text" at bounding box center [613, 47] width 85 height 15
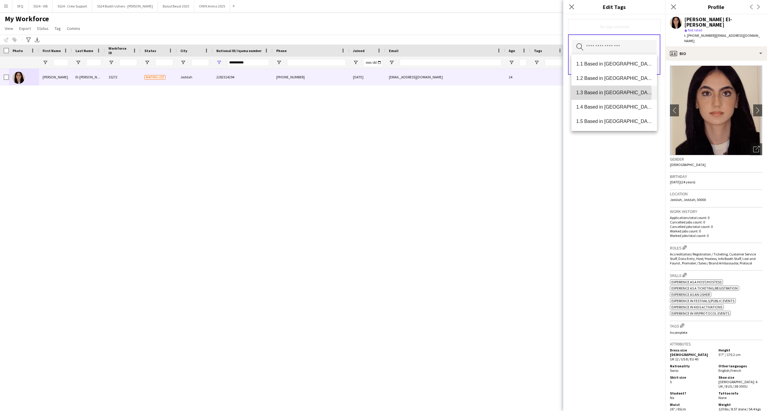
click at [597, 93] on span "1.3 Based in Jeddah" at bounding box center [614, 93] width 76 height 6
click at [601, 112] on span "2.3 English Level = 3/3 Excellent" at bounding box center [614, 114] width 76 height 6
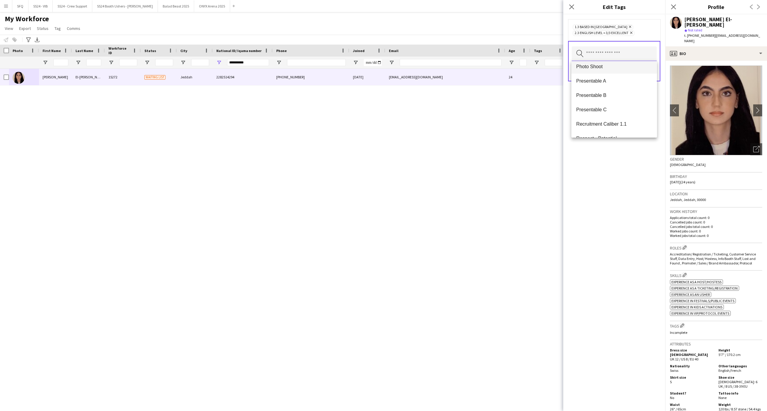
scroll to position [479, 0]
click at [605, 70] on mat-option "Presentable A" at bounding box center [613, 66] width 85 height 14
click at [627, 134] on span "Speaks different languages" at bounding box center [614, 134] width 76 height 6
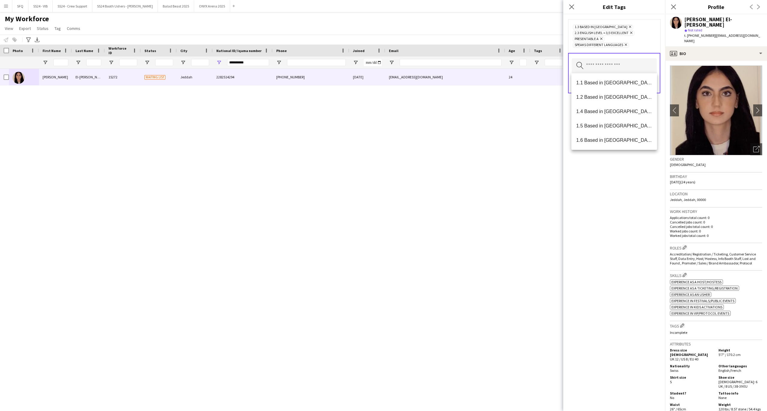
click at [607, 181] on div "1.3 Based in Jeddah Remove 2.3 English Level = 3/3 Excellent Remove Presentable…" at bounding box center [614, 212] width 102 height 397
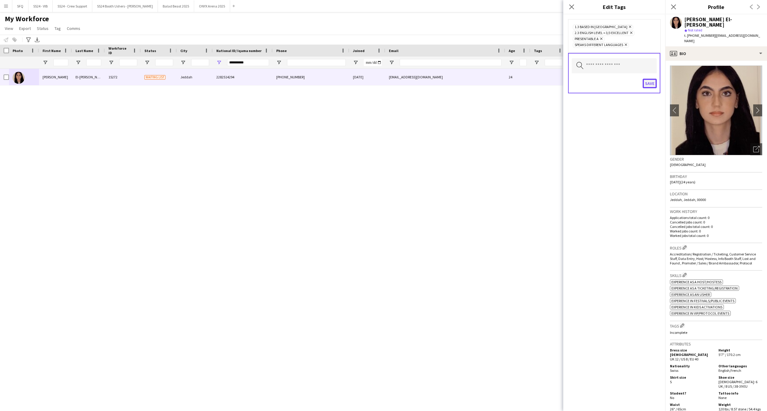
click at [649, 83] on button "Save" at bounding box center [649, 84] width 14 height 10
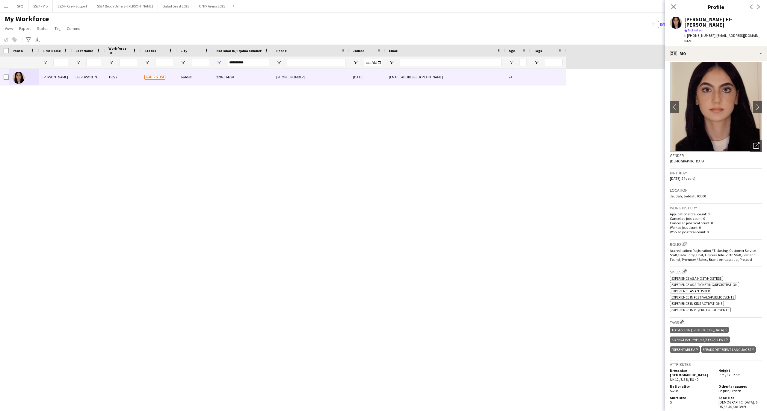
scroll to position [0, 0]
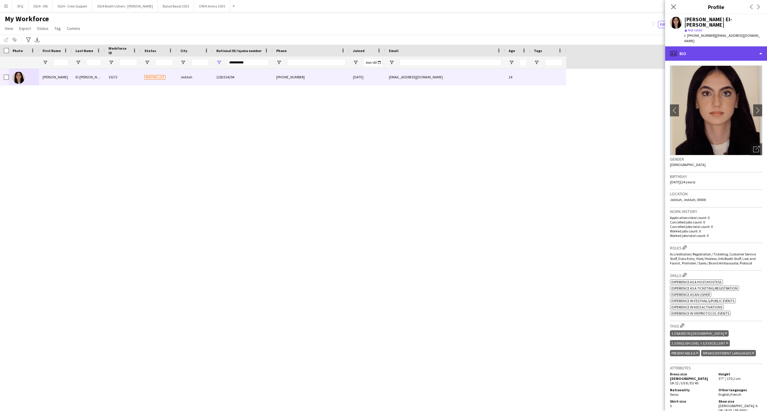
click at [690, 46] on div "profile Bio" at bounding box center [716, 53] width 102 height 14
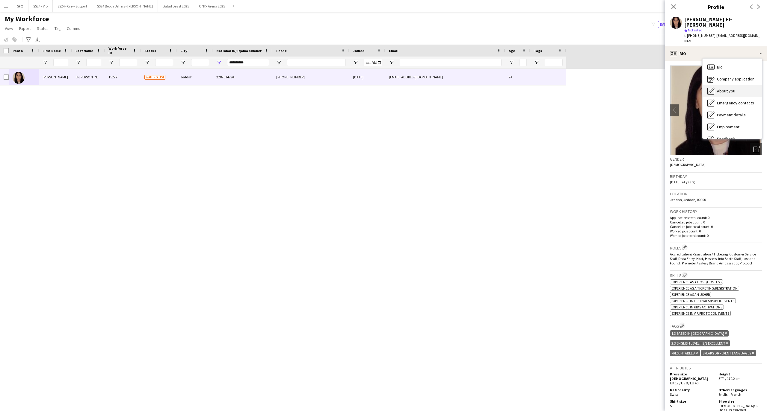
click at [724, 88] on span "About you" at bounding box center [726, 90] width 18 height 5
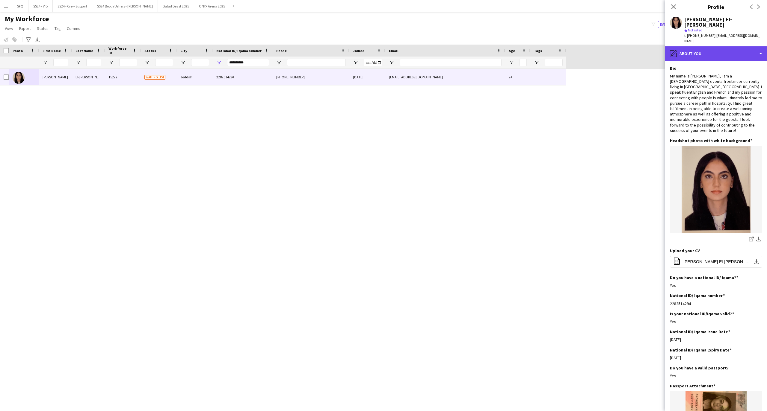
click at [714, 46] on div "pencil4 About you" at bounding box center [716, 53] width 102 height 14
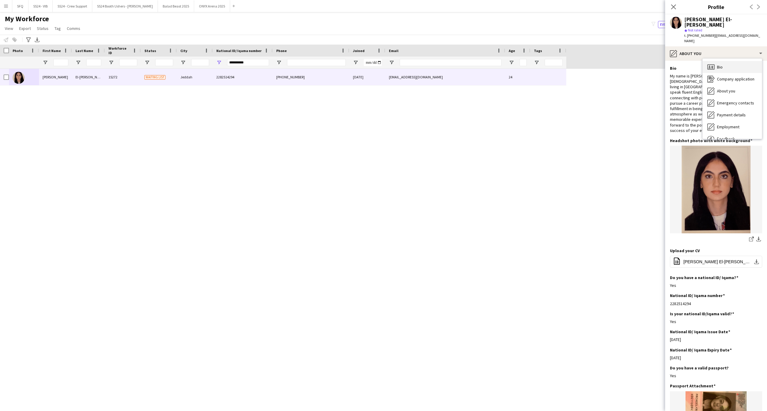
click at [708, 63] on icon "Bio" at bounding box center [710, 66] width 7 height 7
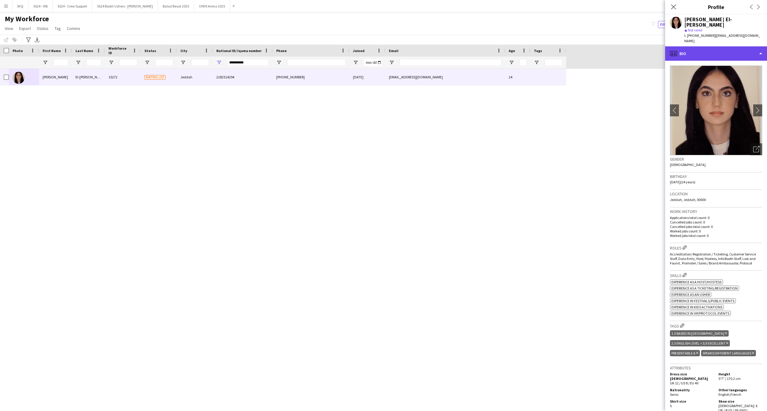
click at [724, 47] on div "profile Bio" at bounding box center [716, 53] width 102 height 14
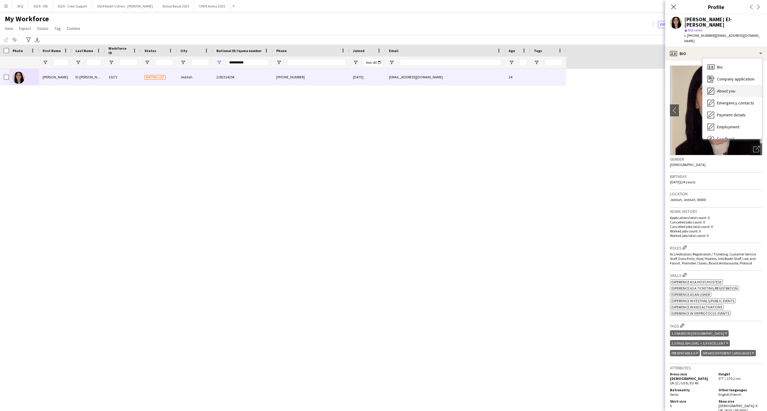
click at [721, 88] on span "About you" at bounding box center [726, 90] width 18 height 5
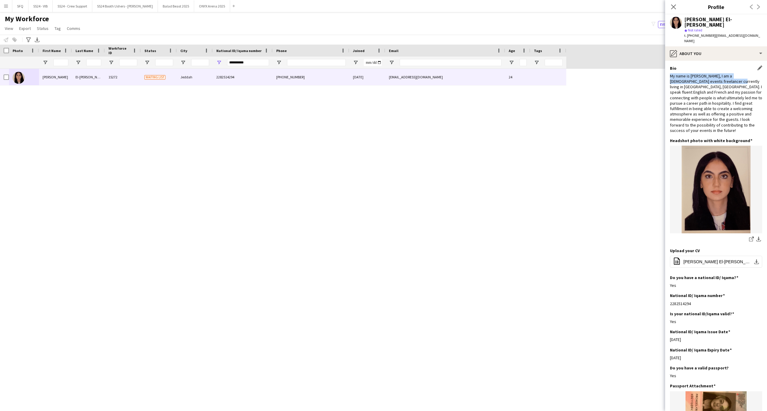
drag, startPoint x: 667, startPoint y: 66, endPoint x: 715, endPoint y: 68, distance: 47.6
click at [715, 68] on app-section-data-types "Bio Edit this field My name is Dalia Elnajjar, I am a 24 year old events freela…" at bounding box center [716, 236] width 102 height 351
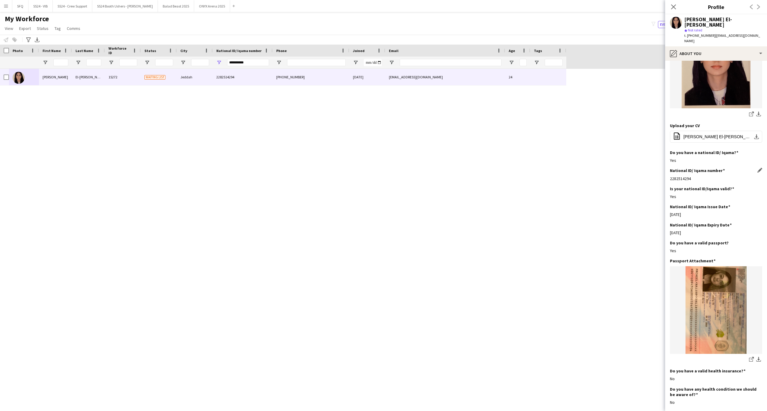
scroll to position [225, 0]
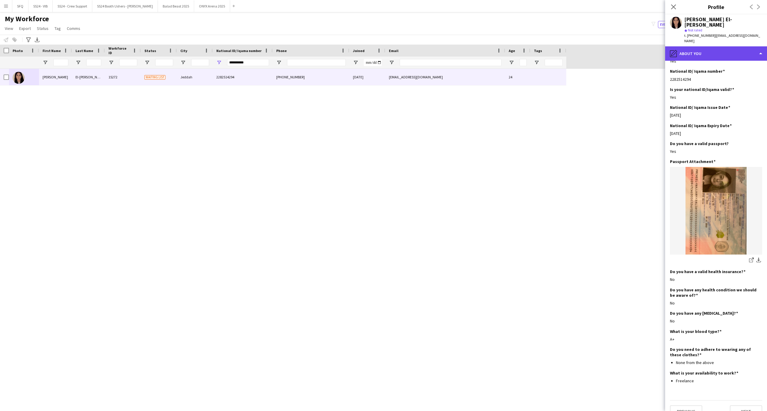
click at [710, 46] on div "pencil4 About you" at bounding box center [716, 53] width 102 height 14
click at [719, 97] on div "Emergency contacts Emergency contacts" at bounding box center [731, 103] width 59 height 12
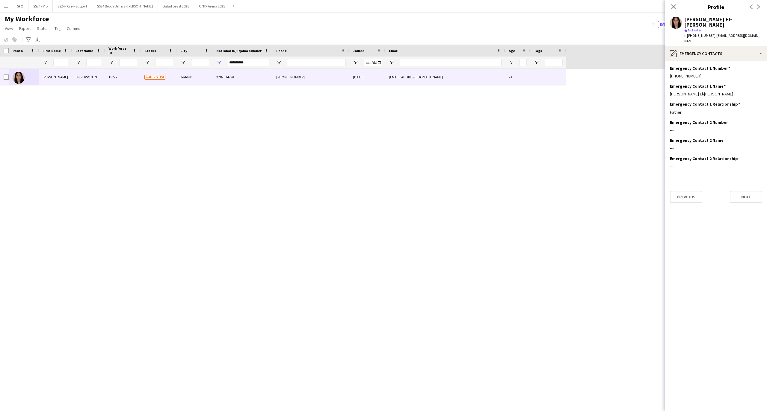
scroll to position [0, 0]
click at [721, 46] on div "pencil4 Emergency contacts" at bounding box center [716, 53] width 102 height 14
click at [742, 112] on span "Payment details" at bounding box center [731, 114] width 29 height 5
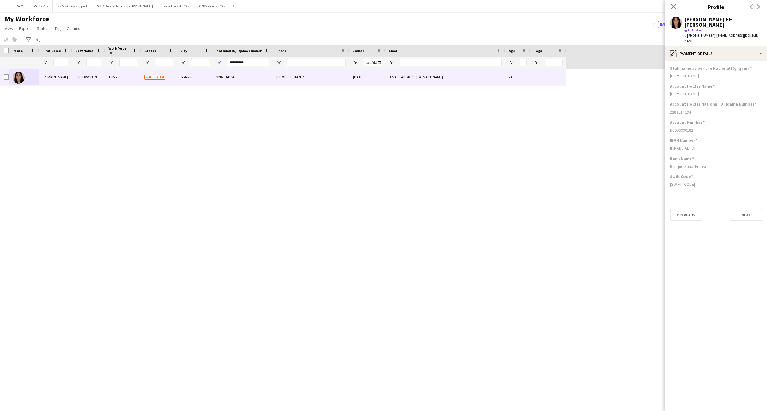
drag, startPoint x: 700, startPoint y: 117, endPoint x: 685, endPoint y: 120, distance: 14.6
click at [685, 128] on div "N0009000182" at bounding box center [716, 130] width 92 height 5
click at [710, 120] on div "Account Number" at bounding box center [716, 122] width 92 height 5
drag, startPoint x: 669, startPoint y: 162, endPoint x: 712, endPoint y: 160, distance: 43.2
click at [712, 160] on app-section-data-types "Staff name as per the National ID/ Iqama Dalia Elnajjar Account Holder Name Dal…" at bounding box center [716, 236] width 102 height 351
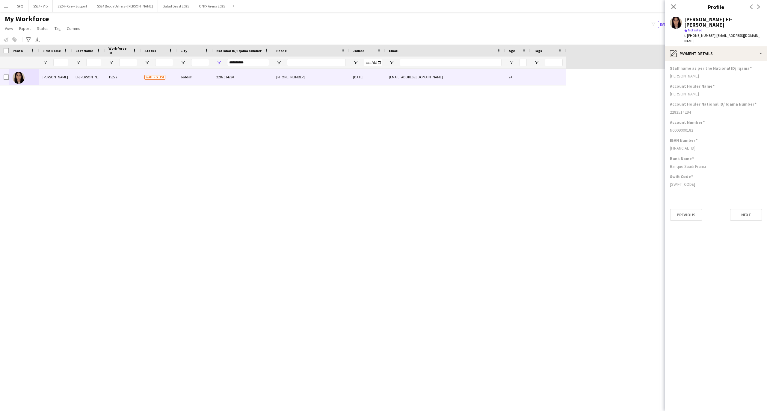
click at [713, 164] on div "Banque Saudi Fransi" at bounding box center [716, 166] width 92 height 5
drag, startPoint x: 706, startPoint y: 155, endPoint x: 669, endPoint y: 155, distance: 37.1
click at [669, 155] on app-section-data-types "Staff name as per the National ID/ Iqama Dalia Elnajjar Account Holder Name Dal…" at bounding box center [716, 236] width 102 height 351
click at [684, 164] on div "Banque Saudi Fransi" at bounding box center [716, 166] width 92 height 5
drag, startPoint x: 710, startPoint y: 158, endPoint x: 669, endPoint y: 158, distance: 41.0
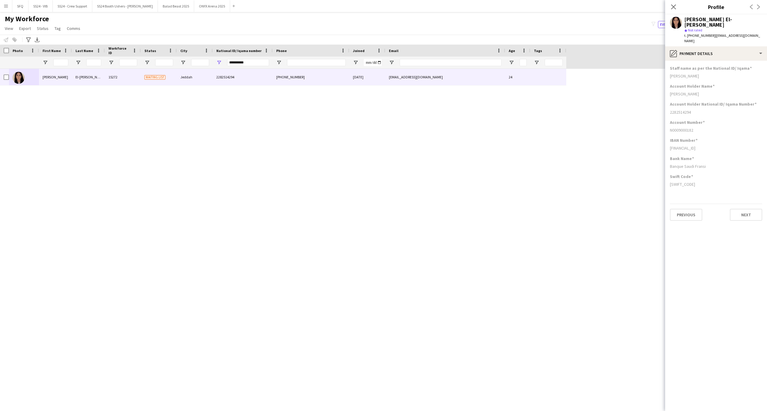
click at [669, 158] on app-section-data-types "Staff name as per the National ID/ Iqama Dalia Elnajjar Account Holder Name Dal…" at bounding box center [716, 236] width 102 height 351
click at [716, 174] on div "Swift Code" at bounding box center [716, 176] width 92 height 5
click at [698, 46] on div "pencil4 Payment details" at bounding box center [716, 53] width 102 height 14
click at [723, 124] on span "Employment" at bounding box center [728, 126] width 22 height 5
click at [725, 46] on div "pencil4 Employment" at bounding box center [716, 53] width 102 height 14
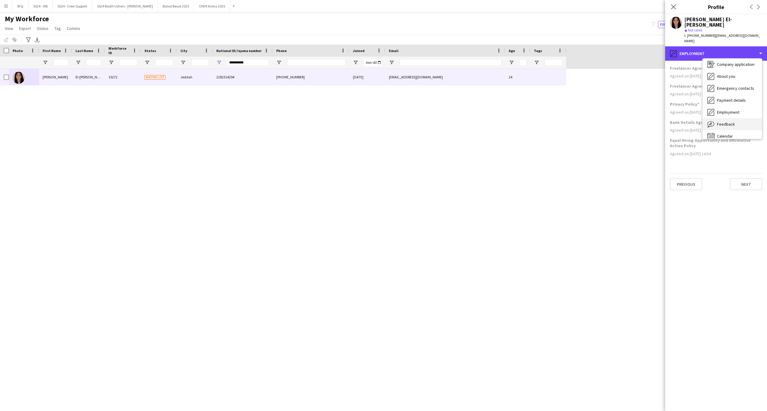
scroll to position [20, 0]
click at [743, 113] on div "Feedback Feedback" at bounding box center [731, 119] width 59 height 12
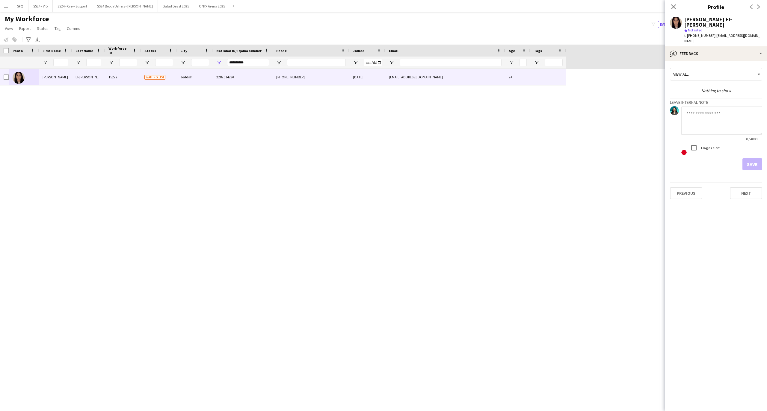
click at [706, 113] on textarea at bounding box center [721, 120] width 81 height 28
type textarea "**********"
click at [751, 158] on button "Save" at bounding box center [752, 164] width 20 height 12
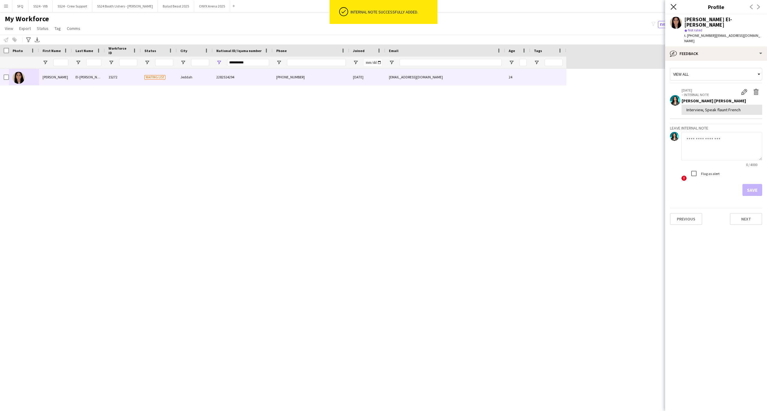
click at [674, 7] on icon "Close pop-in" at bounding box center [673, 7] width 6 height 6
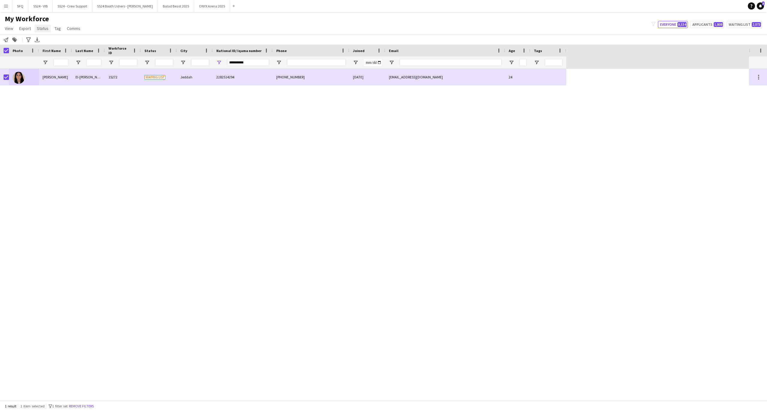
click at [40, 26] on span "Status" at bounding box center [43, 28] width 12 height 5
click at [65, 41] on link "Edit" at bounding box center [55, 41] width 42 height 13
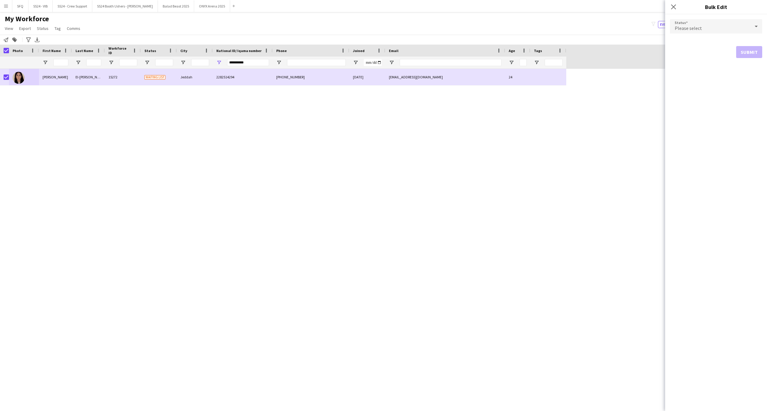
click at [680, 31] on div "Please select" at bounding box center [710, 26] width 80 height 14
click at [684, 40] on span "Active" at bounding box center [715, 43] width 83 height 6
click at [739, 74] on button "Submit" at bounding box center [749, 72] width 26 height 12
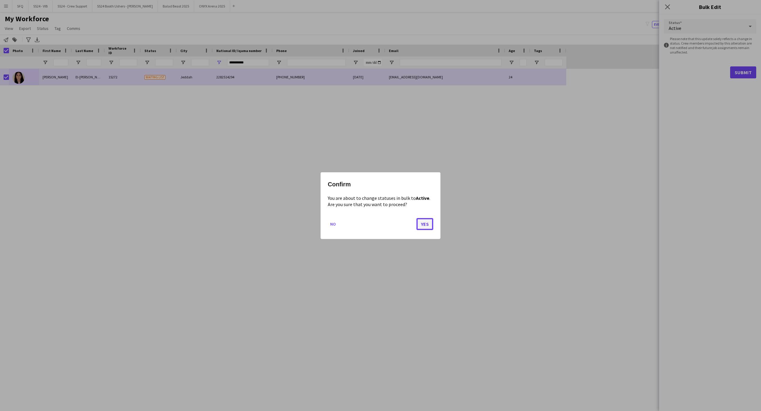
click at [420, 222] on button "Yes" at bounding box center [424, 224] width 17 height 12
